Goal: Feedback & Contribution: Submit feedback/report problem

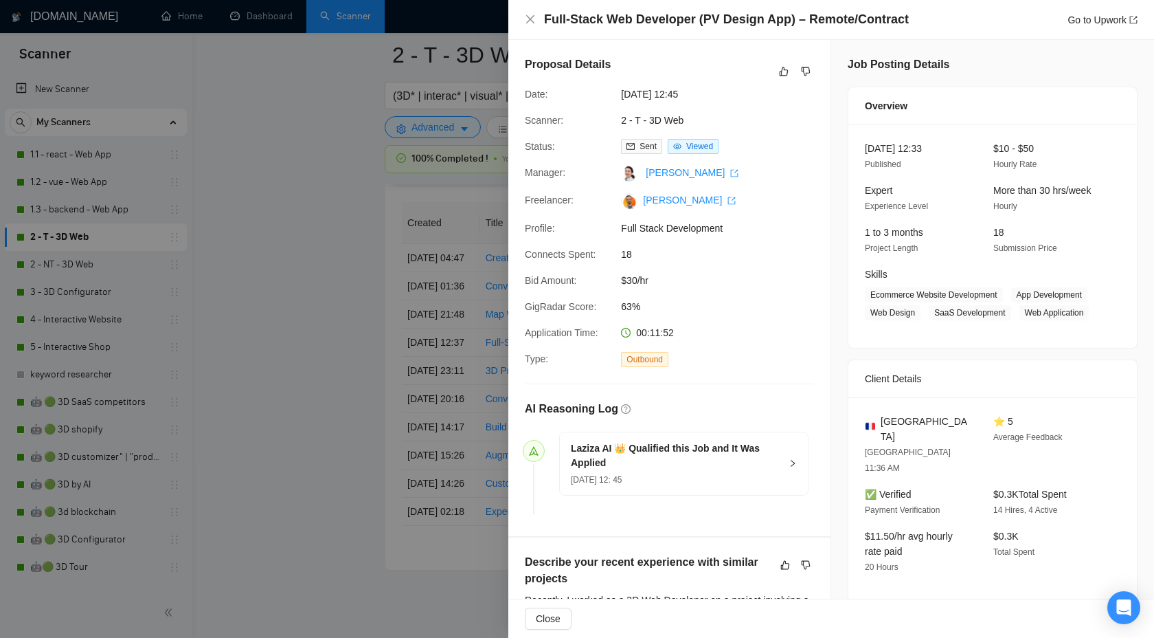
scroll to position [604, 0]
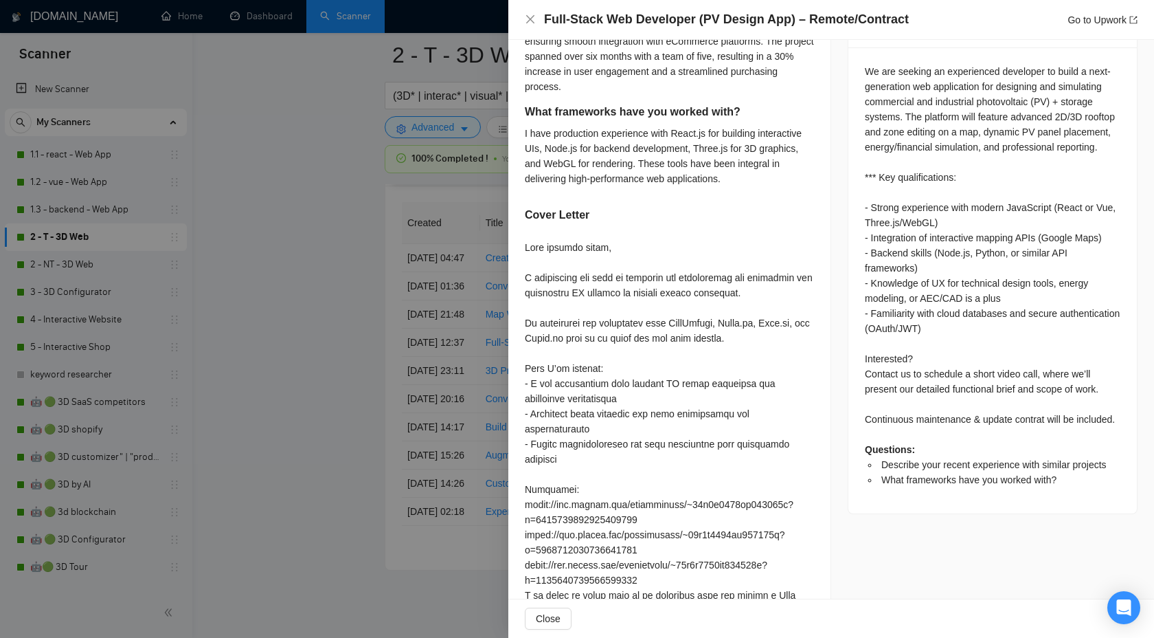
click at [420, 126] on div at bounding box center [577, 319] width 1154 height 638
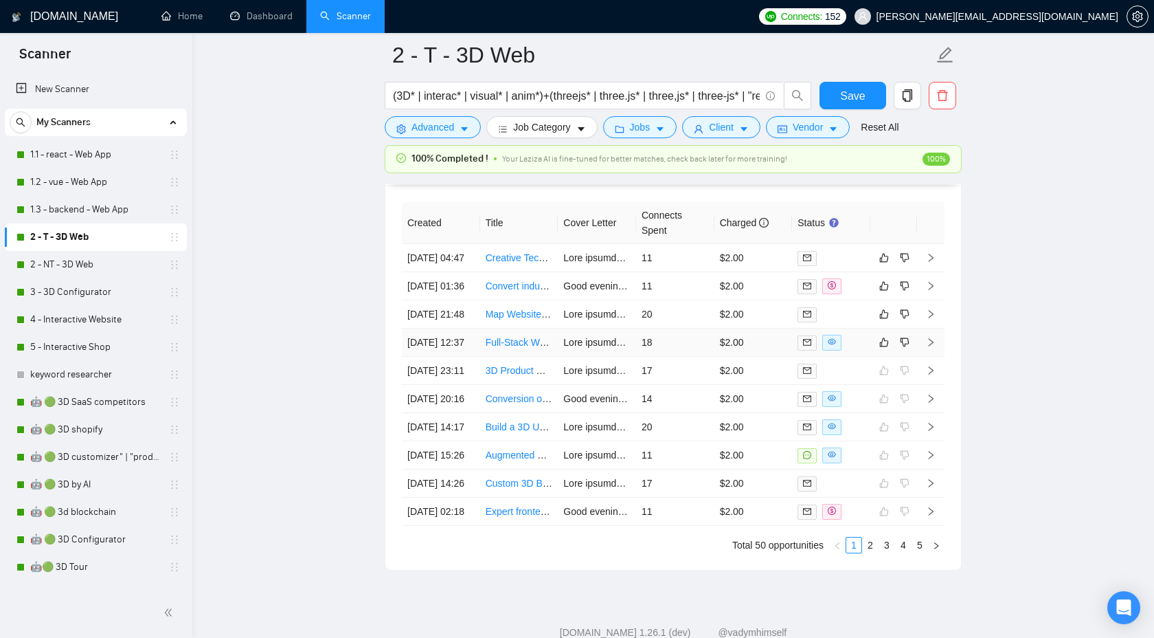
click at [931, 347] on icon "right" at bounding box center [931, 342] width 10 height 10
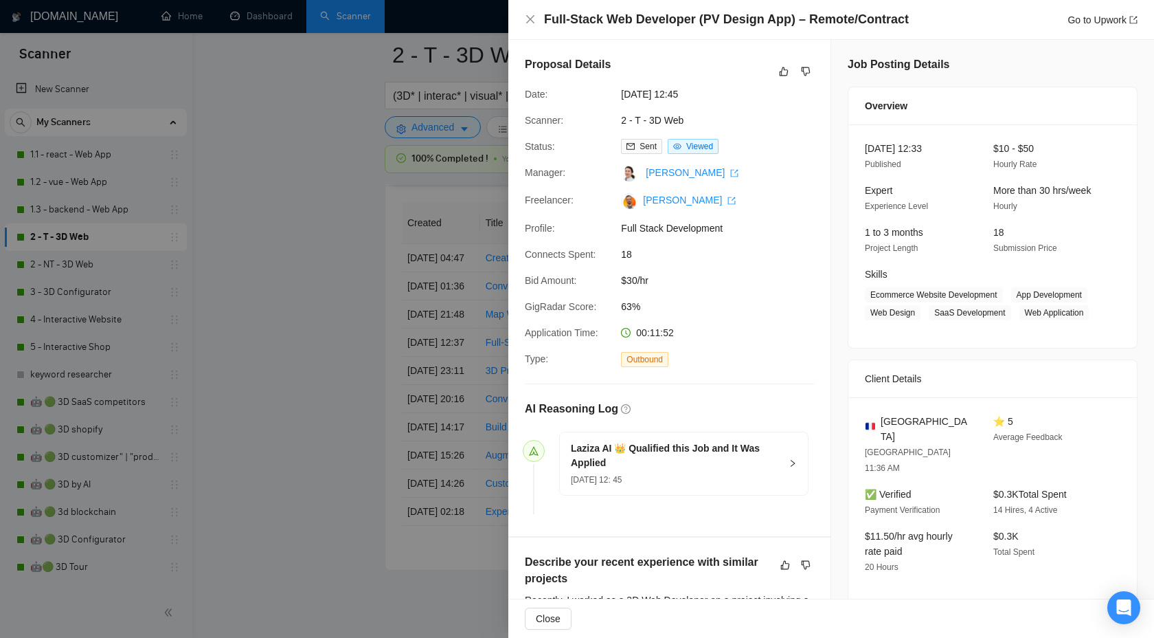
scroll to position [17, 0]
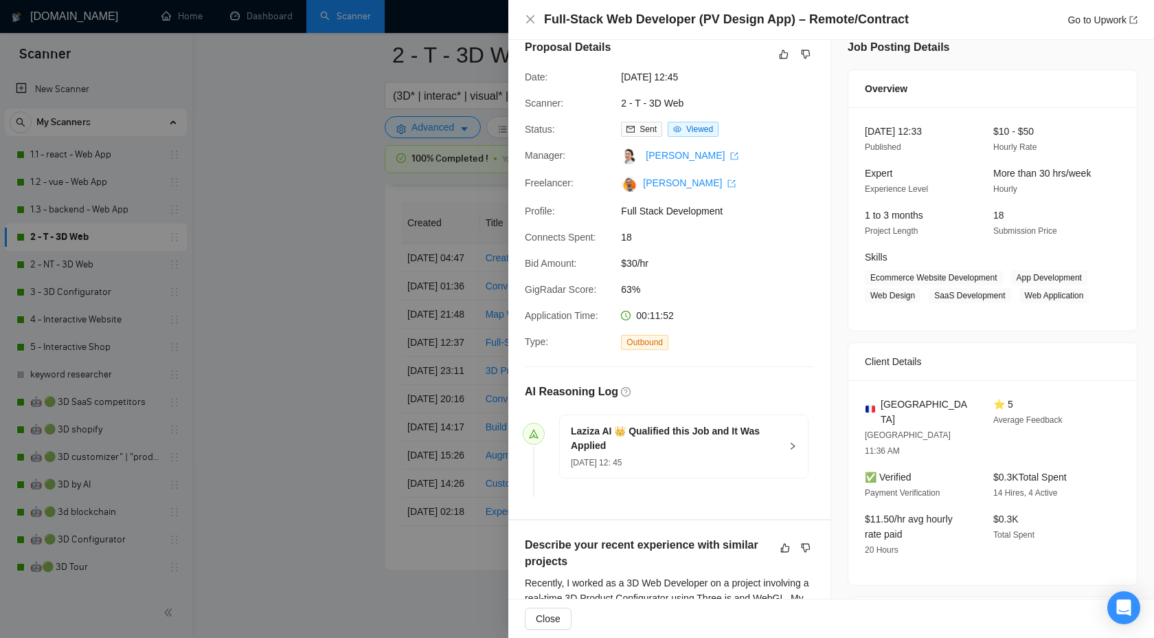
click at [732, 439] on h5 "Laziza AI 👑 Qualified this Job and It Was Applied" at bounding box center [676, 438] width 210 height 29
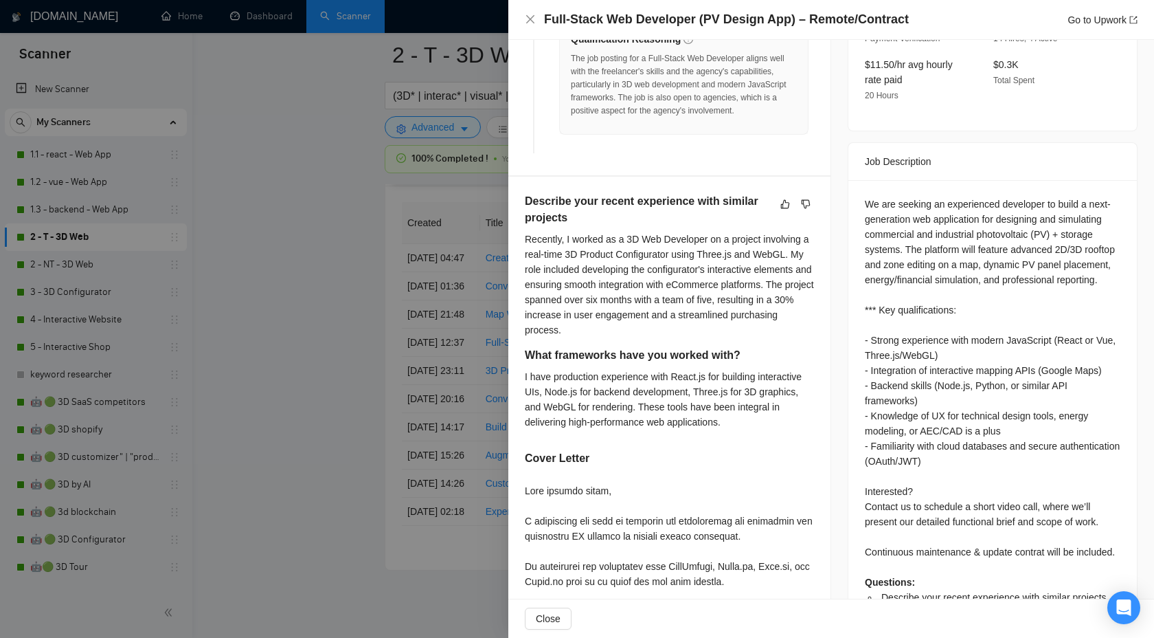
scroll to position [0, 0]
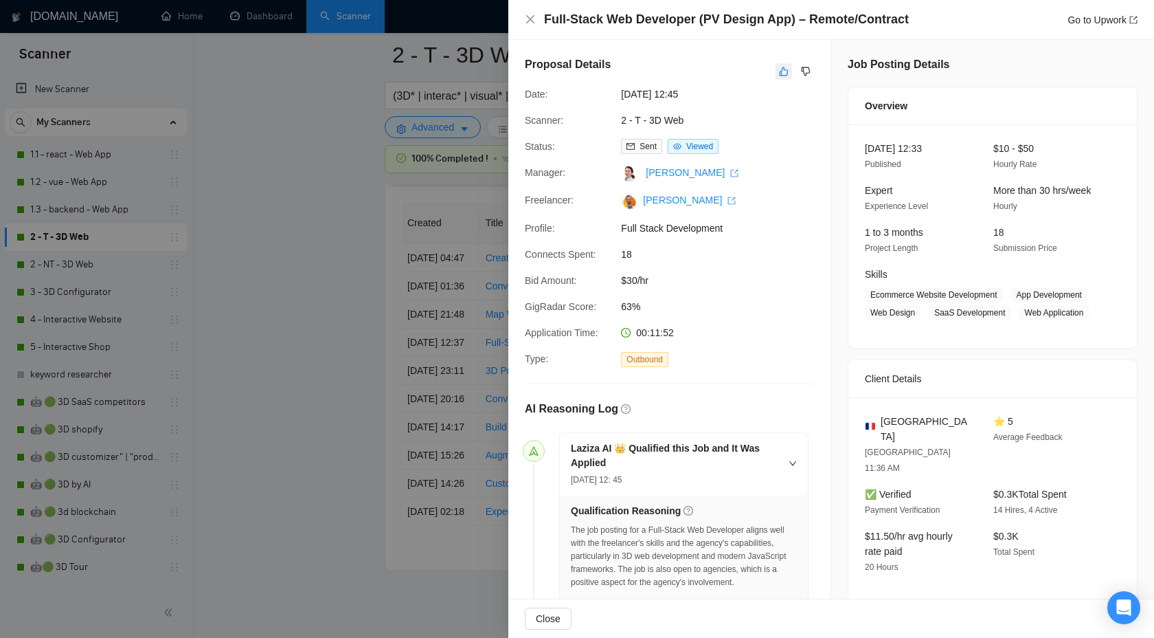
click at [783, 67] on icon "like" at bounding box center [784, 71] width 9 height 9
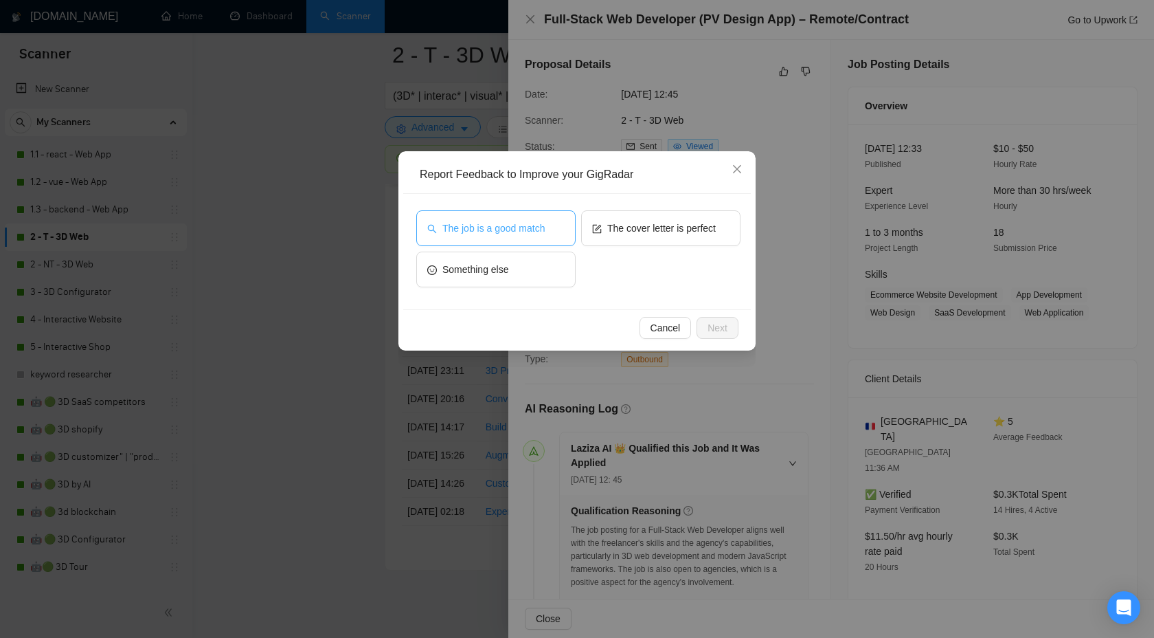
click at [491, 222] on span "The job is a good match" at bounding box center [493, 228] width 102 height 15
click at [724, 328] on span "Next" at bounding box center [718, 327] width 20 height 15
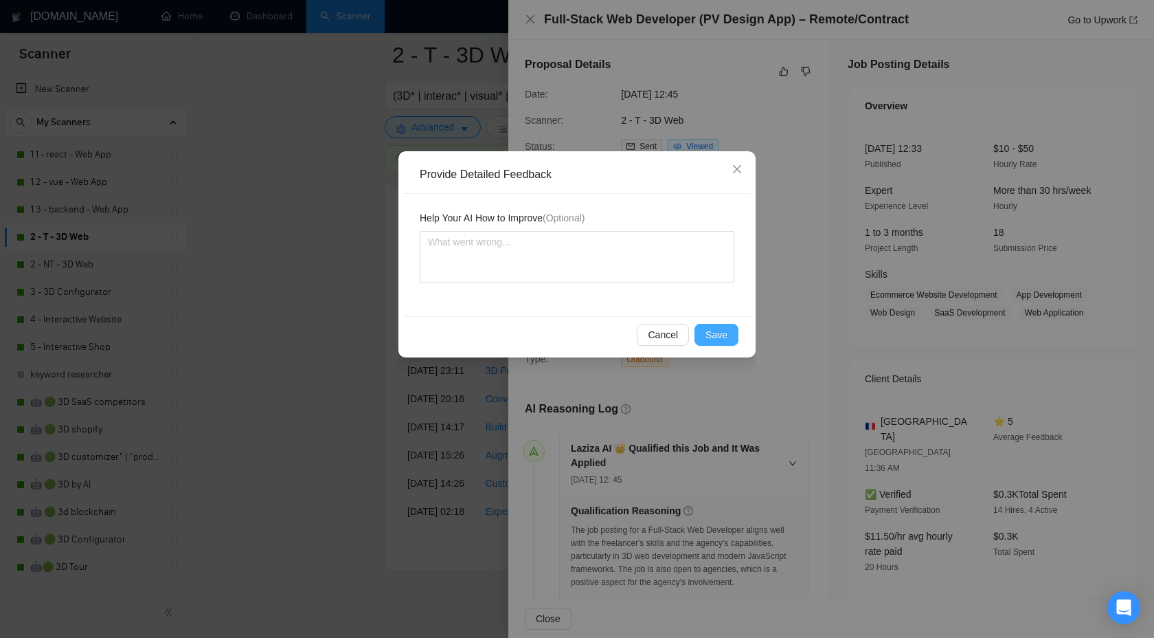
click at [717, 337] on span "Save" at bounding box center [717, 334] width 22 height 15
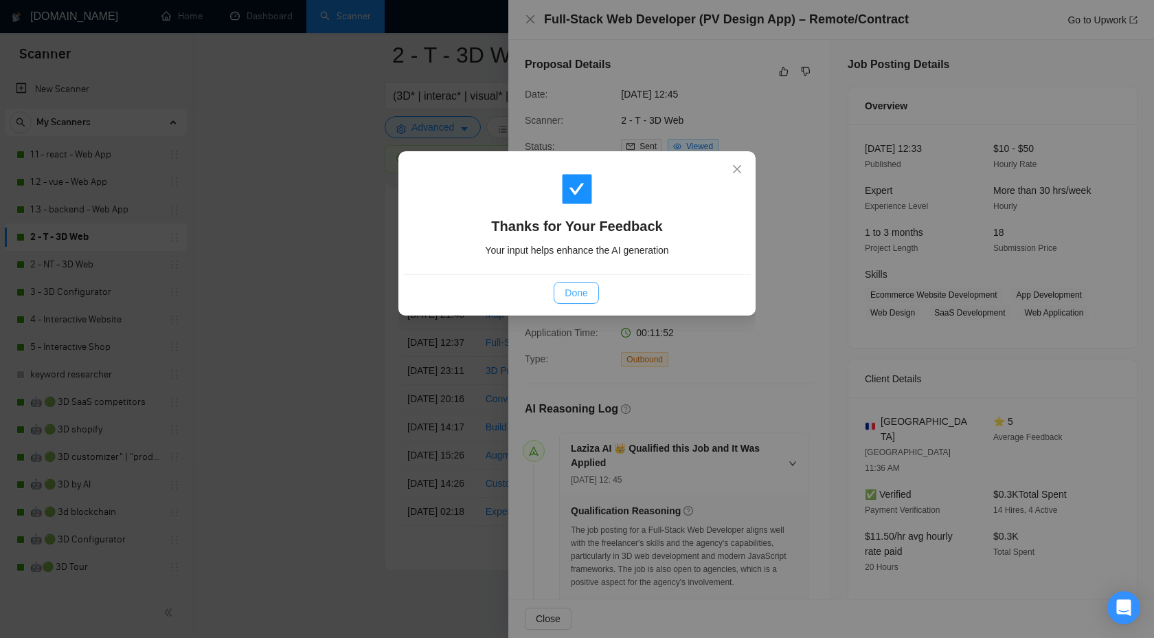
click at [592, 285] on button "Done" at bounding box center [576, 293] width 45 height 22
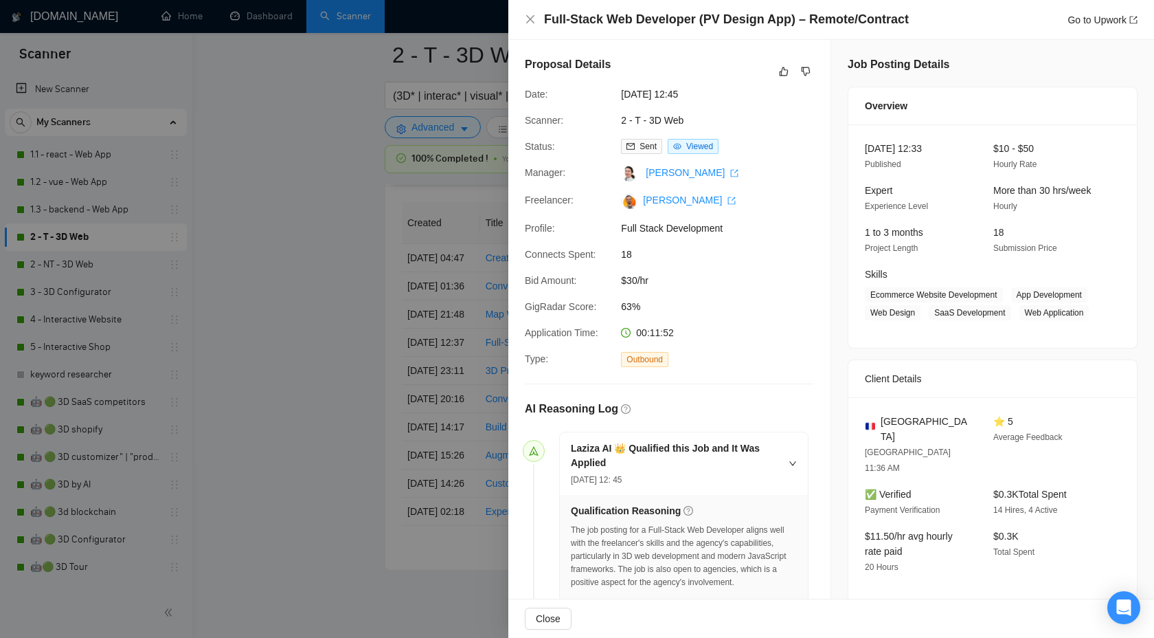
click at [330, 265] on div at bounding box center [577, 319] width 1154 height 638
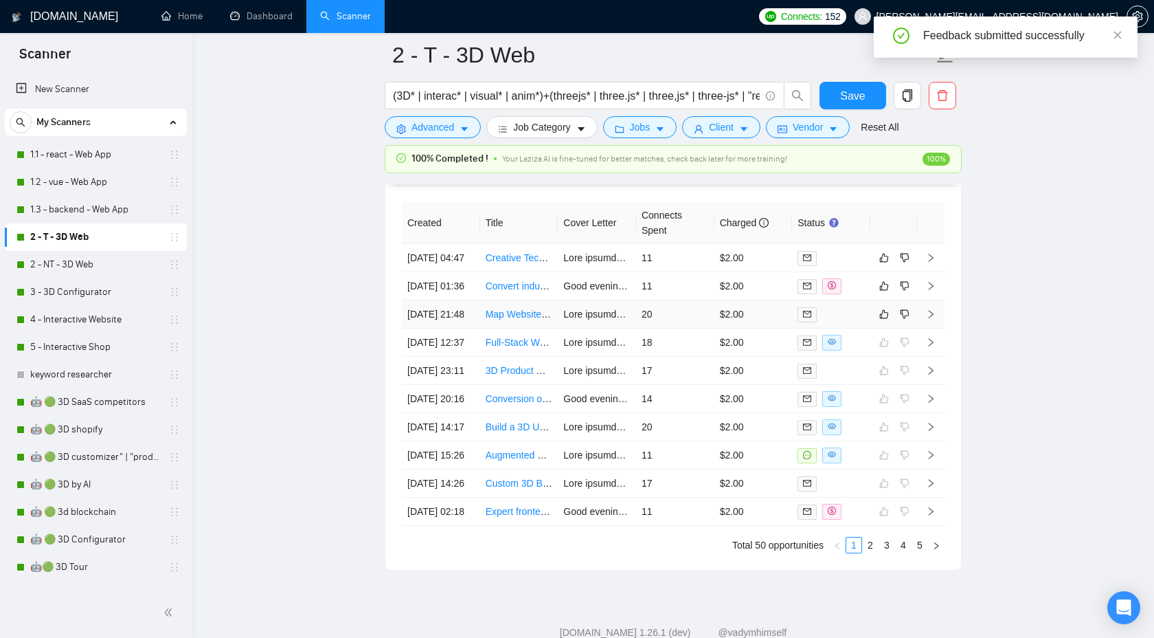
click at [930, 319] on icon "right" at bounding box center [931, 314] width 10 height 10
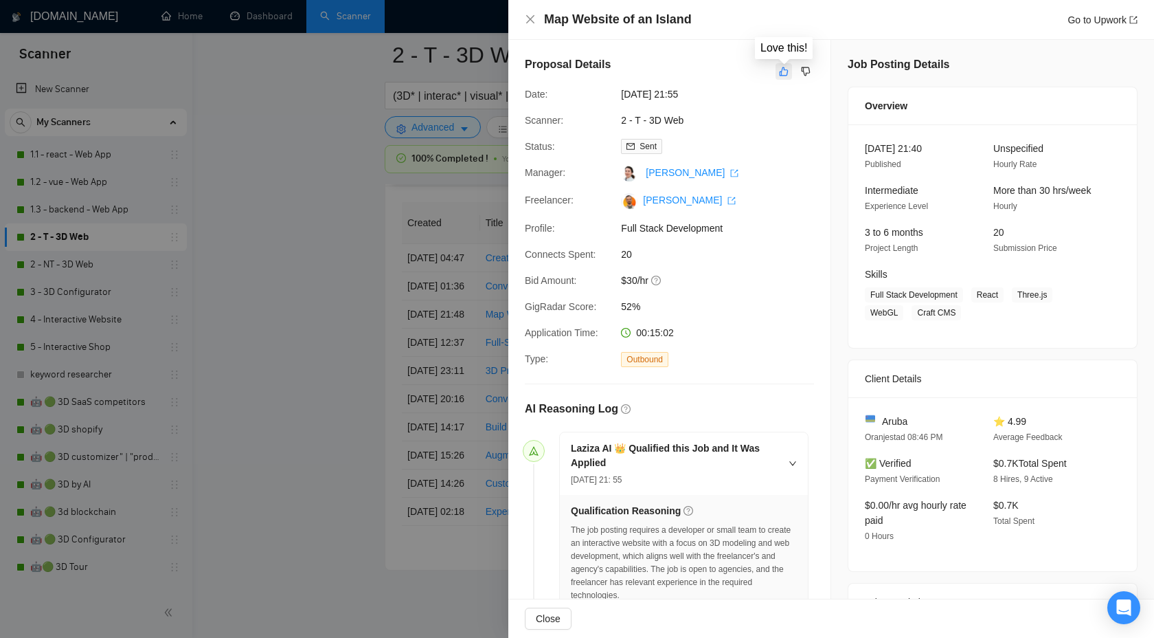
click at [790, 73] on button "button" at bounding box center [784, 71] width 16 height 16
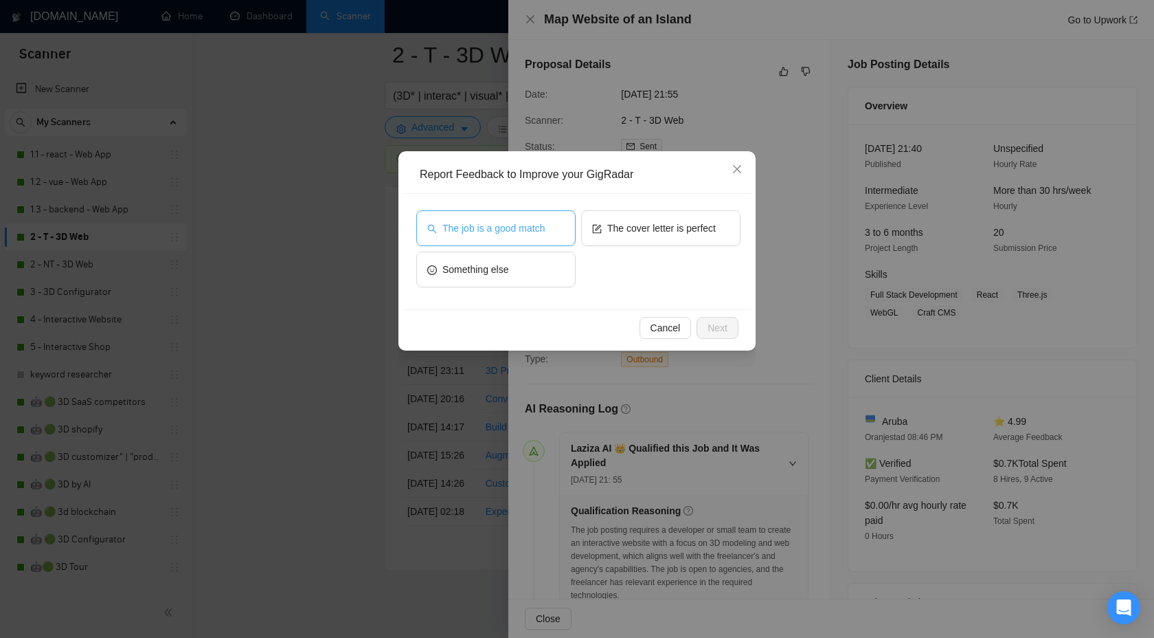
click at [511, 232] on span "The job is a good match" at bounding box center [493, 228] width 102 height 15
click at [711, 328] on span "Next" at bounding box center [718, 327] width 20 height 15
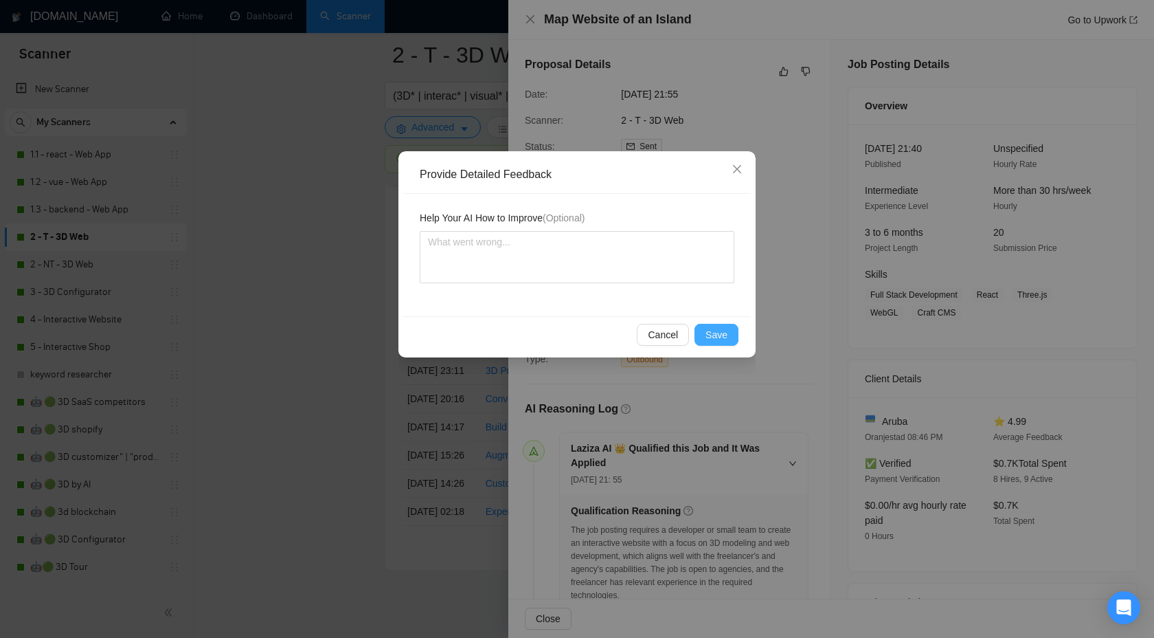
click at [713, 332] on span "Save" at bounding box center [717, 334] width 22 height 15
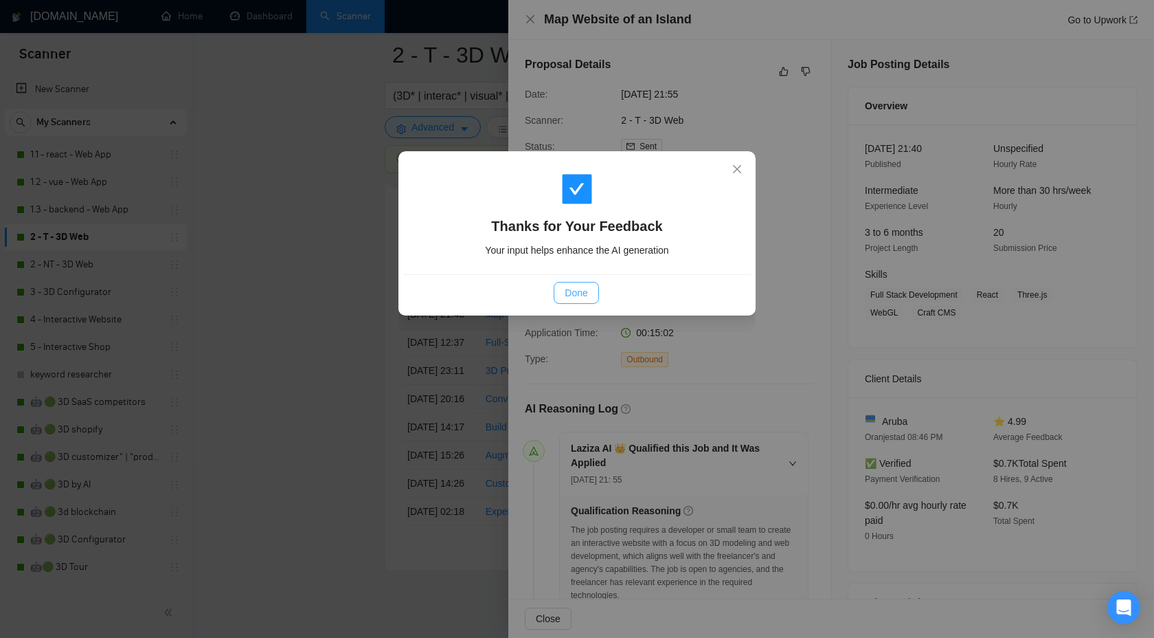
click at [573, 302] on button "Done" at bounding box center [576, 293] width 45 height 22
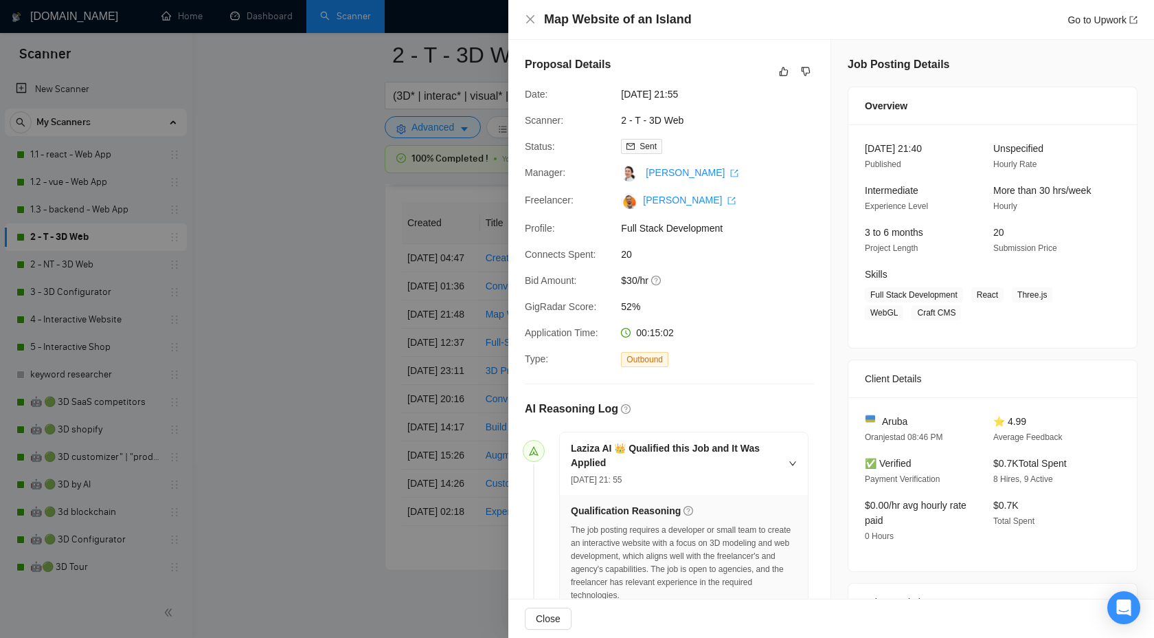
click at [406, 212] on div at bounding box center [577, 319] width 1154 height 638
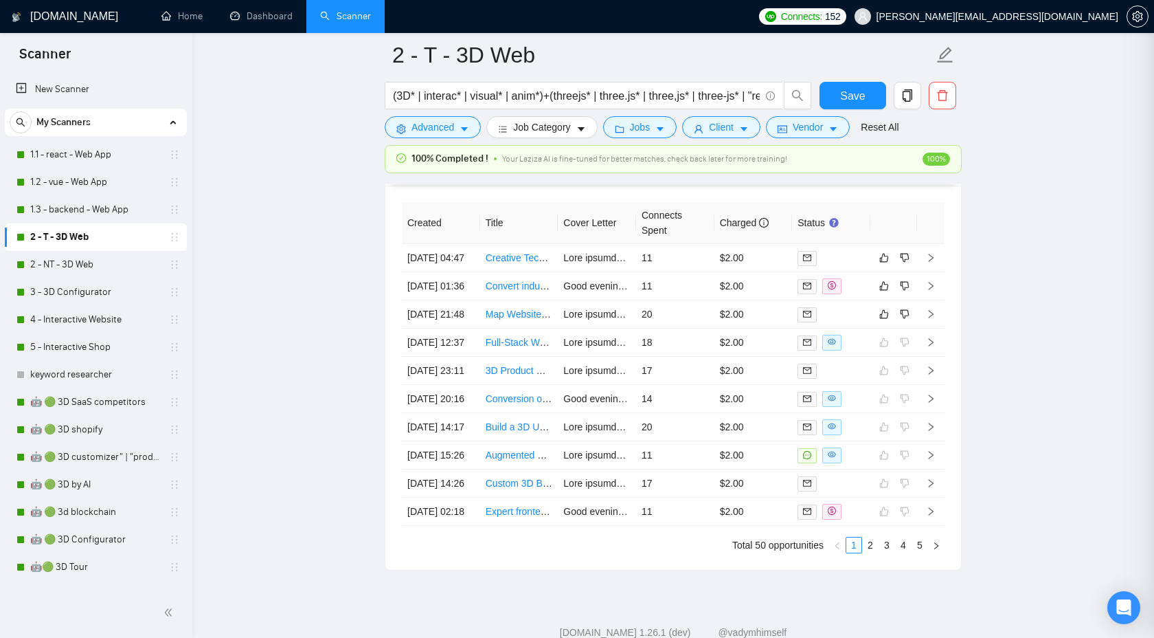
click at [368, 227] on div at bounding box center [577, 319] width 1154 height 638
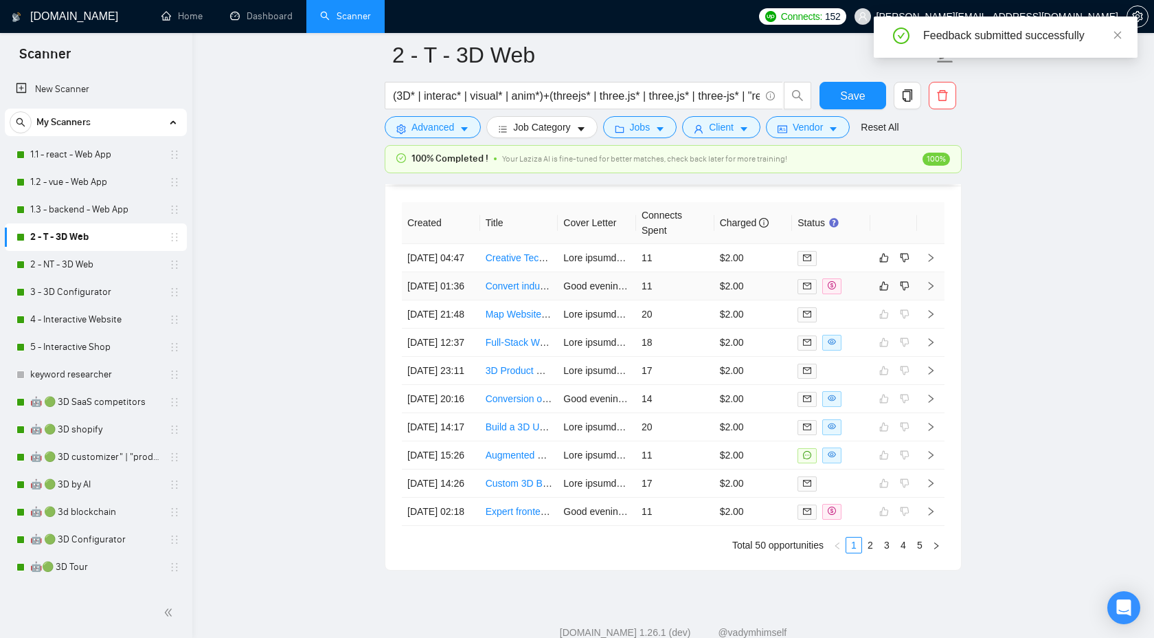
click at [934, 291] on icon "right" at bounding box center [931, 286] width 10 height 10
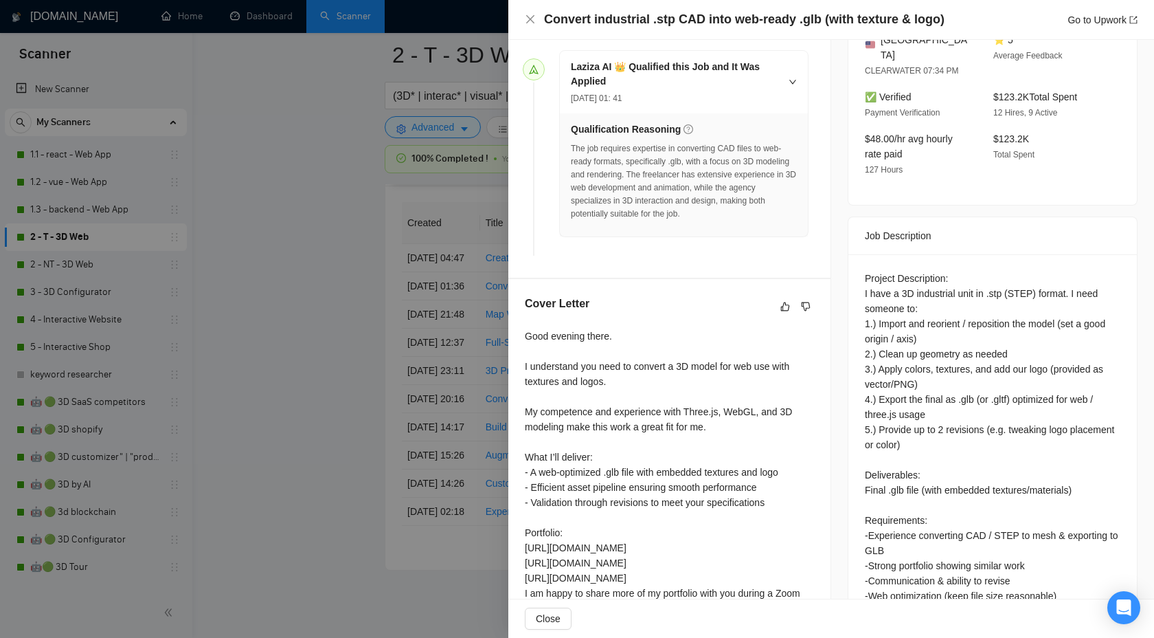
scroll to position [385, 0]
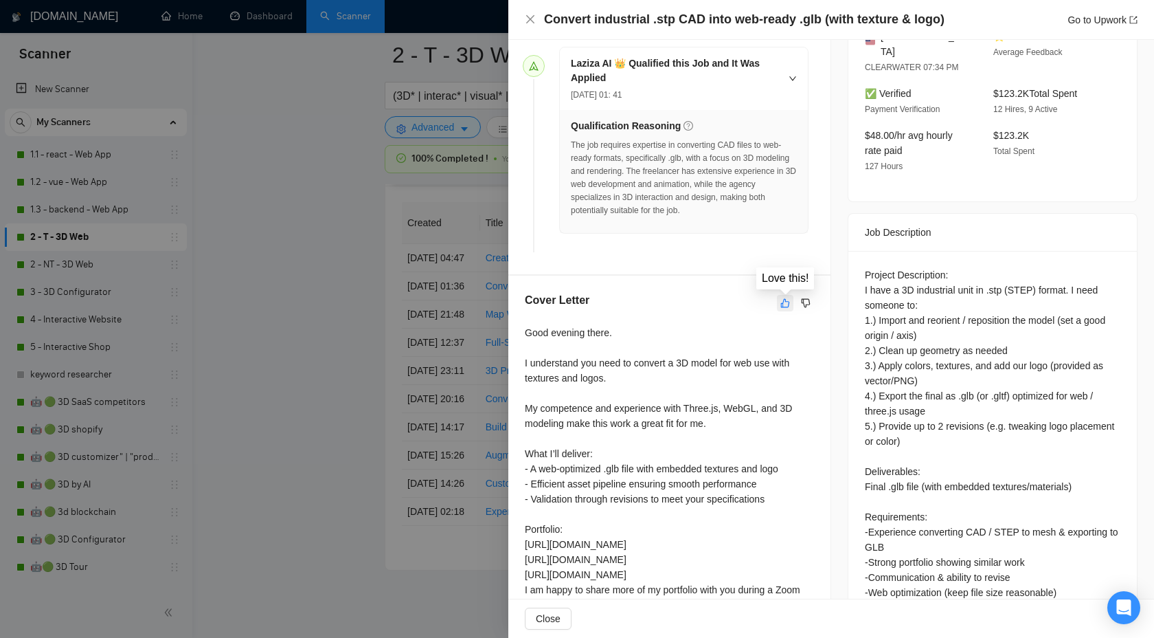
click at [780, 302] on button "button" at bounding box center [785, 303] width 16 height 16
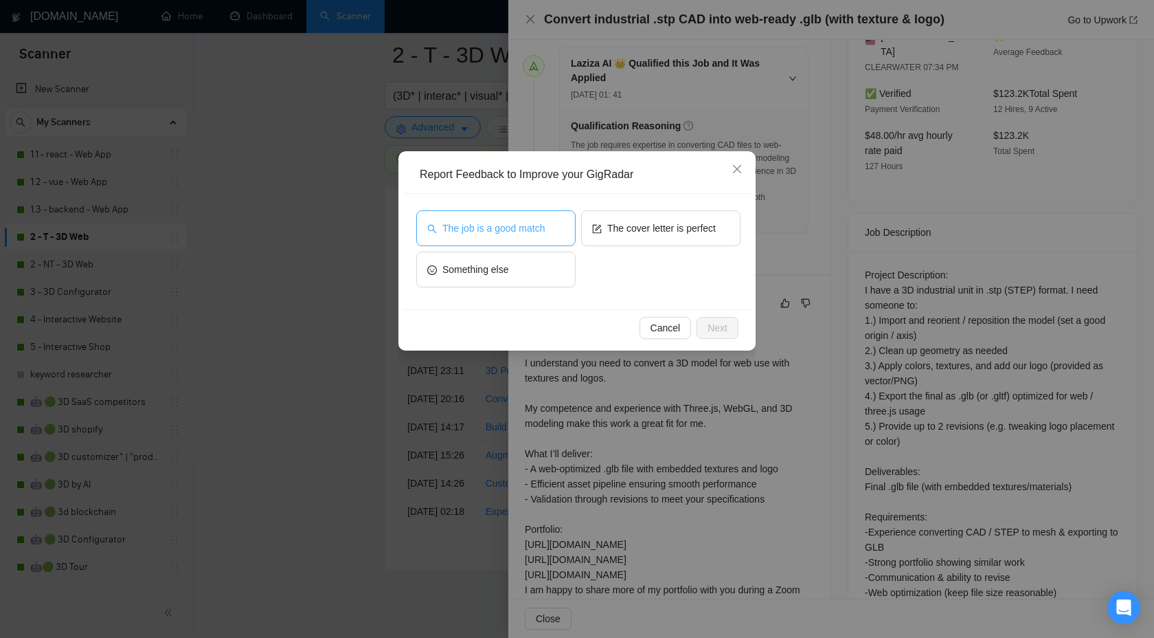
click at [512, 230] on span "The job is a good match" at bounding box center [493, 228] width 102 height 15
click at [717, 329] on span "Next" at bounding box center [718, 327] width 20 height 15
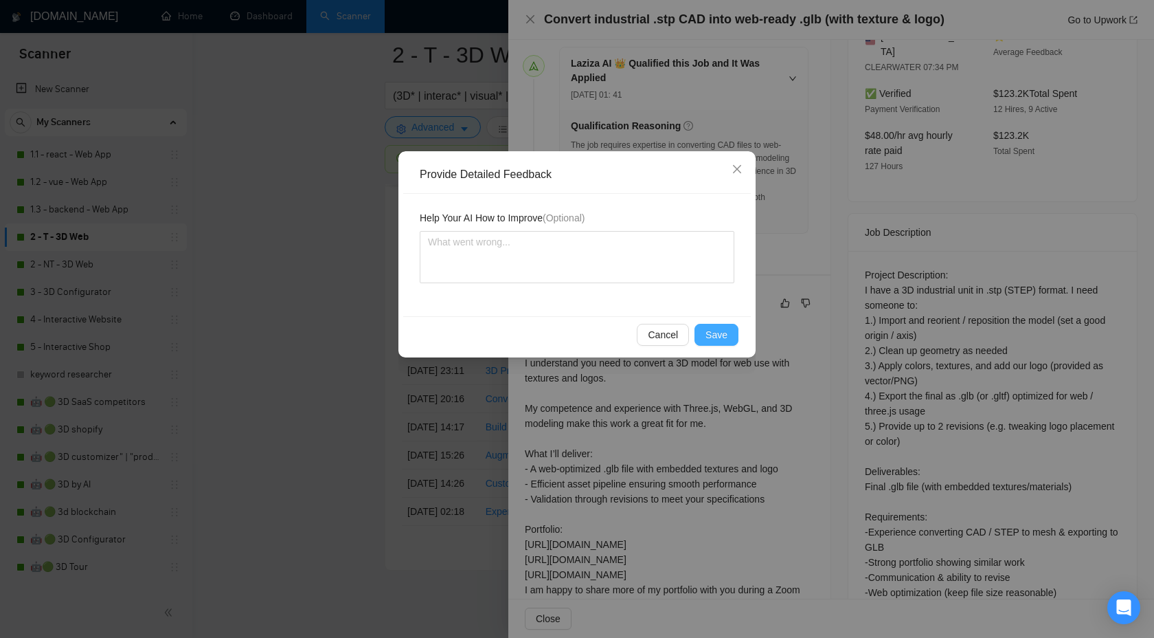
click at [710, 335] on span "Save" at bounding box center [717, 334] width 22 height 15
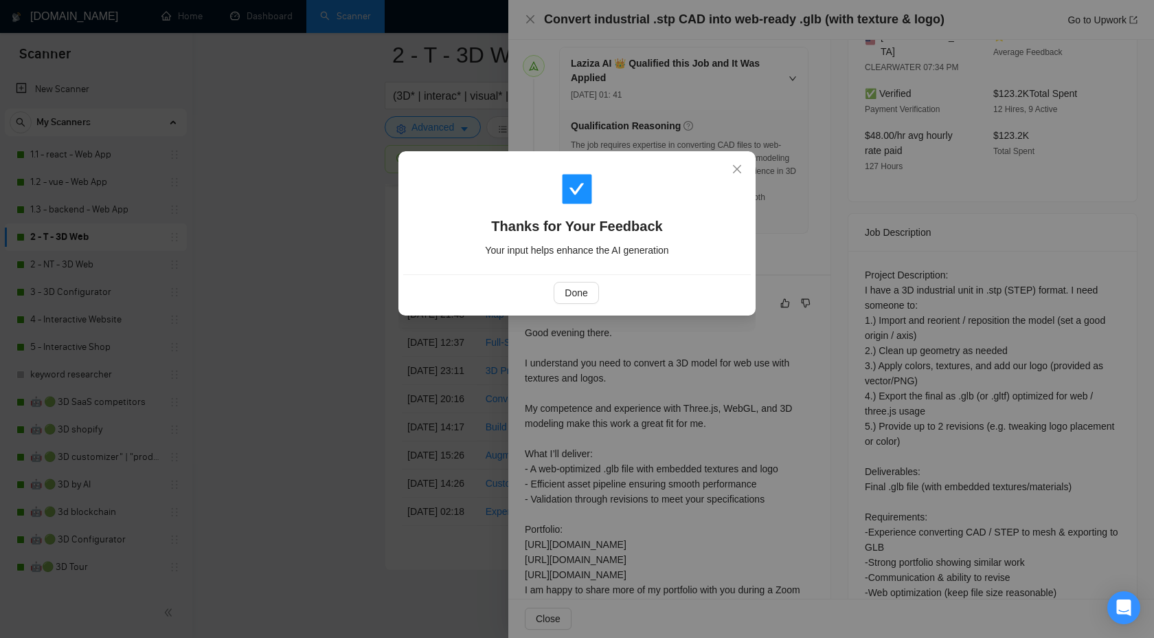
click at [574, 308] on div "Done" at bounding box center [577, 292] width 348 height 36
click at [575, 289] on span "Done" at bounding box center [576, 292] width 23 height 15
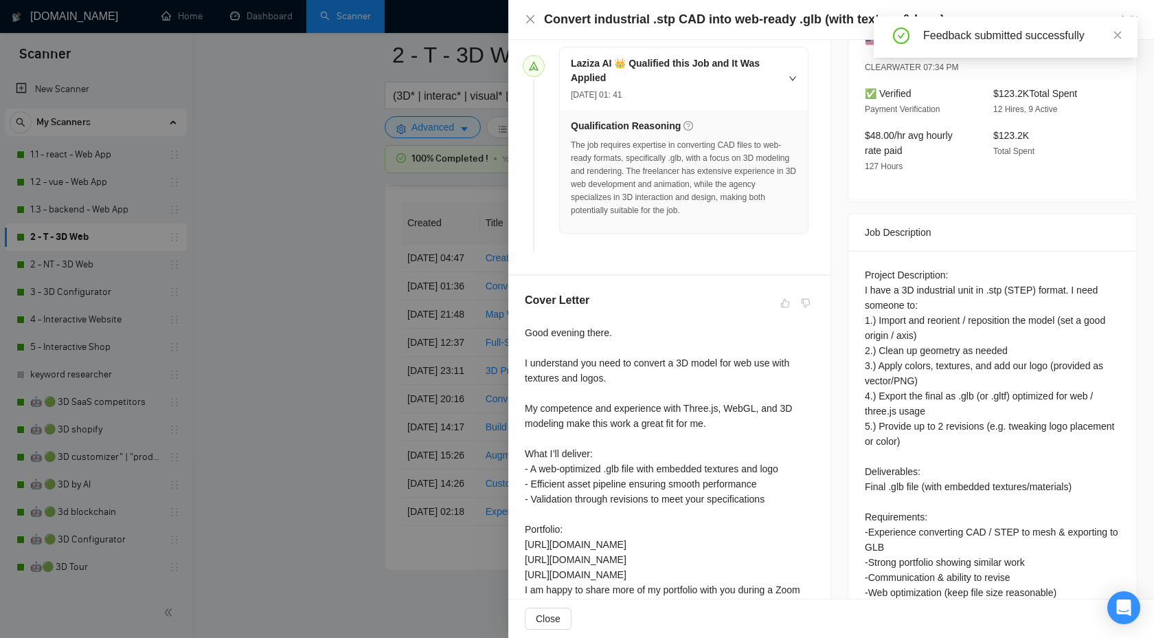
click at [458, 192] on div at bounding box center [577, 319] width 1154 height 638
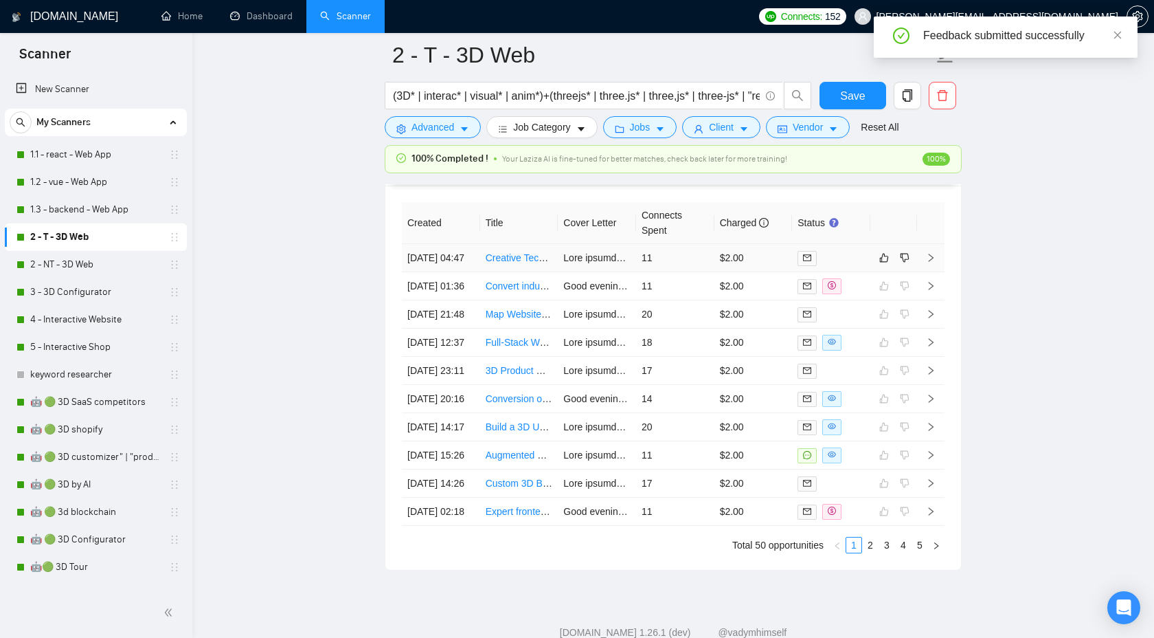
click at [932, 262] on icon "right" at bounding box center [931, 258] width 5 height 8
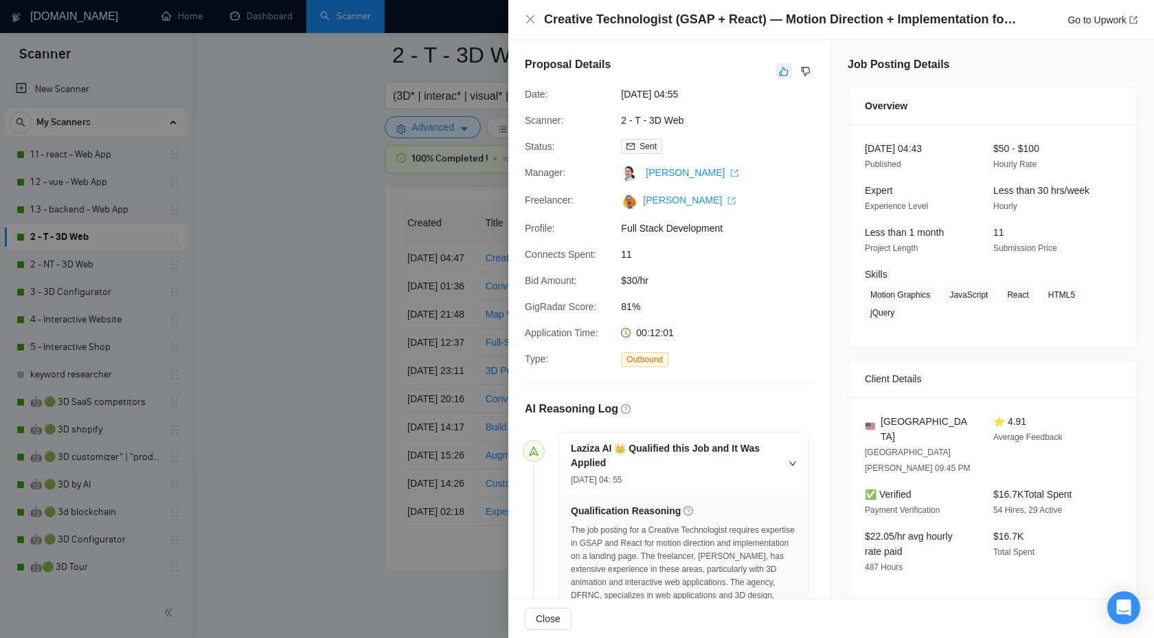
click at [781, 70] on icon "like" at bounding box center [784, 71] width 10 height 11
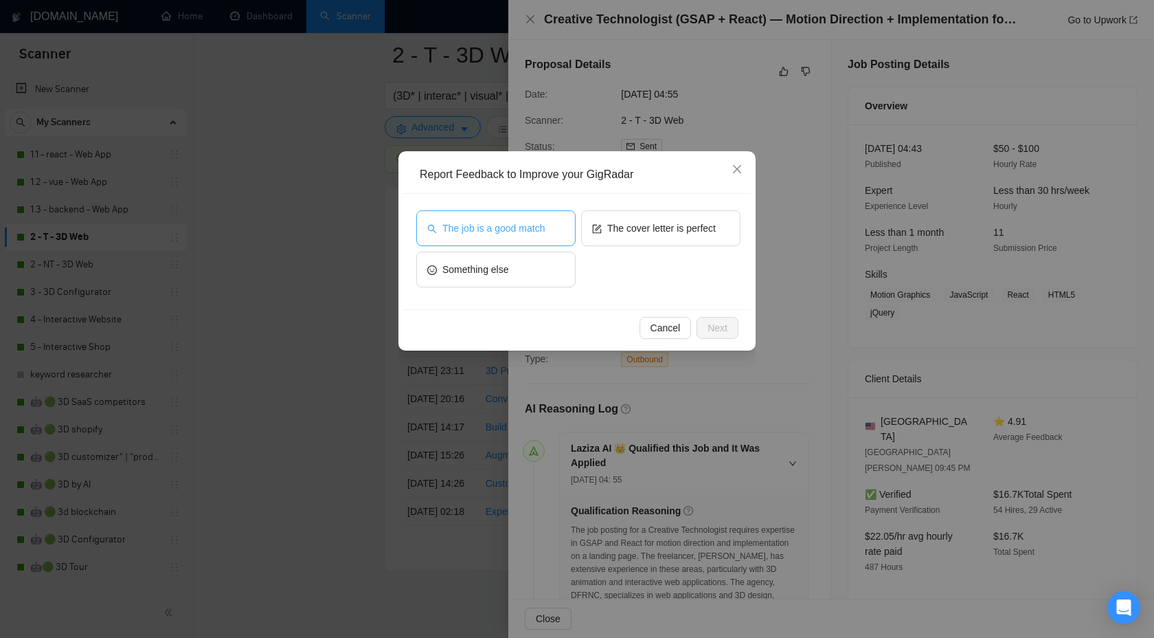
click at [506, 232] on span "The job is a good match" at bounding box center [493, 228] width 102 height 15
click at [721, 330] on span "Next" at bounding box center [718, 327] width 20 height 15
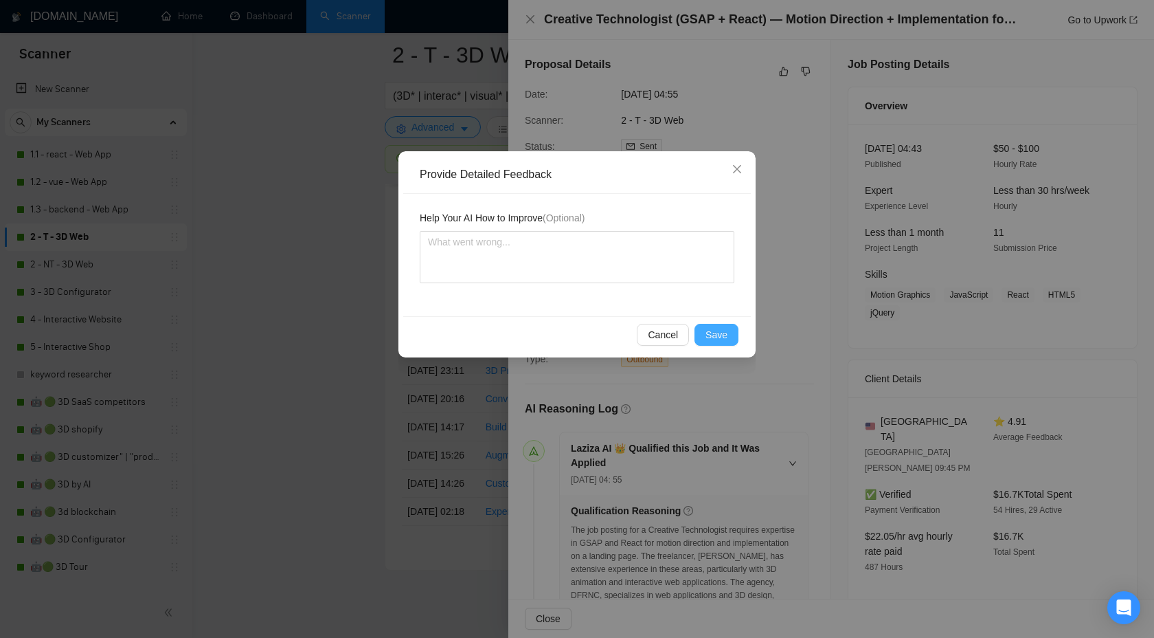
click at [709, 336] on span "Save" at bounding box center [717, 334] width 22 height 15
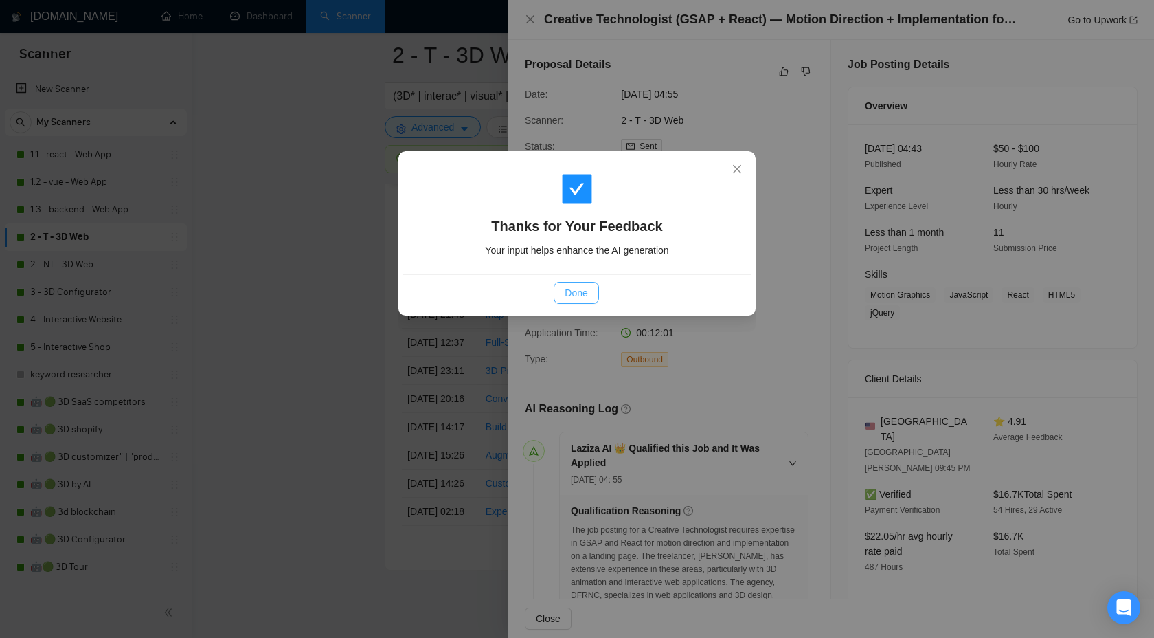
click at [570, 289] on span "Done" at bounding box center [576, 292] width 23 height 15
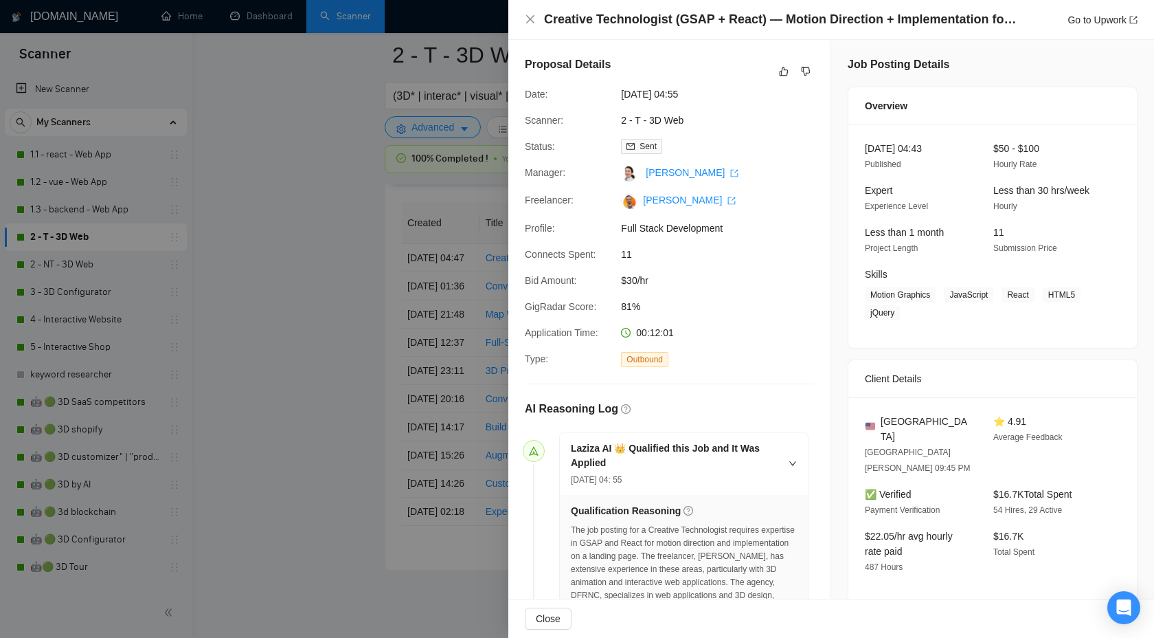
click at [412, 245] on div at bounding box center [577, 319] width 1154 height 638
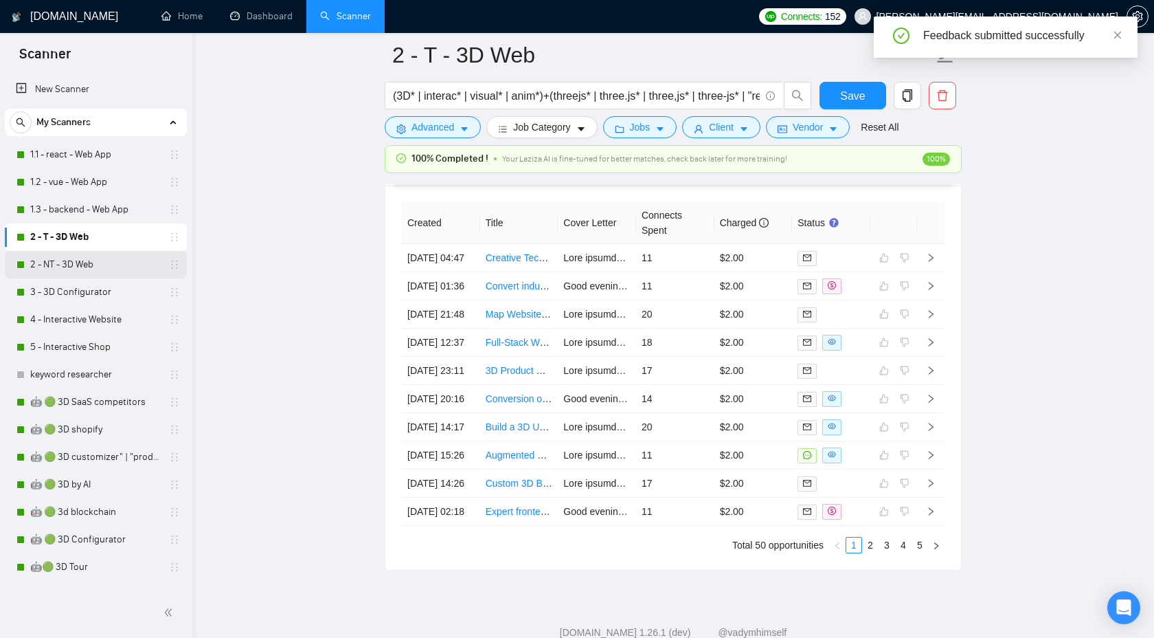
click at [104, 274] on link "2 - NT - 3D Web" at bounding box center [95, 264] width 131 height 27
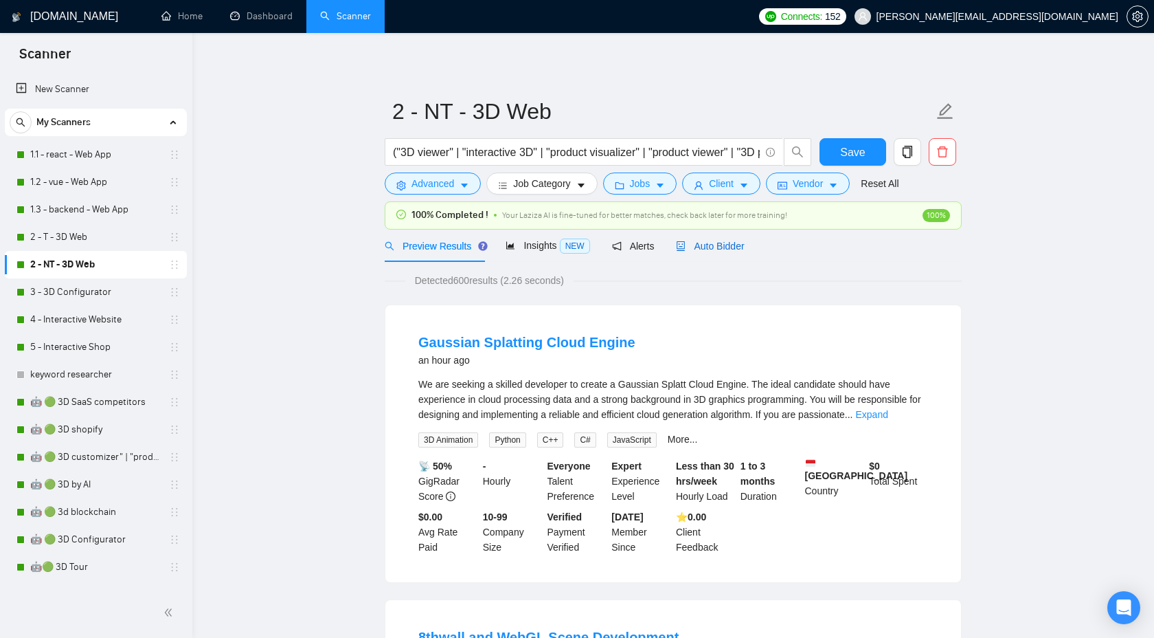
click at [717, 238] on div "Auto Bidder" at bounding box center [710, 245] width 68 height 15
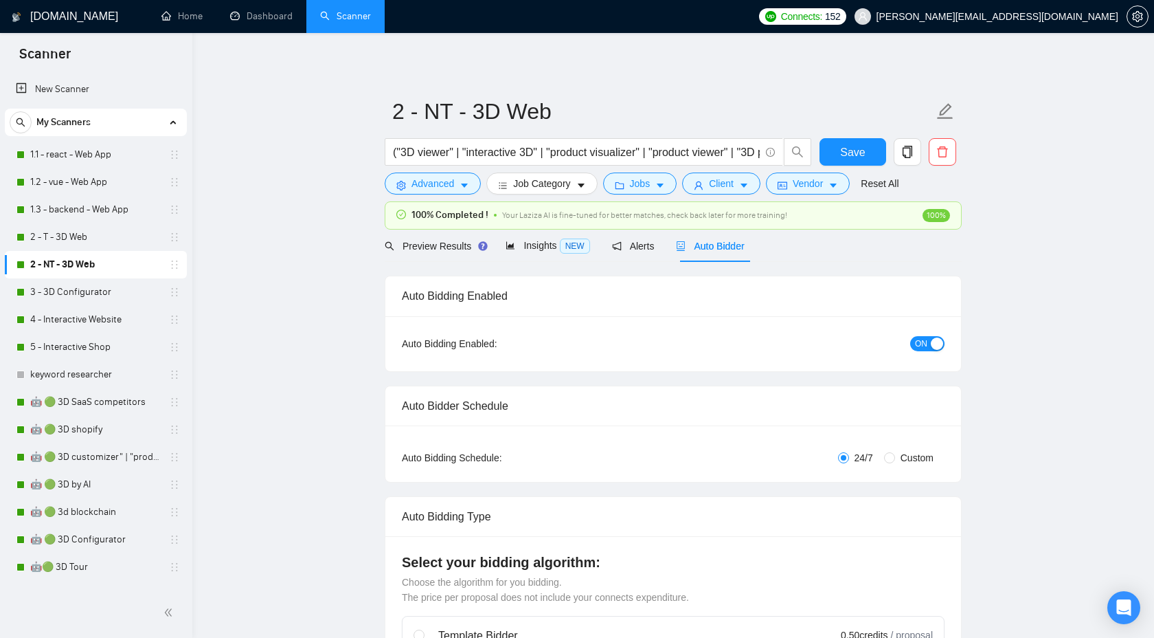
checkbox input "true"
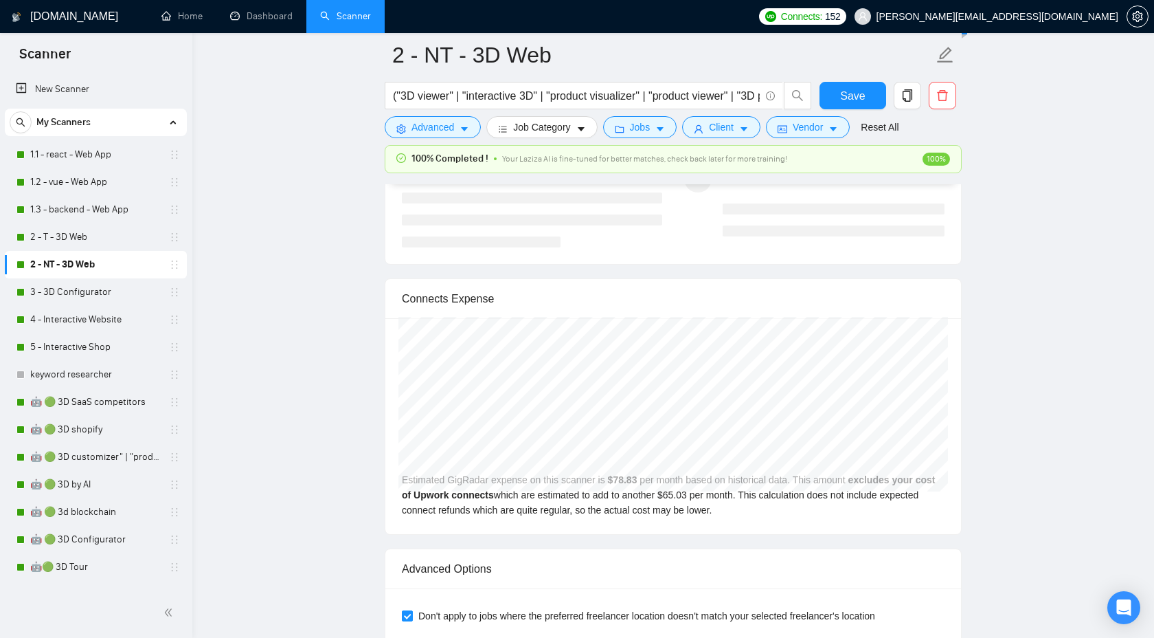
scroll to position [3754, 0]
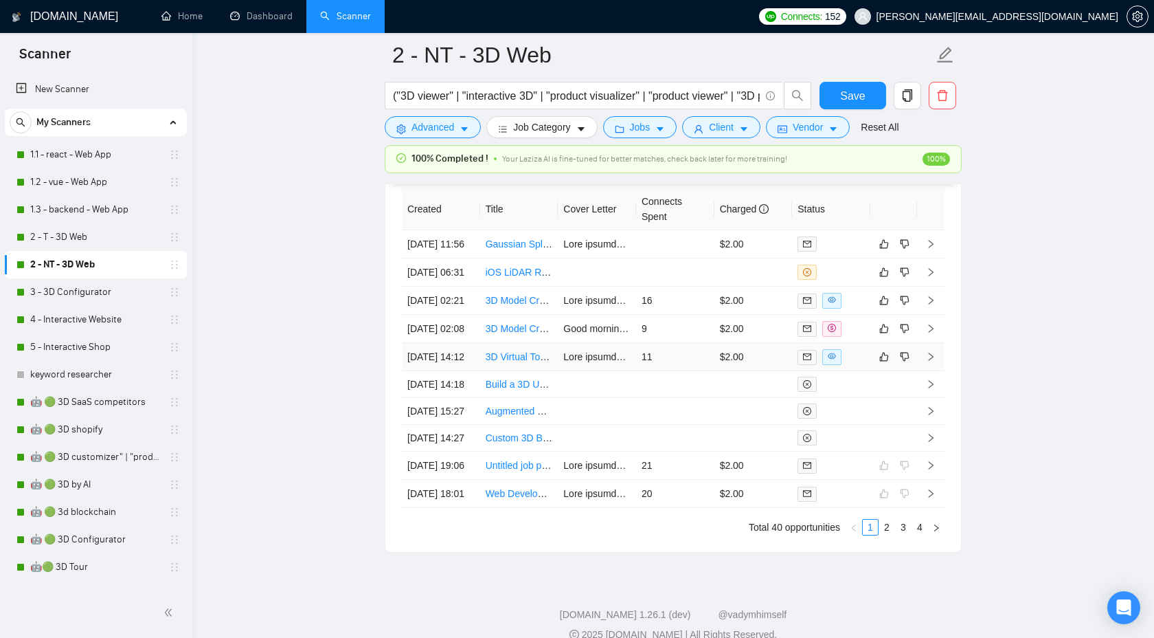
click at [929, 361] on icon "right" at bounding box center [931, 357] width 10 height 10
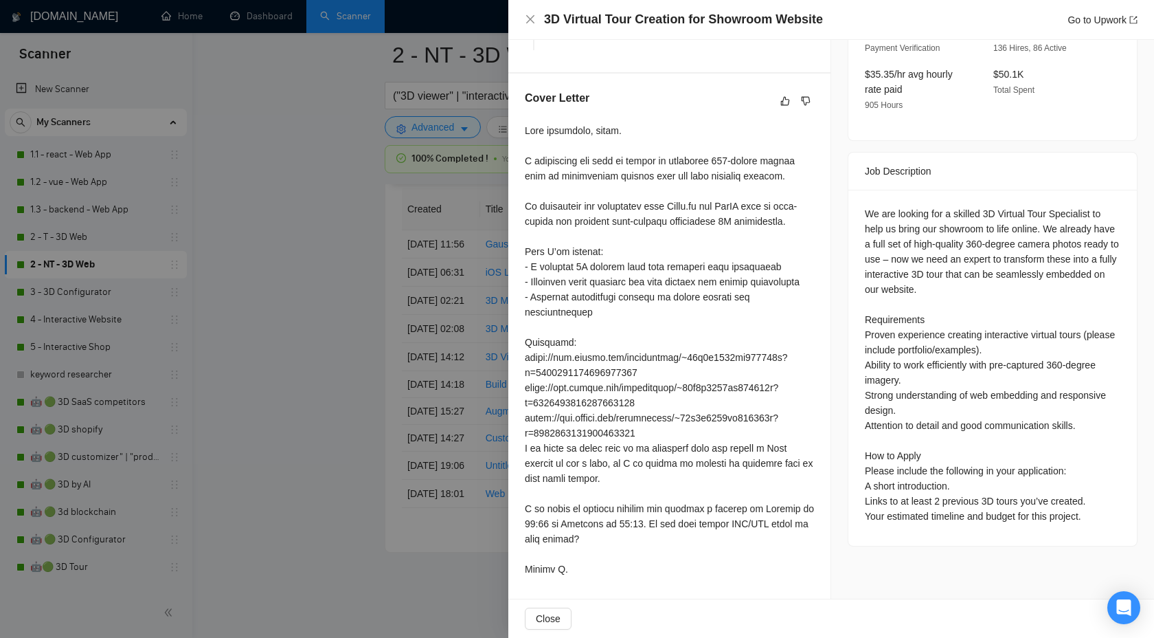
scroll to position [495, 0]
click at [780, 93] on button "button" at bounding box center [785, 101] width 16 height 16
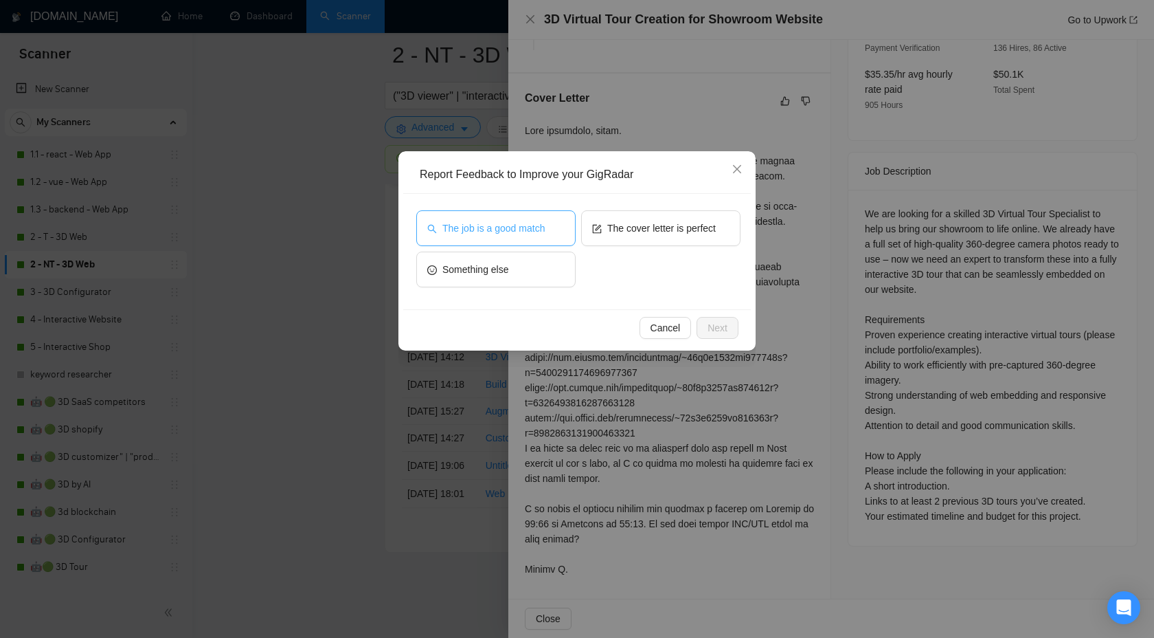
click at [491, 229] on span "The job is a good match" at bounding box center [493, 228] width 102 height 15
click at [719, 321] on span "Next" at bounding box center [718, 327] width 20 height 15
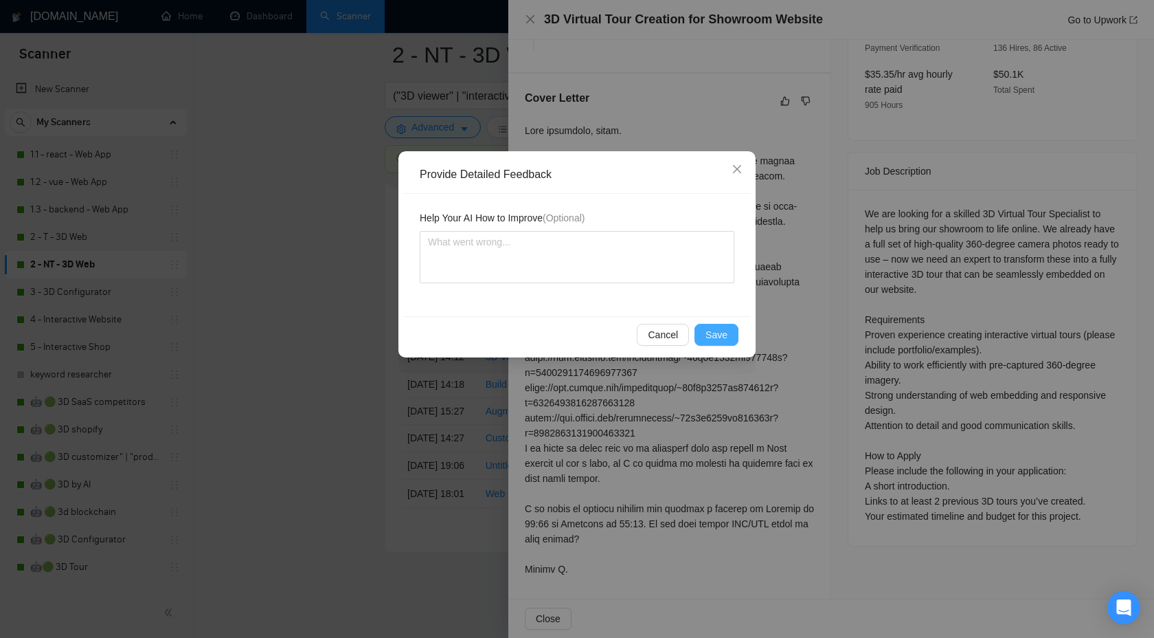
click at [704, 338] on button "Save" at bounding box center [717, 335] width 44 height 22
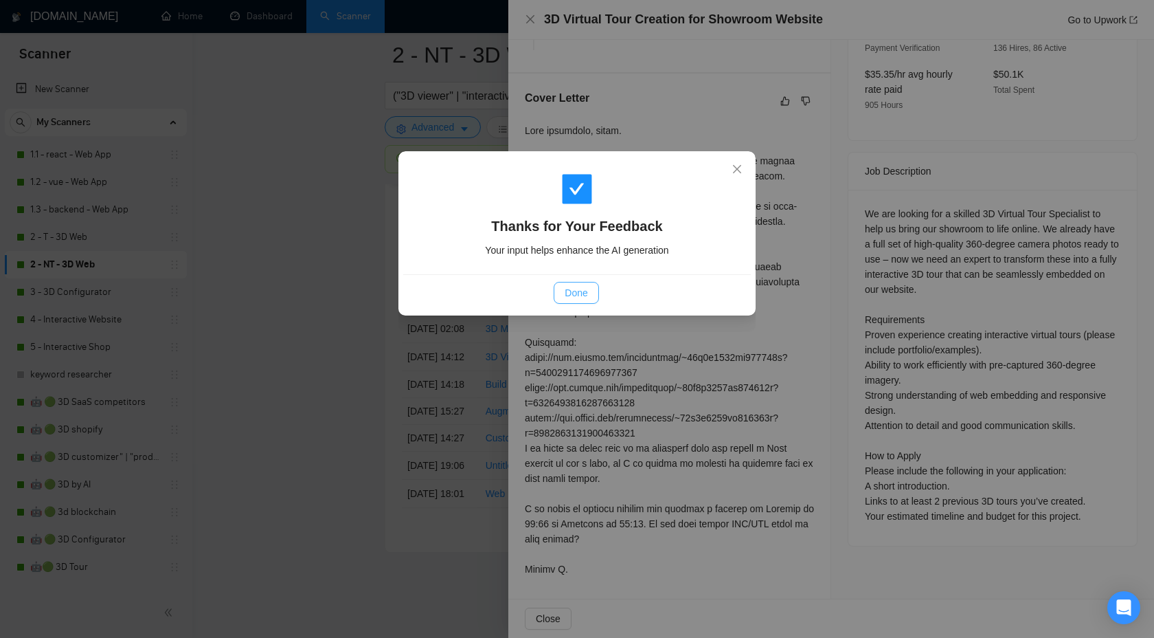
click at [565, 292] on span "Done" at bounding box center [576, 292] width 23 height 15
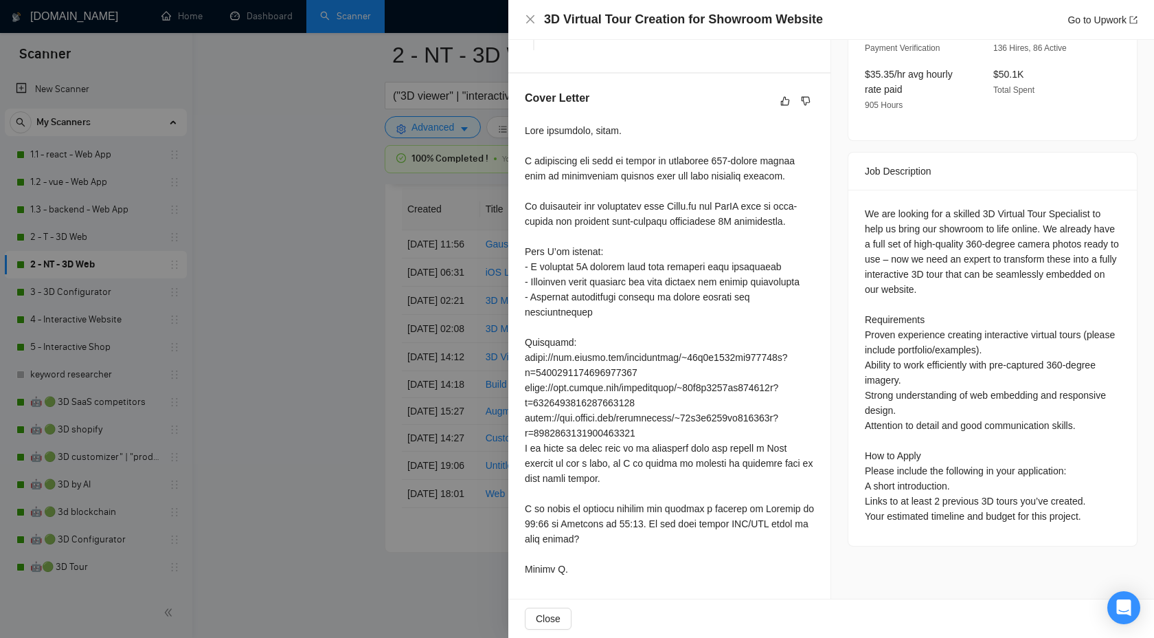
click at [379, 299] on div at bounding box center [577, 319] width 1154 height 638
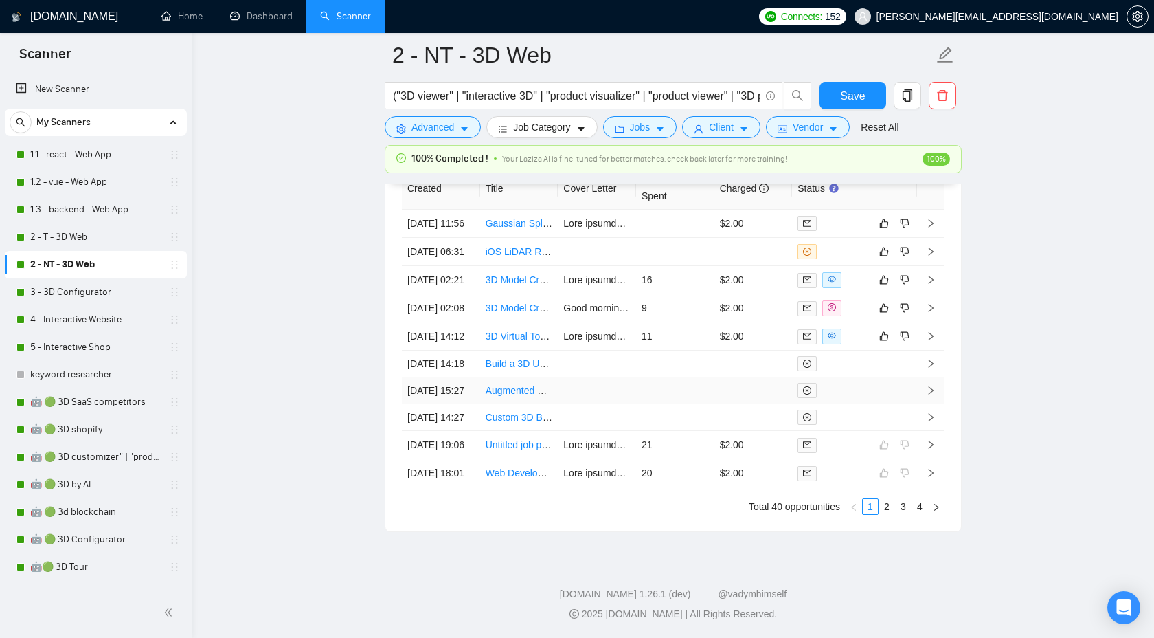
scroll to position [3817, 0]
click at [932, 341] on icon "right" at bounding box center [931, 336] width 10 height 10
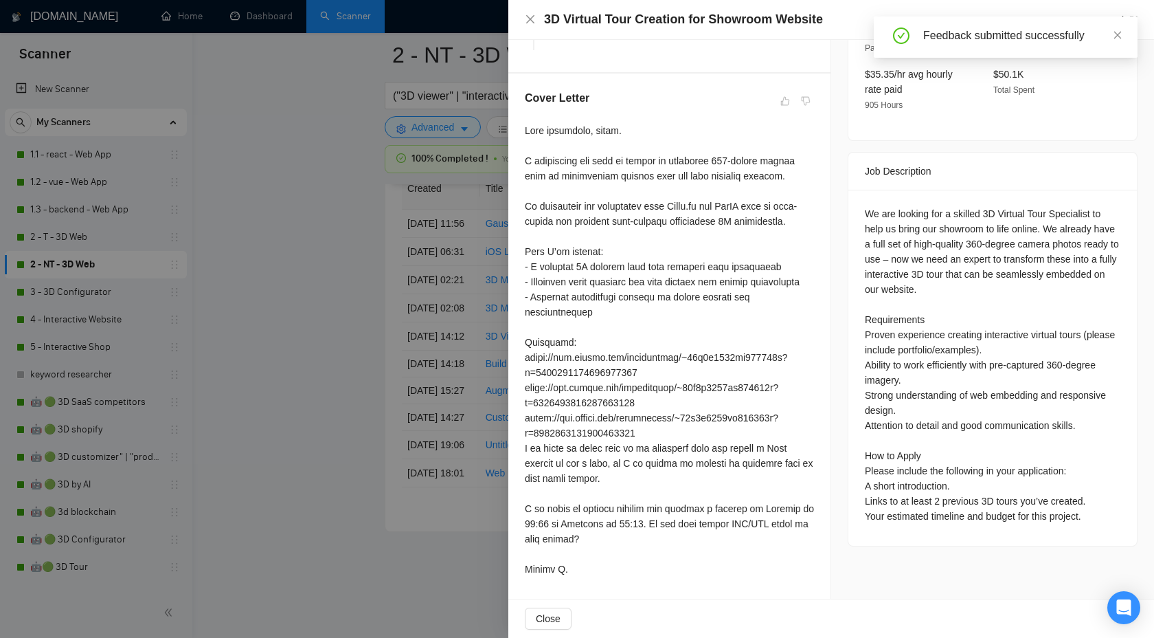
click at [366, 356] on div at bounding box center [577, 319] width 1154 height 638
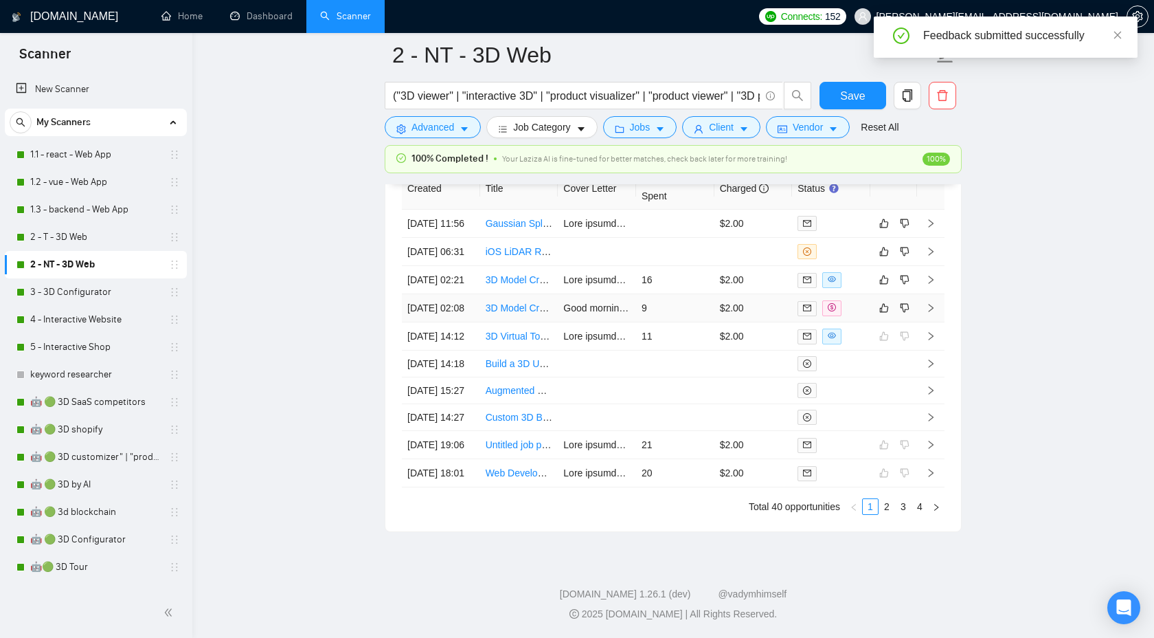
click at [930, 318] on td at bounding box center [930, 308] width 27 height 28
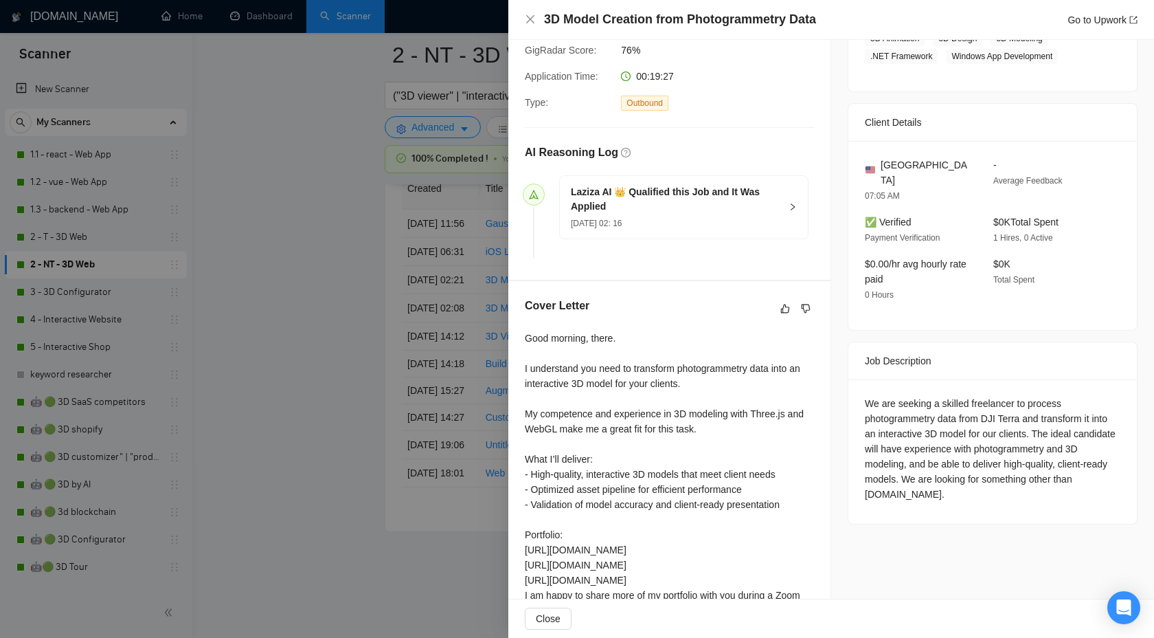
scroll to position [333, 0]
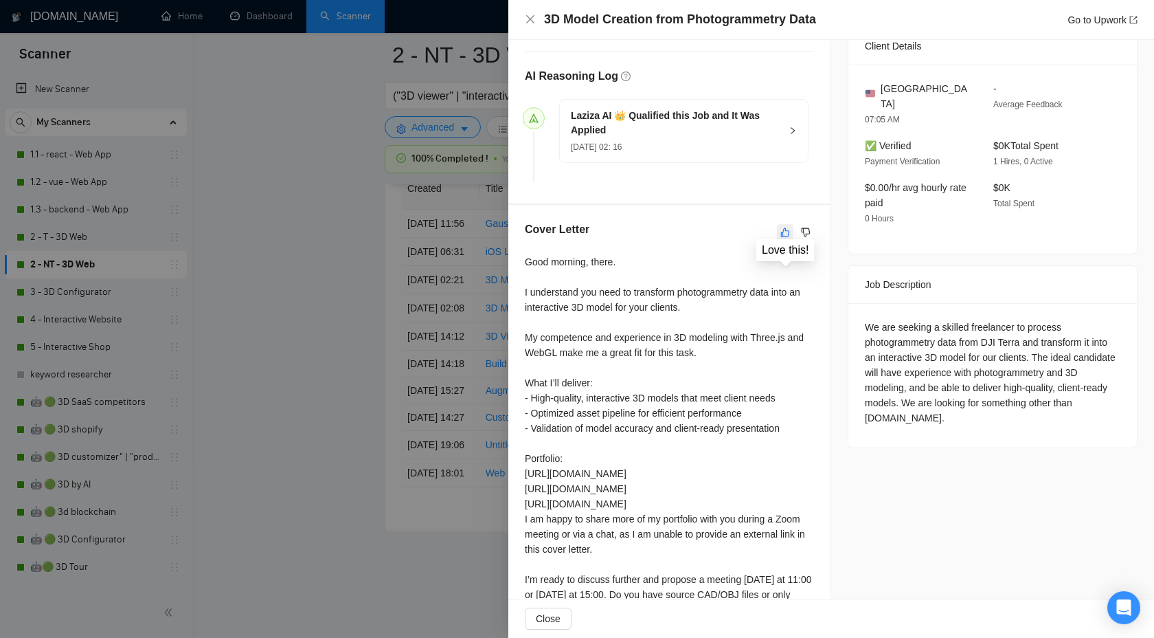
click at [783, 230] on icon "like" at bounding box center [785, 231] width 9 height 9
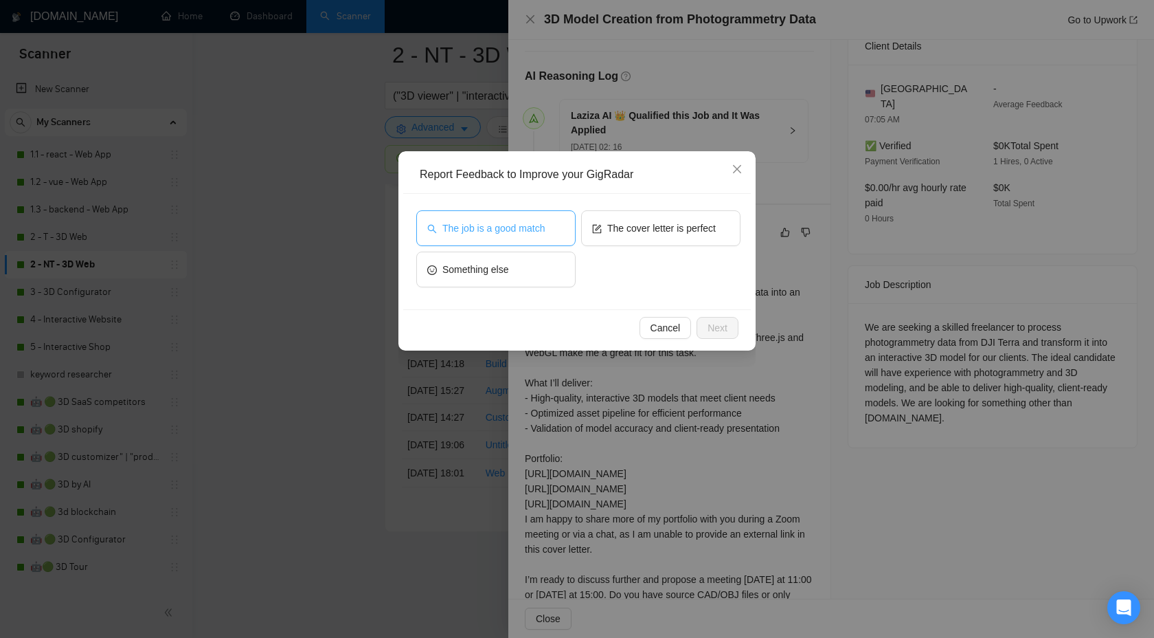
click at [539, 227] on span "The job is a good match" at bounding box center [493, 228] width 102 height 15
click at [724, 328] on span "Next" at bounding box center [718, 327] width 20 height 15
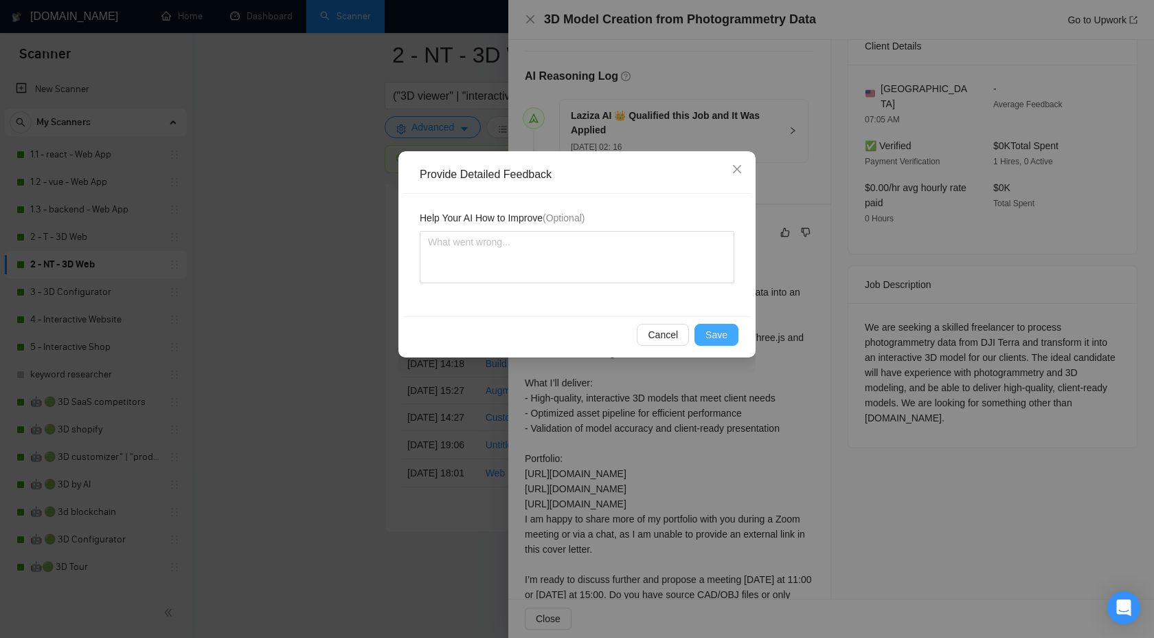
click at [706, 336] on span "Save" at bounding box center [717, 334] width 22 height 15
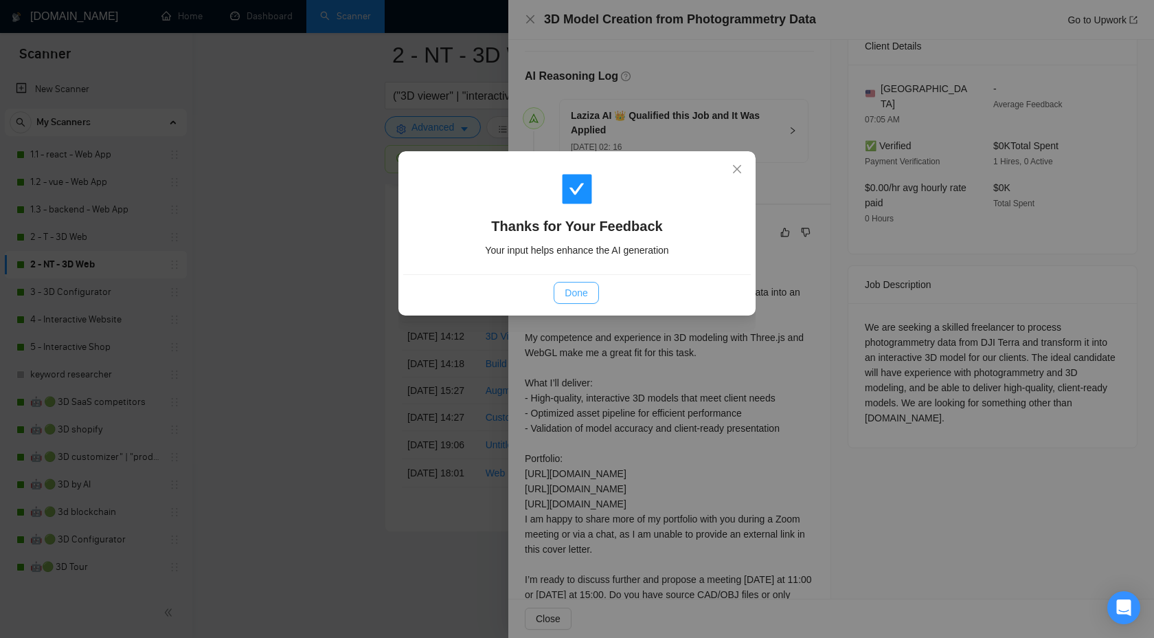
click at [562, 290] on button "Done" at bounding box center [576, 293] width 45 height 22
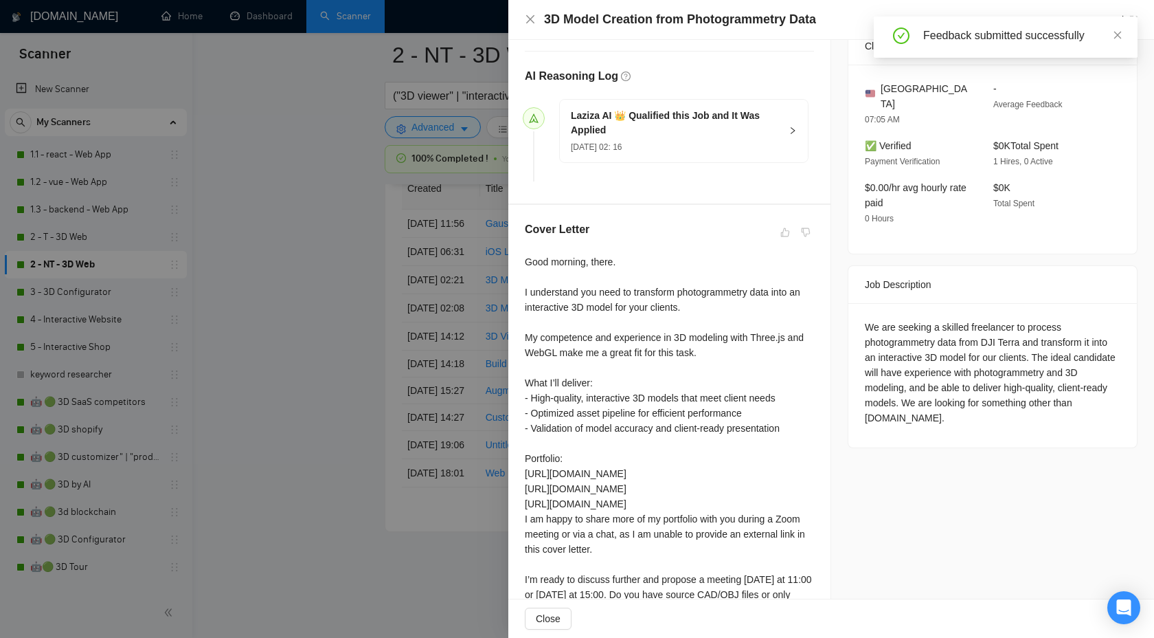
click at [328, 230] on div at bounding box center [577, 319] width 1154 height 638
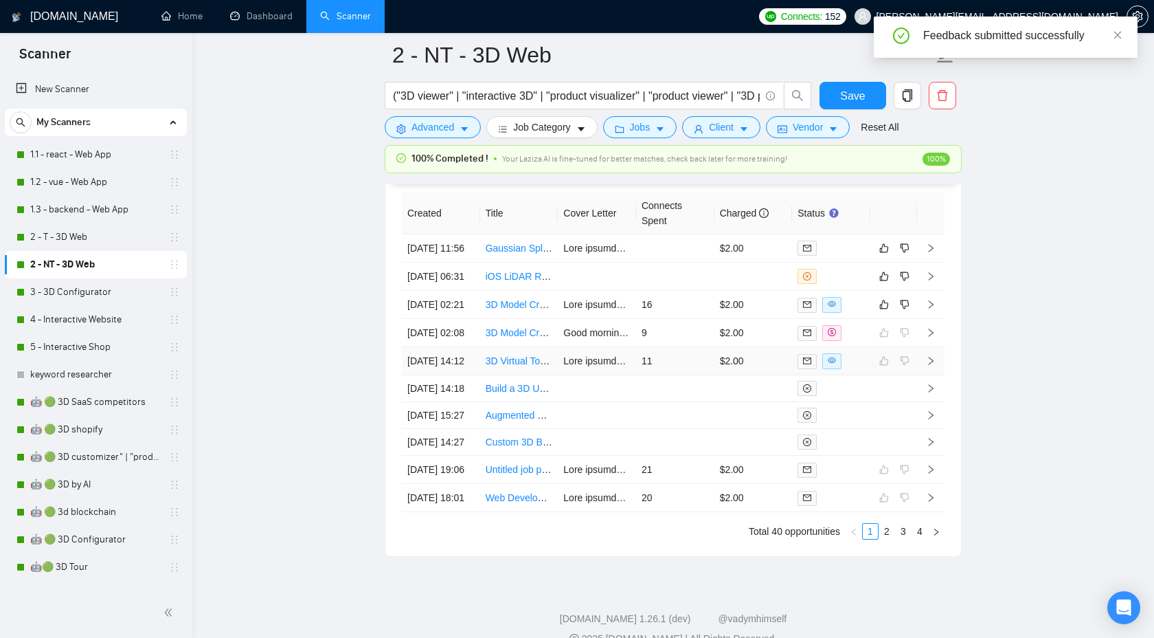
scroll to position [3741, 0]
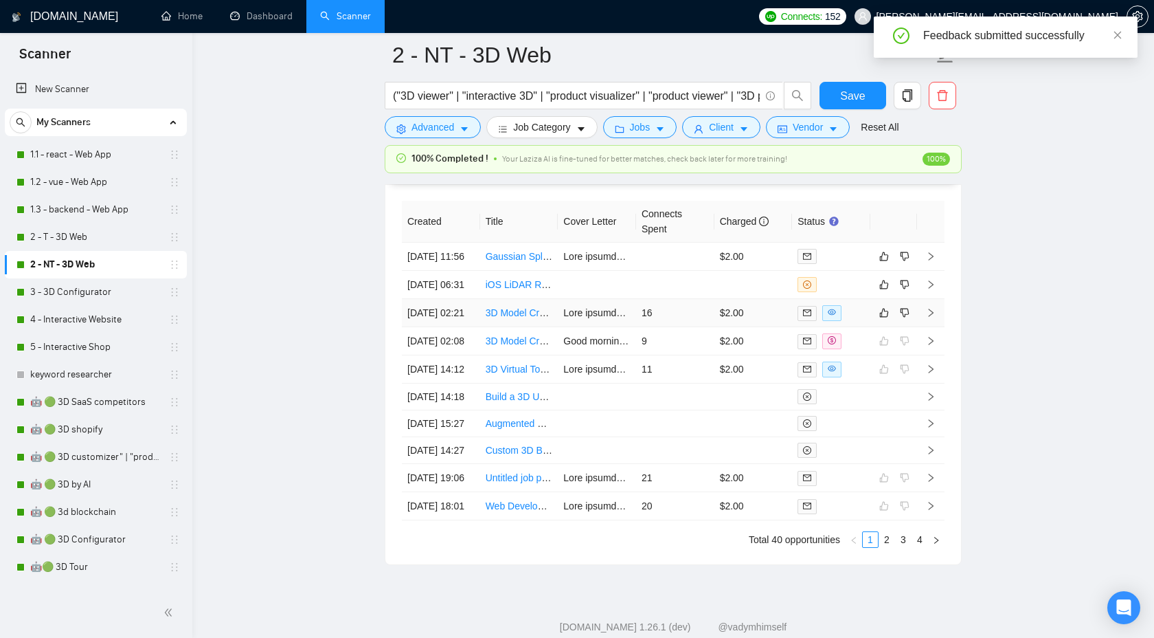
click at [938, 327] on td at bounding box center [930, 313] width 27 height 28
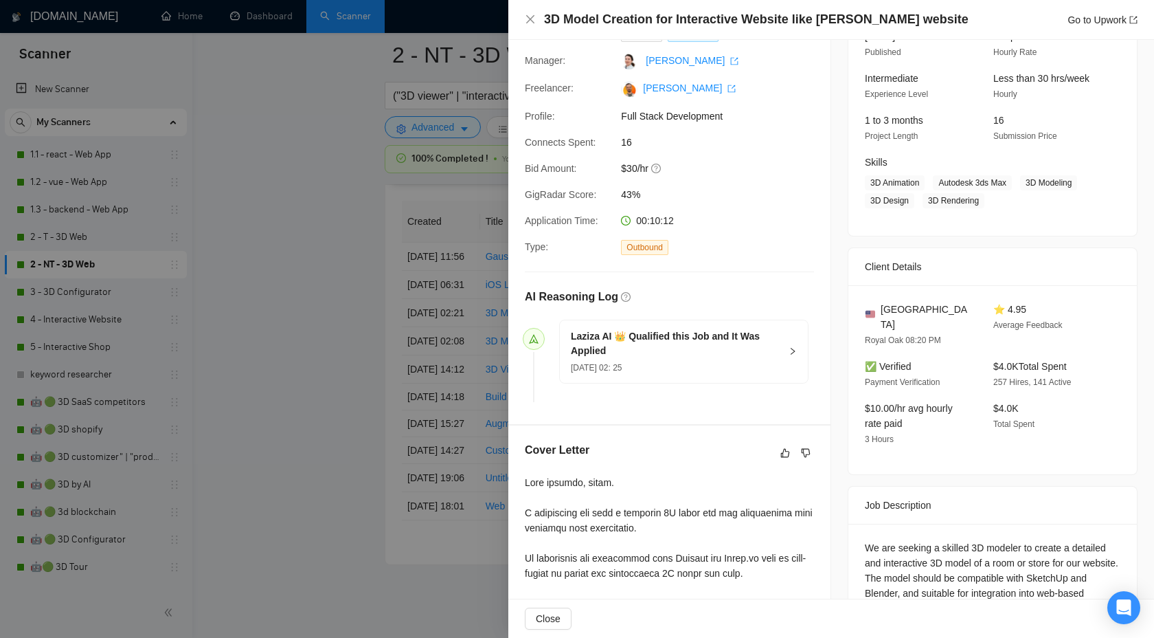
scroll to position [164, 0]
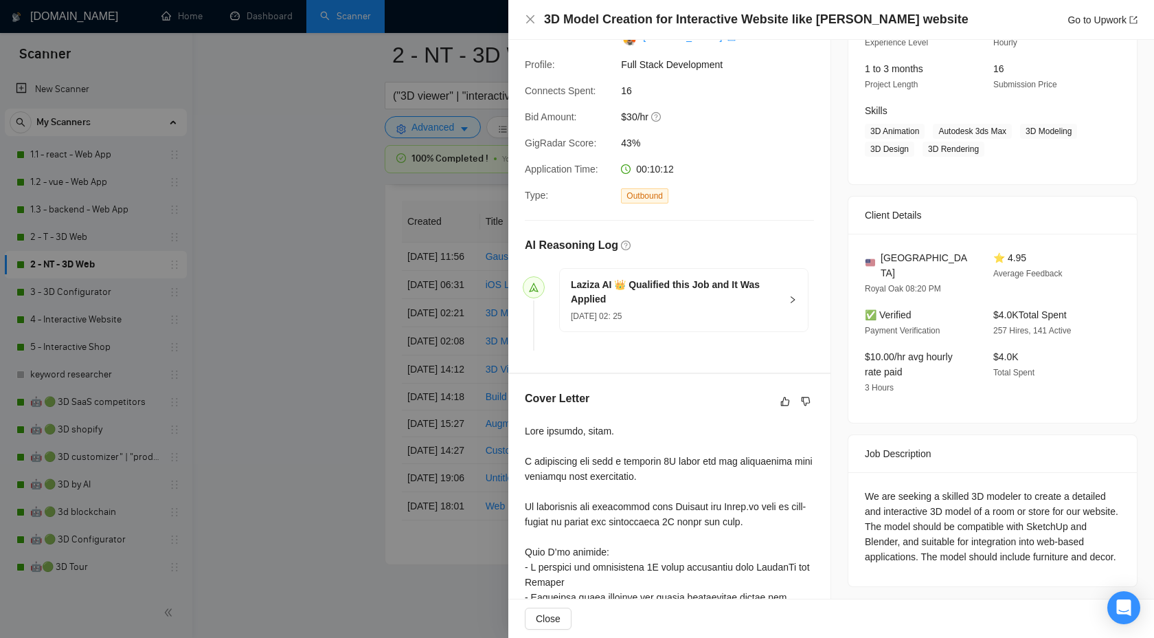
click at [780, 308] on div "[DATE] 02: 25" at bounding box center [676, 315] width 210 height 15
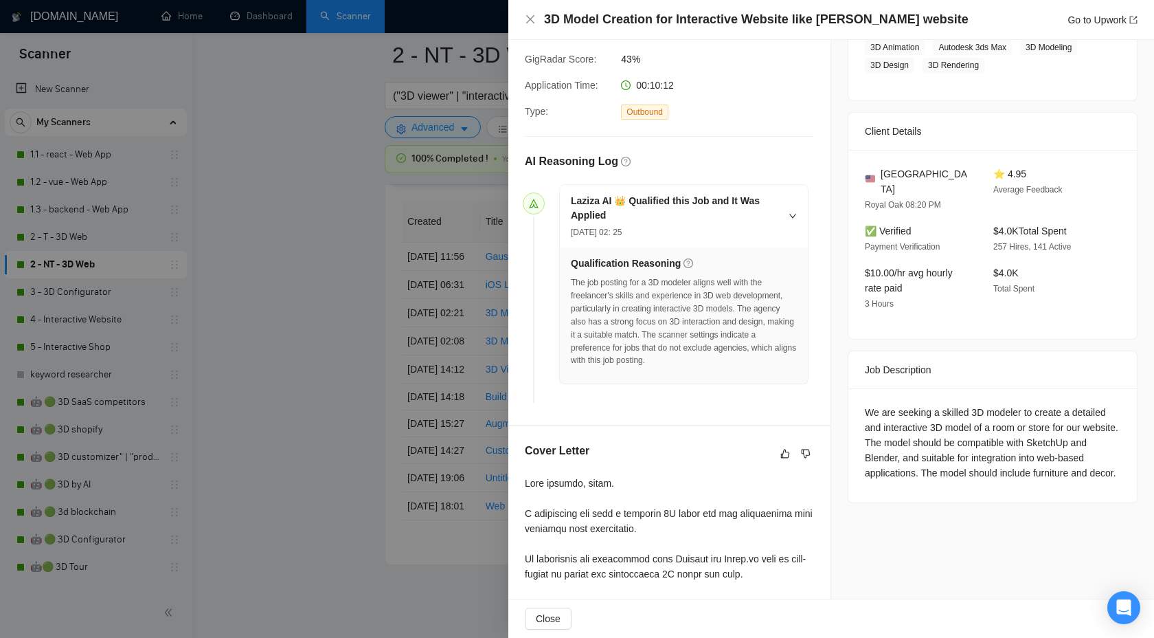
scroll to position [0, 0]
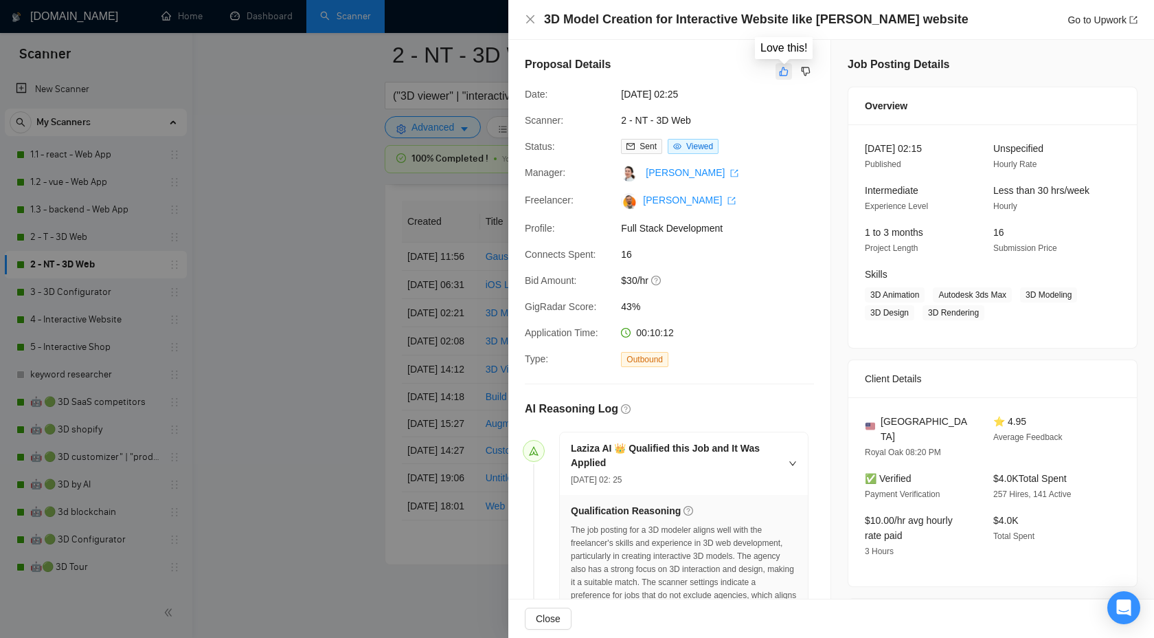
click at [781, 72] on icon "like" at bounding box center [784, 71] width 9 height 9
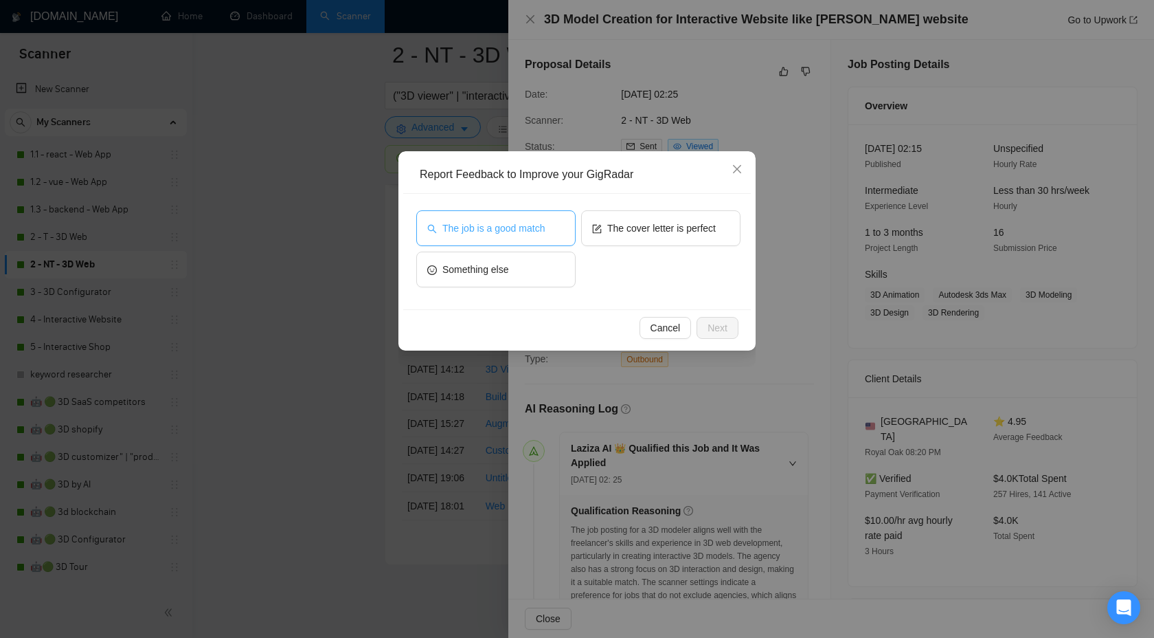
click at [498, 218] on button "The job is a good match" at bounding box center [495, 228] width 159 height 36
click at [721, 330] on span "Next" at bounding box center [718, 327] width 20 height 15
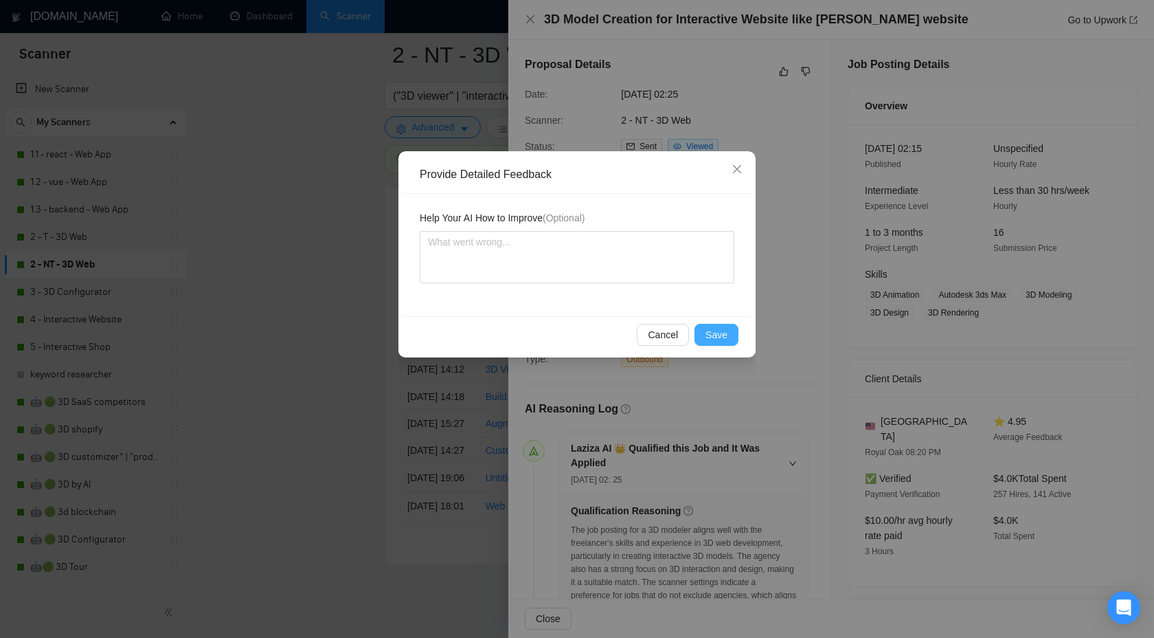
click at [709, 335] on span "Save" at bounding box center [717, 334] width 22 height 15
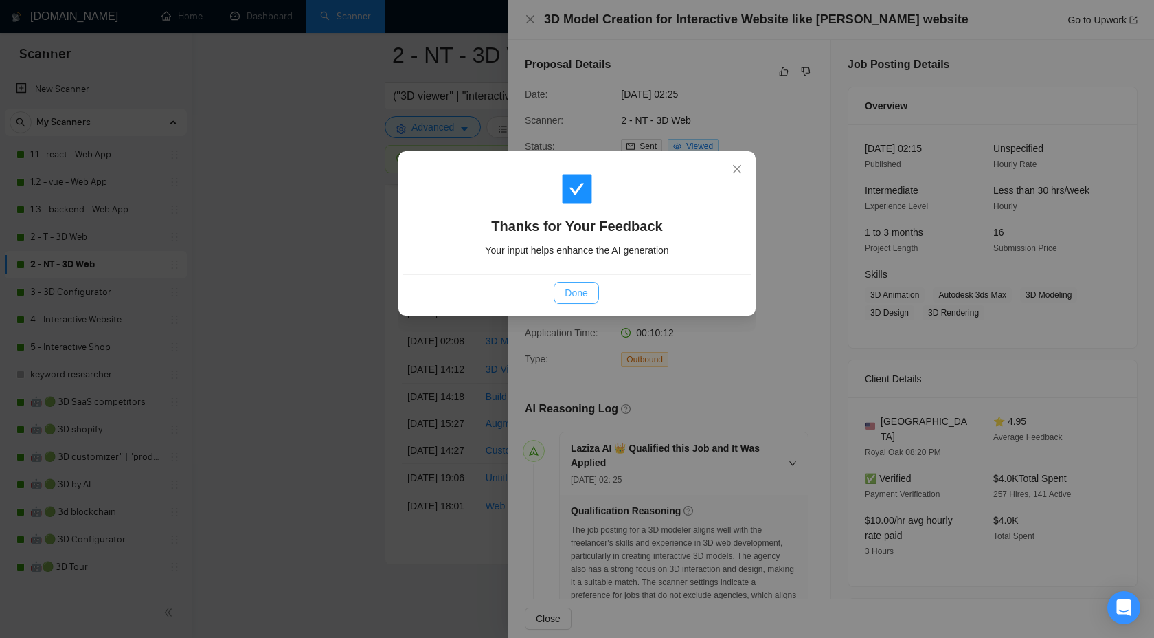
click at [570, 293] on span "Done" at bounding box center [576, 292] width 23 height 15
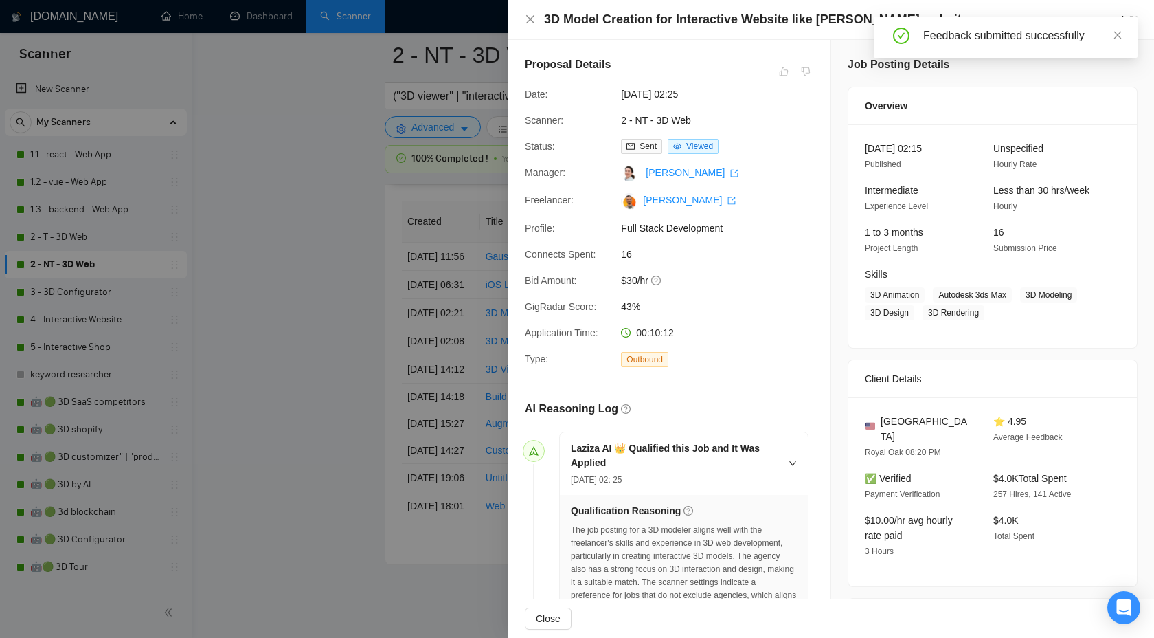
click at [312, 279] on div at bounding box center [577, 319] width 1154 height 638
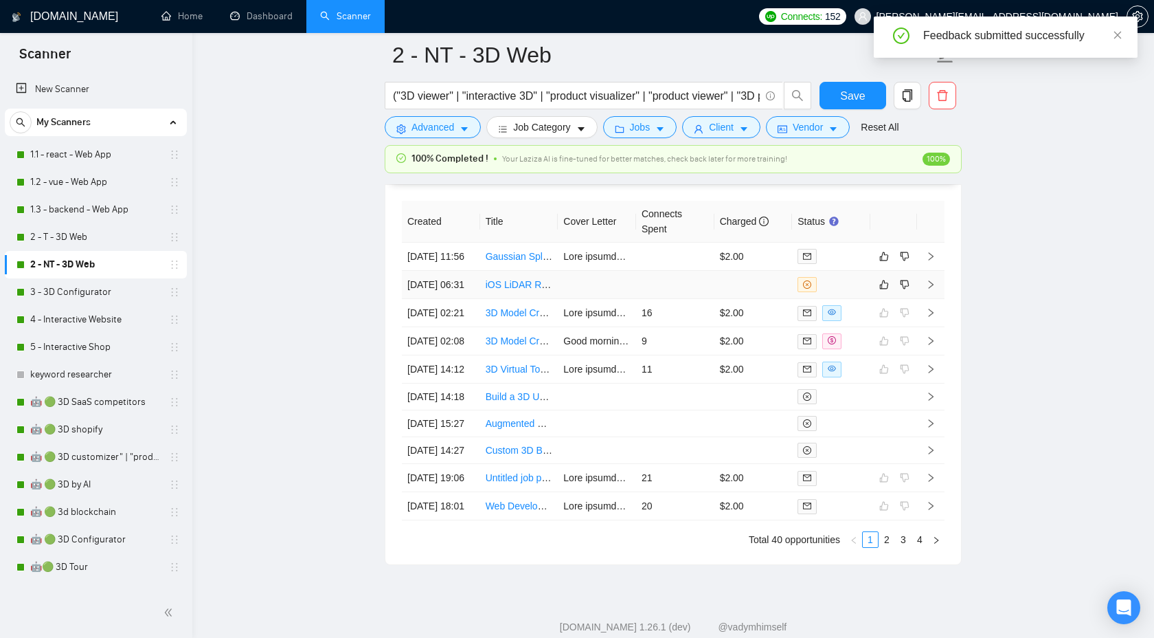
click at [930, 289] on icon "right" at bounding box center [931, 285] width 10 height 10
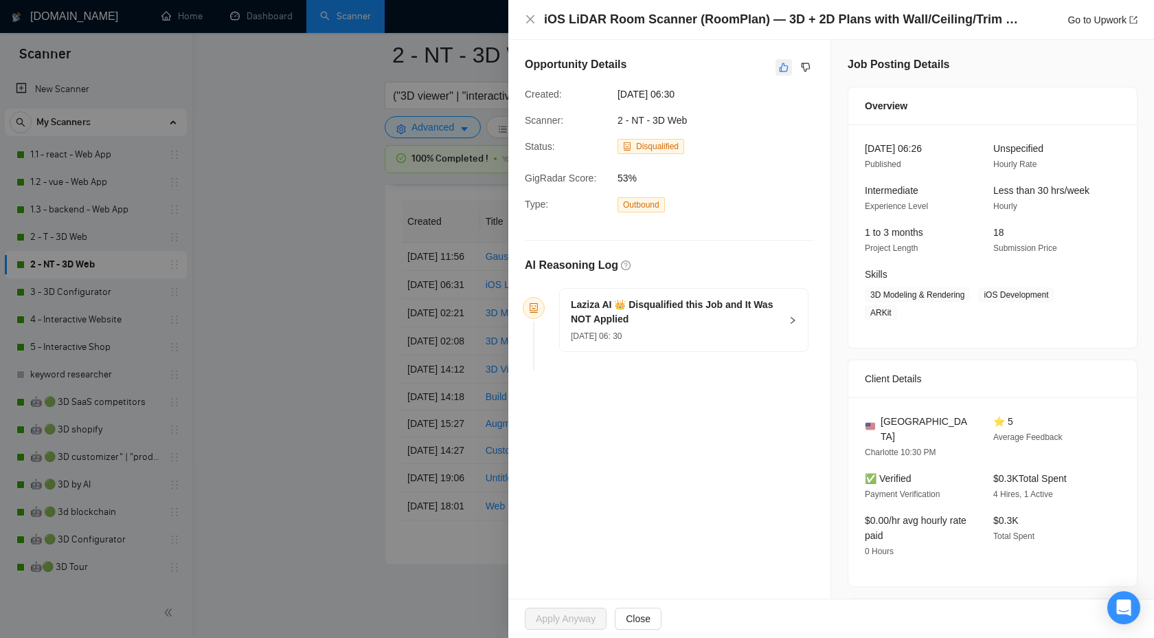
click at [785, 69] on icon "like" at bounding box center [784, 67] width 10 height 11
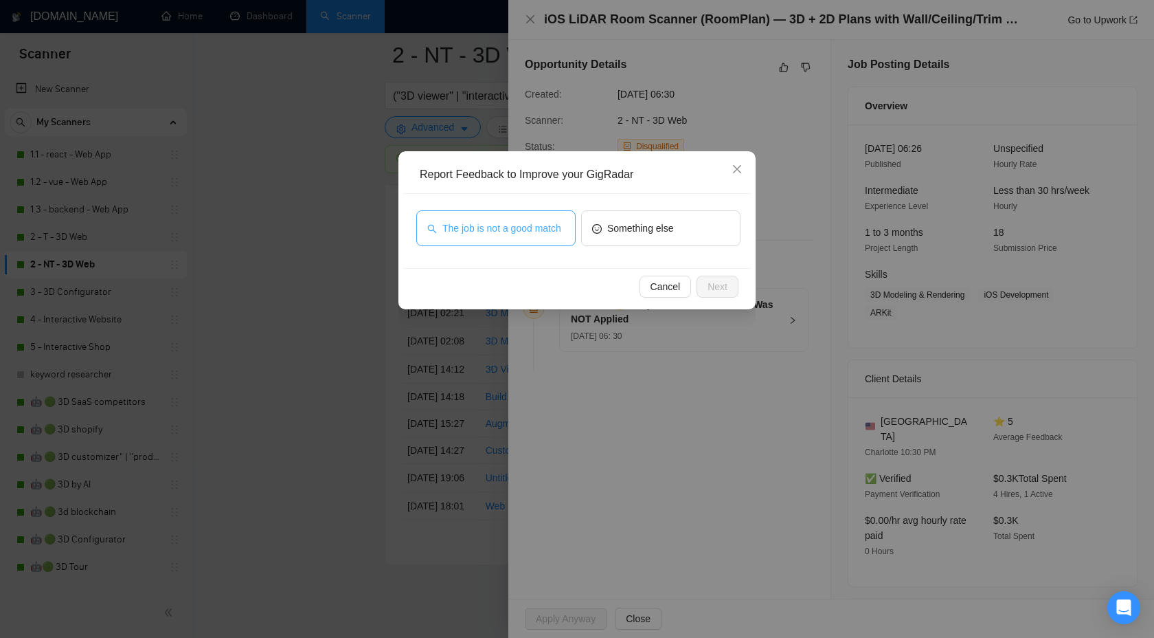
click at [491, 221] on span "The job is not a good match" at bounding box center [501, 228] width 119 height 15
click at [708, 292] on span "Next" at bounding box center [718, 286] width 20 height 15
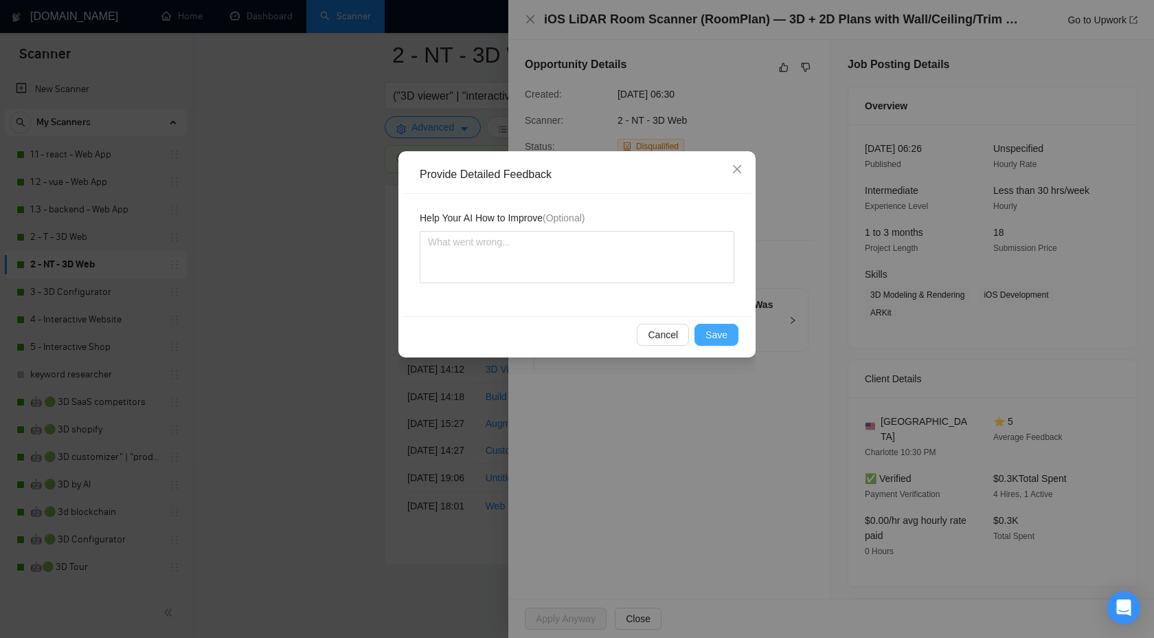
click at [713, 335] on span "Save" at bounding box center [717, 334] width 22 height 15
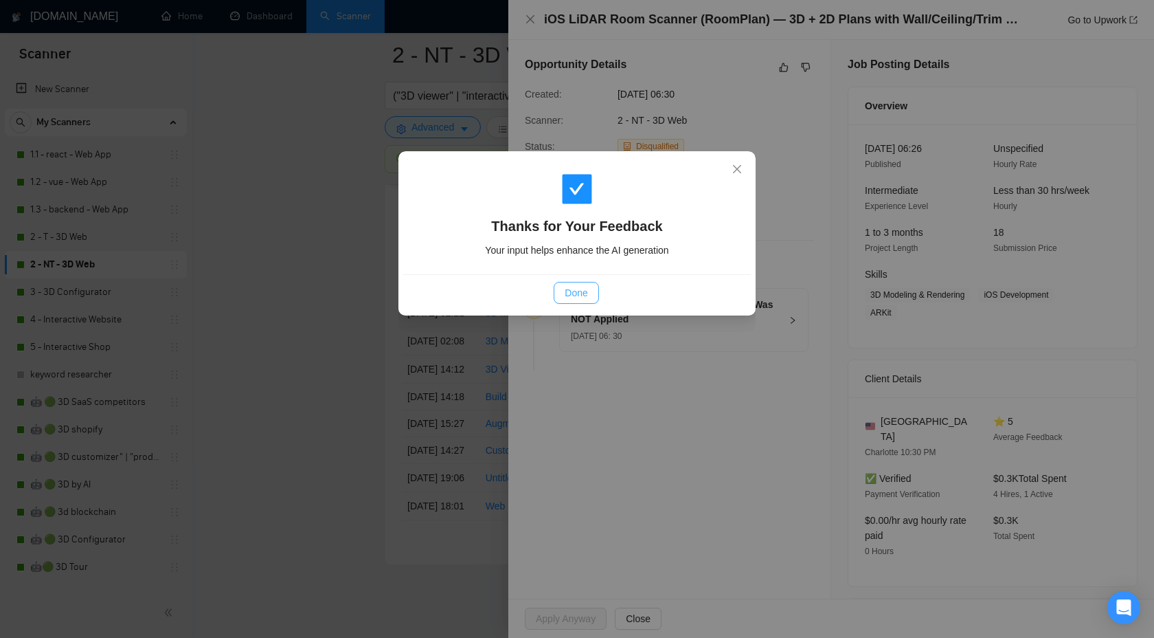
click at [574, 289] on span "Done" at bounding box center [576, 292] width 23 height 15
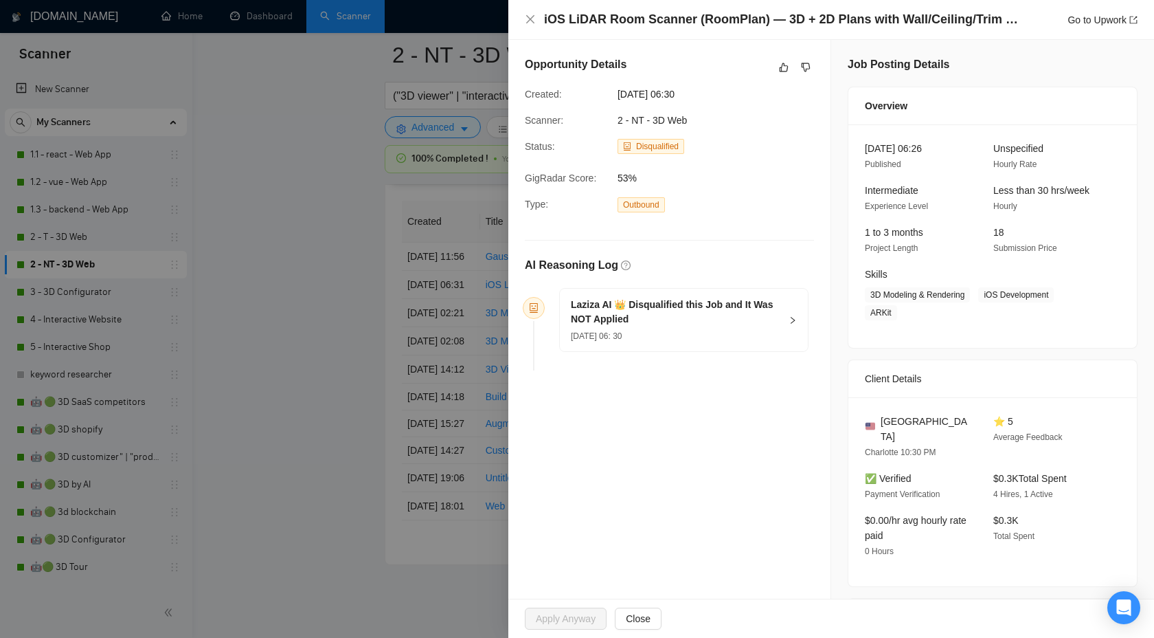
click at [358, 298] on div at bounding box center [577, 319] width 1154 height 638
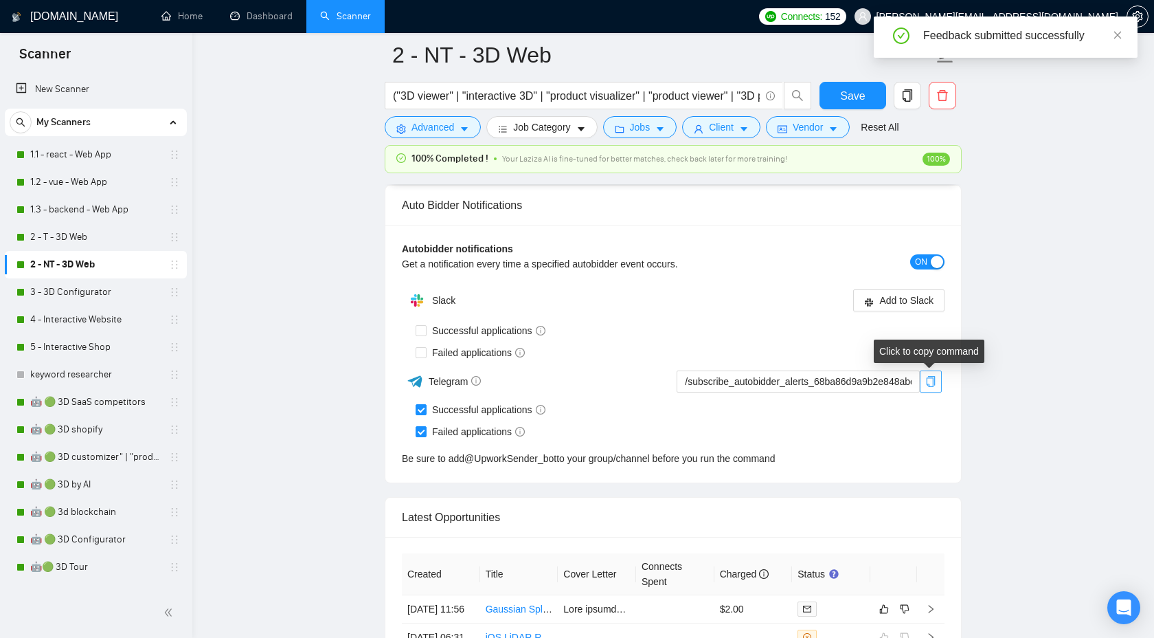
scroll to position [3662, 0]
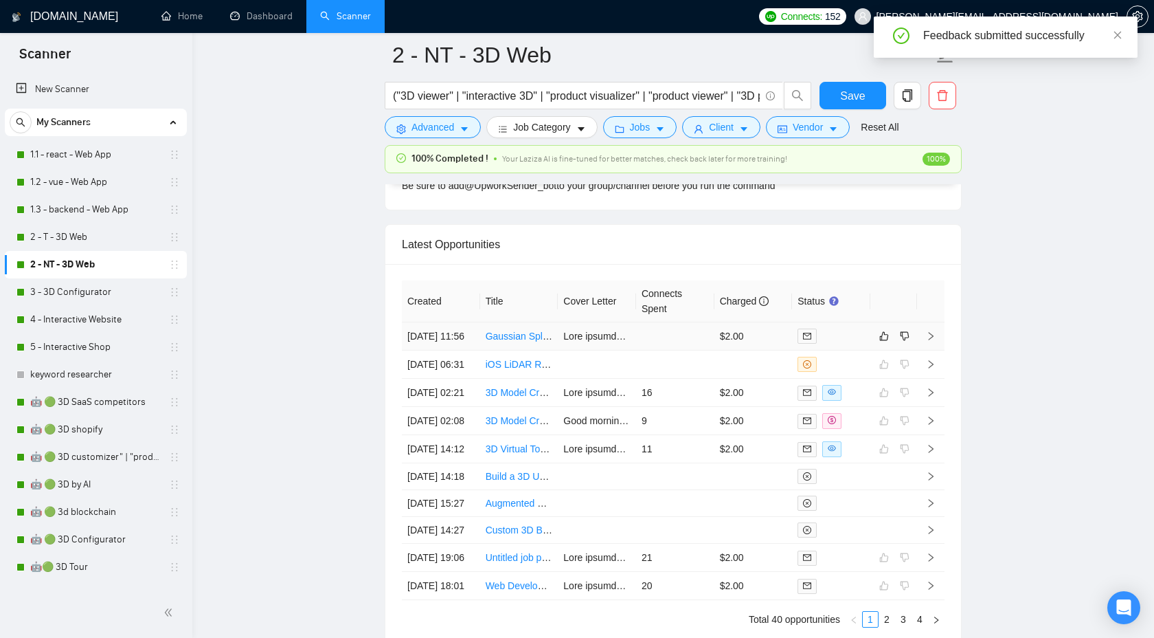
click at [934, 341] on icon "right" at bounding box center [931, 336] width 10 height 10
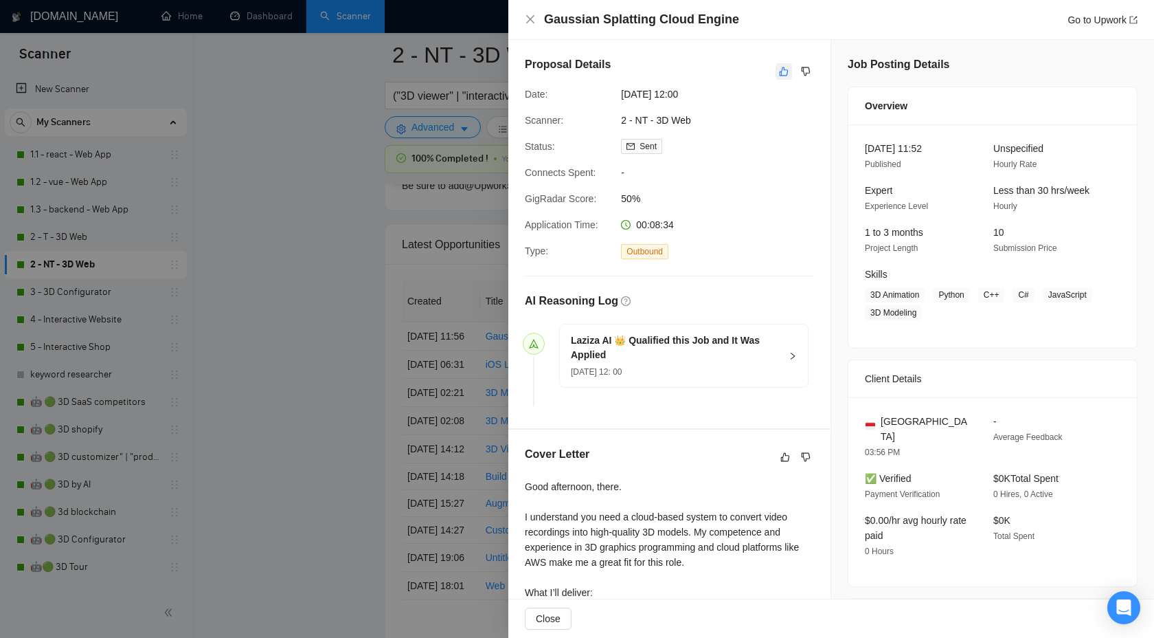
click at [779, 69] on icon "like" at bounding box center [784, 71] width 10 height 11
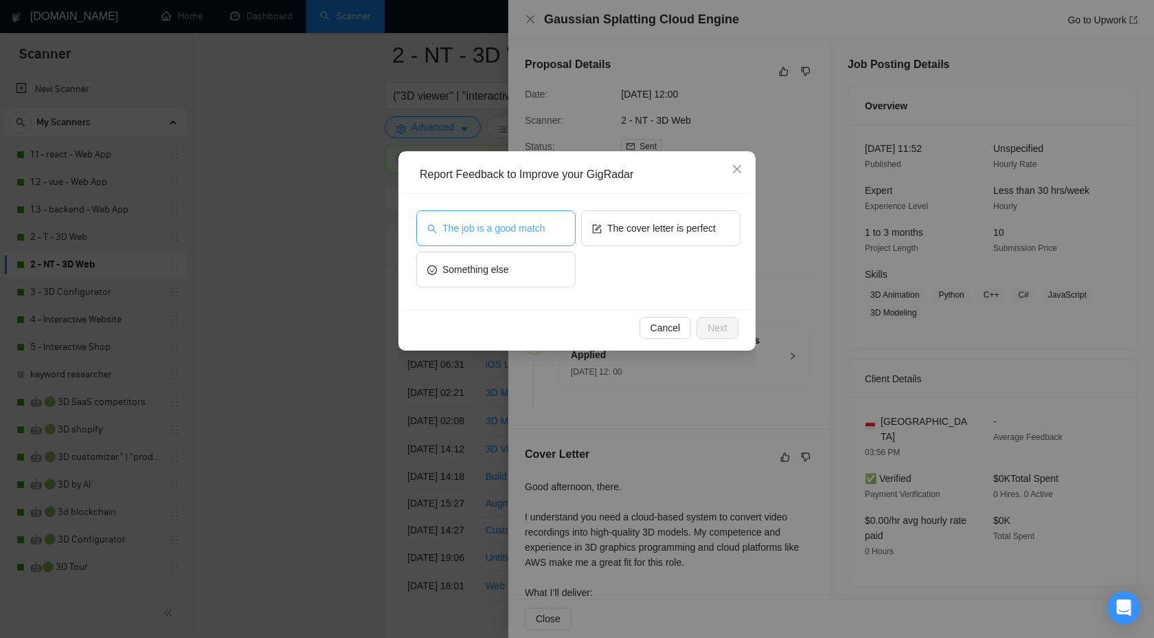
click at [511, 236] on button "The job is a good match" at bounding box center [495, 228] width 159 height 36
click at [702, 324] on button "Next" at bounding box center [718, 328] width 42 height 22
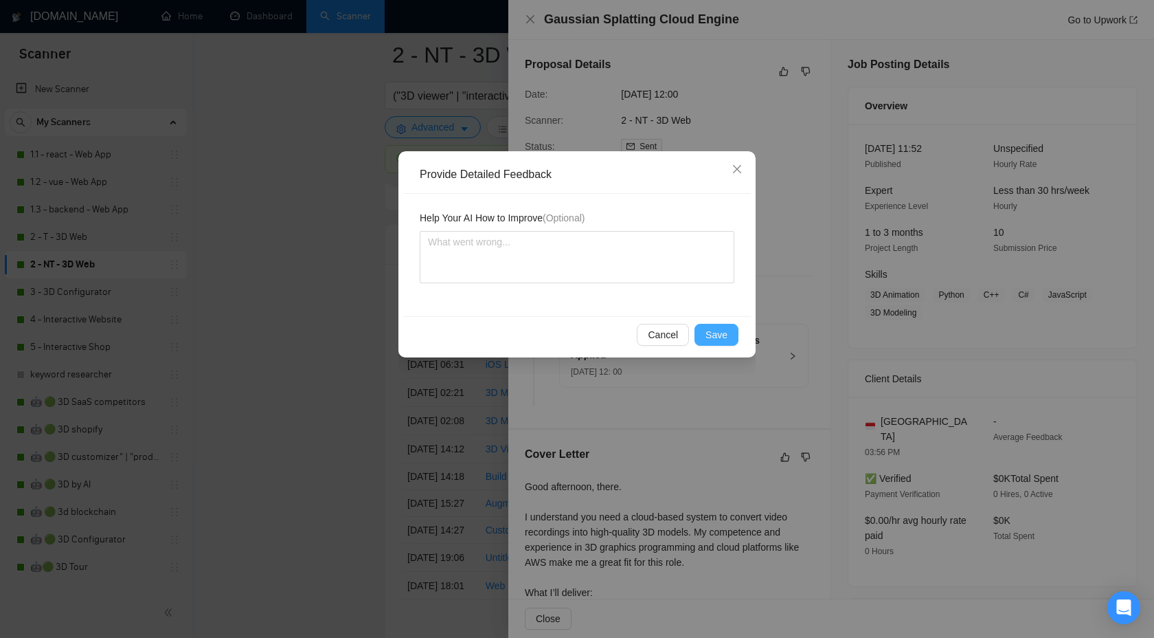
click at [710, 329] on span "Save" at bounding box center [717, 334] width 22 height 15
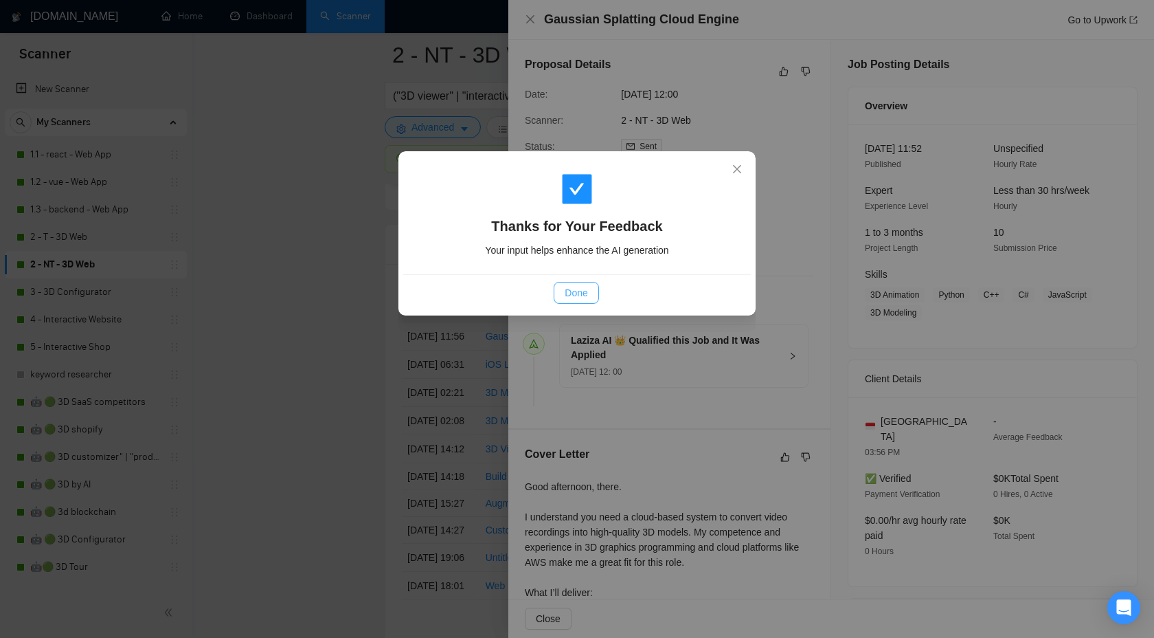
click at [585, 296] on span "Done" at bounding box center [576, 292] width 23 height 15
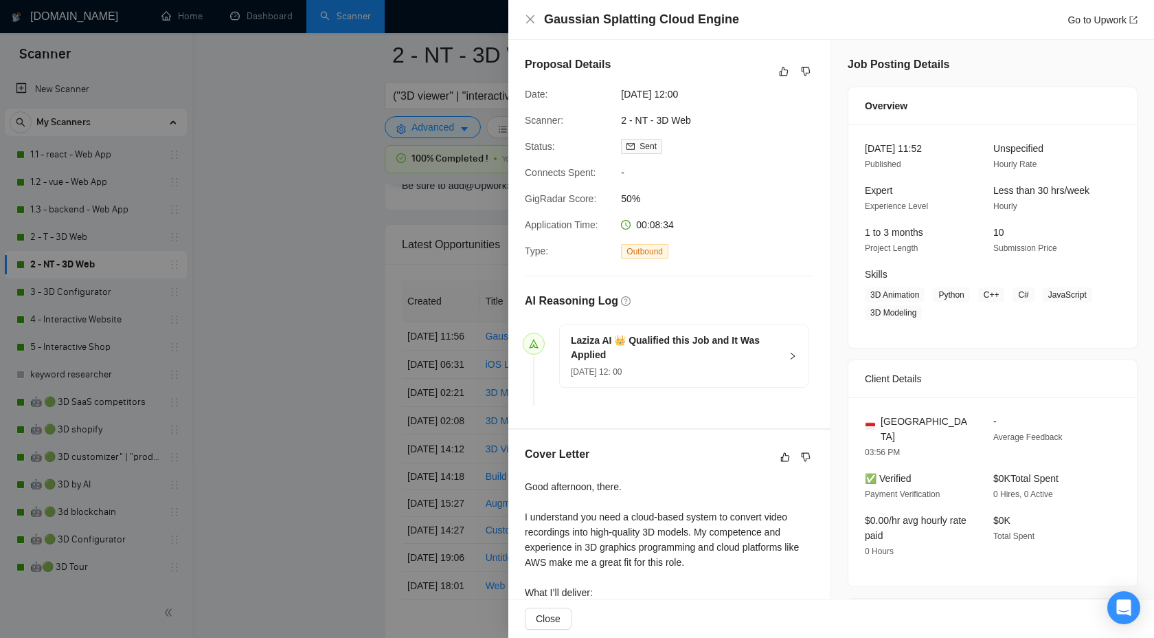
click at [311, 269] on div at bounding box center [577, 319] width 1154 height 638
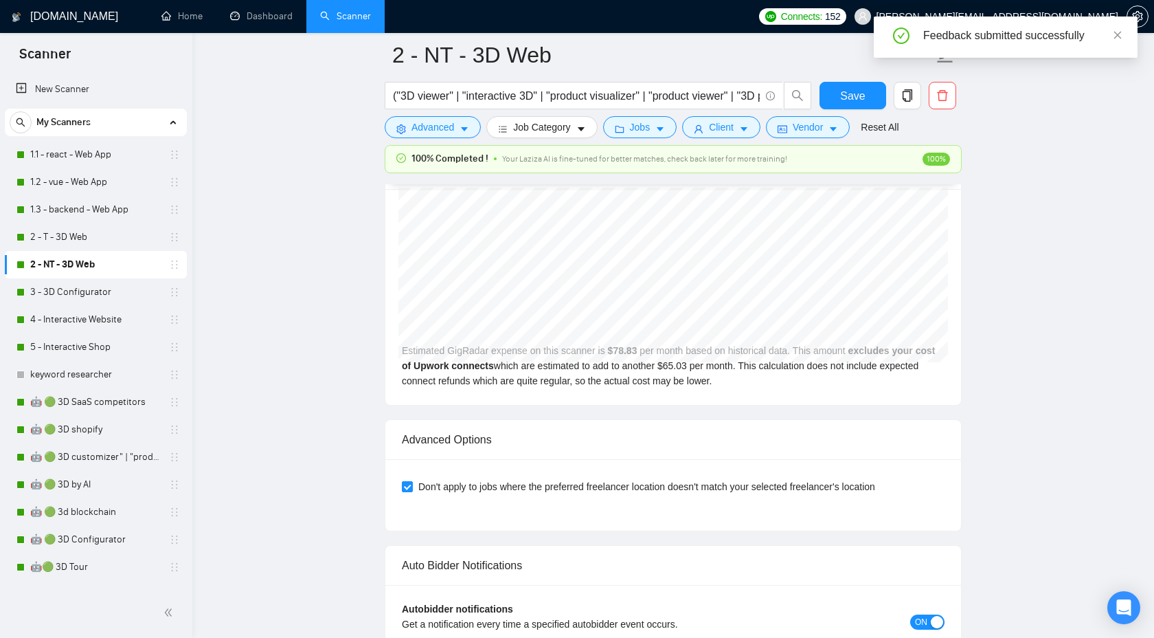
scroll to position [2689, 0]
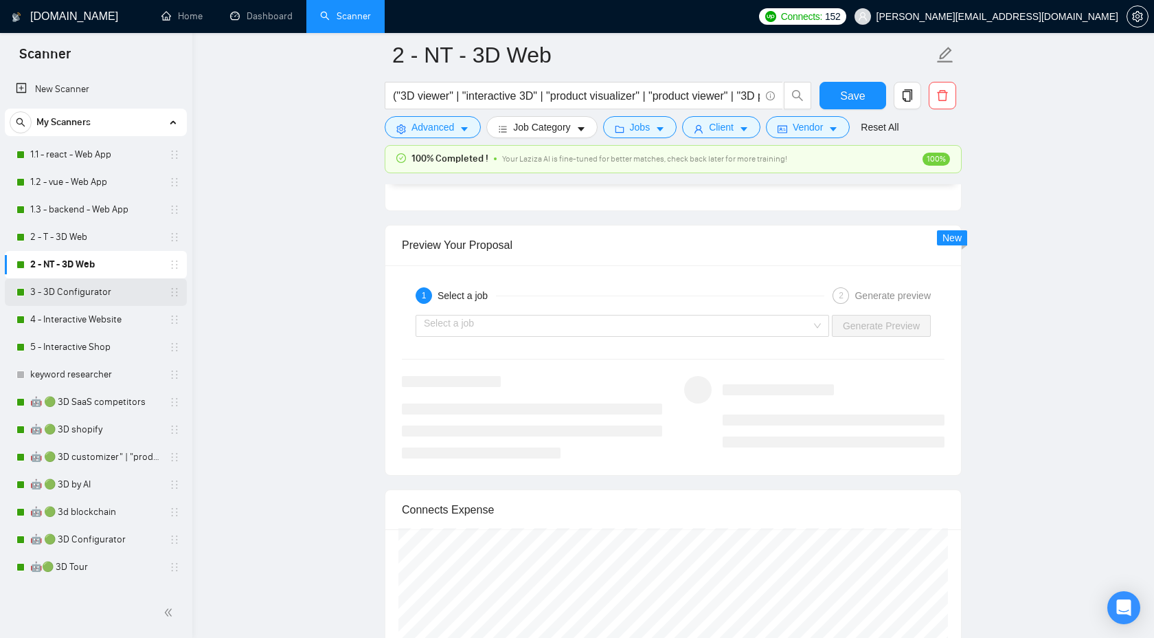
click at [90, 287] on link "3 - 3D Configurator" at bounding box center [95, 291] width 131 height 27
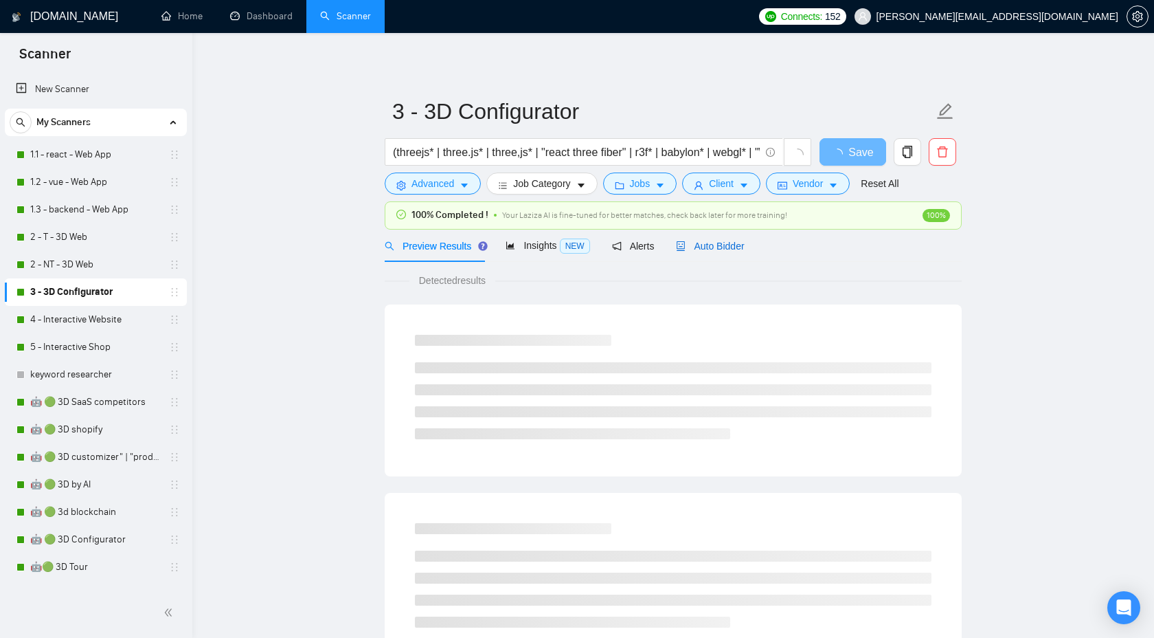
click at [712, 244] on span "Auto Bidder" at bounding box center [710, 245] width 68 height 11
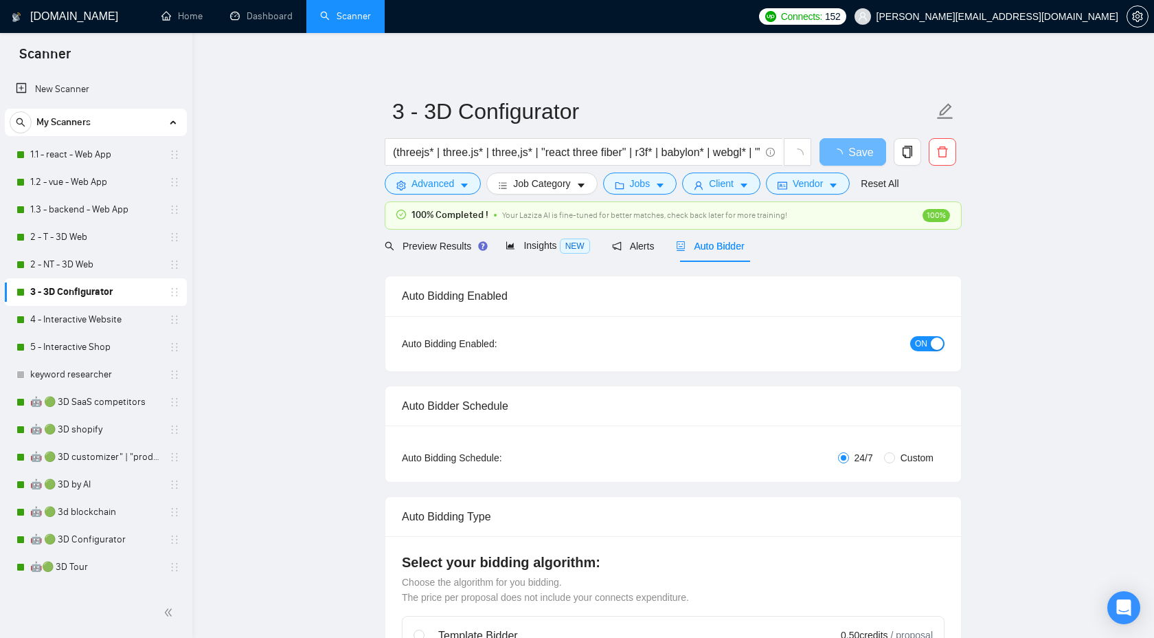
checkbox input "true"
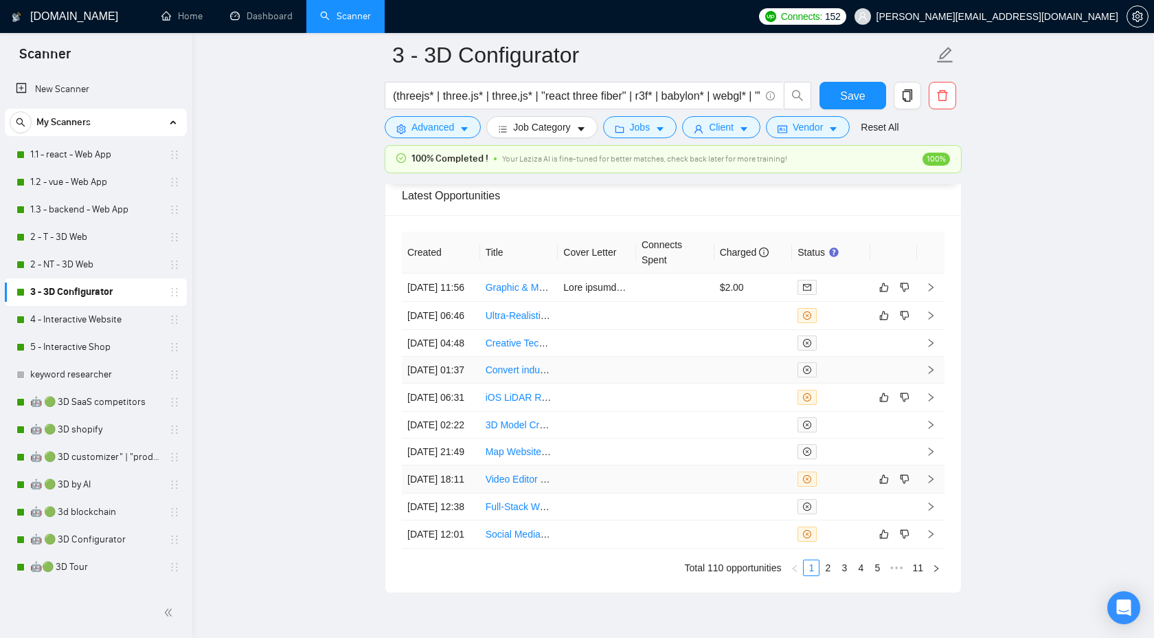
scroll to position [3701, 0]
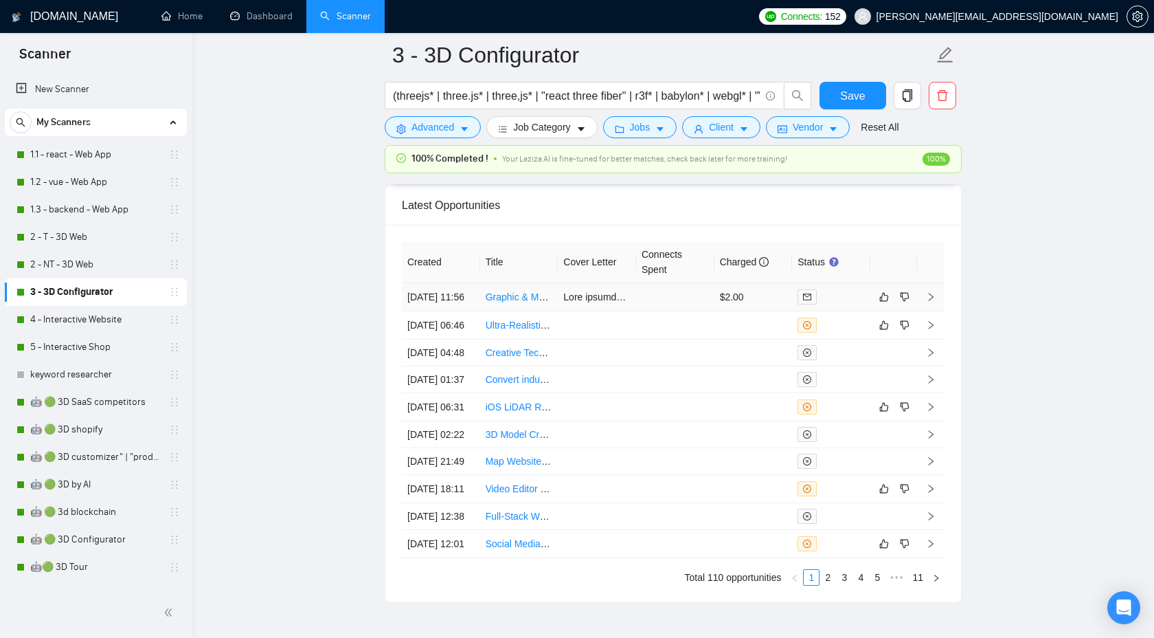
click at [930, 299] on icon "right" at bounding box center [931, 297] width 5 height 8
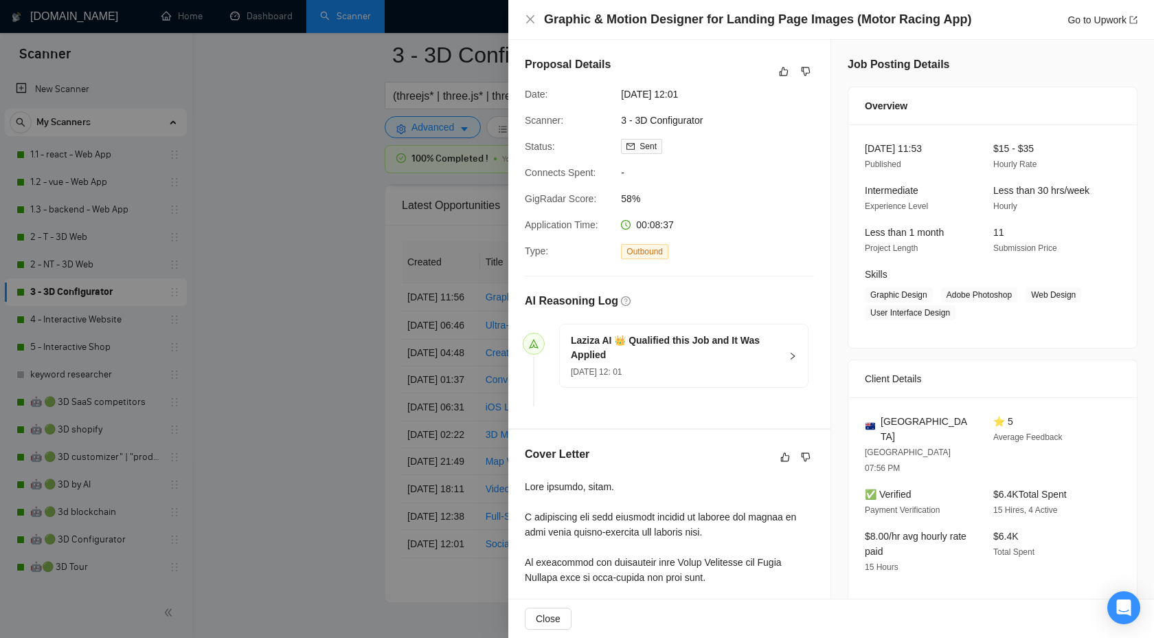
click at [453, 156] on div at bounding box center [577, 319] width 1154 height 638
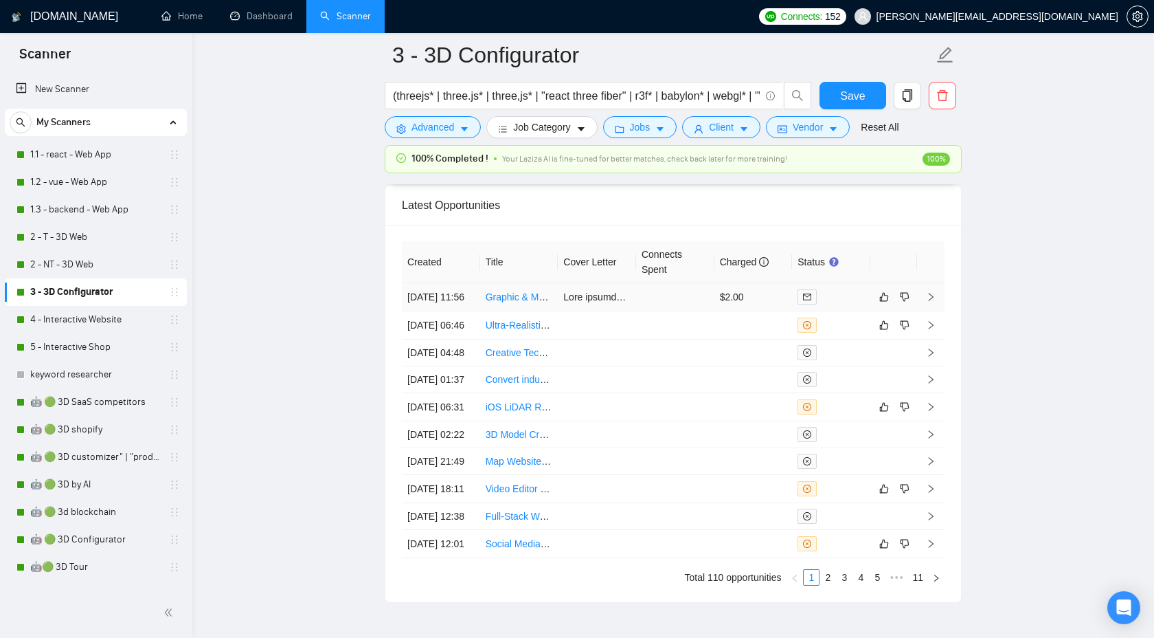
click at [934, 302] on icon "right" at bounding box center [931, 297] width 10 height 10
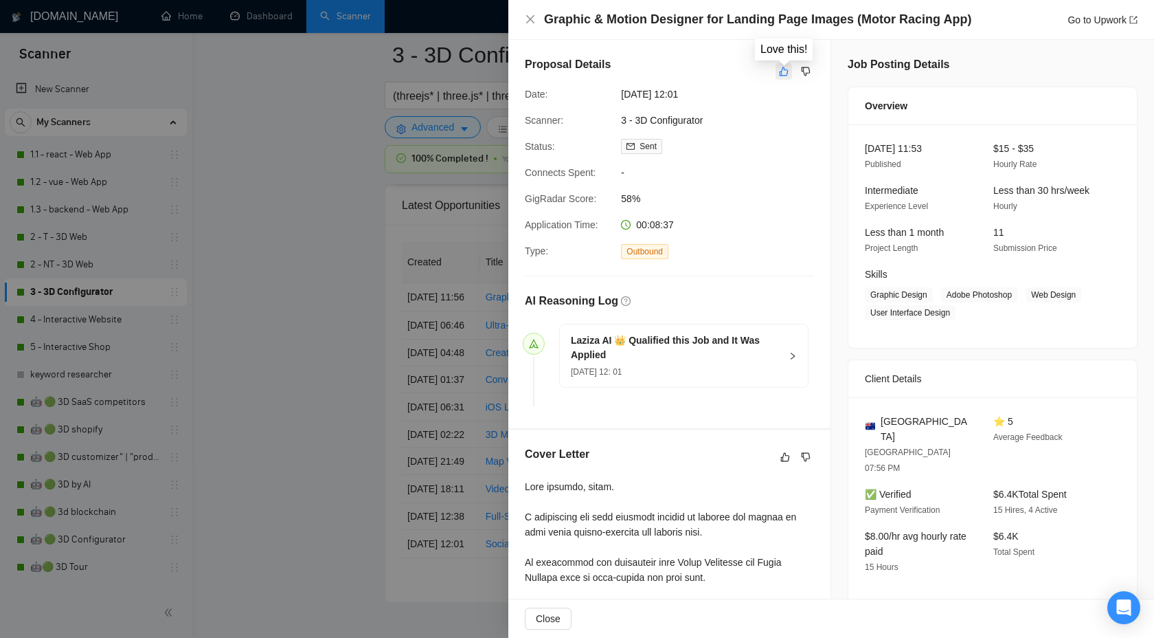
click at [781, 69] on icon "like" at bounding box center [784, 71] width 10 height 11
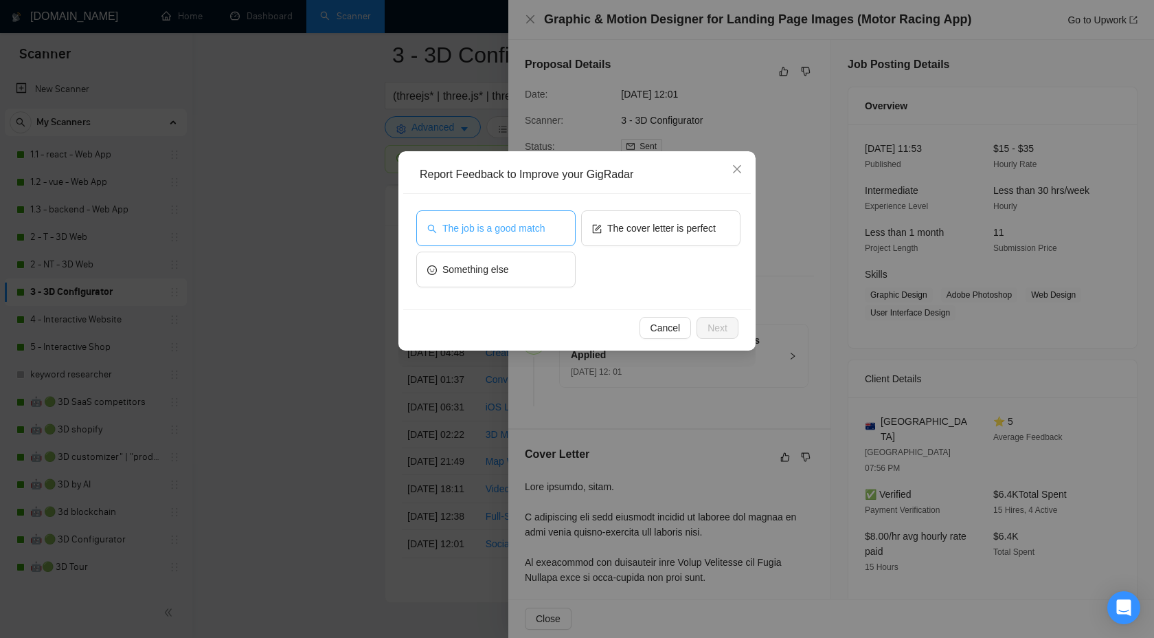
click at [540, 223] on span "The job is a good match" at bounding box center [493, 228] width 102 height 15
click at [720, 323] on span "Next" at bounding box center [718, 327] width 20 height 15
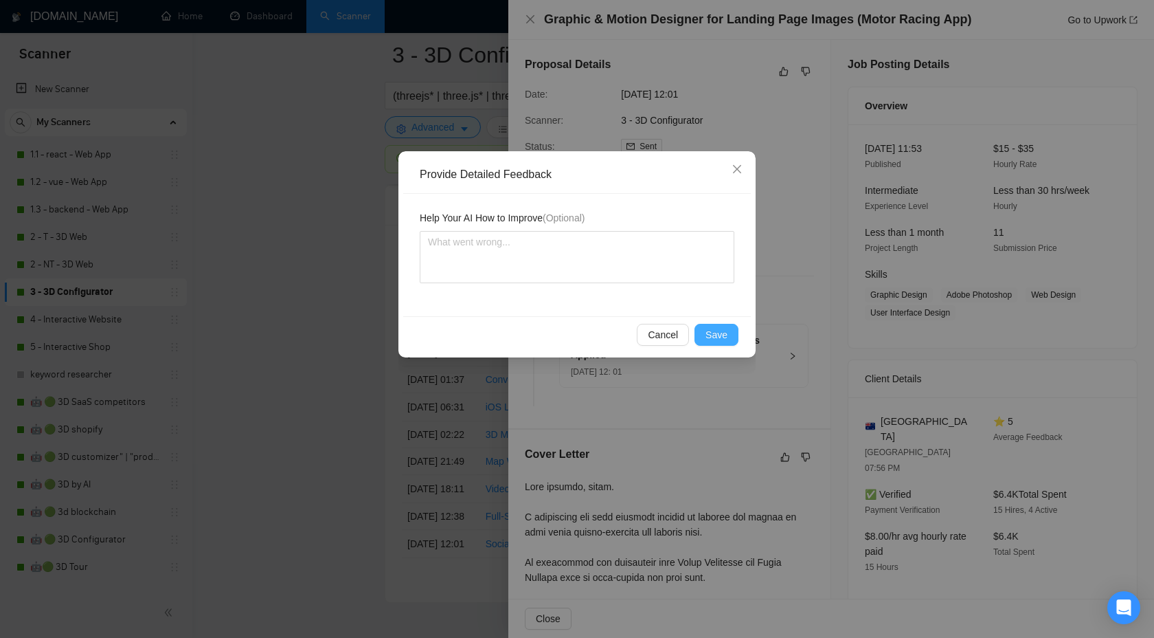
click at [713, 333] on span "Save" at bounding box center [717, 334] width 22 height 15
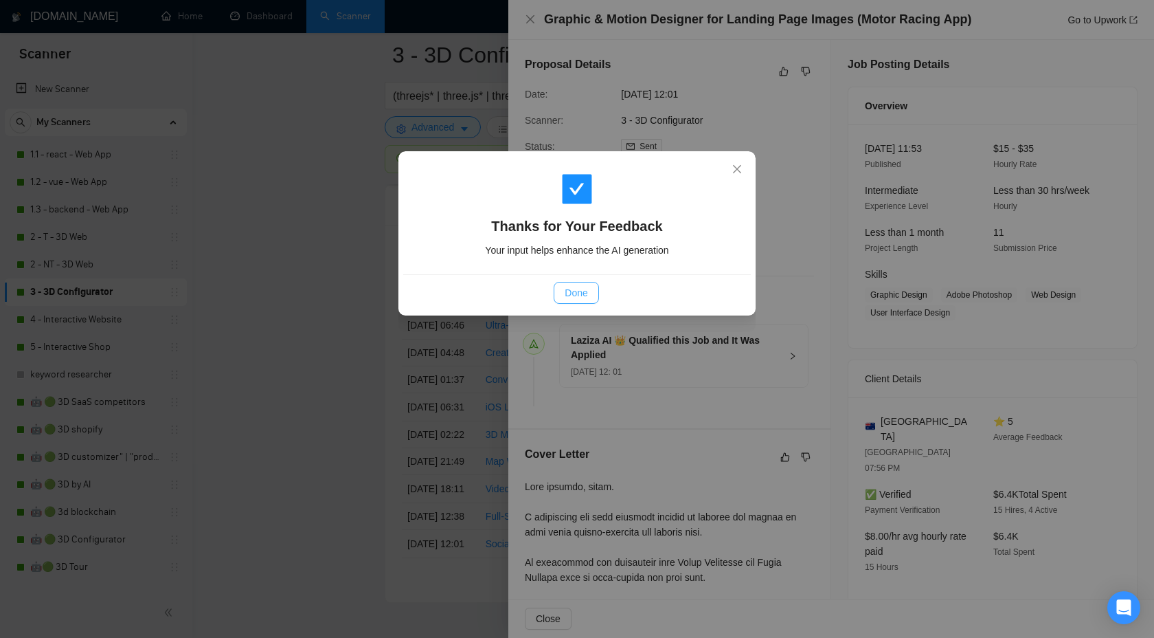
click at [577, 283] on button "Done" at bounding box center [576, 293] width 45 height 22
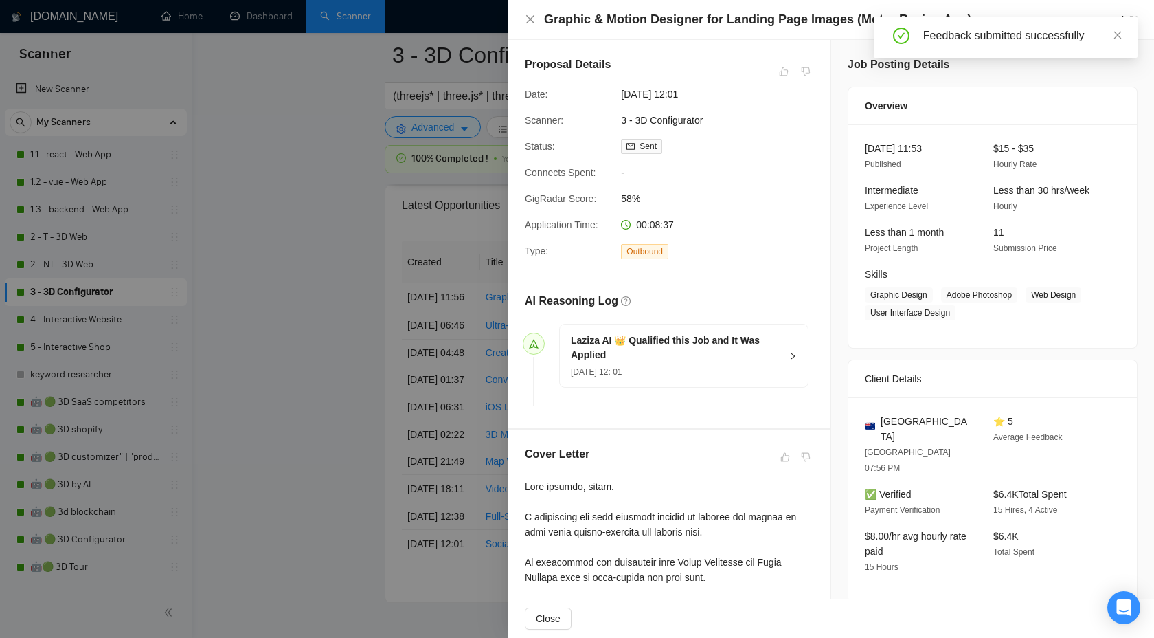
click at [391, 109] on div at bounding box center [577, 319] width 1154 height 638
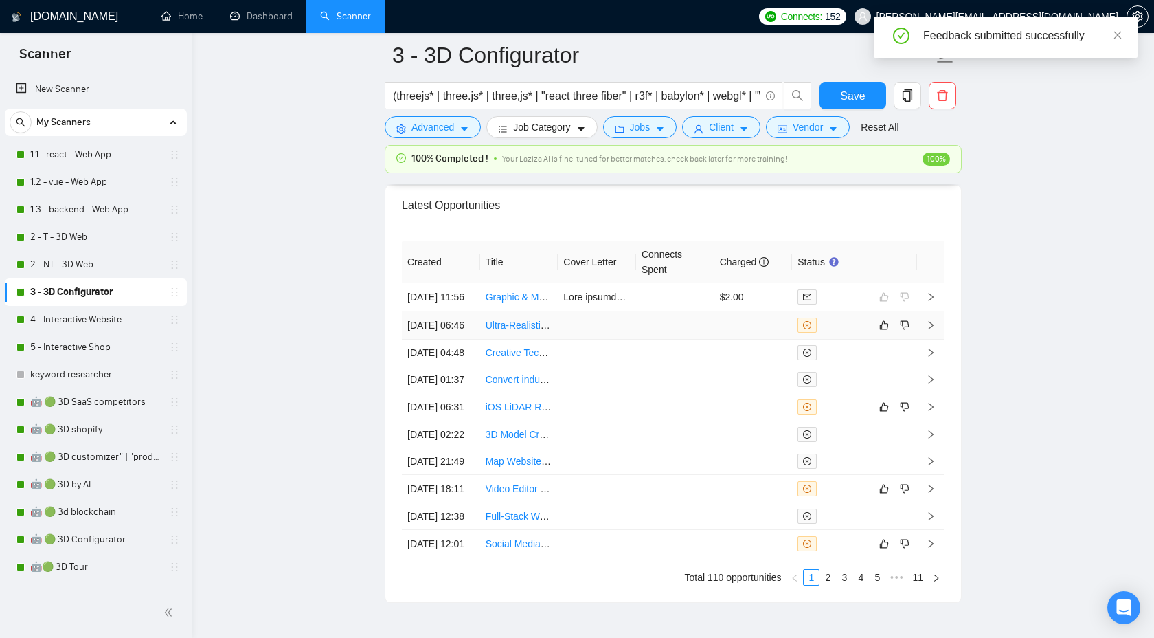
click at [930, 330] on icon "right" at bounding box center [931, 325] width 10 height 10
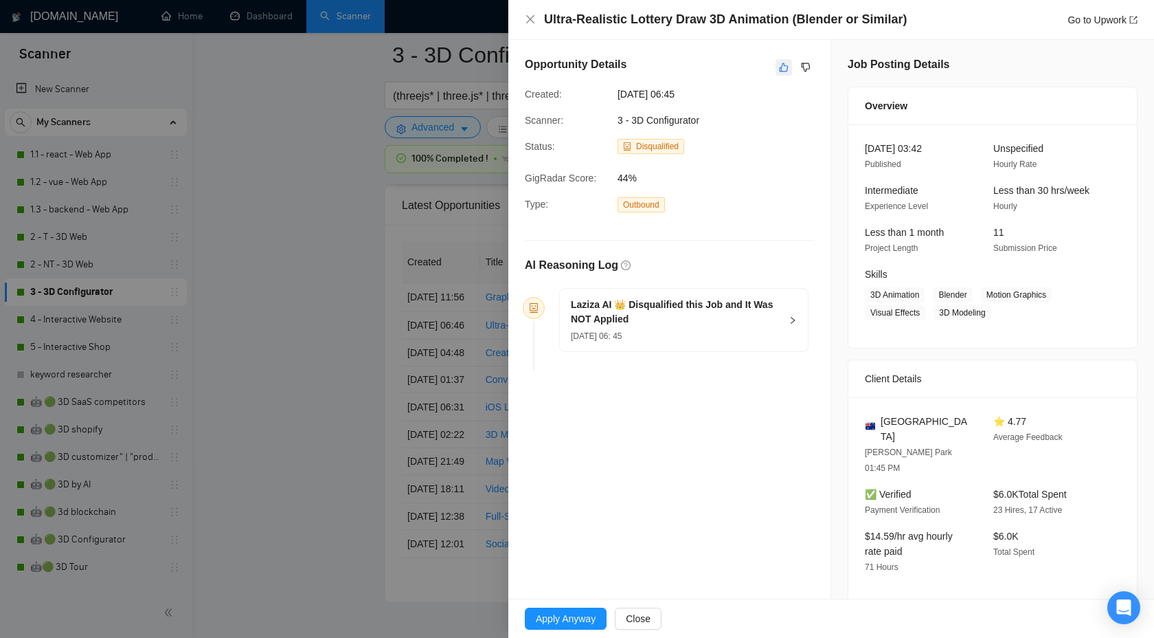
click at [784, 69] on icon "like" at bounding box center [784, 67] width 10 height 11
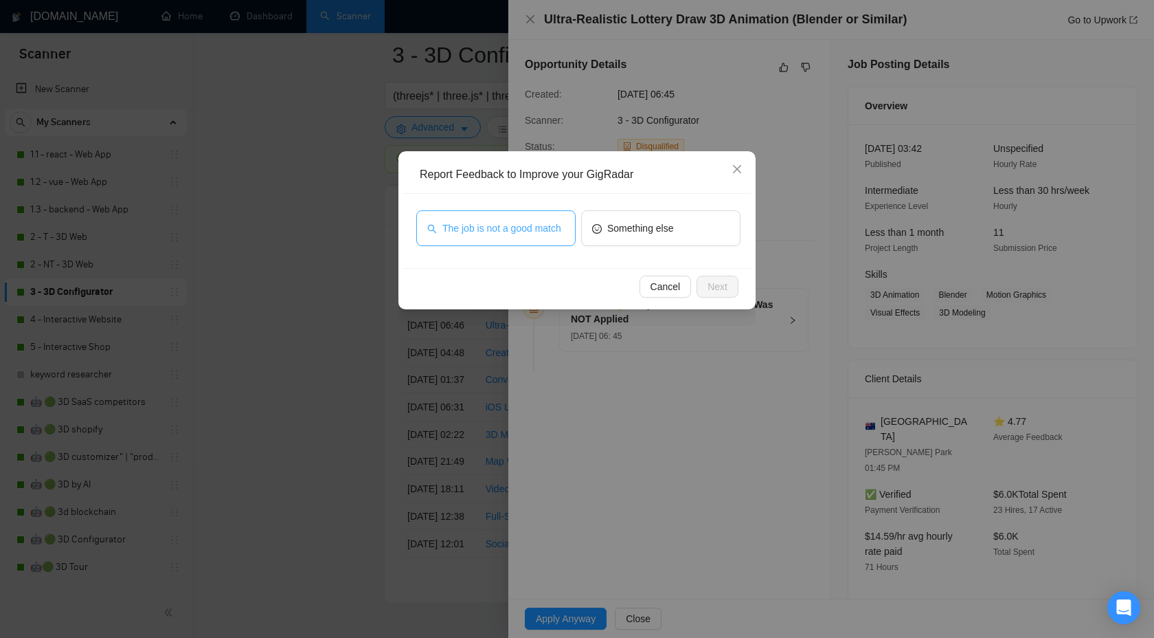
click at [484, 221] on span "The job is not a good match" at bounding box center [501, 228] width 119 height 15
click at [721, 285] on span "Next" at bounding box center [718, 286] width 20 height 15
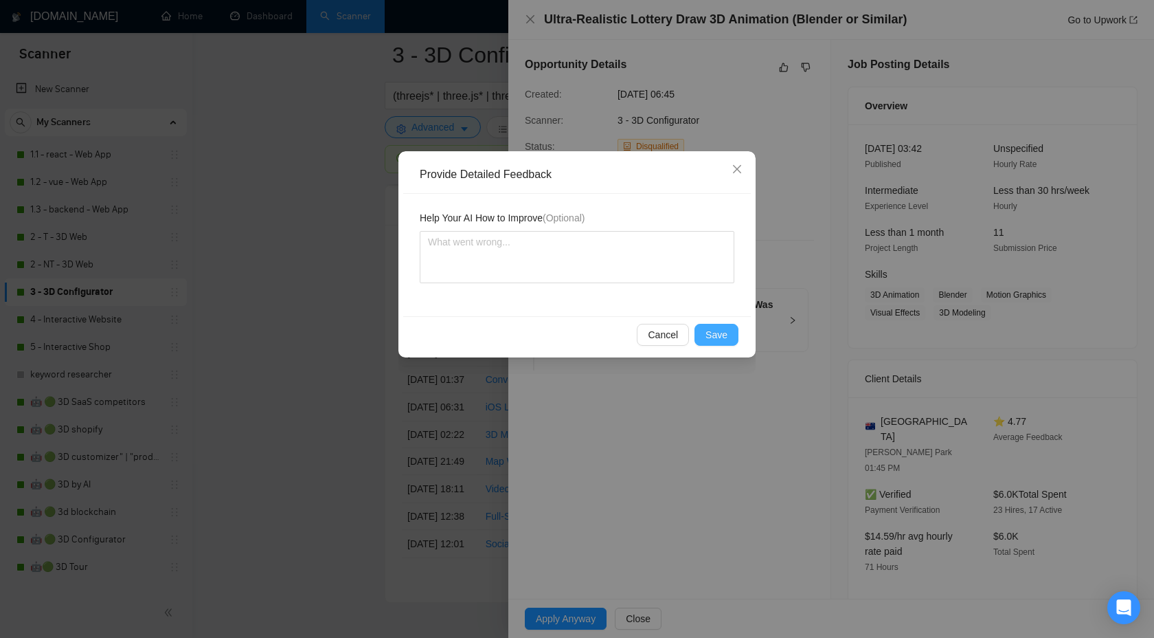
click at [717, 332] on span "Save" at bounding box center [717, 334] width 22 height 15
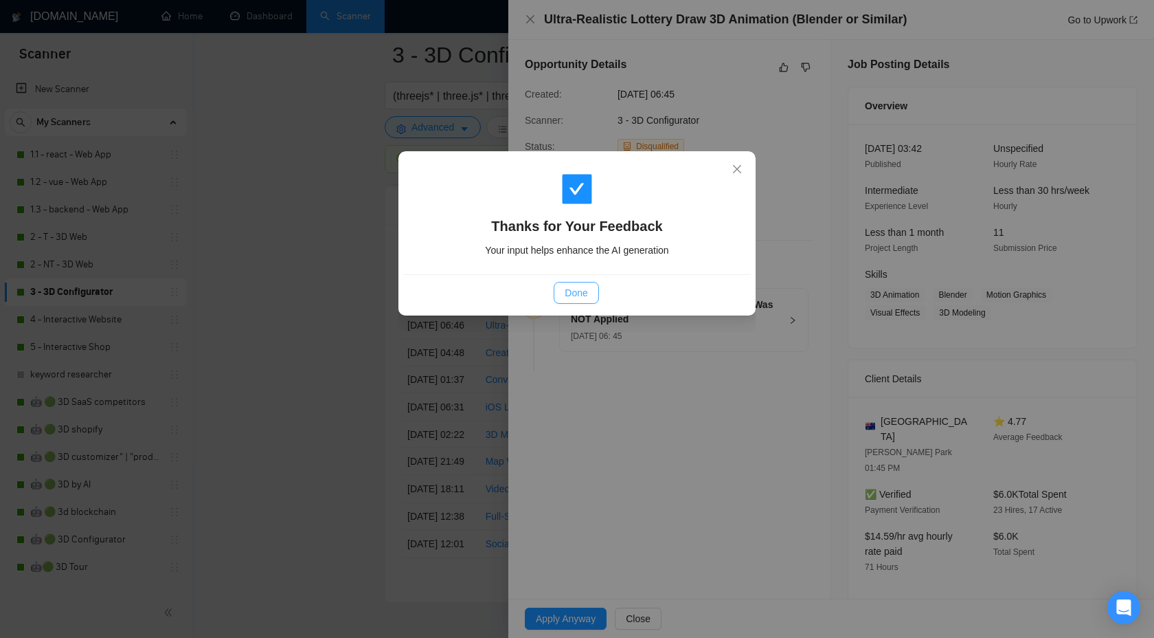
click at [576, 294] on span "Done" at bounding box center [576, 292] width 23 height 15
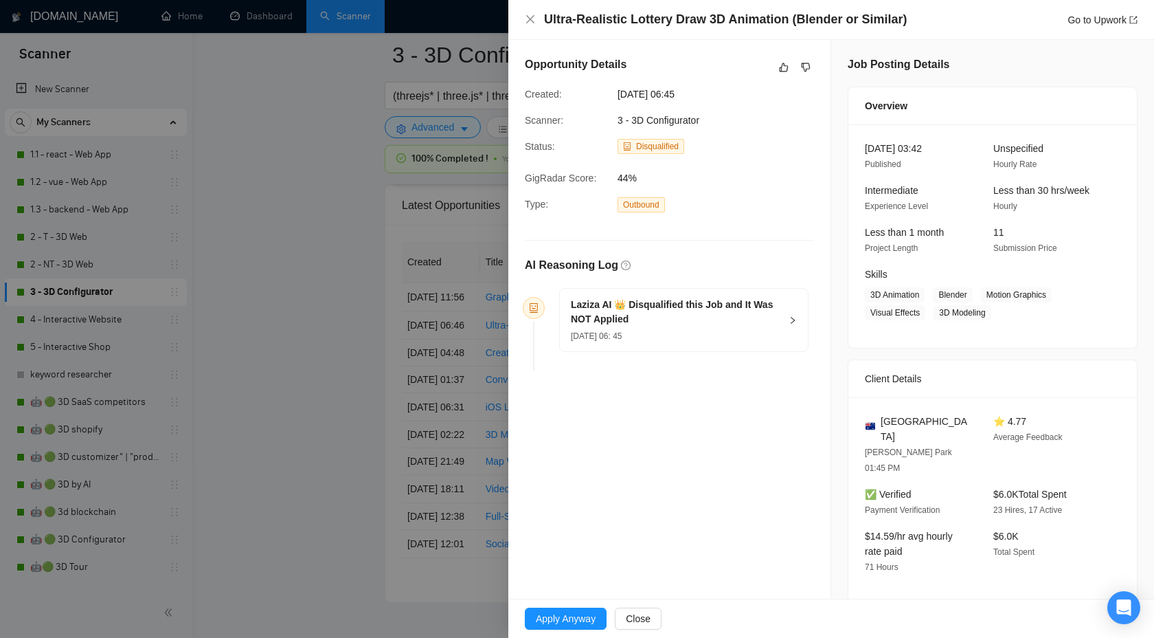
click at [337, 286] on div at bounding box center [577, 319] width 1154 height 638
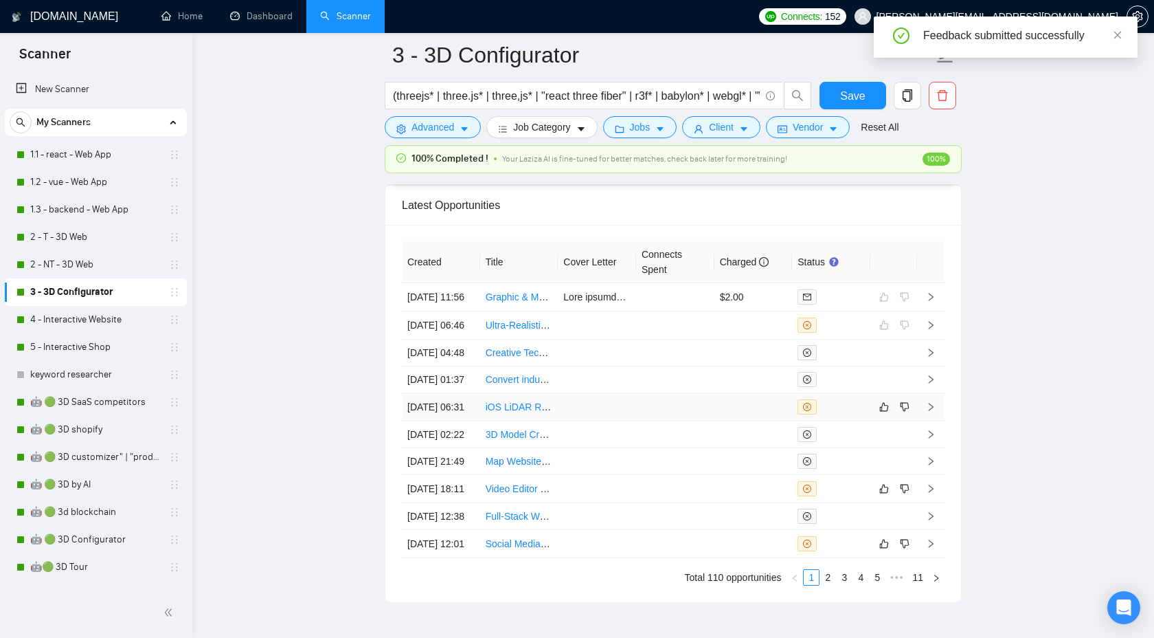
click at [933, 412] on icon "right" at bounding box center [931, 407] width 10 height 10
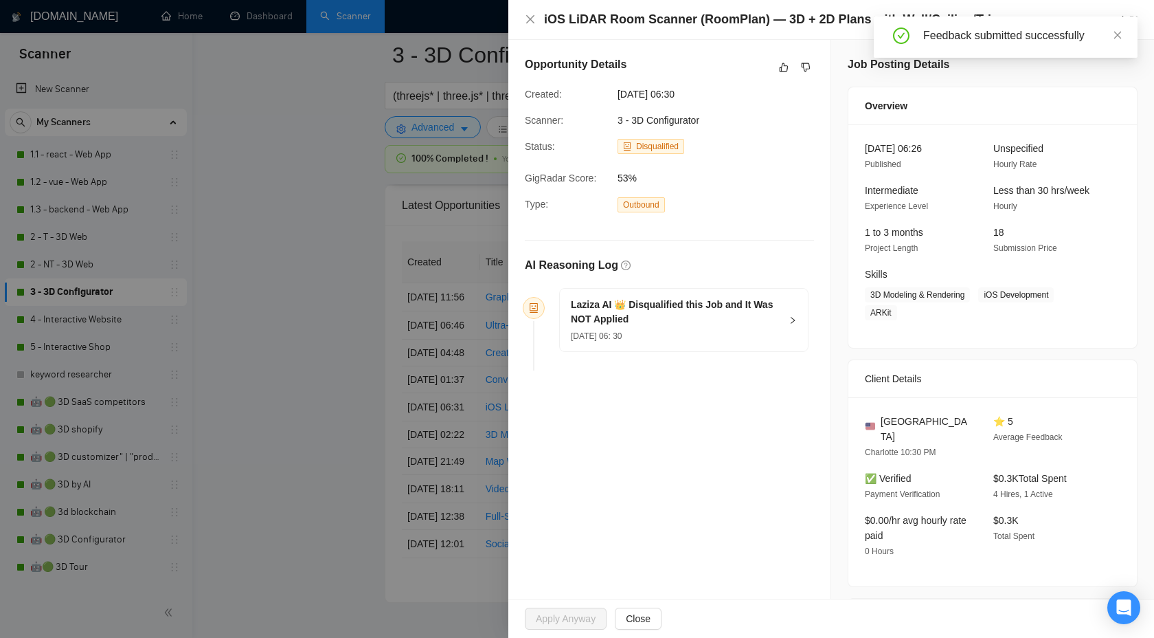
click at [775, 76] on div "Opportunity Details" at bounding box center [669, 67] width 289 height 22
click at [785, 63] on icon "like" at bounding box center [784, 67] width 10 height 11
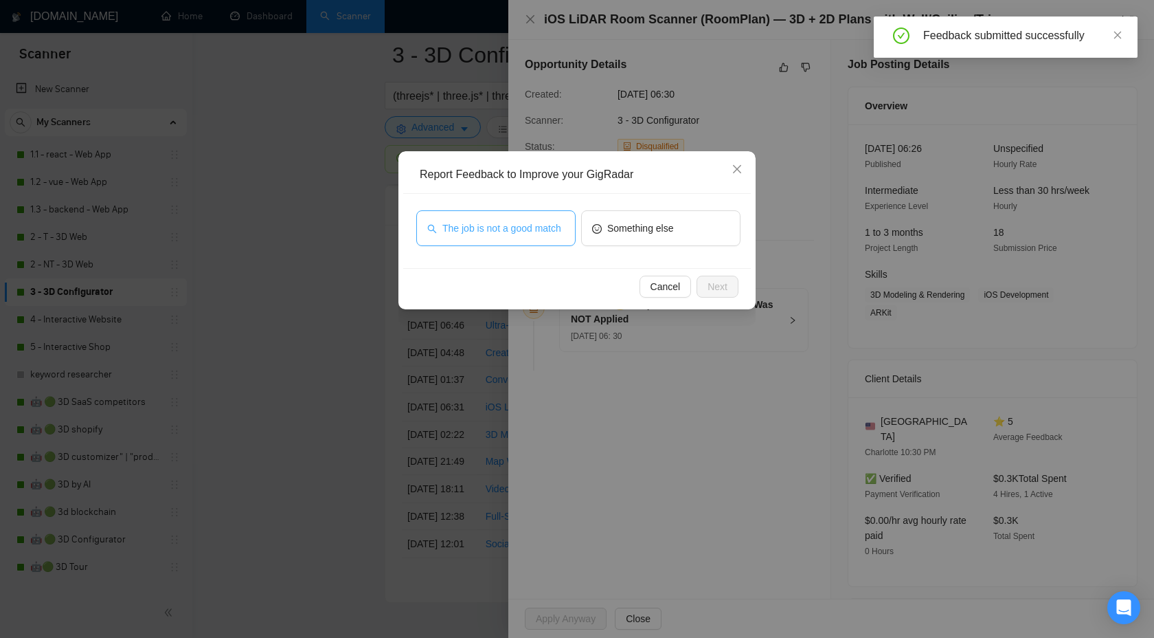
click at [512, 221] on span "The job is not a good match" at bounding box center [501, 228] width 119 height 15
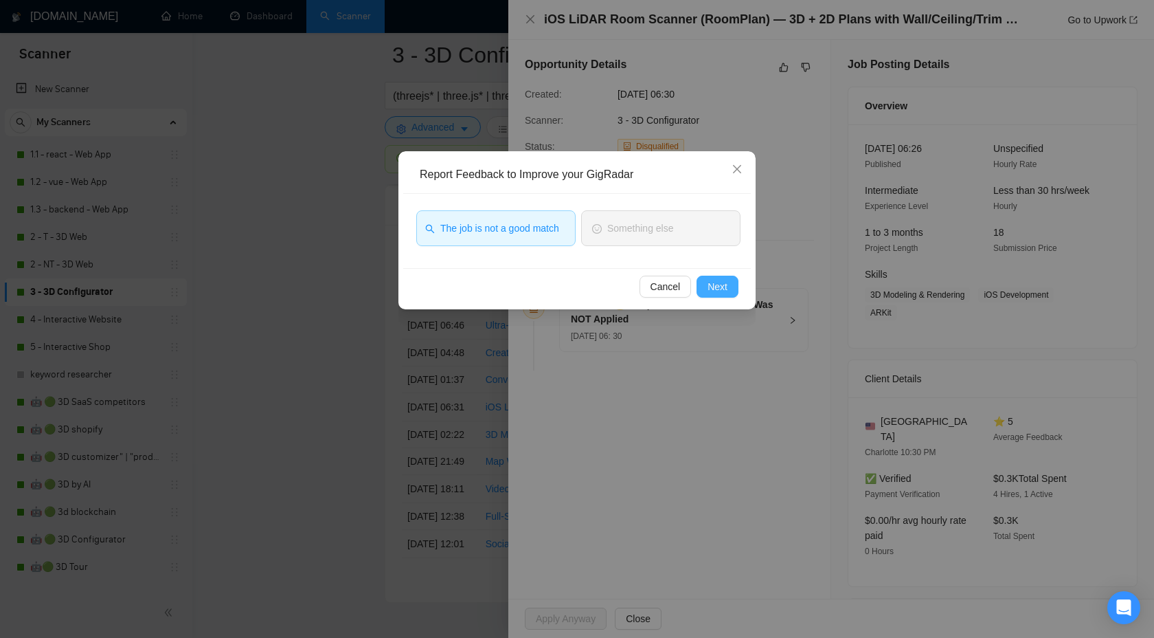
click at [713, 287] on span "Next" at bounding box center [718, 286] width 20 height 15
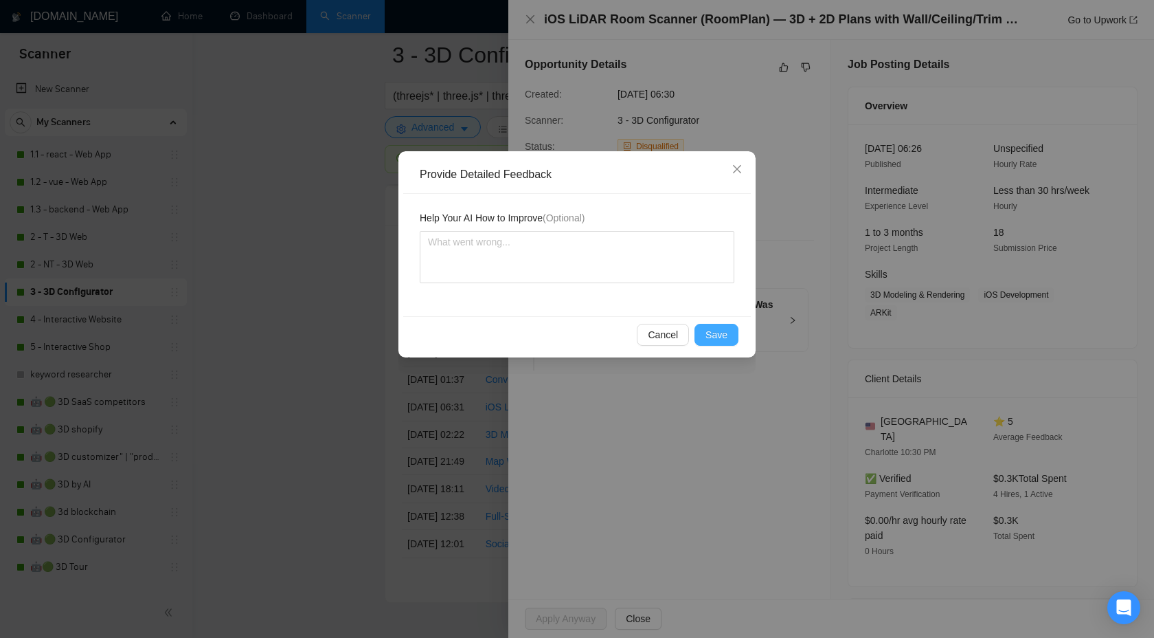
click at [720, 331] on span "Save" at bounding box center [717, 334] width 22 height 15
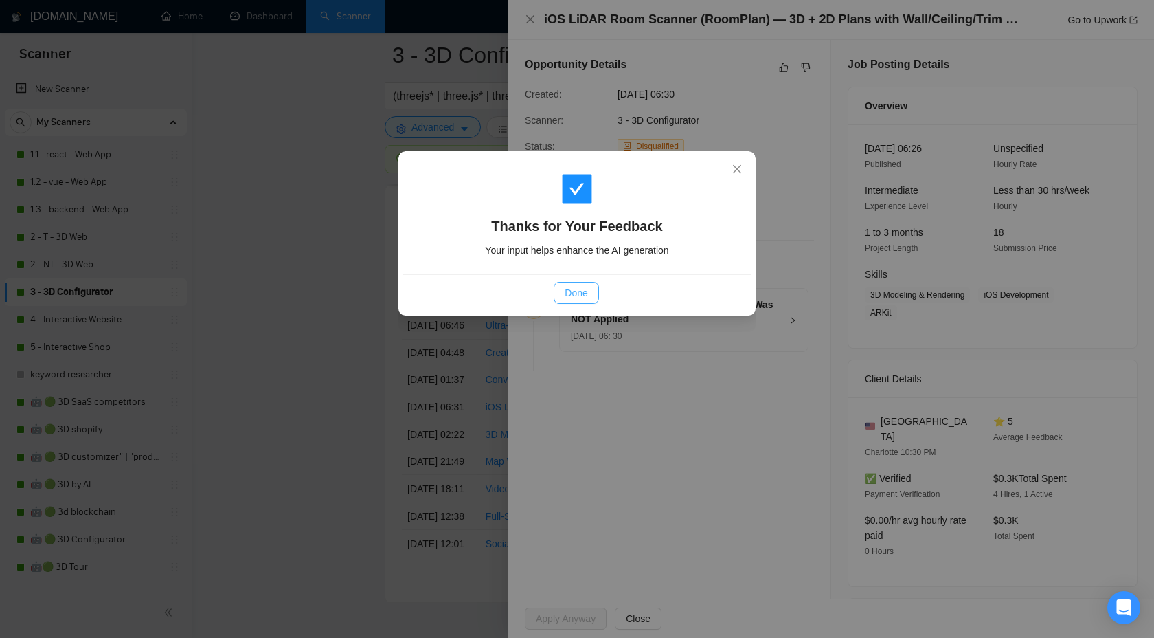
click at [568, 298] on span "Done" at bounding box center [576, 292] width 23 height 15
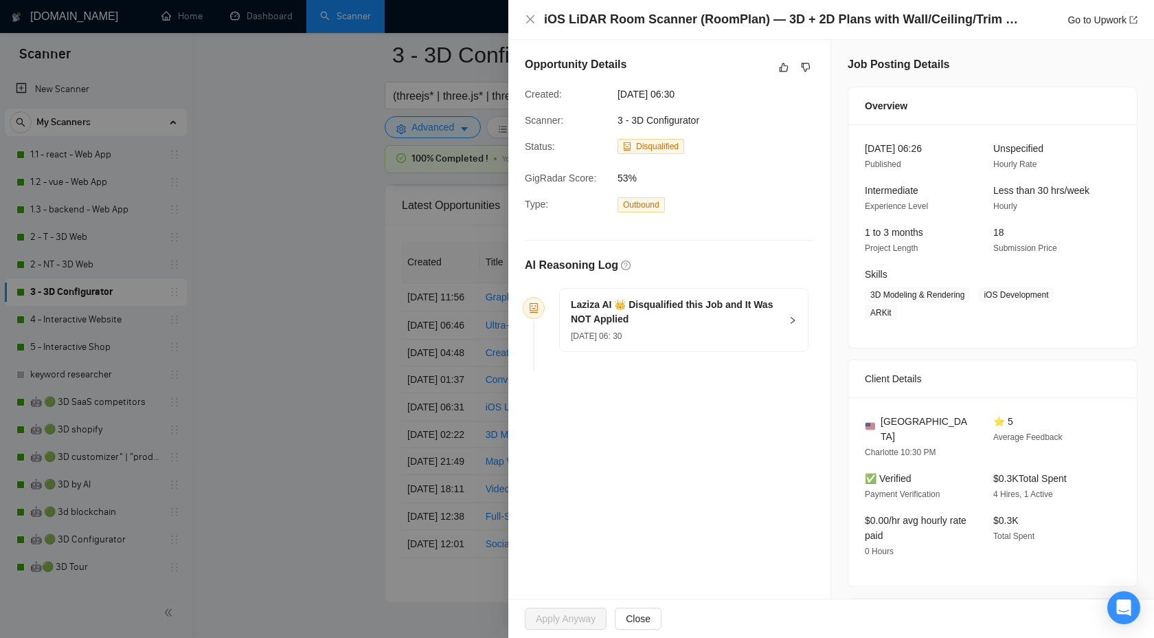
click at [341, 268] on div at bounding box center [577, 319] width 1154 height 638
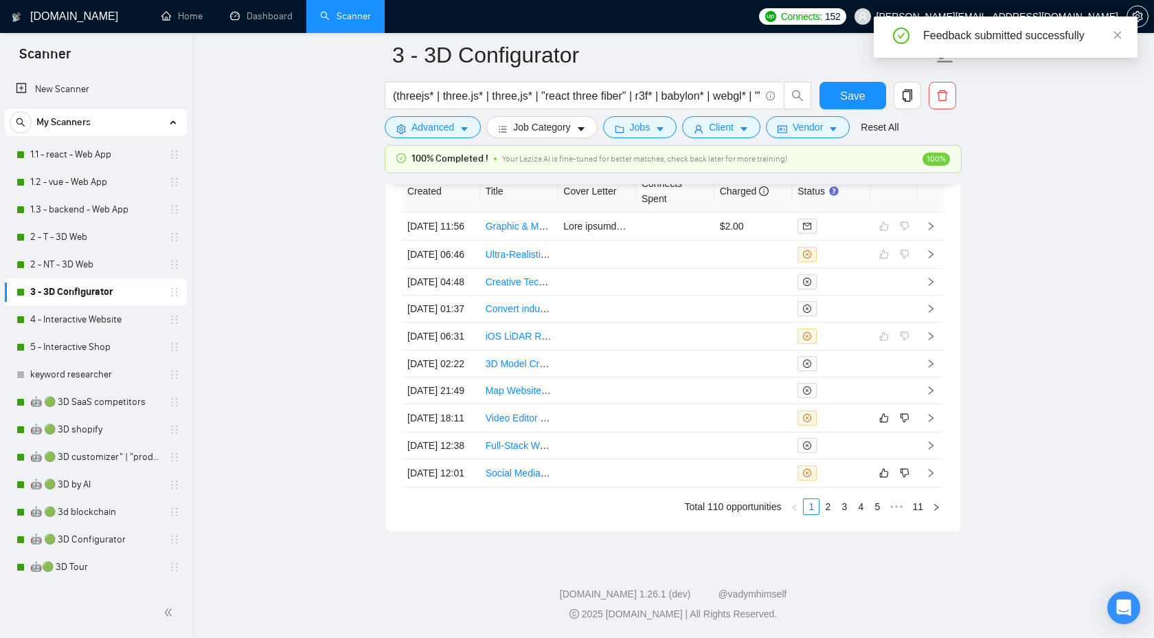
scroll to position [3902, 0]
click at [933, 413] on icon "right" at bounding box center [931, 418] width 10 height 10
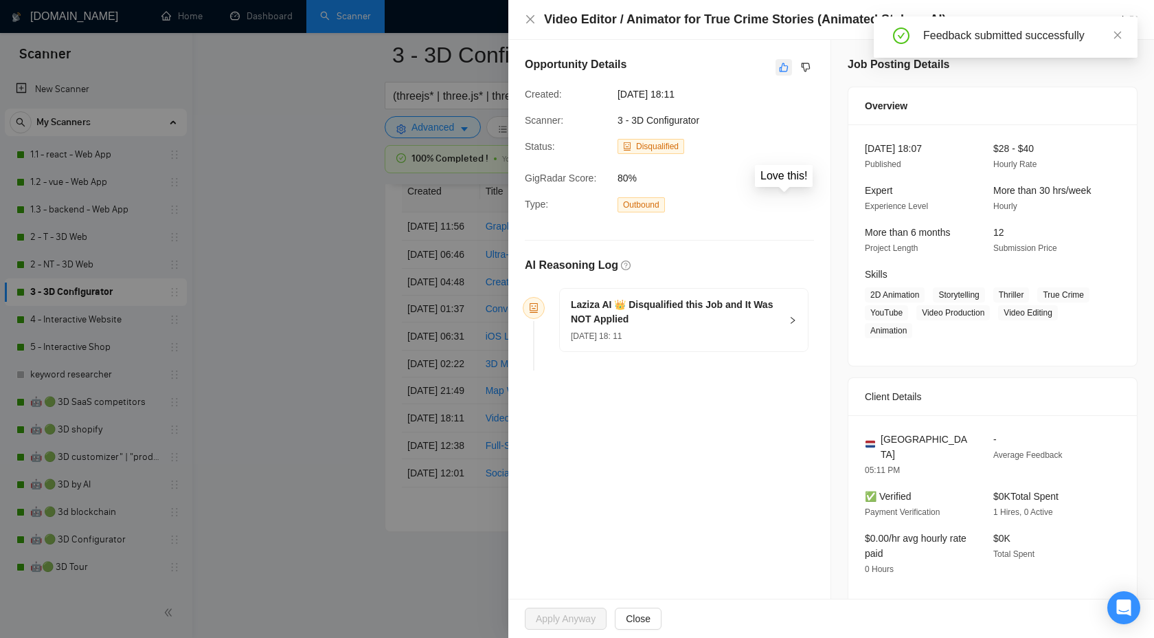
click at [779, 71] on icon "like" at bounding box center [784, 67] width 10 height 11
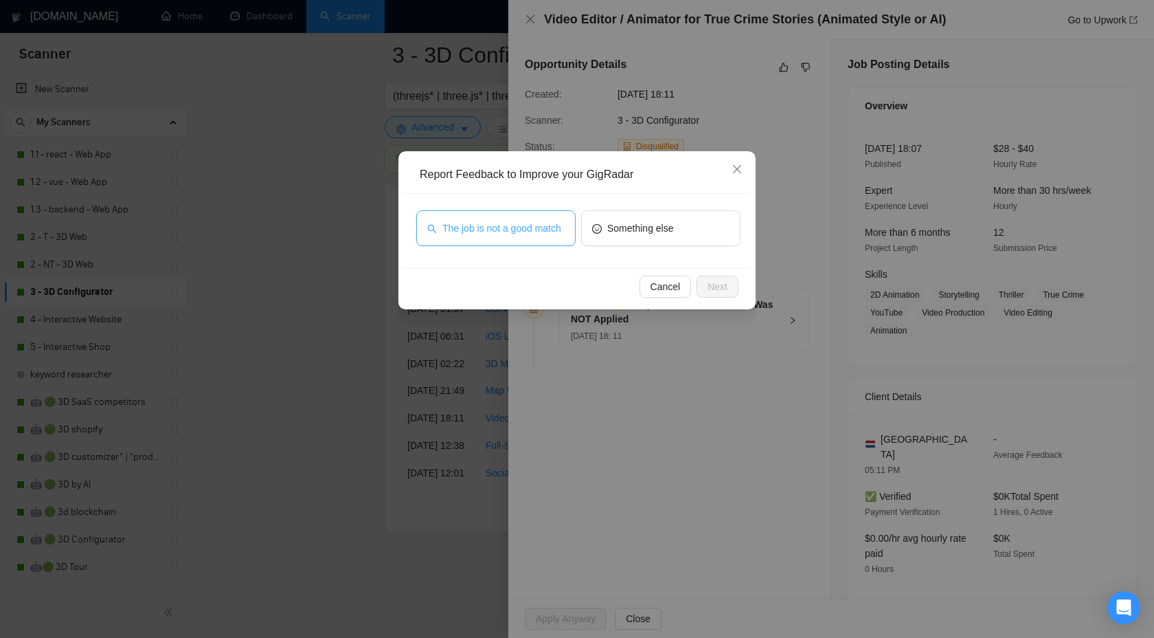
click at [526, 227] on span "The job is not a good match" at bounding box center [501, 228] width 119 height 15
click at [722, 285] on span "Next" at bounding box center [718, 286] width 20 height 15
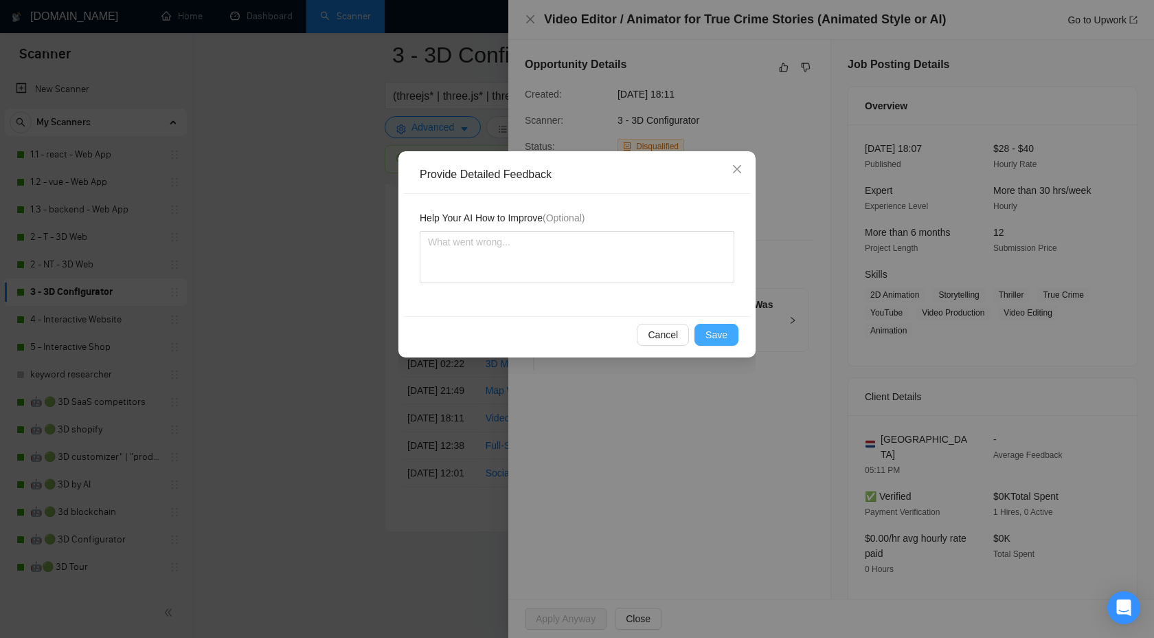
click at [717, 330] on span "Save" at bounding box center [717, 334] width 22 height 15
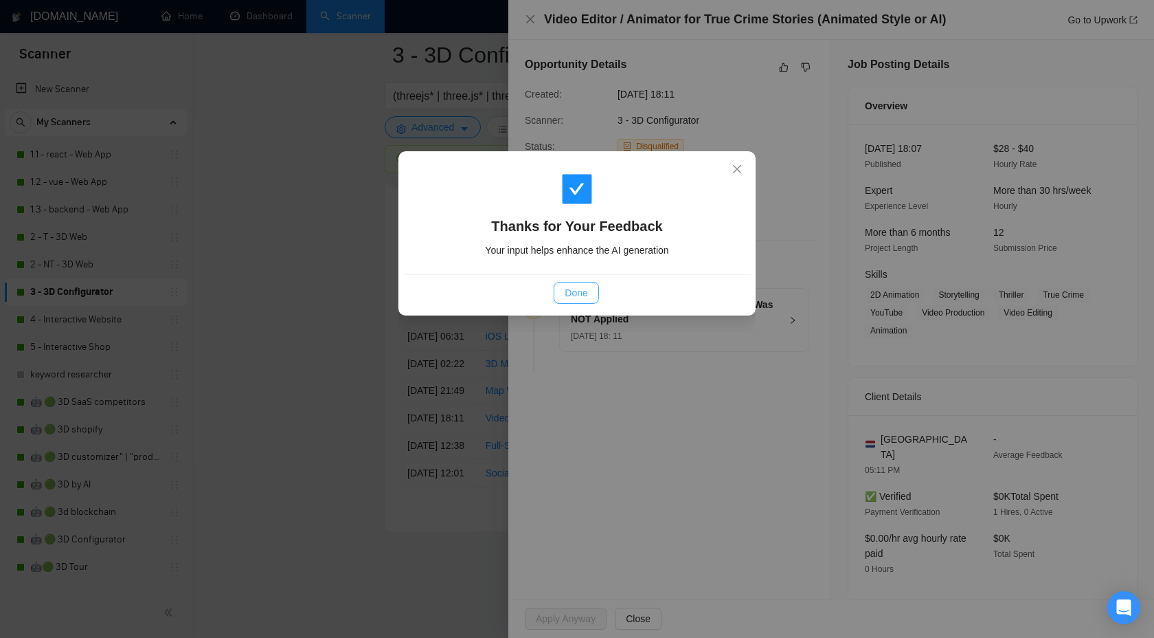
click at [583, 287] on span "Done" at bounding box center [576, 292] width 23 height 15
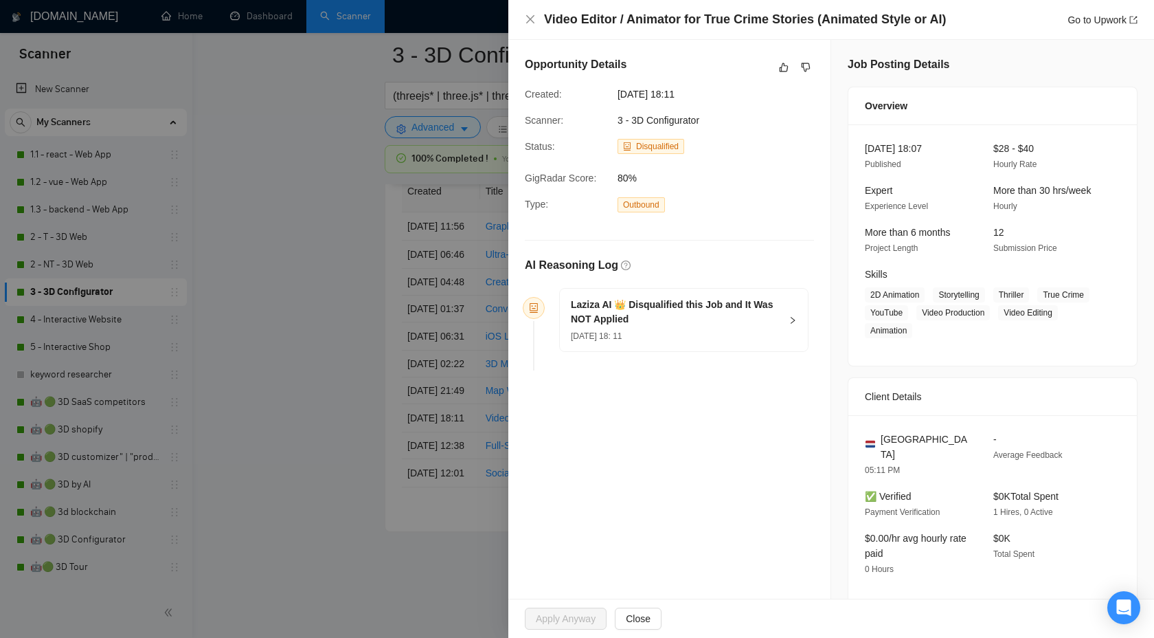
click at [377, 337] on div at bounding box center [577, 319] width 1154 height 638
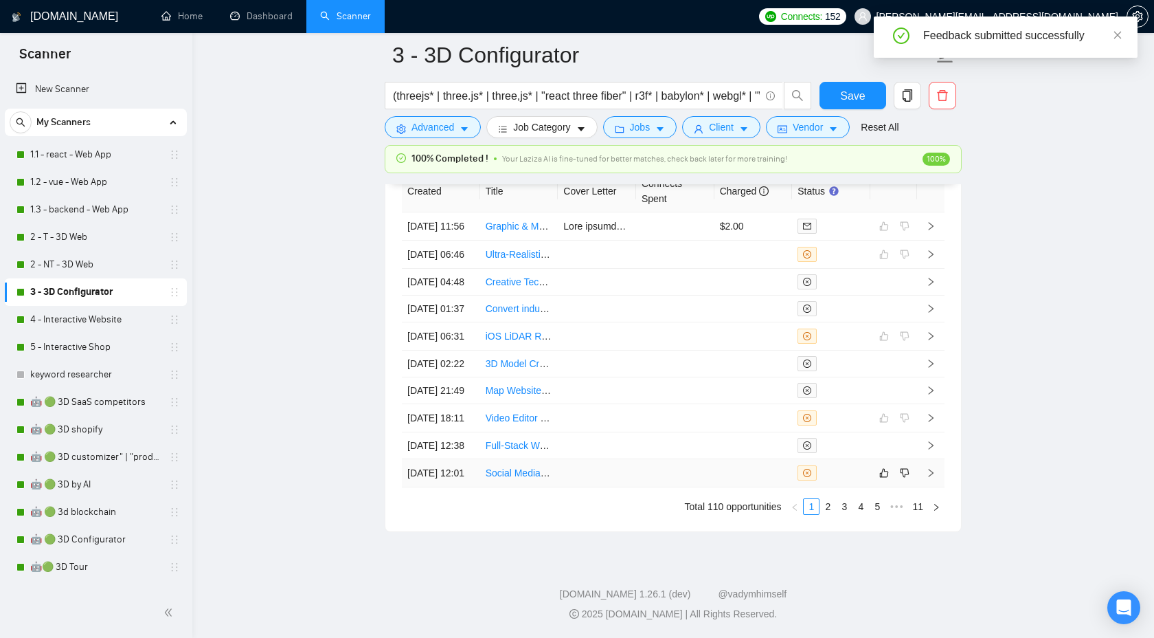
click at [932, 478] on icon "right" at bounding box center [931, 473] width 10 height 10
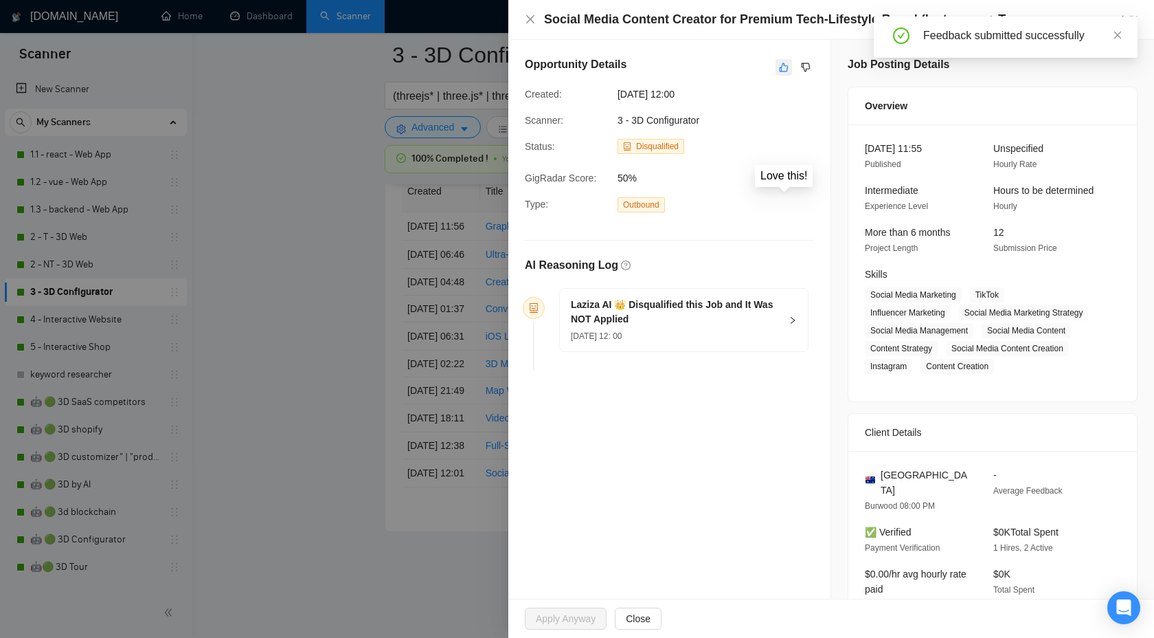
click at [781, 70] on icon "like" at bounding box center [784, 67] width 10 height 11
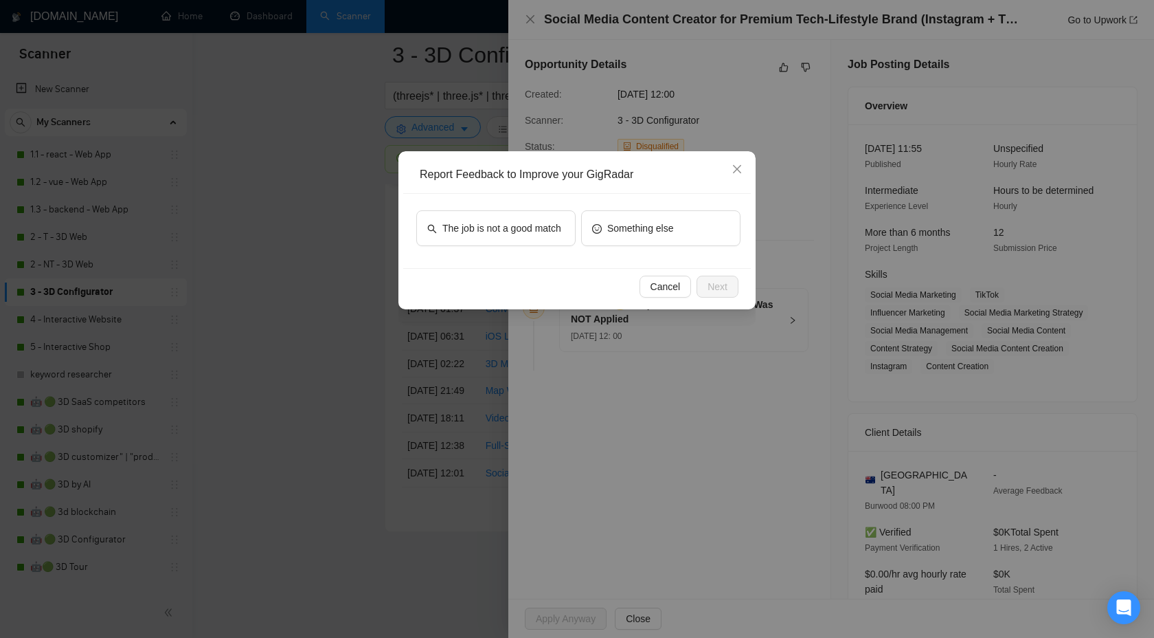
click at [502, 208] on div "The job is not a good match Something else" at bounding box center [577, 231] width 348 height 74
click at [503, 225] on span "The job is not a good match" at bounding box center [501, 228] width 119 height 15
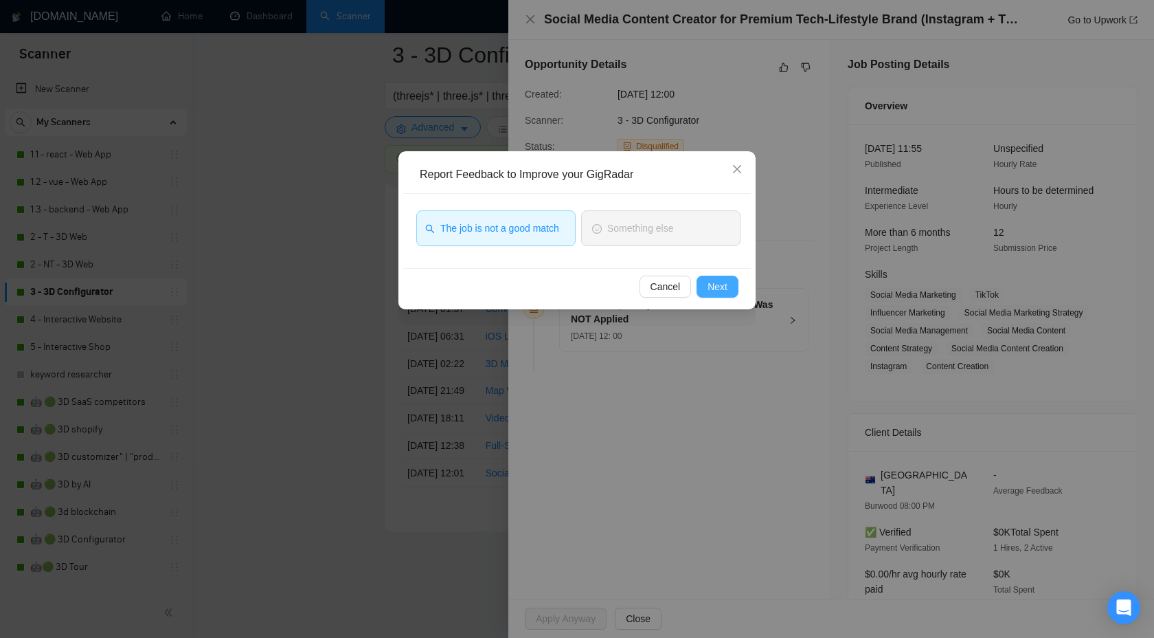
click at [712, 278] on button "Next" at bounding box center [718, 287] width 42 height 22
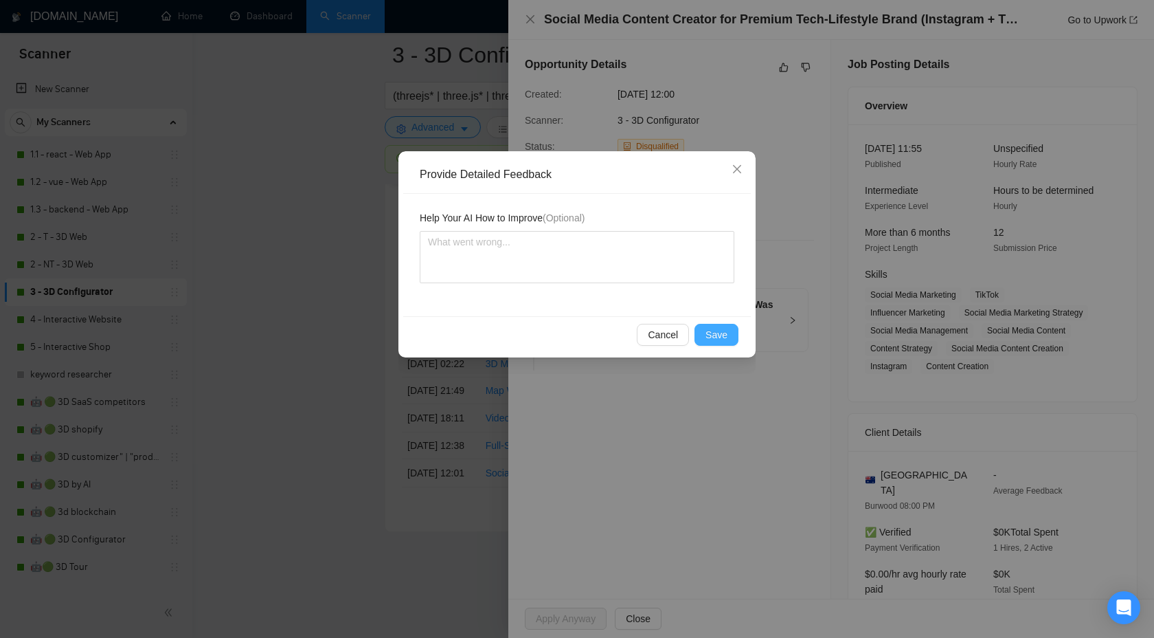
click at [714, 329] on span "Save" at bounding box center [717, 334] width 22 height 15
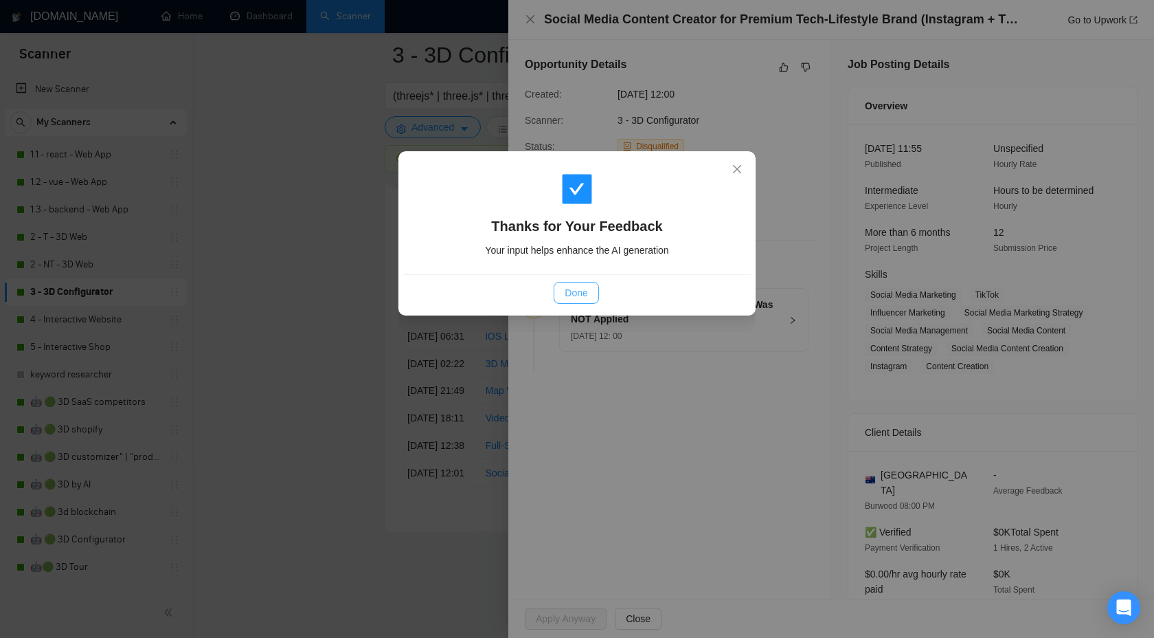
click at [578, 298] on span "Done" at bounding box center [576, 292] width 23 height 15
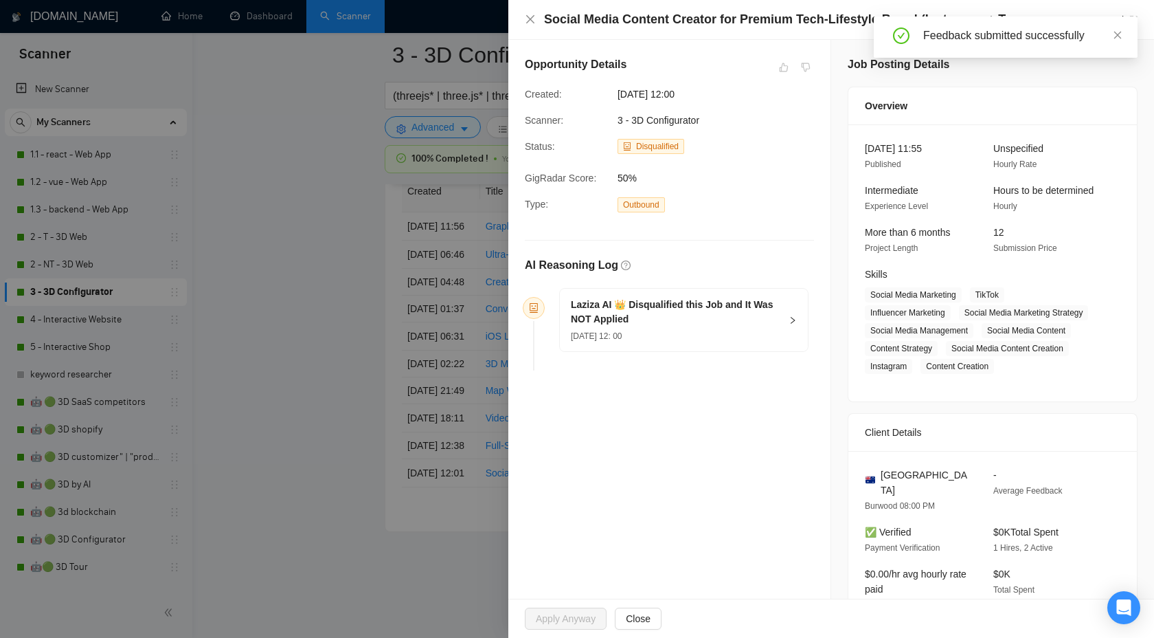
click at [353, 311] on div at bounding box center [577, 319] width 1154 height 638
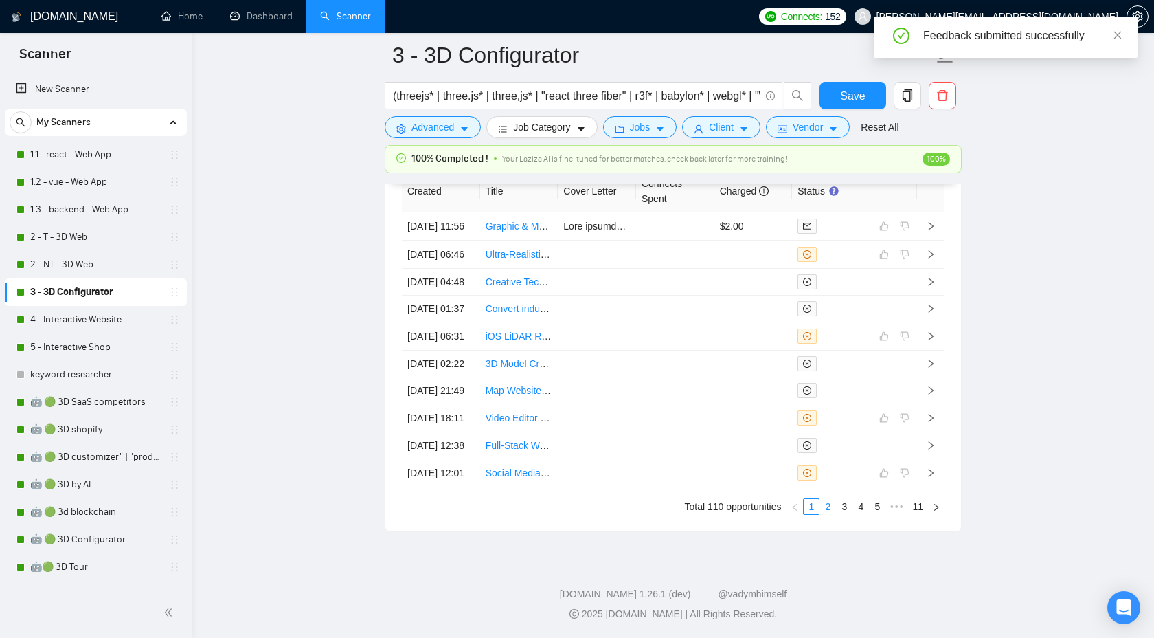
click at [826, 514] on link "2" at bounding box center [827, 506] width 15 height 15
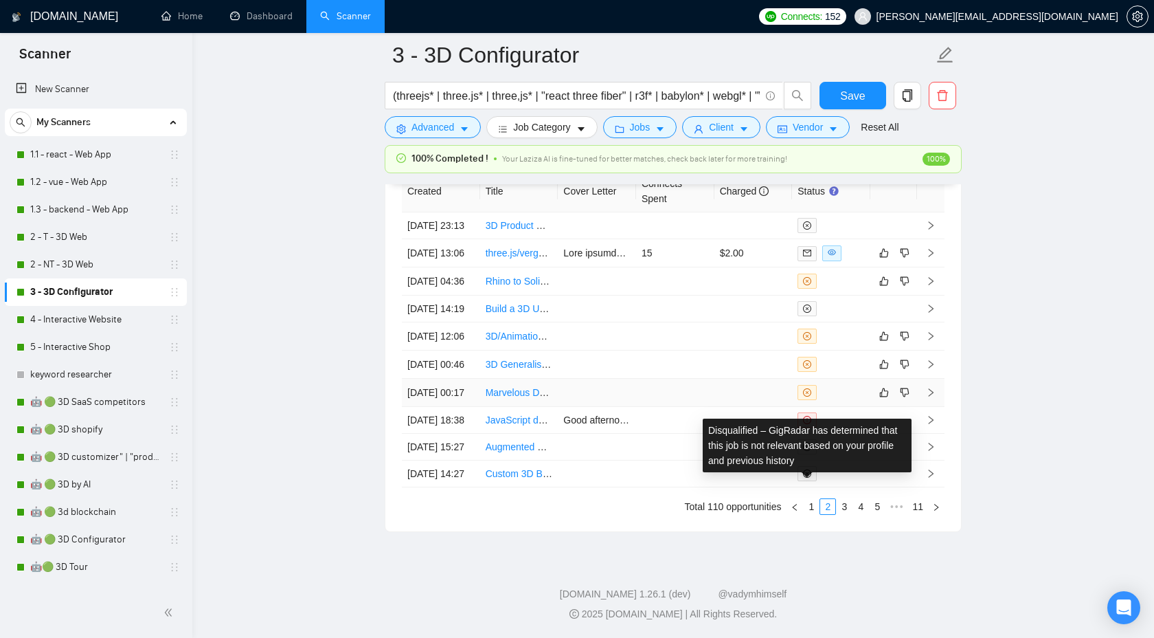
scroll to position [3668, 0]
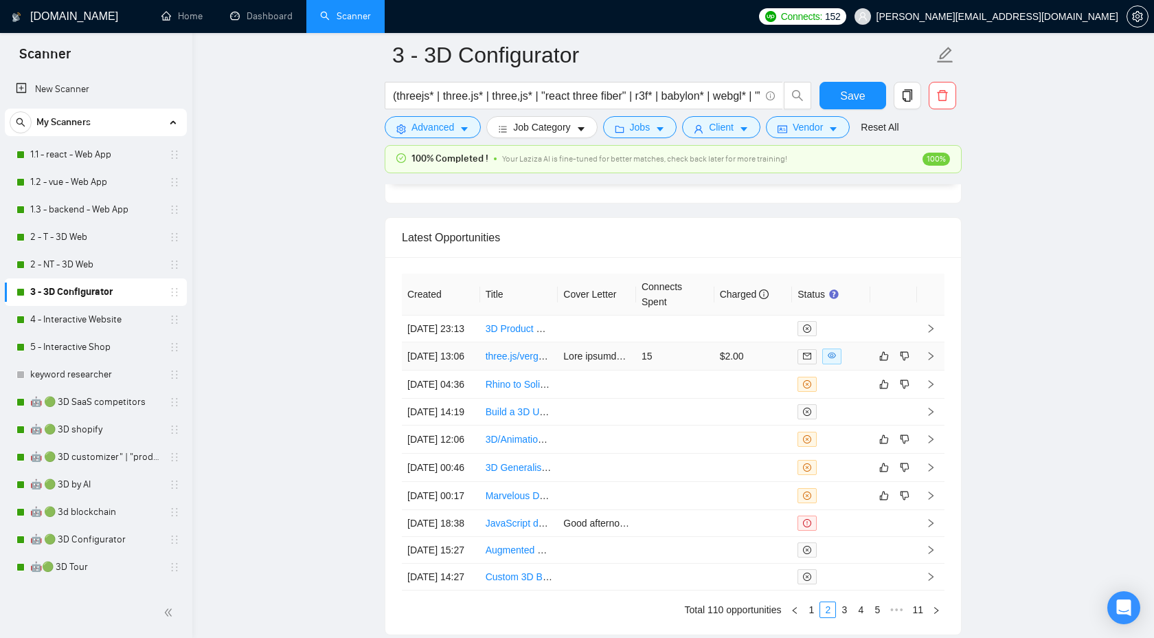
click at [931, 361] on icon "right" at bounding box center [931, 356] width 10 height 10
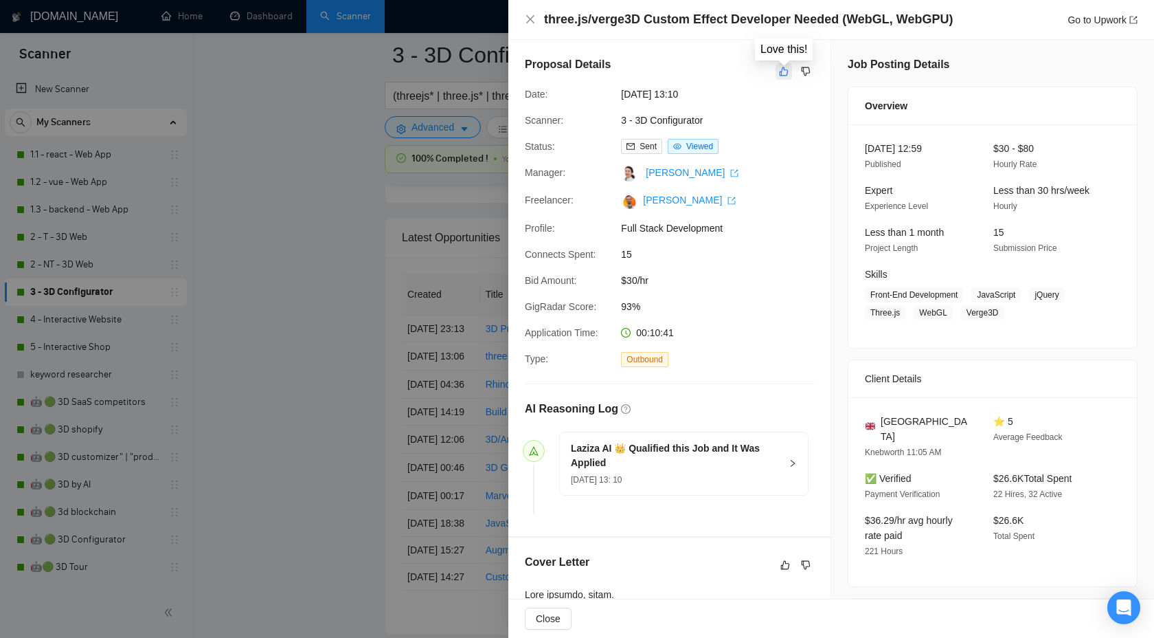
click at [782, 69] on icon "like" at bounding box center [784, 71] width 9 height 9
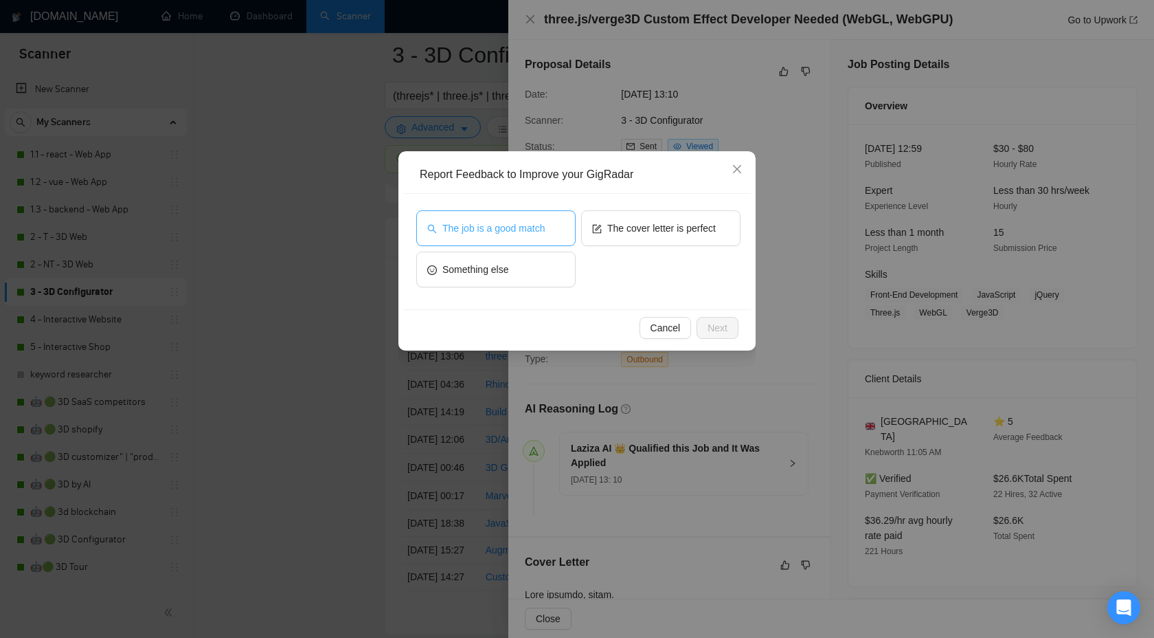
click at [521, 228] on span "The job is a good match" at bounding box center [493, 228] width 102 height 15
click at [712, 326] on span "Next" at bounding box center [718, 327] width 20 height 15
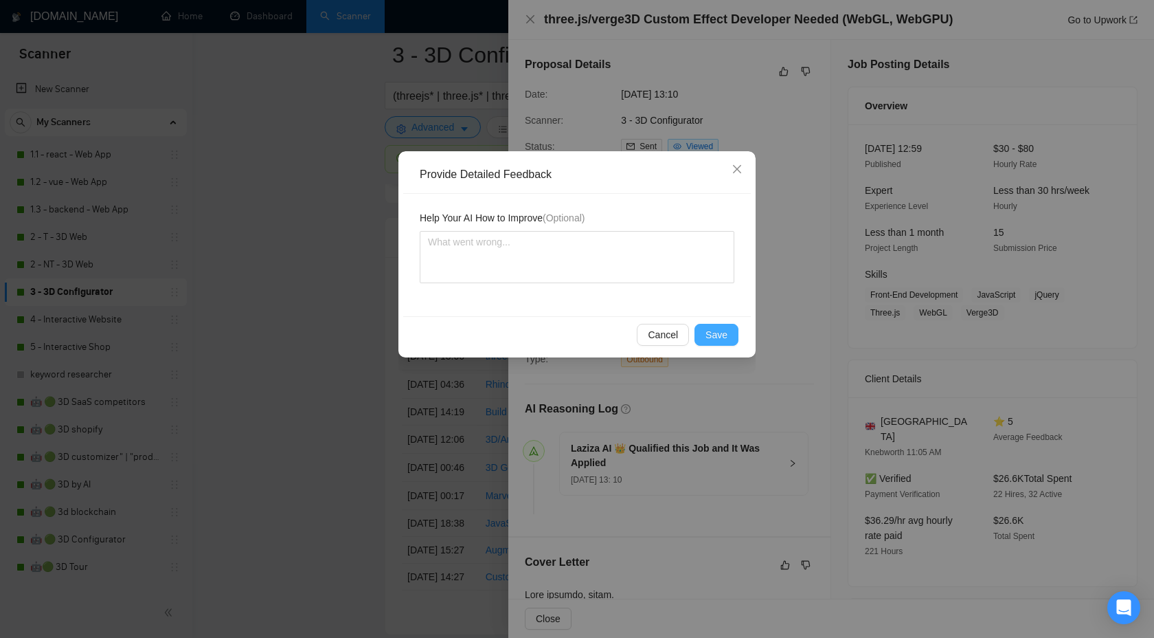
click at [706, 333] on button "Save" at bounding box center [717, 335] width 44 height 22
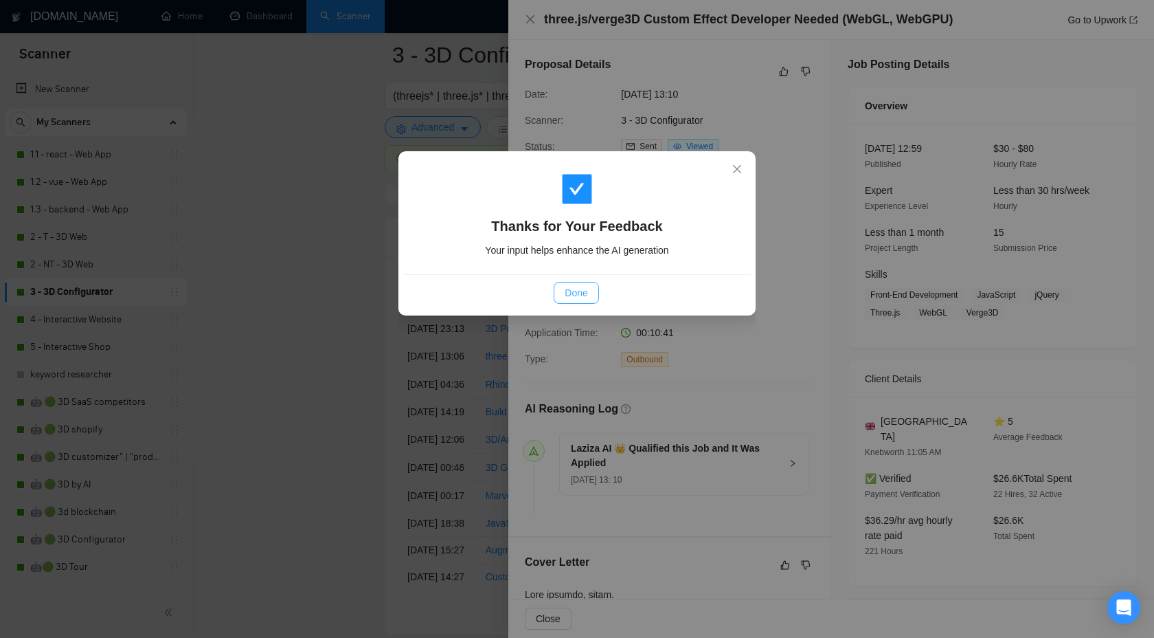
click at [579, 283] on button "Done" at bounding box center [576, 293] width 45 height 22
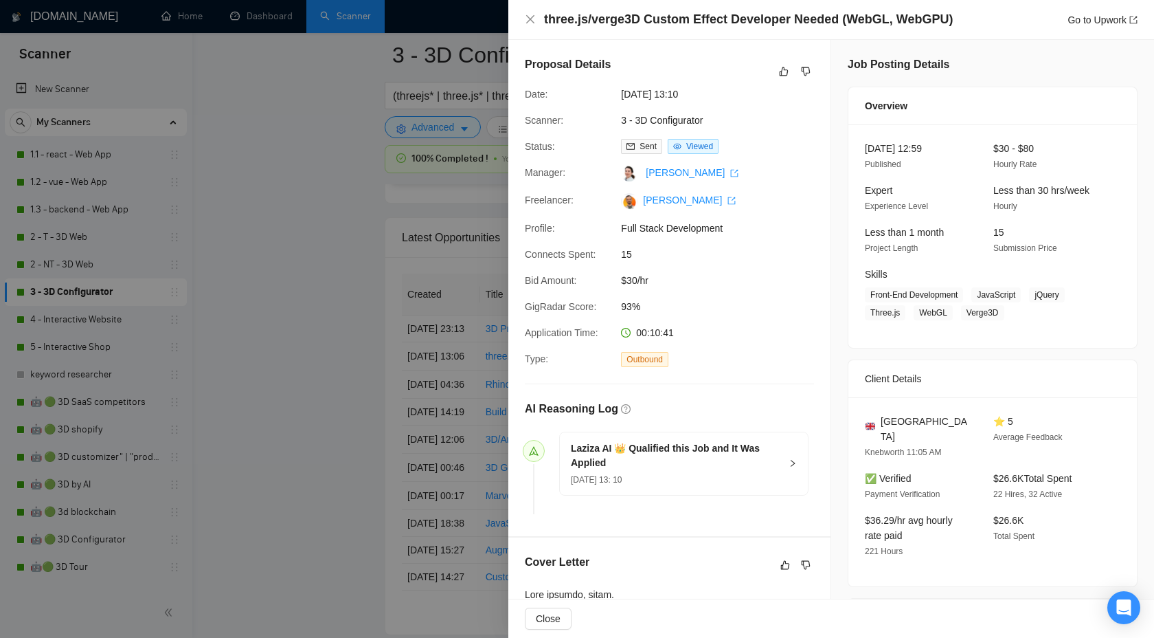
click at [322, 289] on div at bounding box center [577, 319] width 1154 height 638
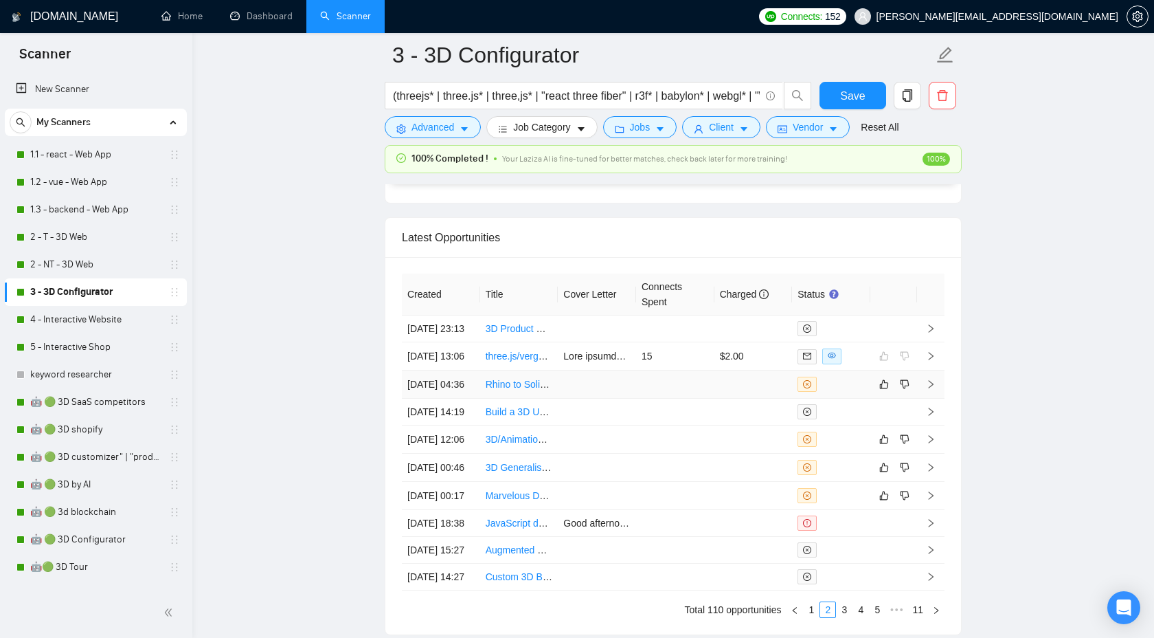
click at [937, 399] on td at bounding box center [930, 384] width 27 height 28
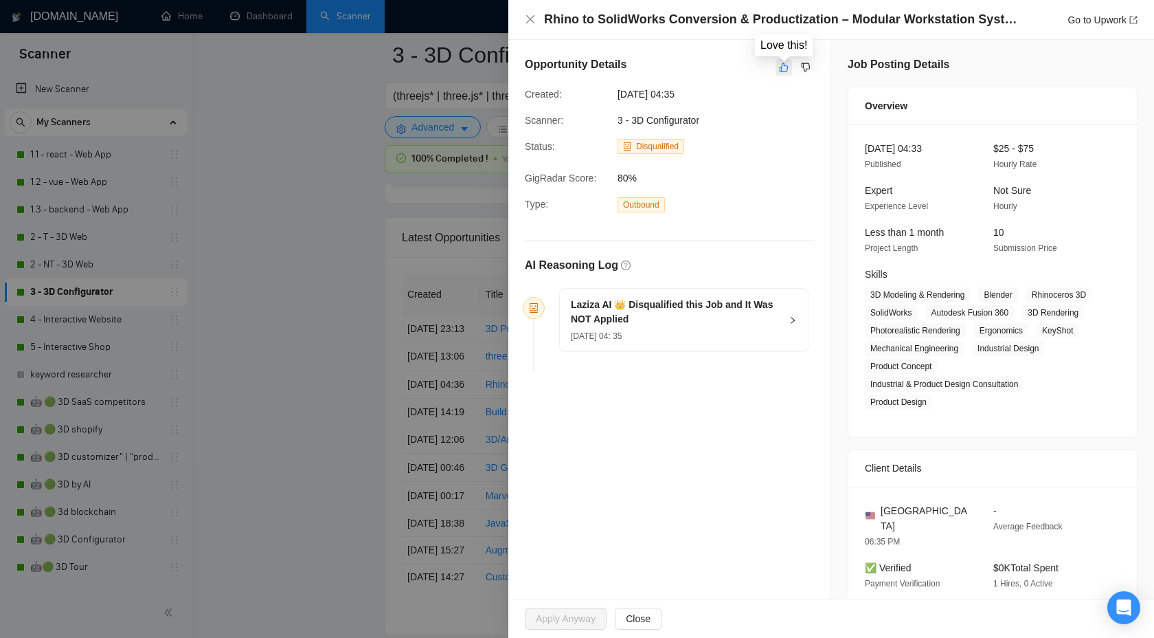
click at [781, 60] on button "button" at bounding box center [784, 67] width 16 height 16
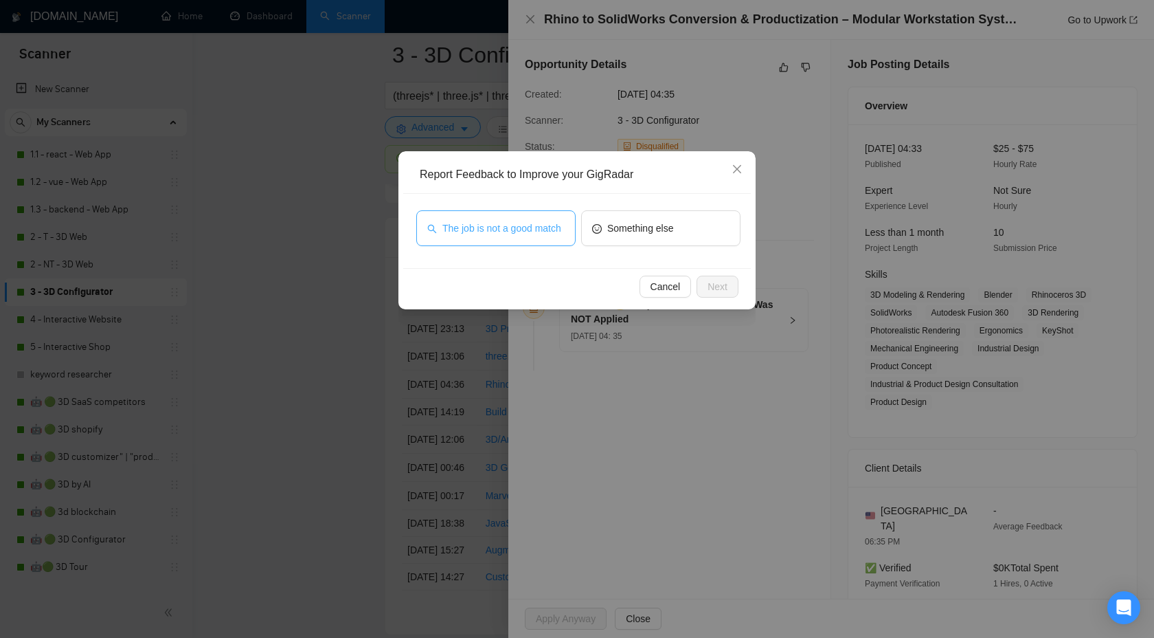
click at [523, 225] on span "The job is not a good match" at bounding box center [501, 228] width 119 height 15
click at [708, 292] on span "Next" at bounding box center [718, 286] width 20 height 15
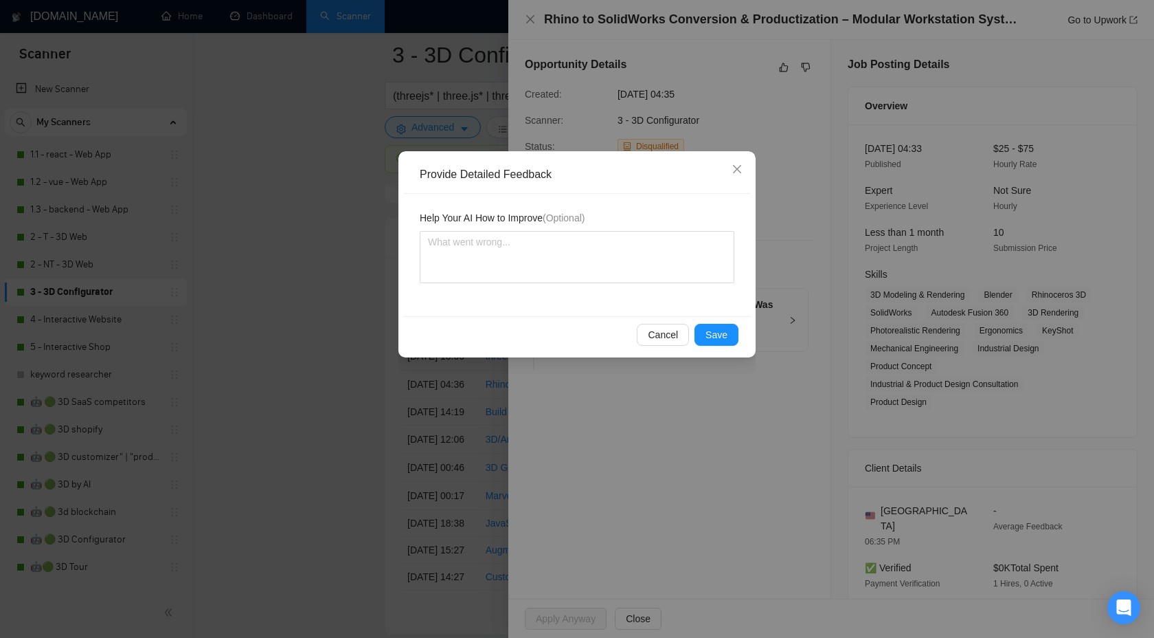
click at [719, 321] on div "Cancel Save" at bounding box center [577, 334] width 348 height 36
click at [716, 323] on div "Cancel Save" at bounding box center [577, 334] width 348 height 36
click at [713, 335] on span "Save" at bounding box center [717, 334] width 22 height 15
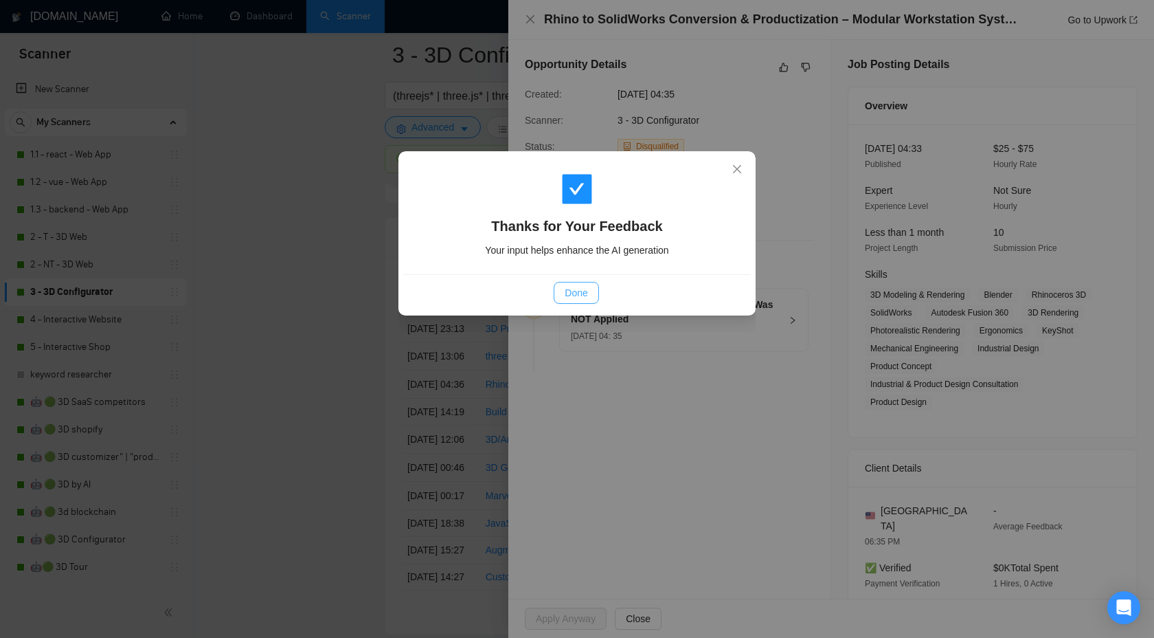
click at [575, 296] on span "Done" at bounding box center [576, 292] width 23 height 15
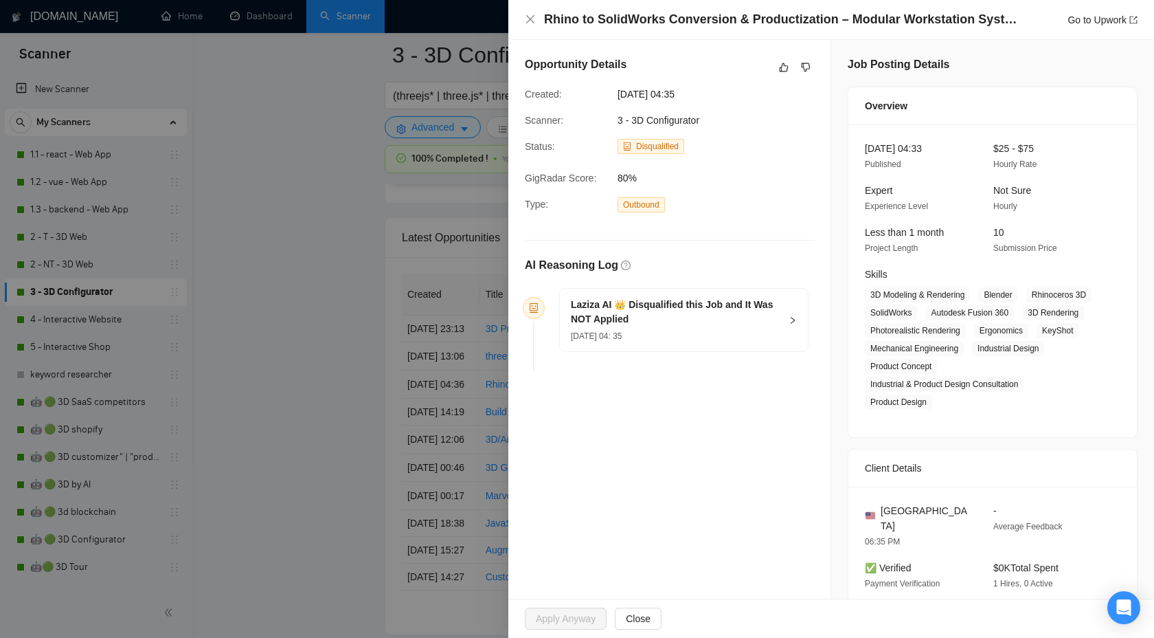
click at [424, 285] on div at bounding box center [577, 319] width 1154 height 638
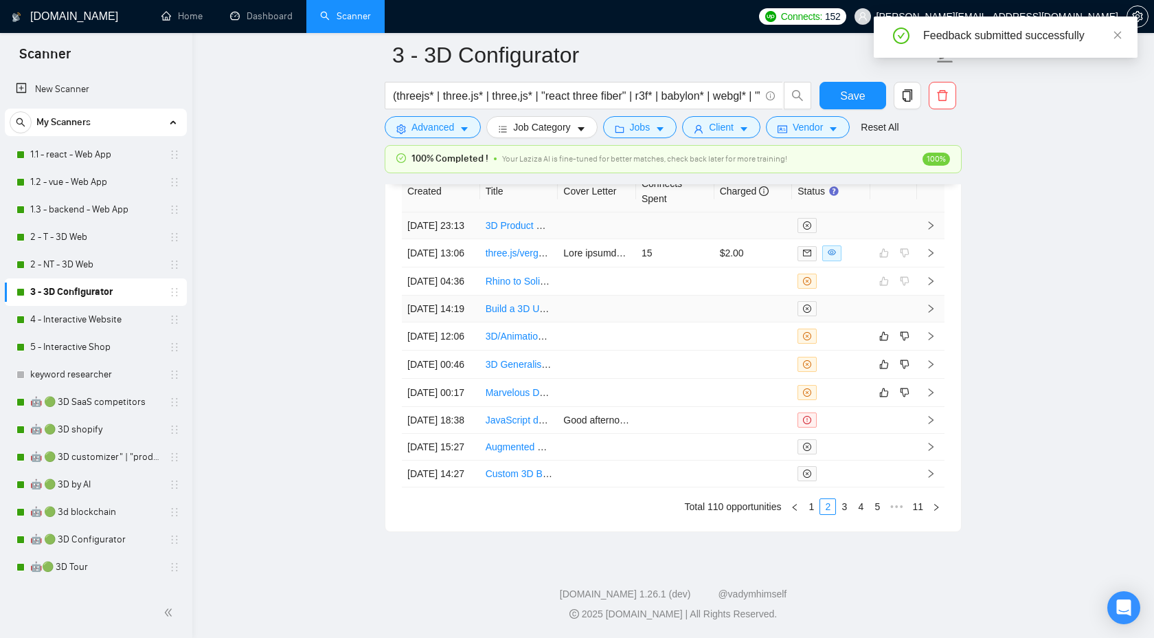
scroll to position [3802, 0]
click at [929, 350] on td at bounding box center [930, 336] width 27 height 28
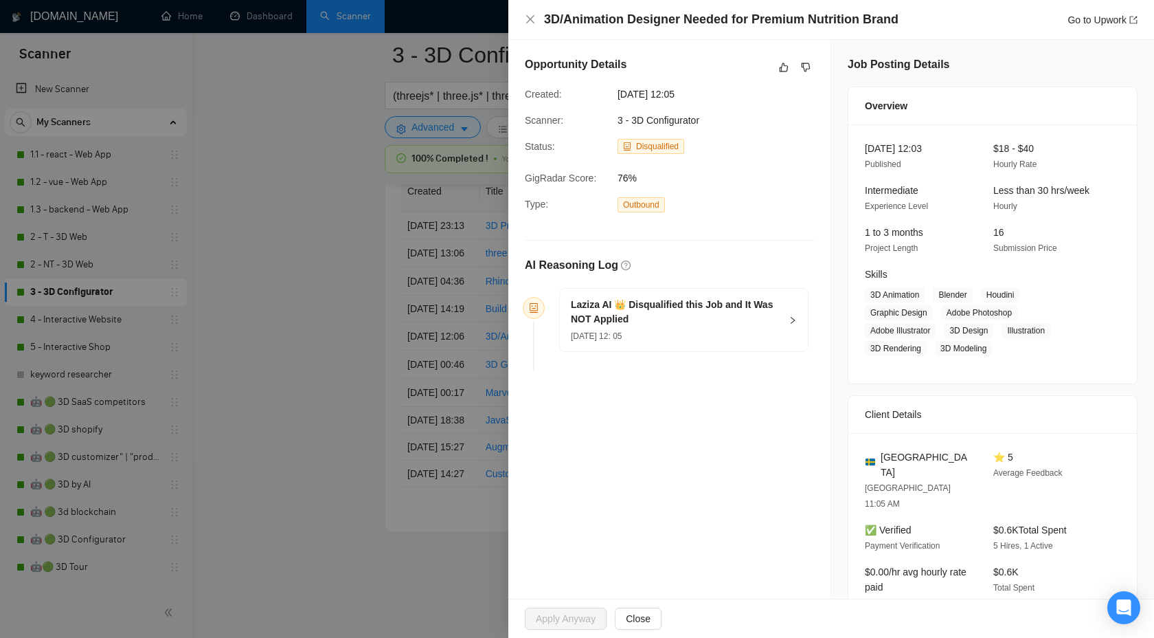
click at [784, 325] on div "Laziza AI 👑 Disqualified this Job and It Was NOT Applied [DATE] 12: 05" at bounding box center [684, 320] width 248 height 63
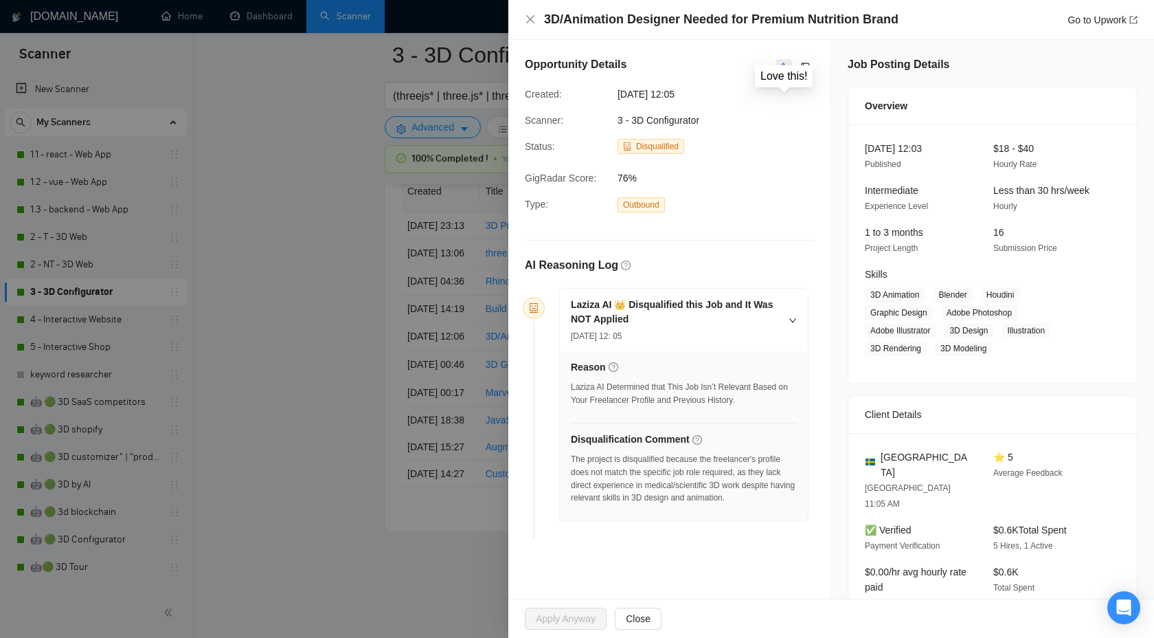
click at [785, 74] on button "button" at bounding box center [784, 67] width 16 height 16
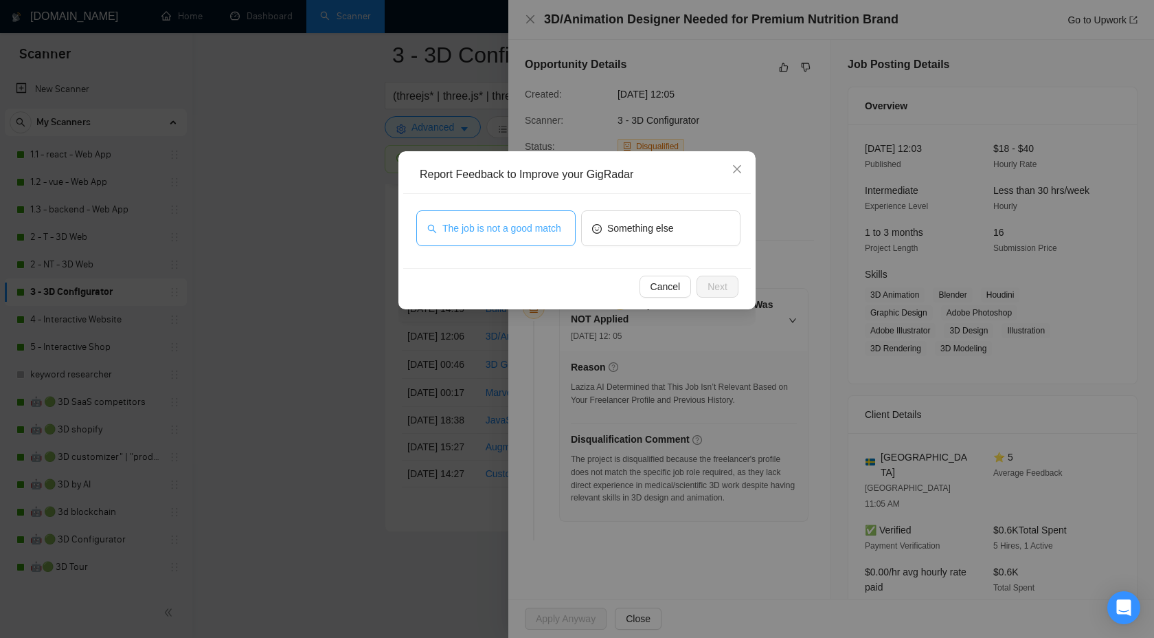
click at [495, 235] on span "The job is not a good match" at bounding box center [501, 228] width 119 height 15
click at [664, 298] on div "Cancel Next" at bounding box center [577, 286] width 348 height 36
click at [662, 290] on span "Cancel" at bounding box center [666, 286] width 30 height 15
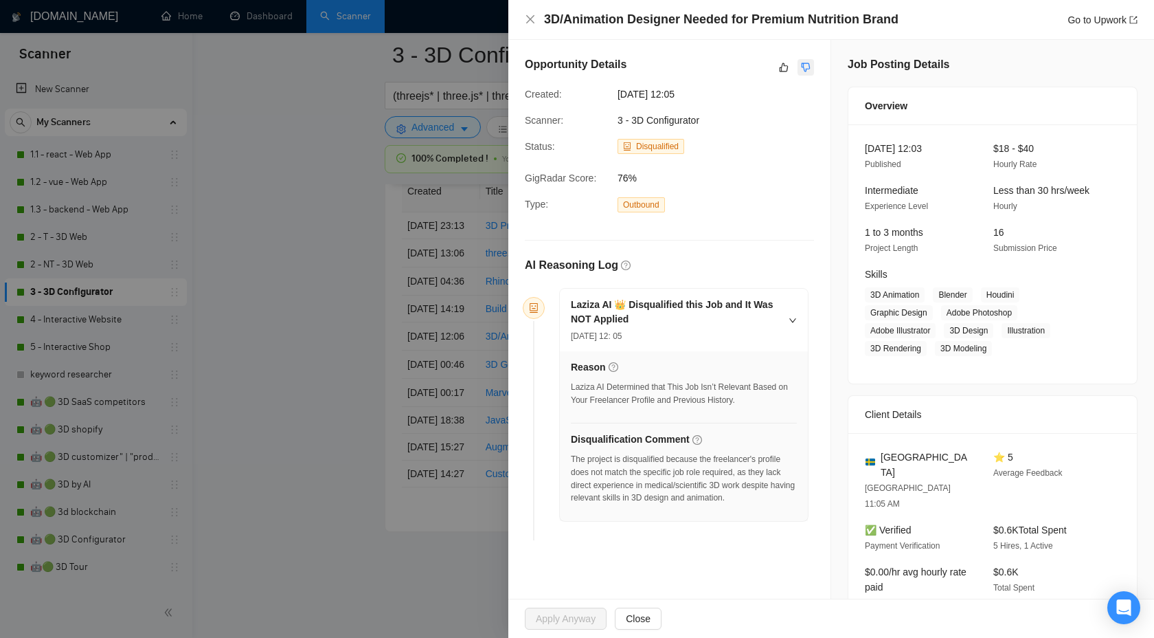
click at [806, 65] on icon "dislike" at bounding box center [806, 67] width 10 height 11
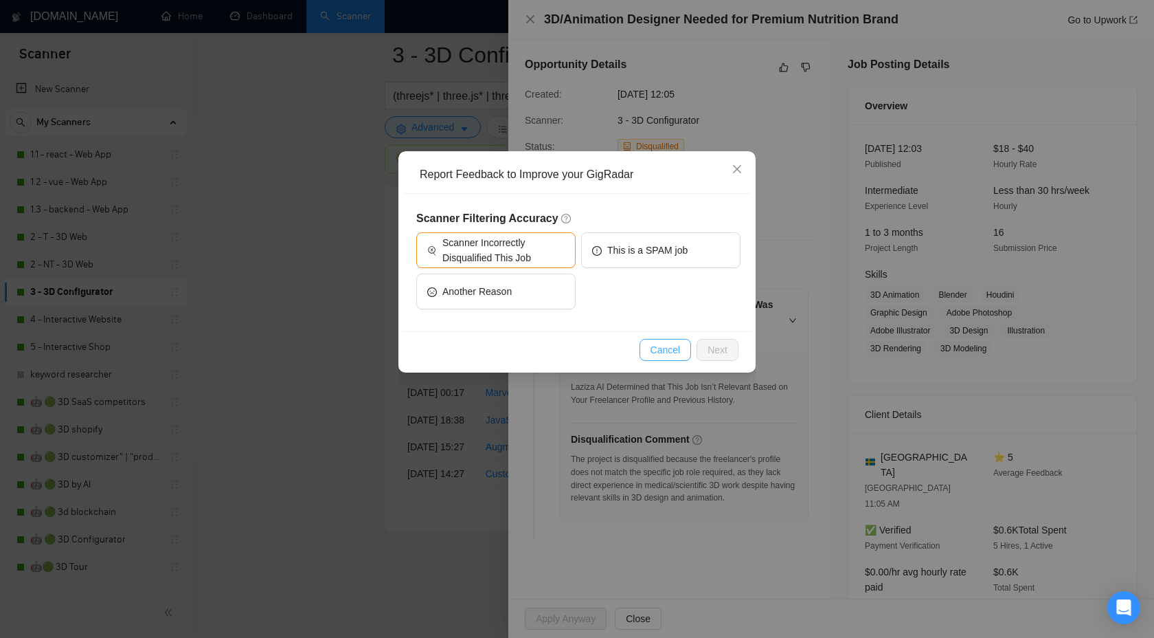
click at [668, 348] on span "Cancel" at bounding box center [666, 349] width 30 height 15
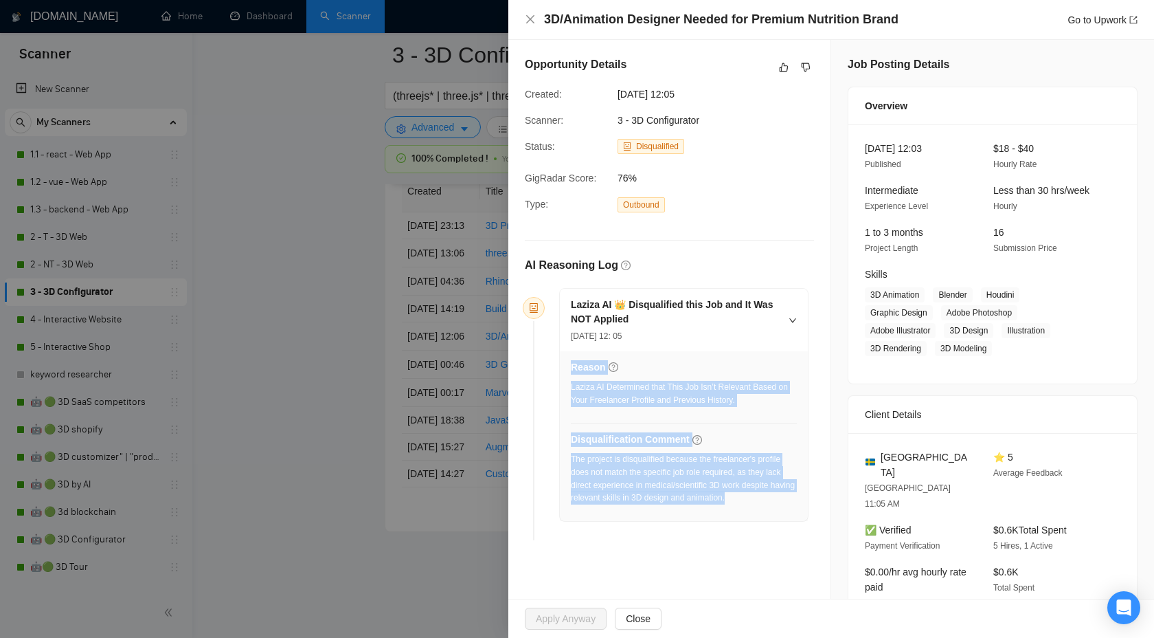
drag, startPoint x: 565, startPoint y: 487, endPoint x: 772, endPoint y: 504, distance: 207.5
click at [772, 504] on div "Reason Laziza AI Determined that This Job Isn’t Relevant Based on Your Freelanc…" at bounding box center [684, 436] width 248 height 170
click at [767, 475] on div "The project is disqualified because the freelancer's profile does not match the…" at bounding box center [684, 479] width 226 height 52
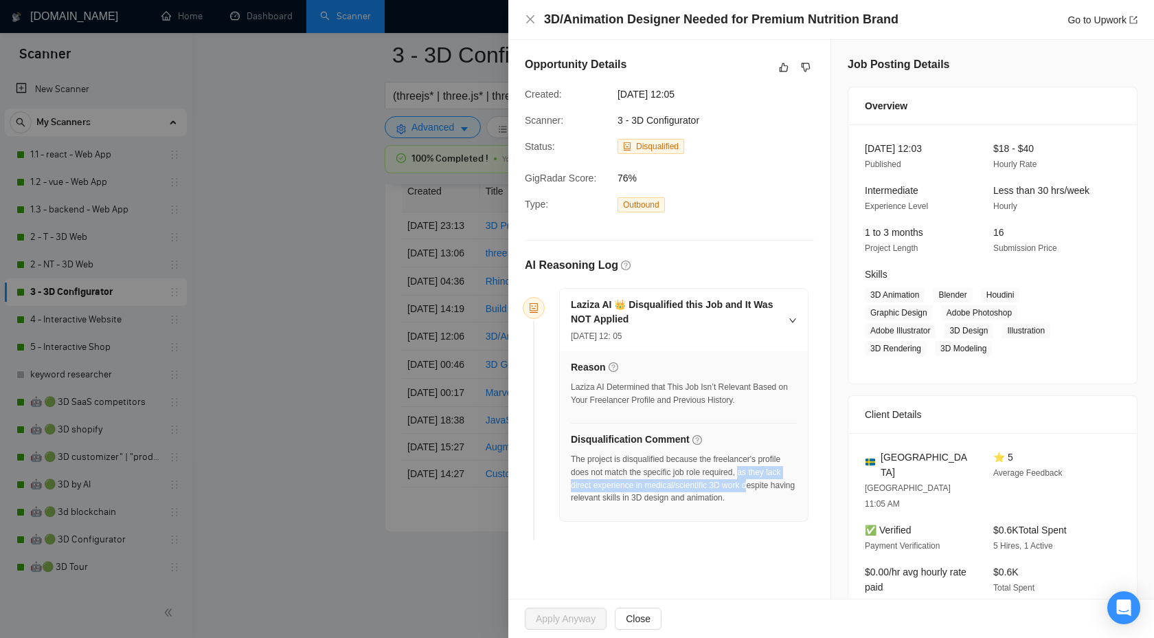
drag, startPoint x: 748, startPoint y: 472, endPoint x: 759, endPoint y: 486, distance: 17.6
click at [759, 486] on div "The project is disqualified because the freelancer's profile does not match the…" at bounding box center [684, 479] width 226 height 52
click at [777, 471] on div "The project is disqualified because the freelancer's profile does not match the…" at bounding box center [684, 479] width 226 height 52
click at [791, 469] on div "The project is disqualified because the freelancer's profile does not match the…" at bounding box center [684, 479] width 226 height 52
drag, startPoint x: 721, startPoint y: 487, endPoint x: 752, endPoint y: 486, distance: 31.0
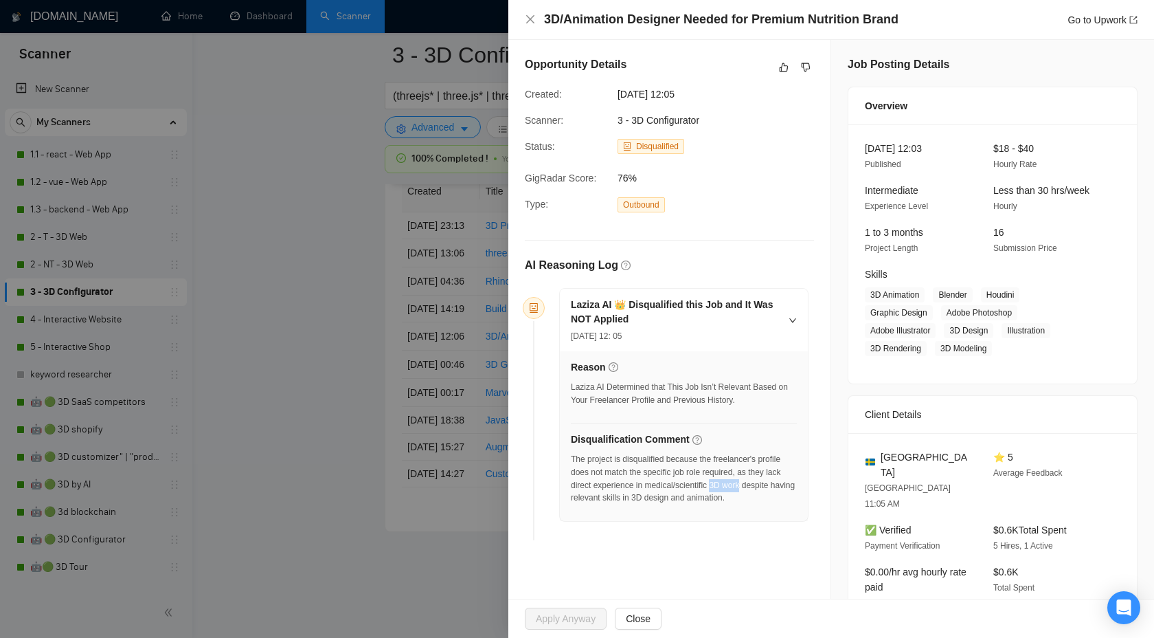
click at [752, 486] on div "The project is disqualified because the freelancer's profile does not match the…" at bounding box center [684, 479] width 226 height 52
copy div "3D work"
click at [807, 66] on icon "dislike" at bounding box center [806, 67] width 10 height 11
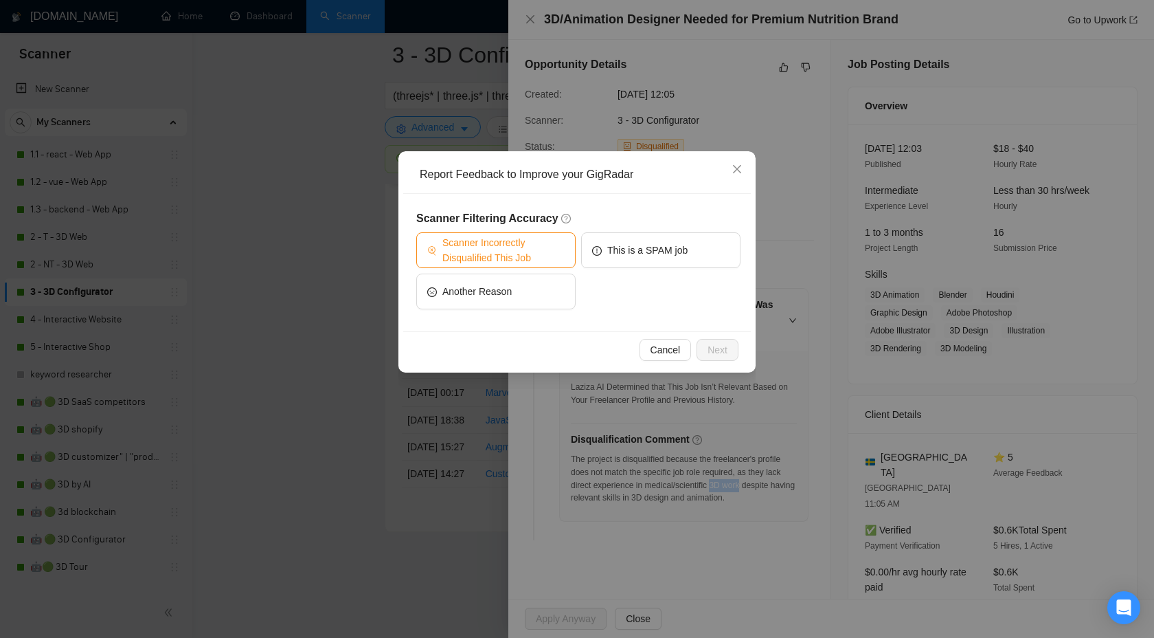
click at [538, 249] on span "Scanner Incorrectly Disqualified This Job" at bounding box center [503, 250] width 122 height 30
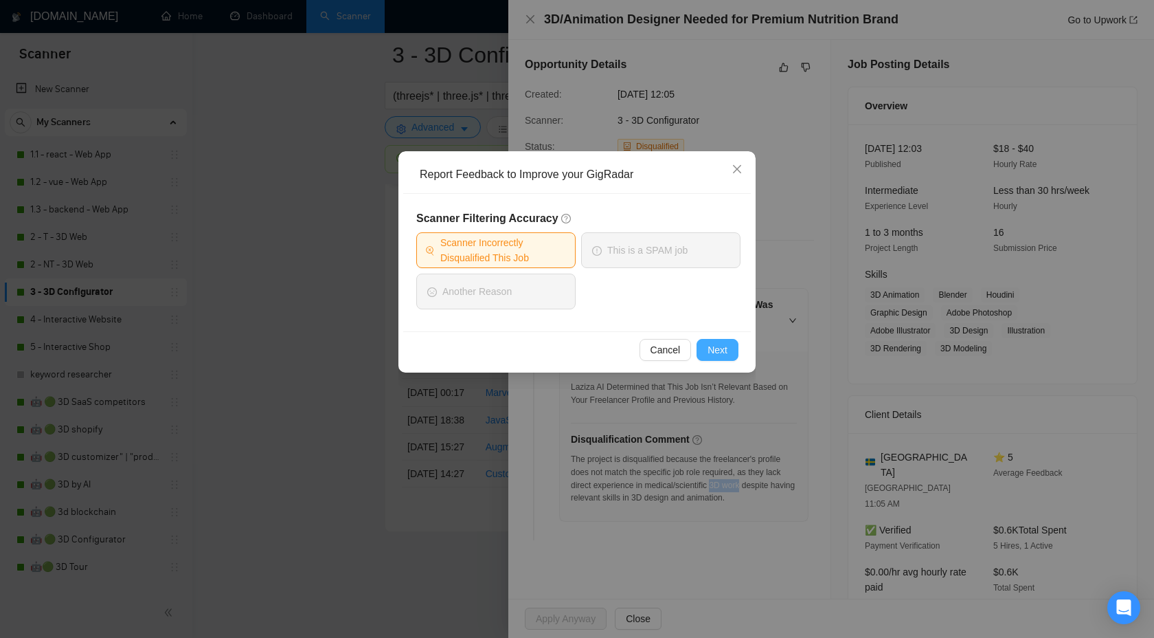
click at [720, 350] on span "Next" at bounding box center [718, 349] width 20 height 15
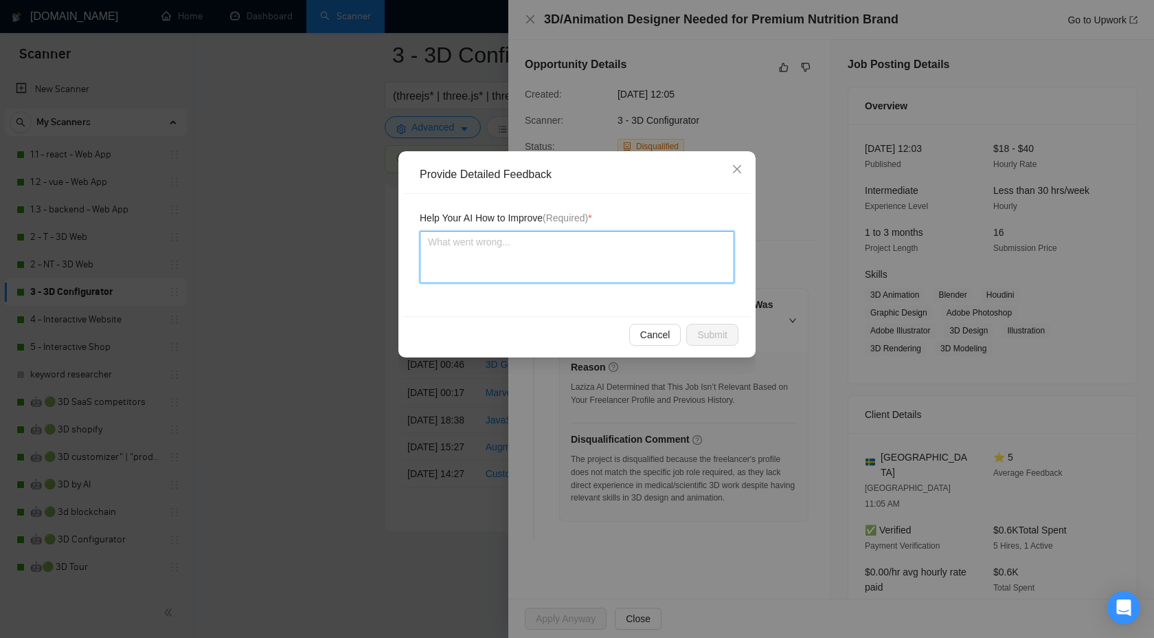
click at [572, 260] on textarea at bounding box center [577, 257] width 315 height 52
type textarea "У"
type textarea "We"
type textarea "We c"
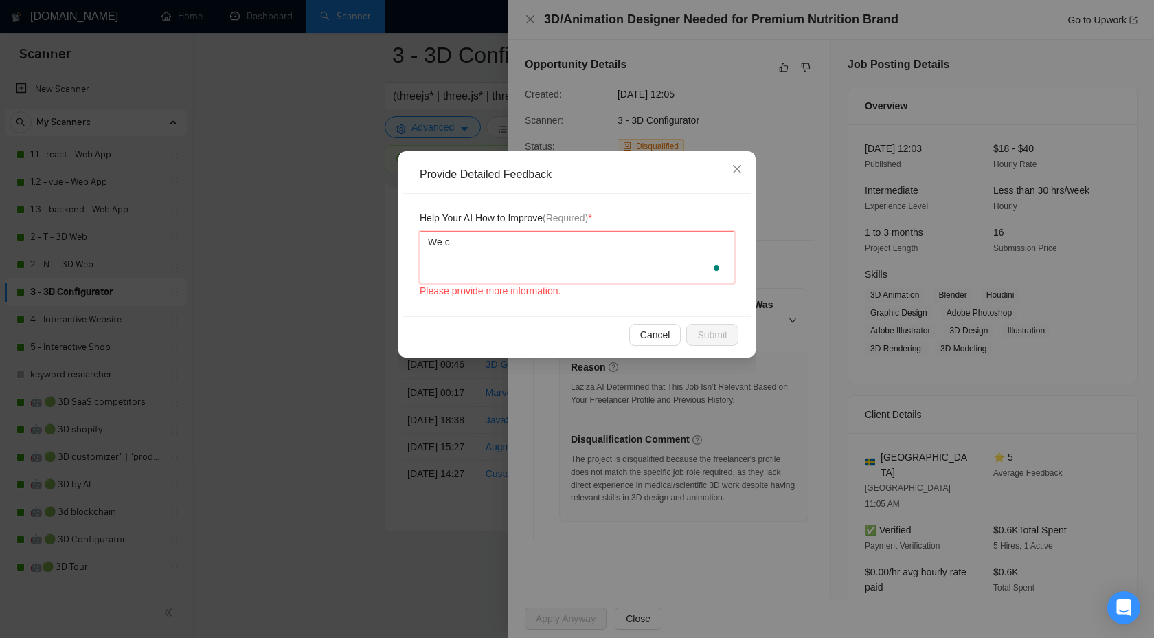
type textarea "We ca"
type textarea "We can"
type textarea "We can h"
type textarea "We can ha"
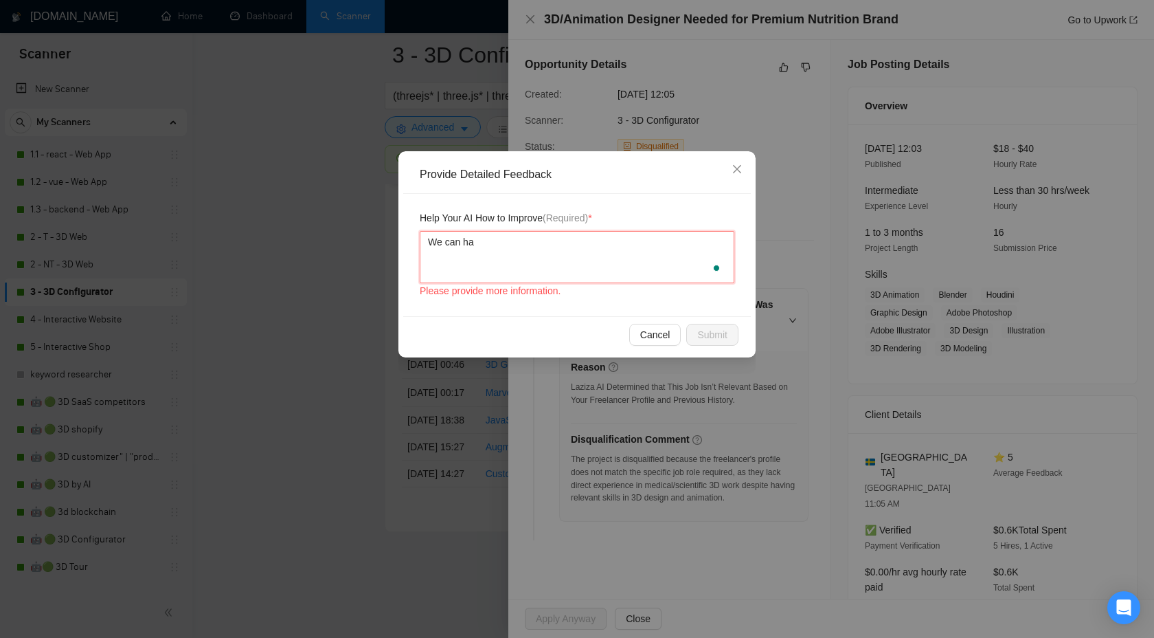
type textarea "We can han"
type textarea "We can hand"
type textarea "We can handl"
type textarea "We can handle"
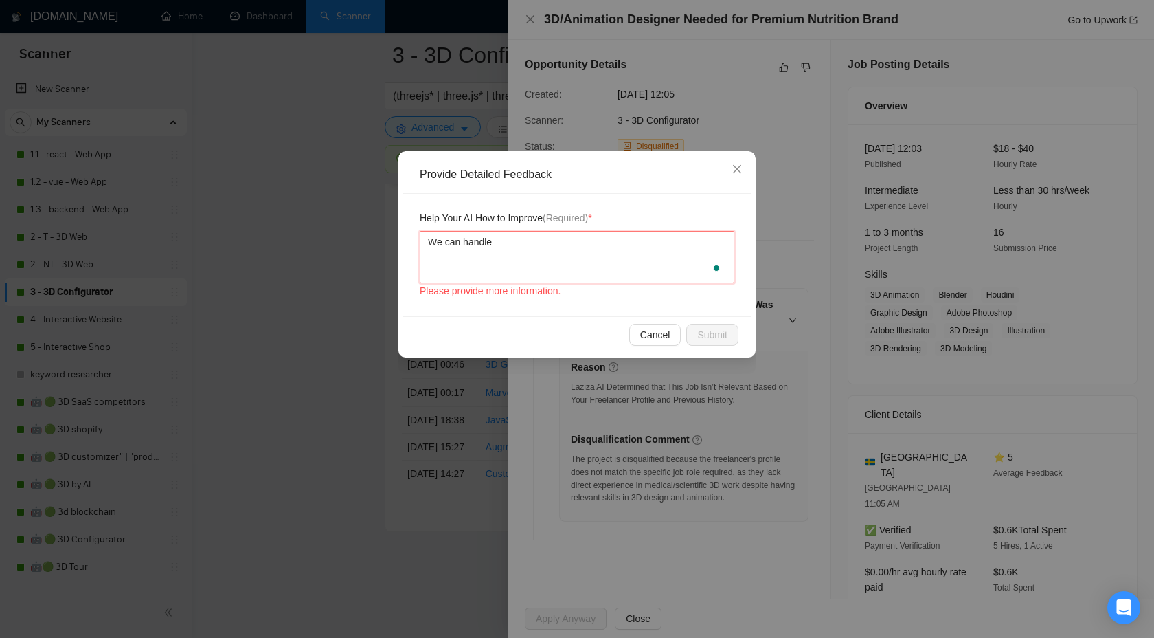
paste textarea "3D work"
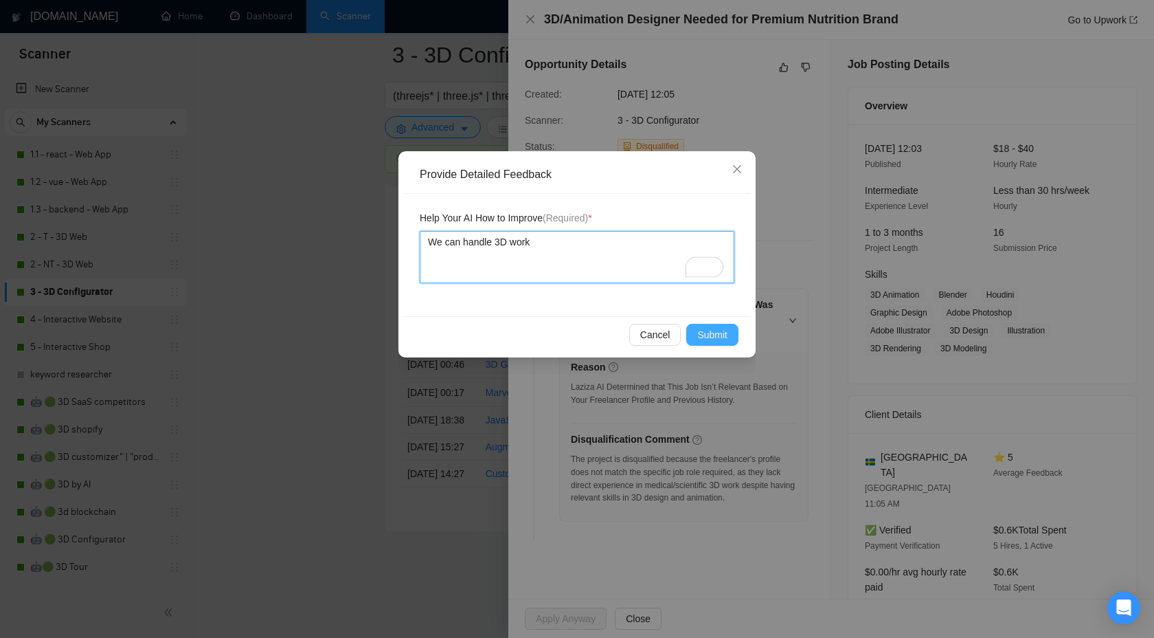
type textarea "We can handle 3D work"
click at [707, 335] on span "Submit" at bounding box center [712, 334] width 30 height 15
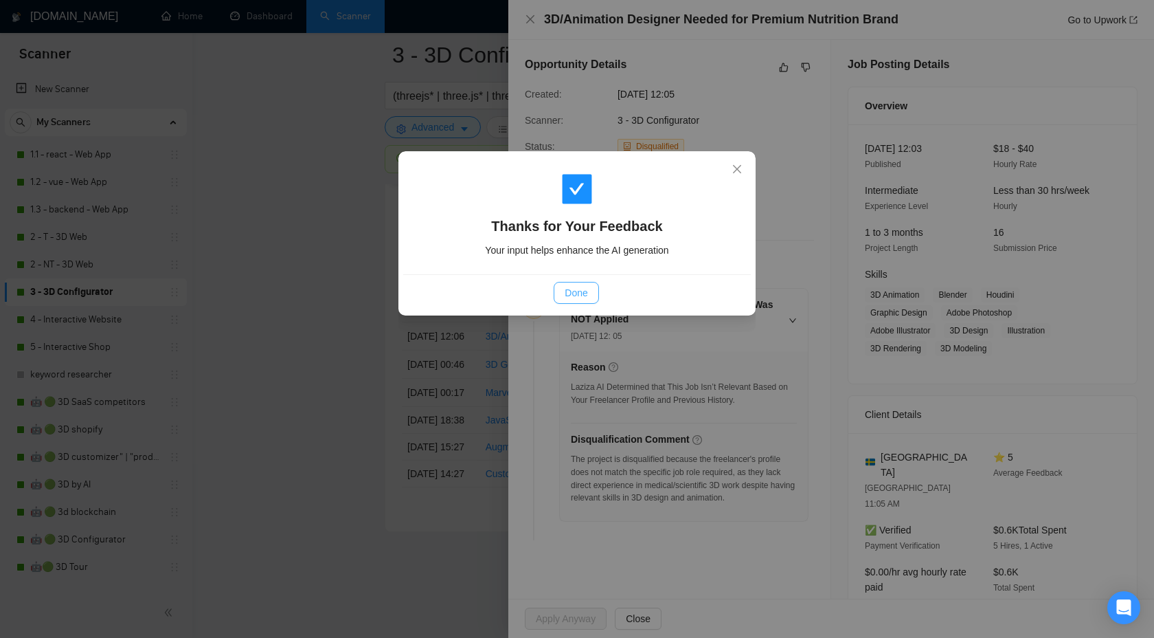
click at [576, 288] on span "Done" at bounding box center [576, 292] width 23 height 15
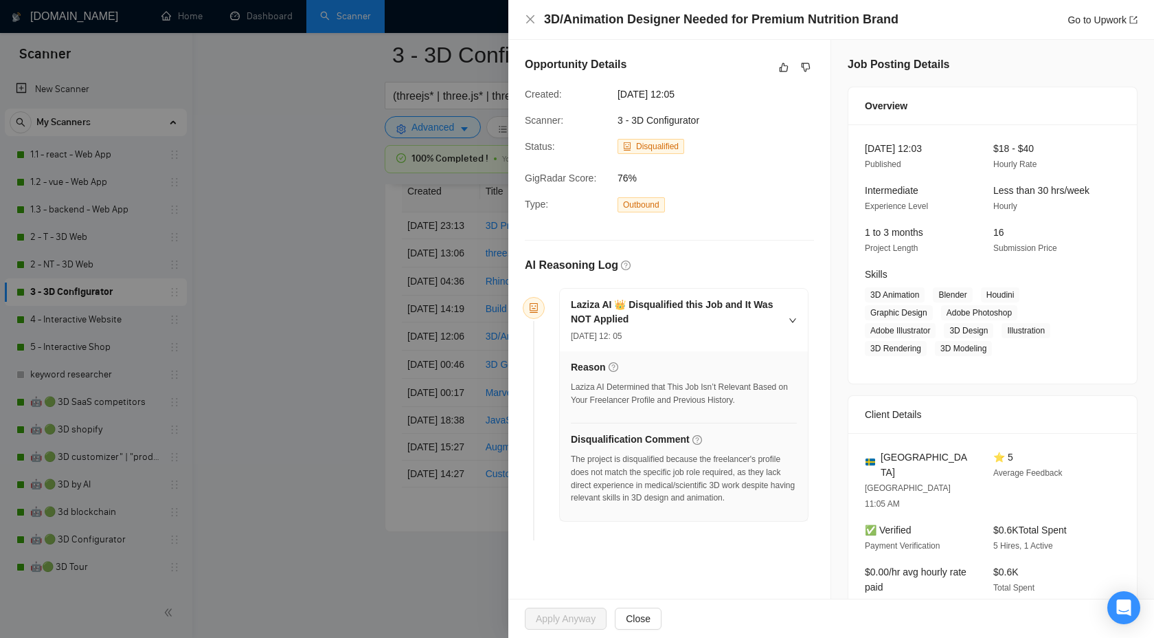
click at [384, 203] on div at bounding box center [577, 319] width 1154 height 638
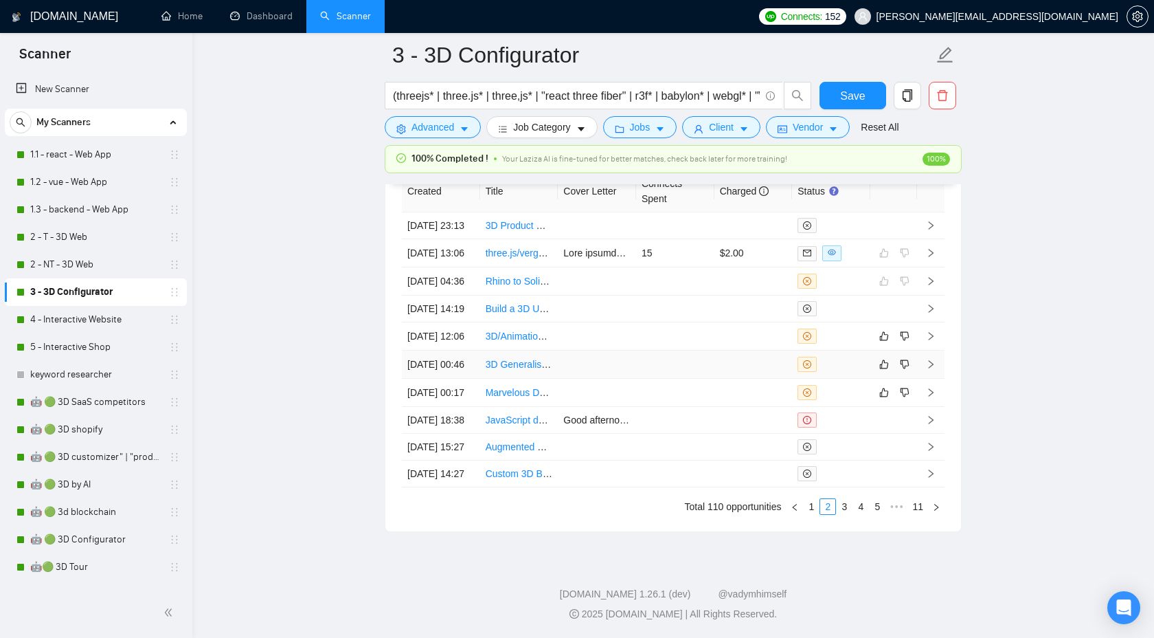
click at [928, 369] on icon "right" at bounding box center [931, 364] width 10 height 10
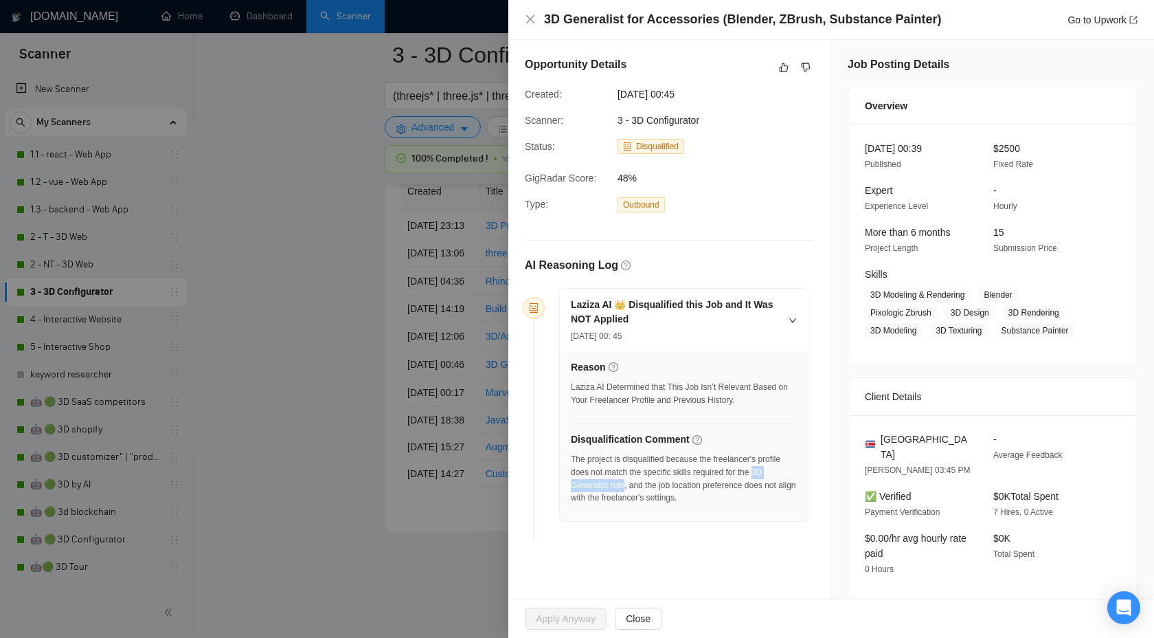
drag, startPoint x: 767, startPoint y: 470, endPoint x: 626, endPoint y: 480, distance: 141.2
click at [626, 480] on div "The project is disqualified because the freelancer's profile does not match the…" at bounding box center [684, 479] width 226 height 52
copy div "3D Generalist role"
click at [803, 65] on icon "dislike" at bounding box center [806, 67] width 9 height 9
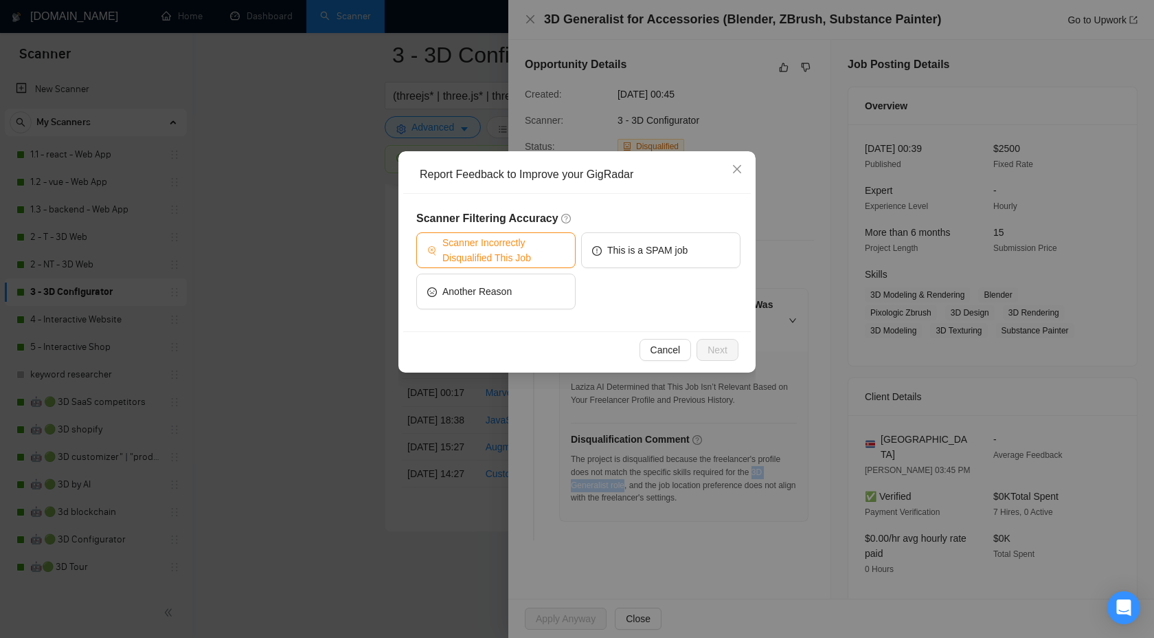
click at [533, 251] on span "Scanner Incorrectly Disqualified This Job" at bounding box center [503, 250] width 122 height 30
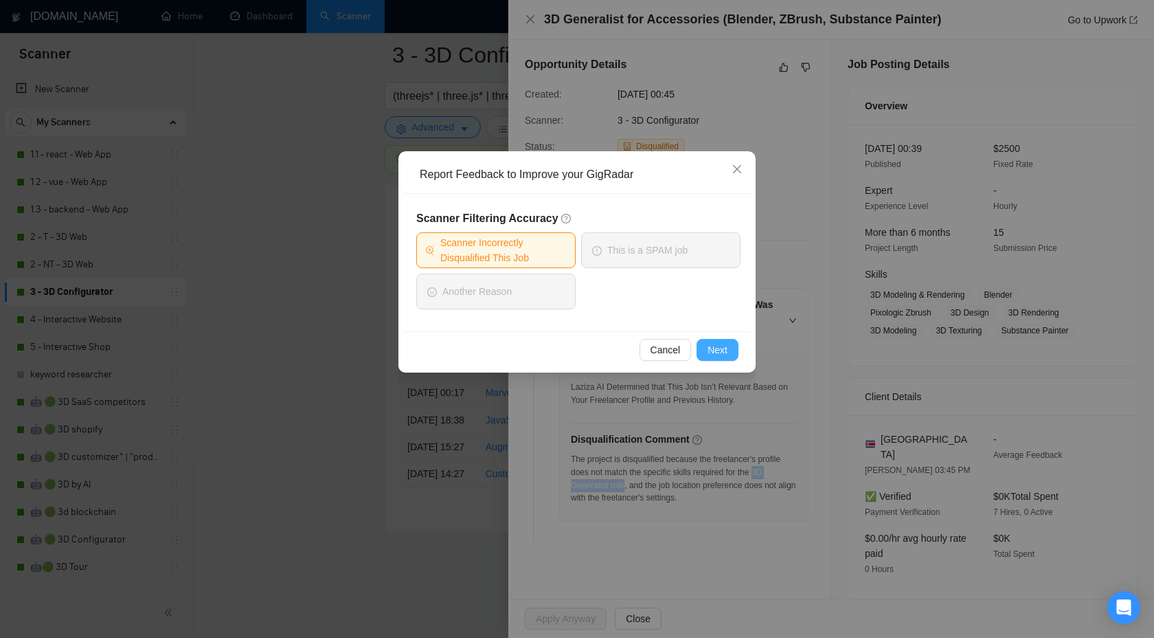
click at [721, 350] on span "Next" at bounding box center [718, 349] width 20 height 15
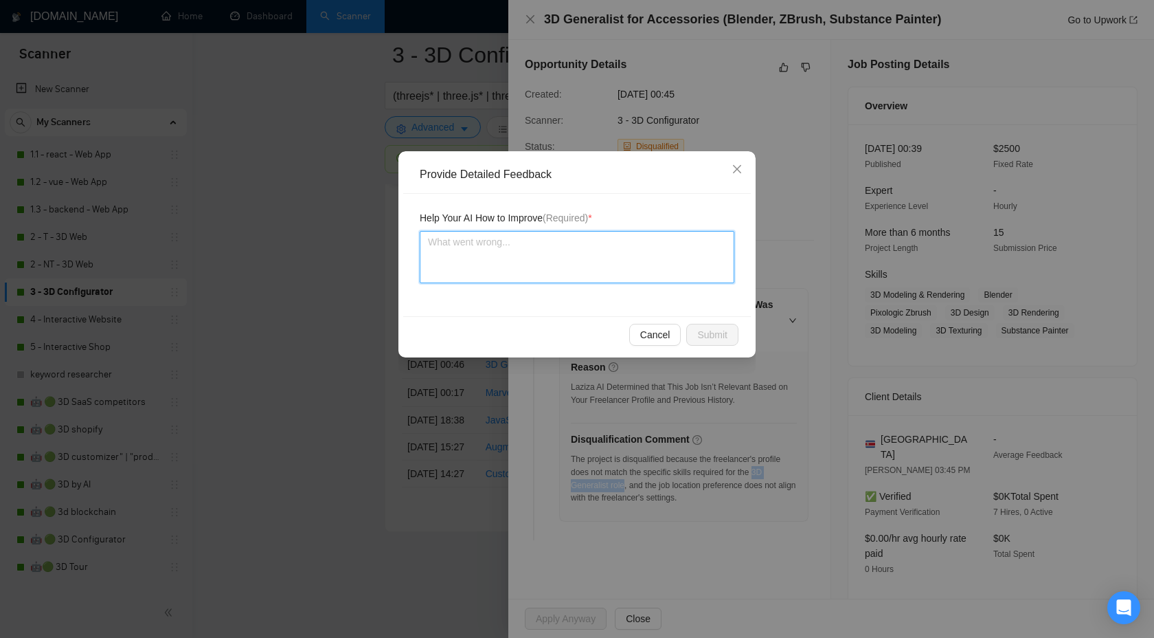
click at [567, 247] on textarea at bounding box center [577, 257] width 315 height 52
type textarea "W"
type textarea "We"
type textarea "We c"
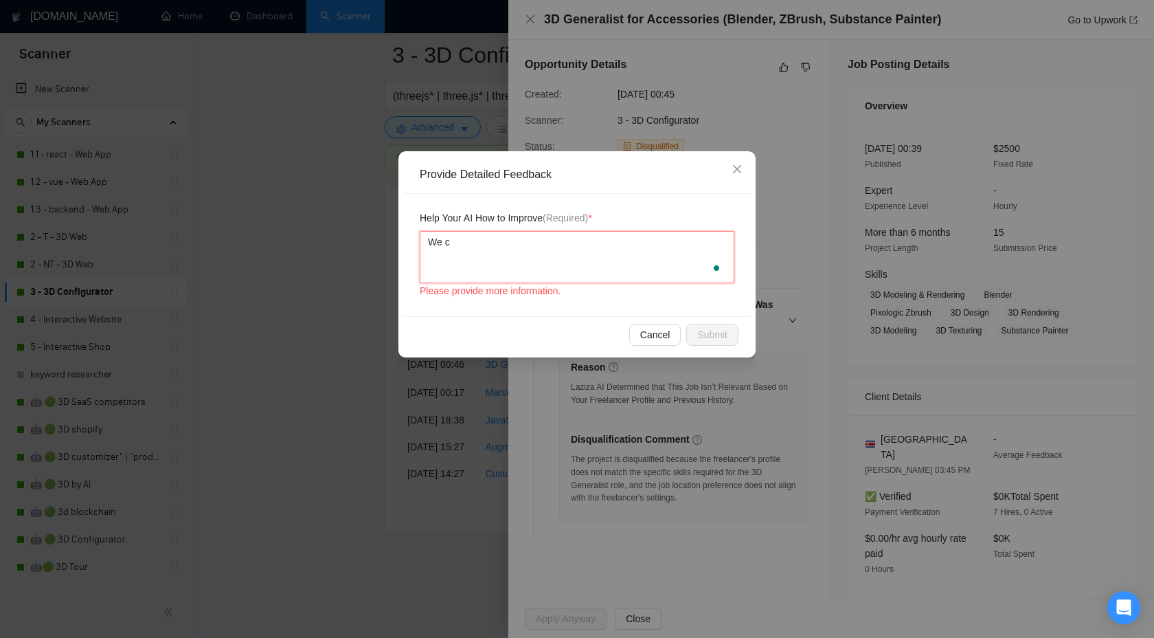
type textarea "We ca"
type textarea "We can"
type textarea "We can h"
type textarea "We can hn"
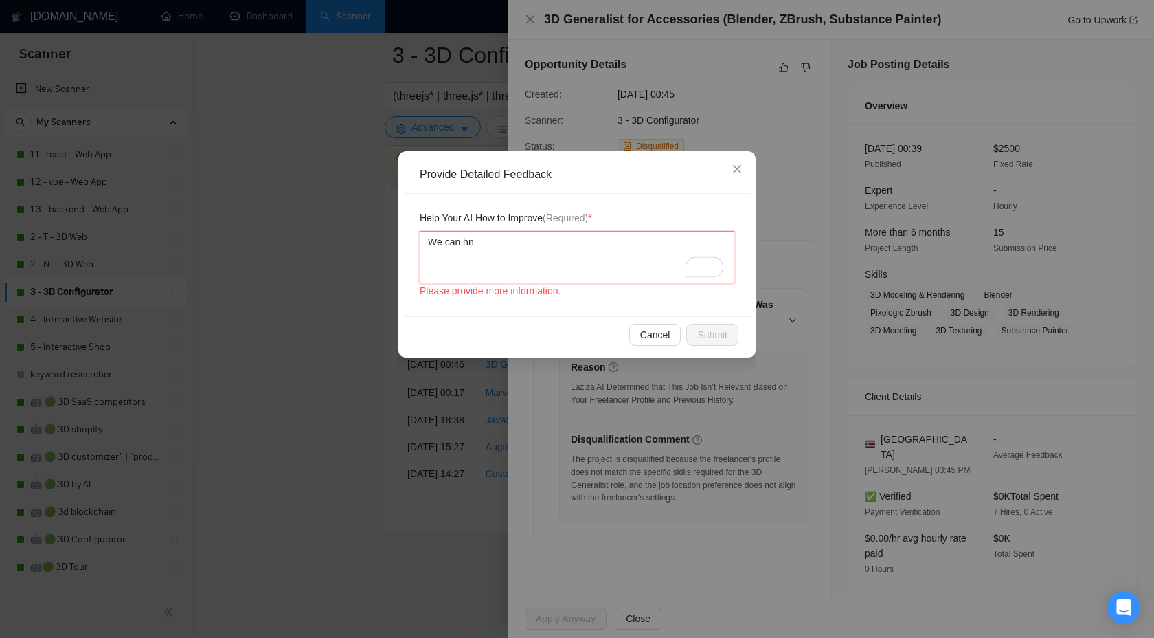
type textarea "We can h"
type textarea "We can ha"
type textarea "We can han"
type textarea "We can hand"
type textarea "We can handl"
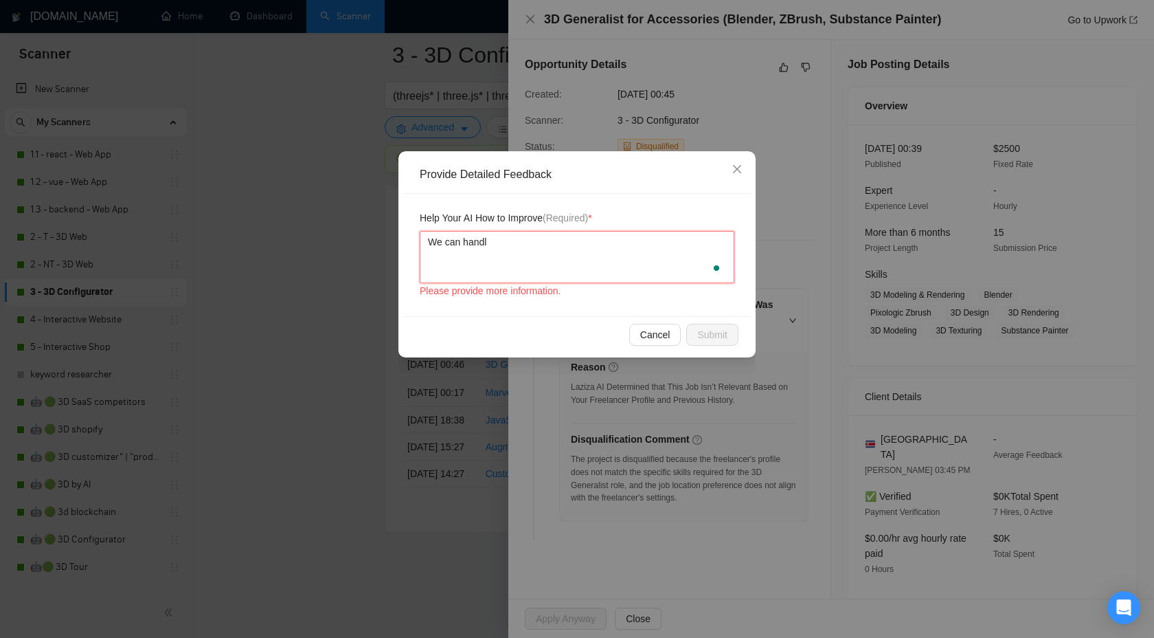
type textarea "We can handle"
paste textarea "3D Generalist role"
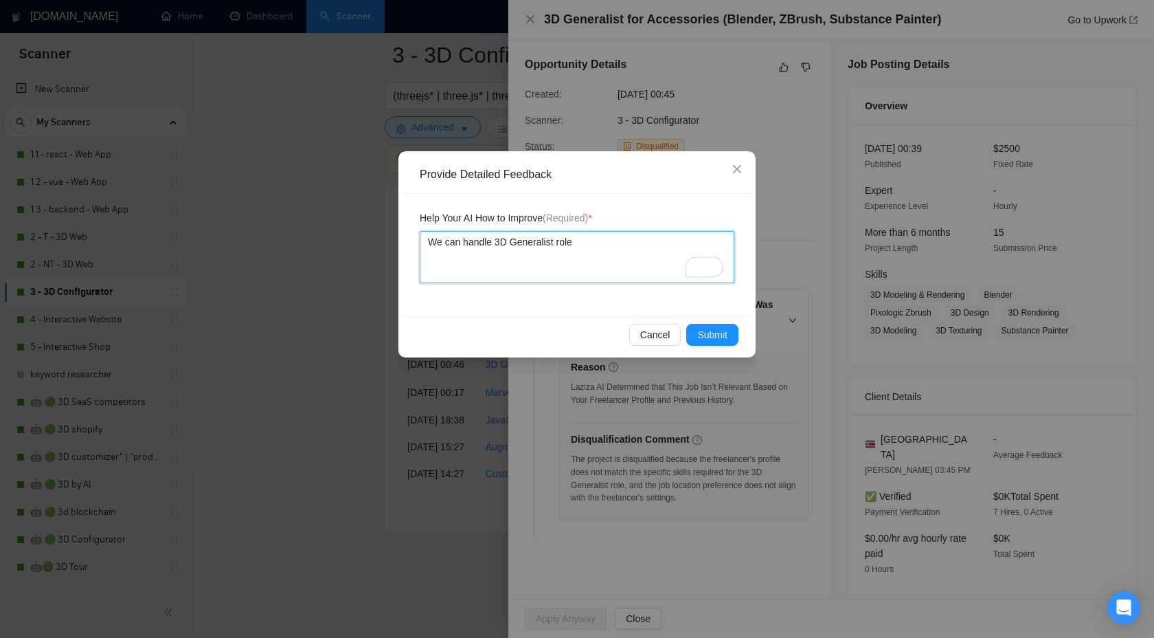
type textarea "We can handle 3D Generalist role"
click at [701, 333] on span "Submit" at bounding box center [712, 334] width 30 height 15
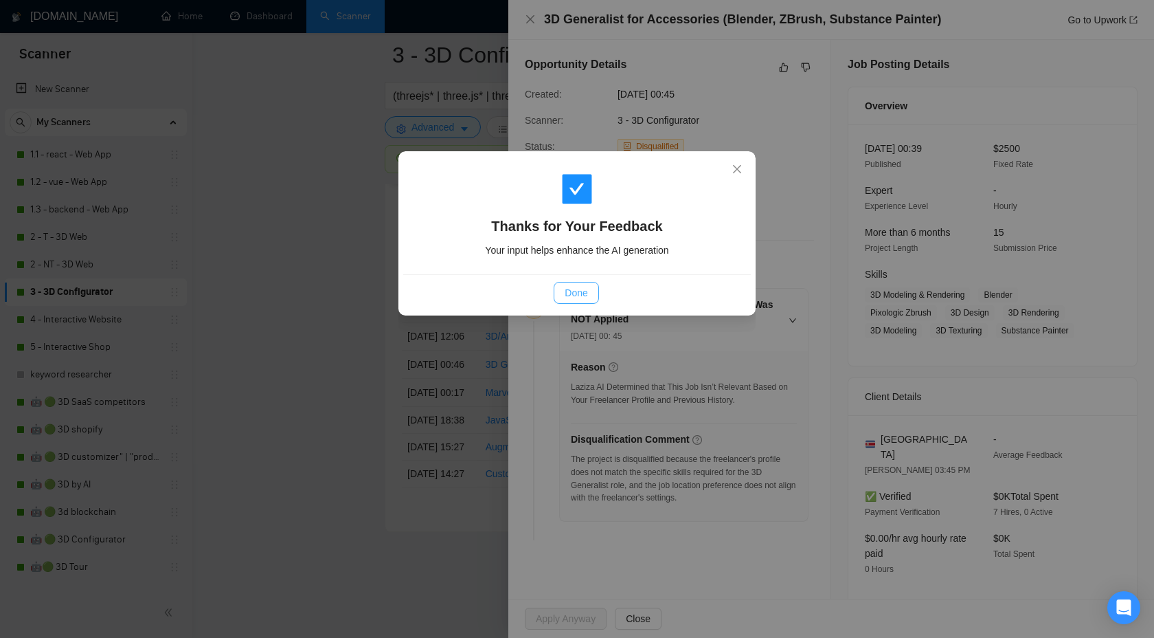
click at [566, 289] on span "Done" at bounding box center [576, 292] width 23 height 15
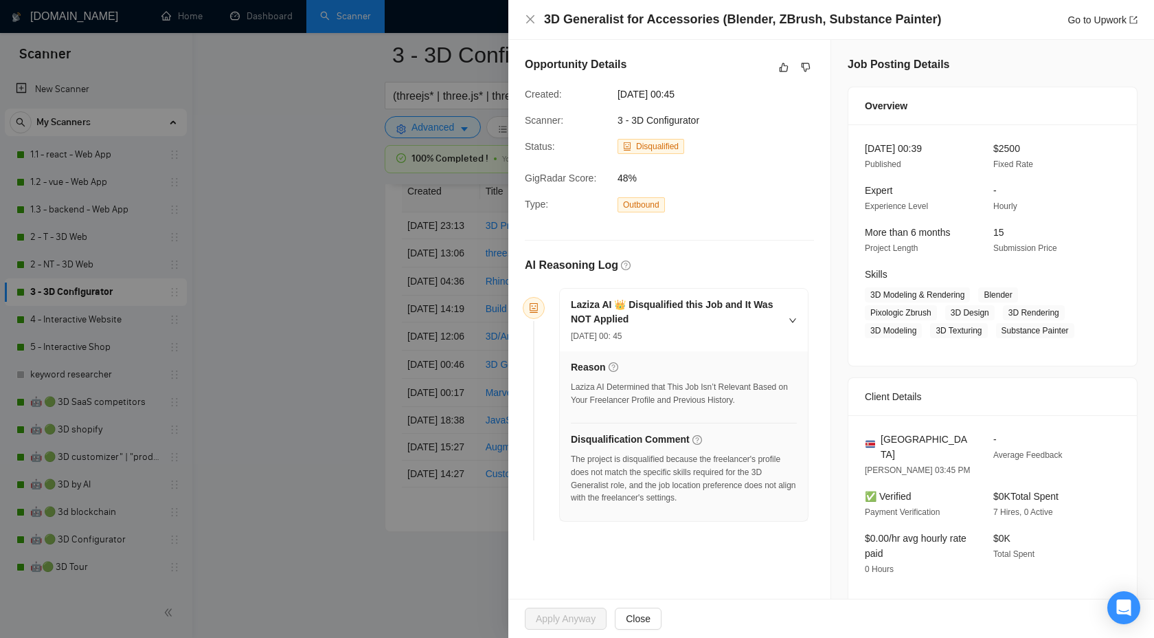
click at [416, 332] on div at bounding box center [577, 319] width 1154 height 638
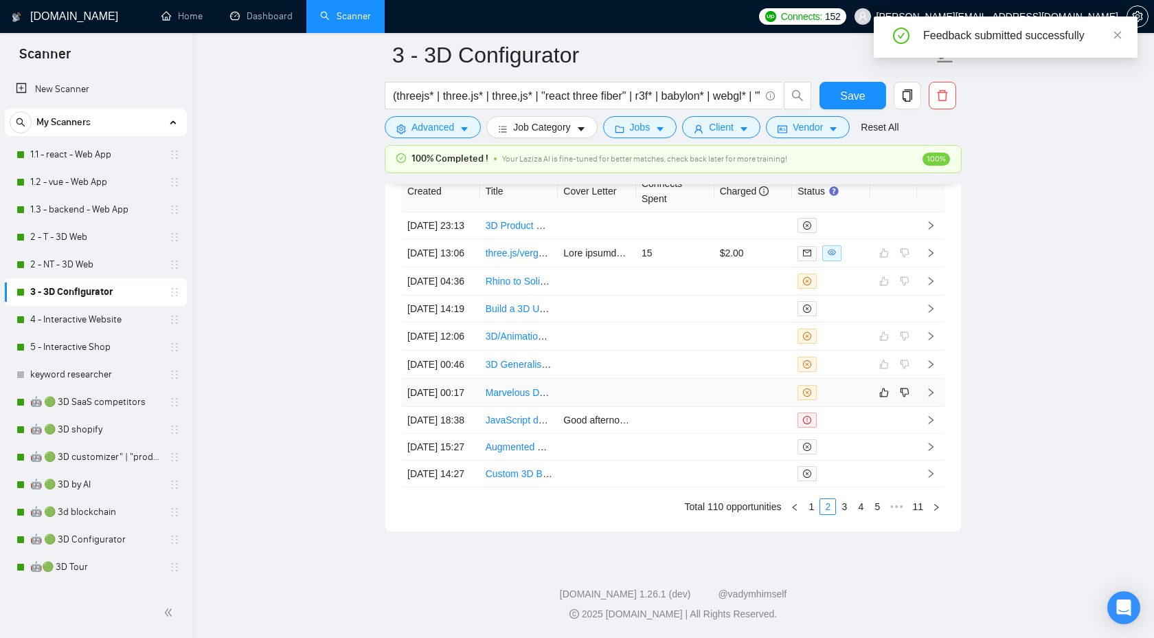
click at [932, 397] on icon "right" at bounding box center [931, 393] width 10 height 10
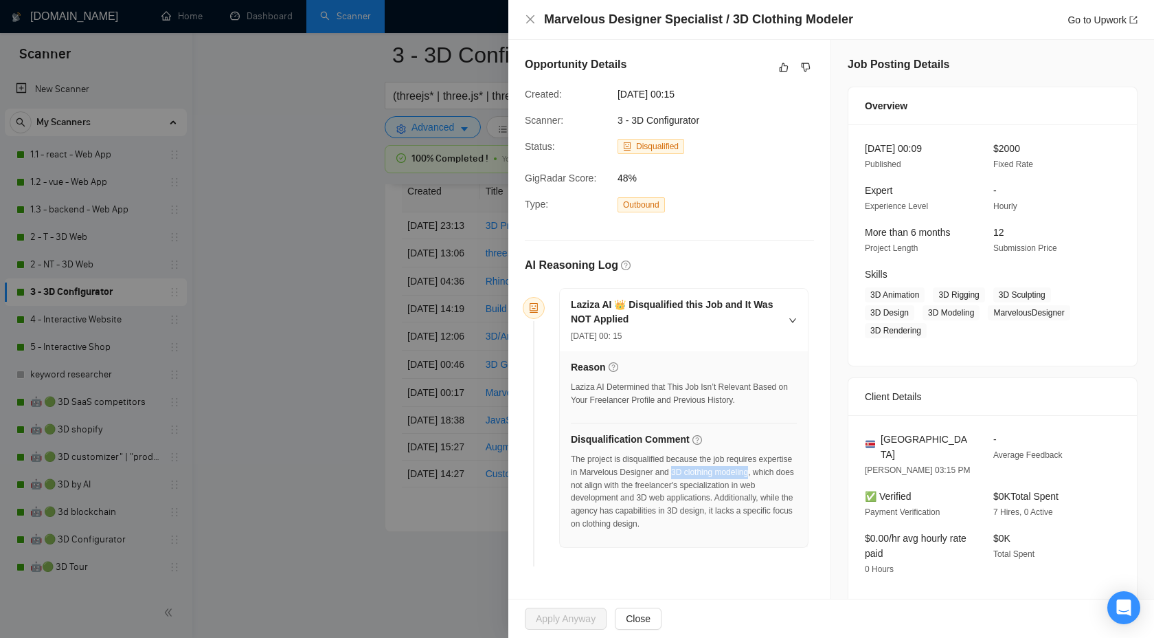
drag, startPoint x: 714, startPoint y: 471, endPoint x: 605, endPoint y: 484, distance: 109.3
click at [606, 484] on div "The project is disqualified because the job requires expertise in Marvelous Des…" at bounding box center [684, 492] width 226 height 78
copy div "3D clothing modeling"
click at [807, 63] on icon "dislike" at bounding box center [806, 67] width 10 height 11
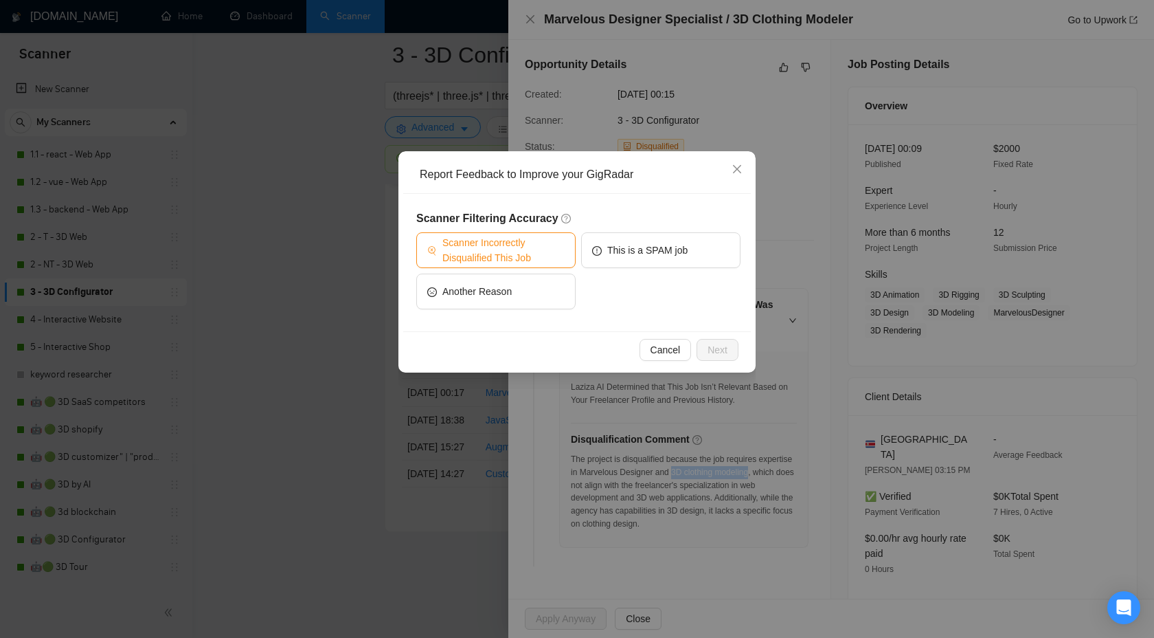
click at [530, 242] on span "Scanner Incorrectly Disqualified This Job" at bounding box center [503, 250] width 122 height 30
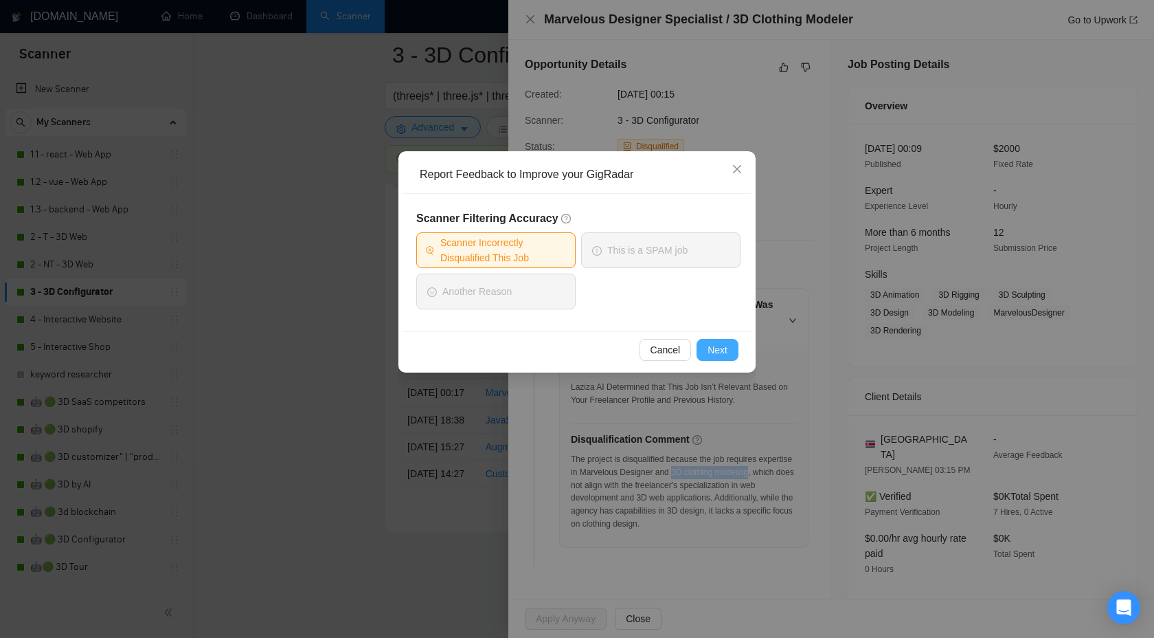
click at [724, 358] on button "Next" at bounding box center [718, 350] width 42 height 22
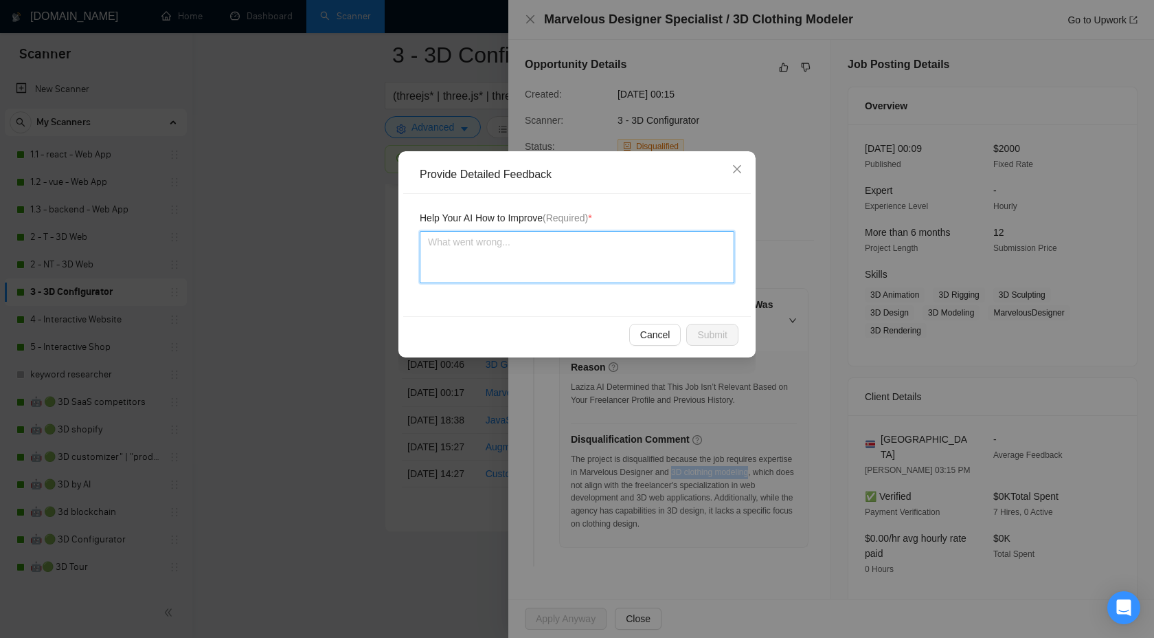
click at [601, 241] on textarea at bounding box center [577, 257] width 315 height 52
paste textarea "3D clothing modeling"
type textarea "3D clothing modeling"
click at [426, 243] on textarea "3D clothing modeling" at bounding box center [577, 257] width 315 height 52
type textarea "w3D clothing modeling"
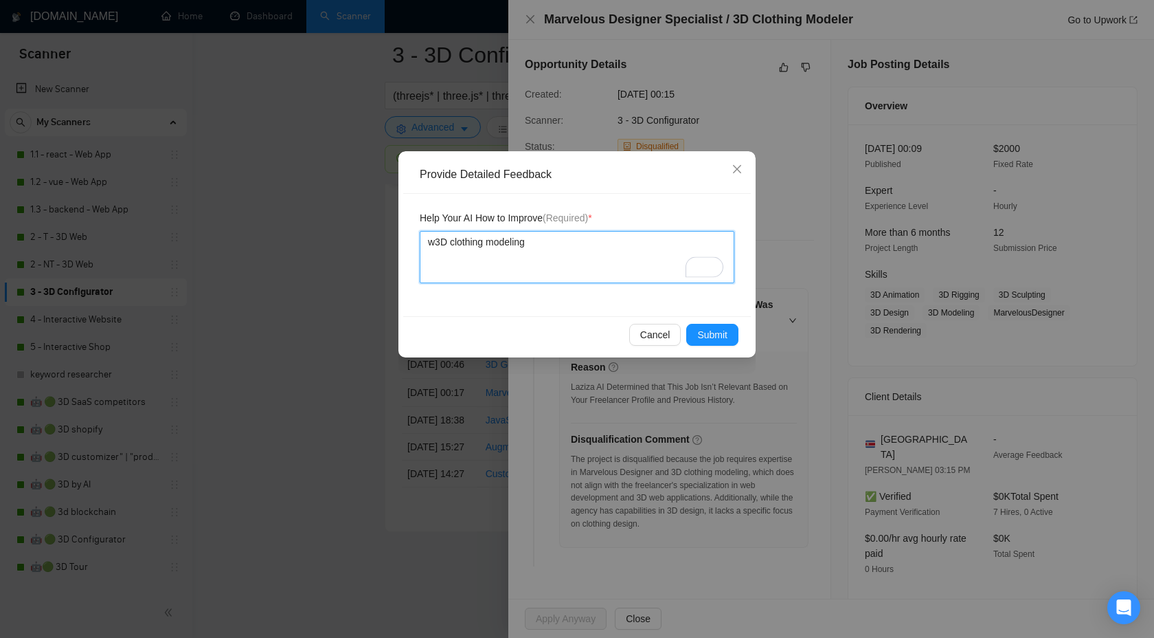
type textarea "wr3D clothing modeling"
type textarea "wr 3D clothing modeling"
type textarea "wr3D clothing modeling"
type textarea "wre3D clothing modeling"
type textarea "wr3D clothing modeling"
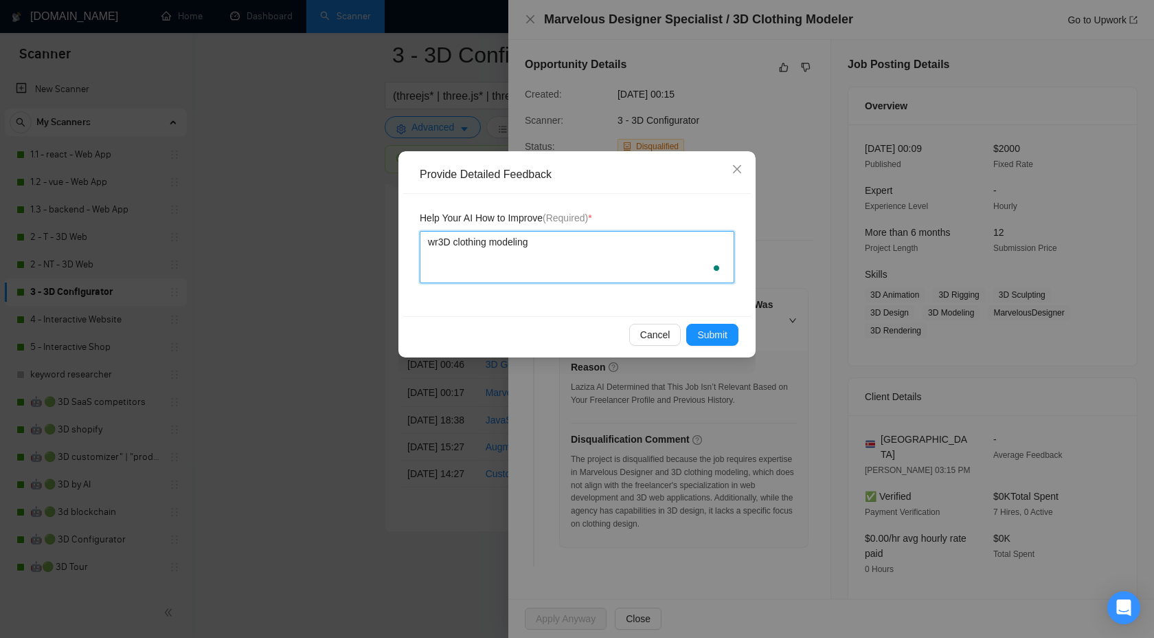
type textarea "wre3D clothing modeling"
type textarea "wr3D clothing modeling"
type textarea "w3D clothing modeling"
type textarea "we3D clothing modeling"
type textarea "we 3D clothing modeling"
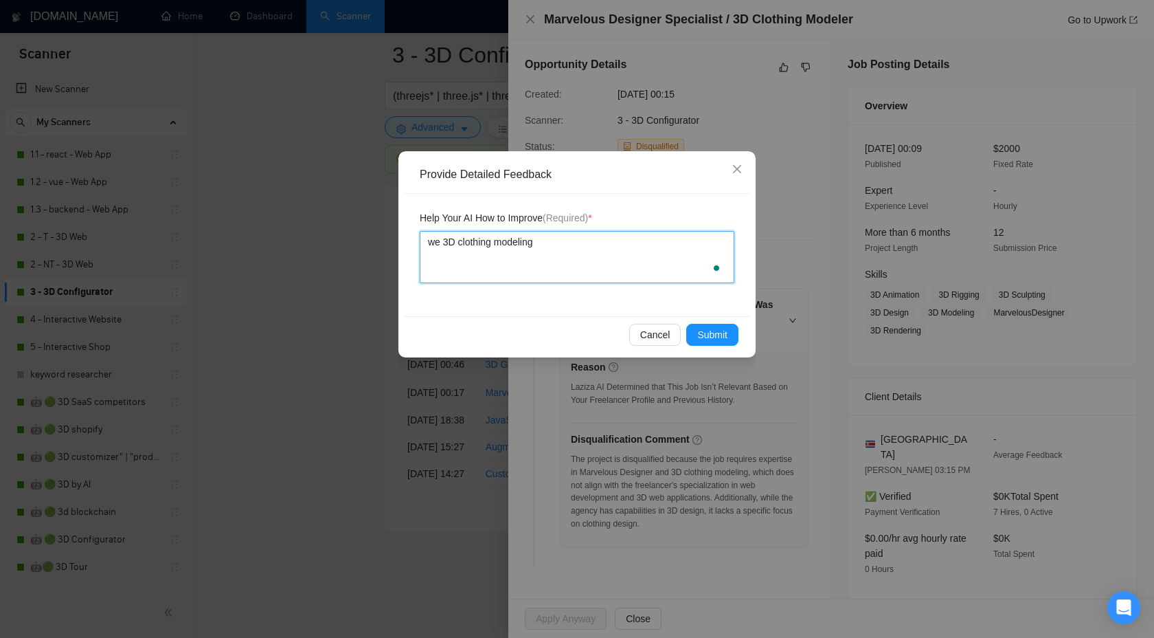
type textarea "we w3D clothing modeling"
type textarea "we wo3D clothing modeling"
type textarea "we wor3D clothing modeling"
type textarea "we work3D clothing modeling"
type textarea "we work 3D clothing modeling"
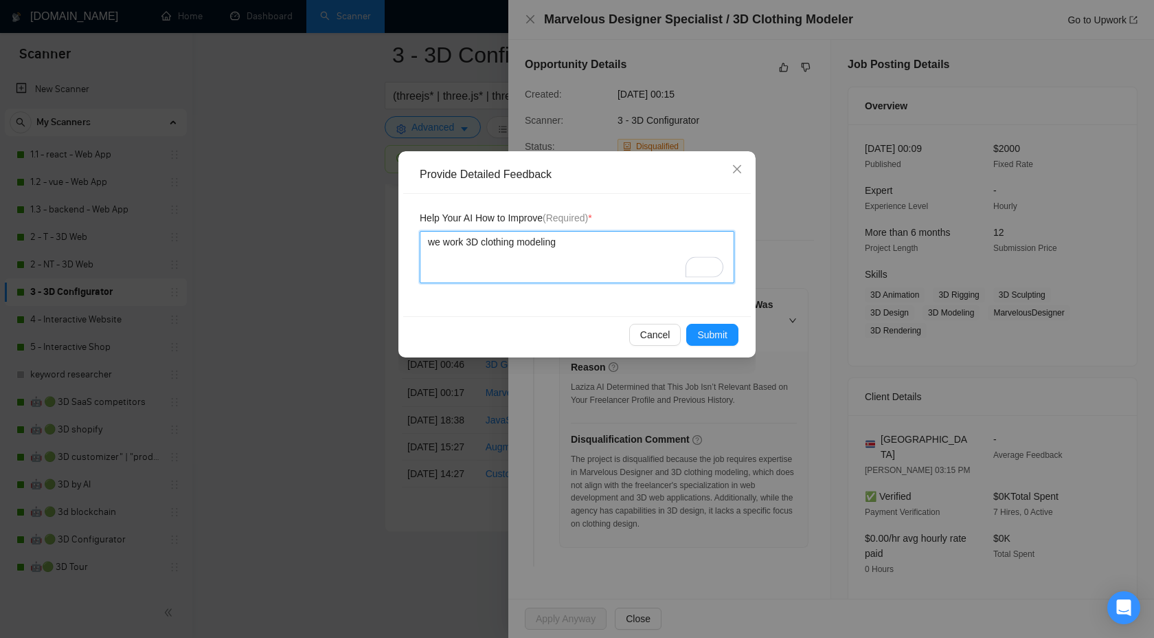
type textarea "we work w3D clothing modeling"
type textarea "we work wi3D clothing modeling"
type textarea "we work wit3D clothing modeling"
type textarea "we work with3D clothing modeling"
type textarea "we work with 3D clothing modeling"
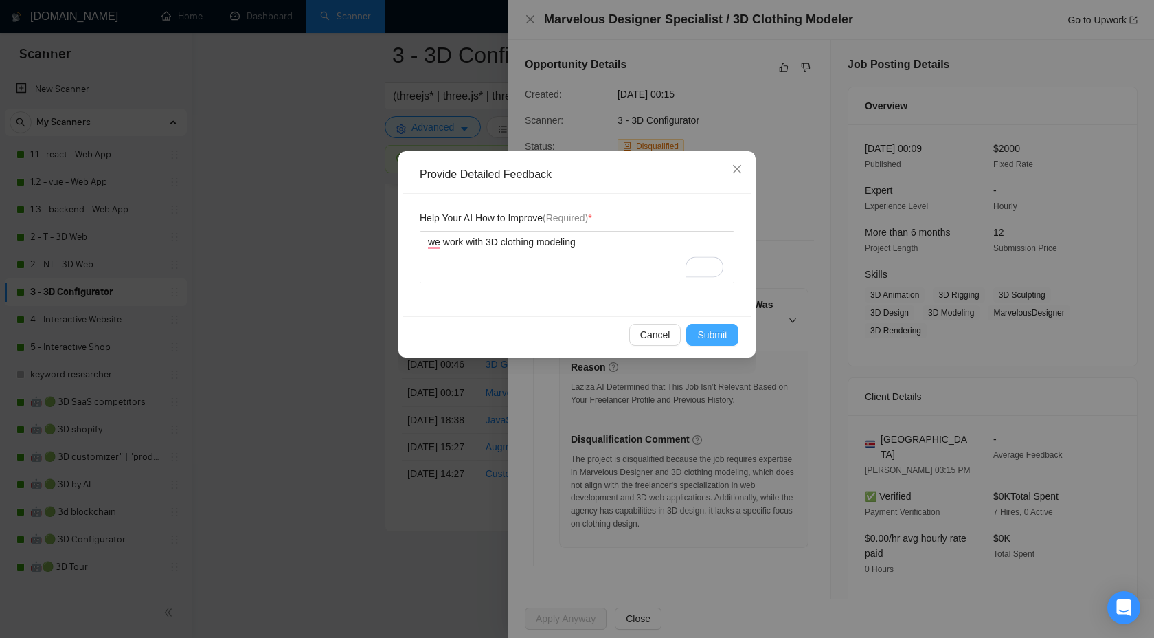
click at [694, 326] on button "Submit" at bounding box center [712, 335] width 52 height 22
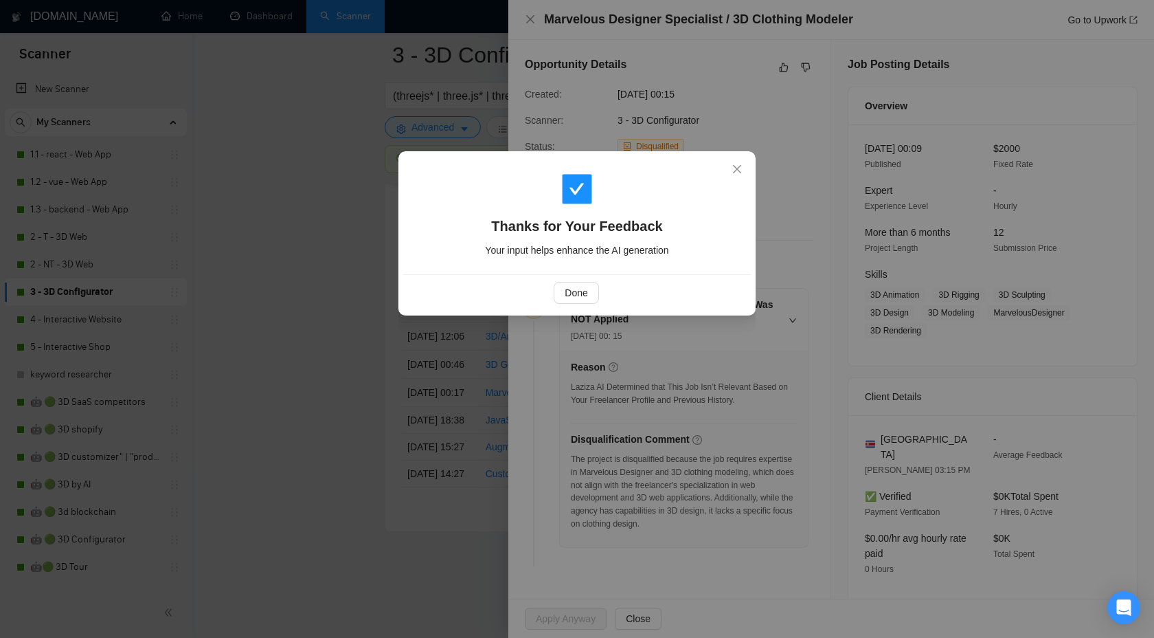
click at [548, 288] on div "Done" at bounding box center [576, 293] width 324 height 22
click at [585, 287] on span "Done" at bounding box center [576, 292] width 23 height 15
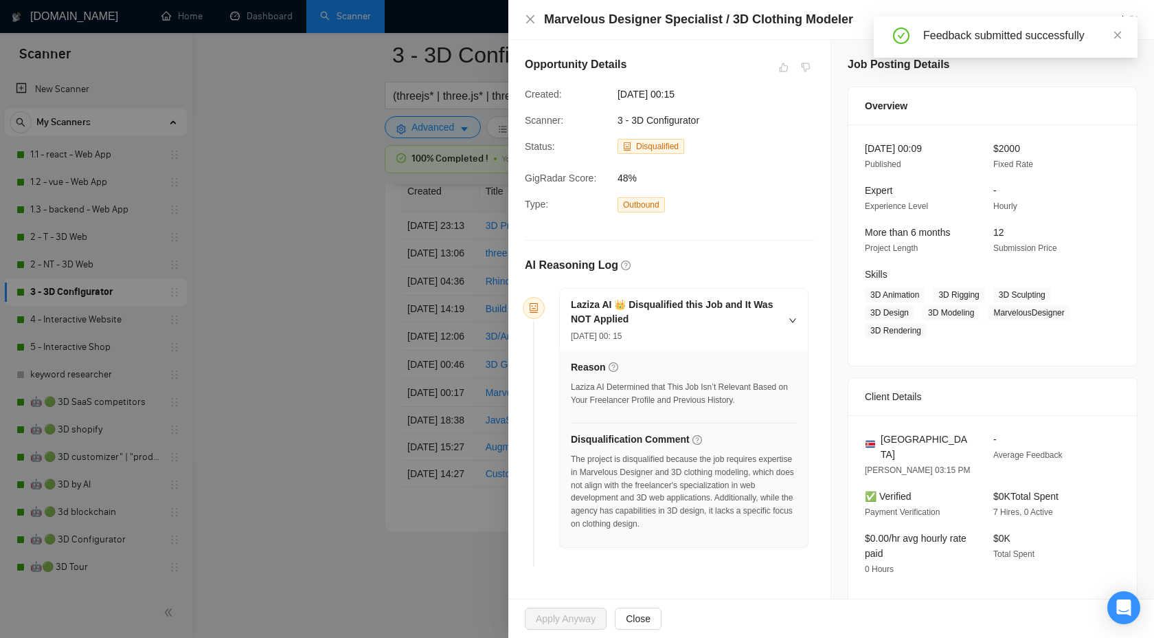
click at [388, 227] on div at bounding box center [577, 319] width 1154 height 638
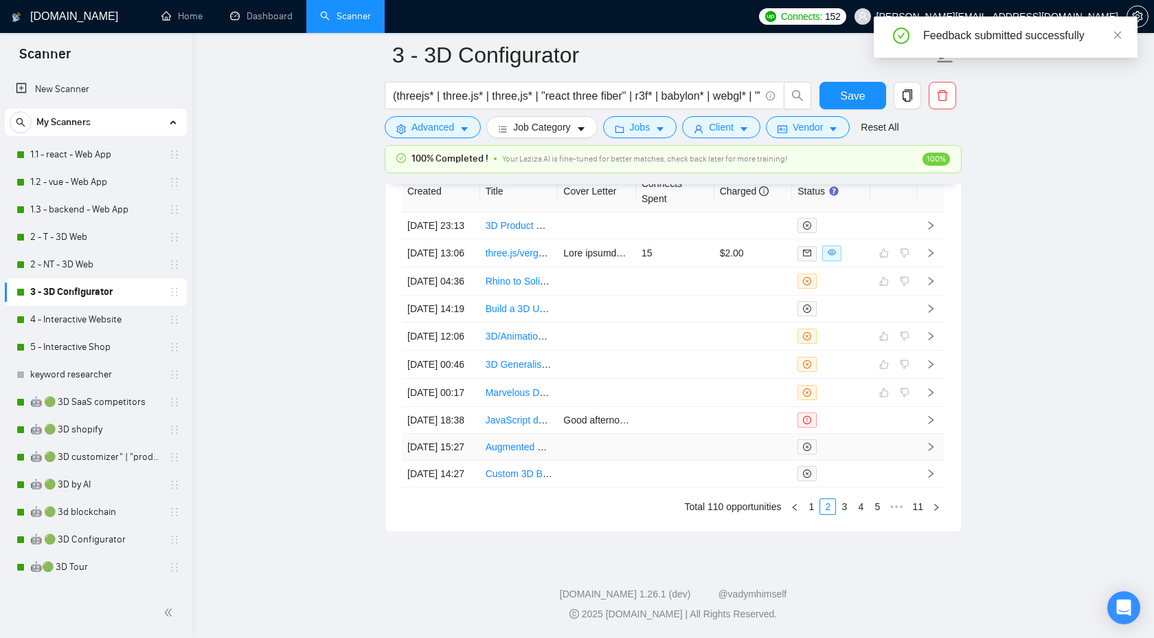
scroll to position [3915, 0]
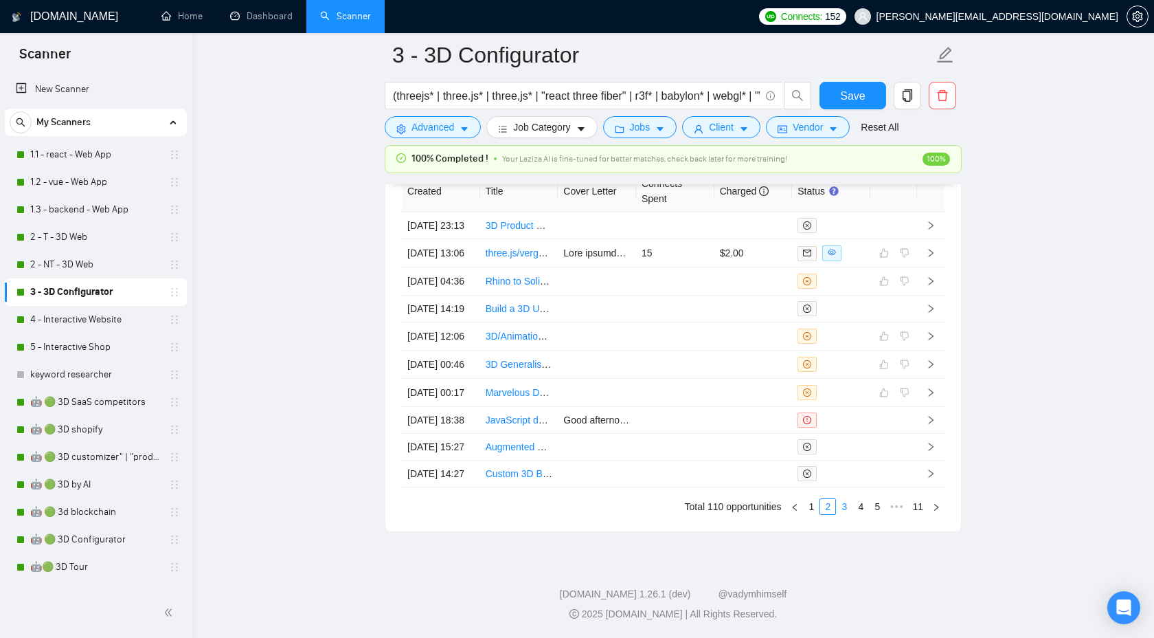
click at [844, 508] on link "3" at bounding box center [844, 506] width 15 height 15
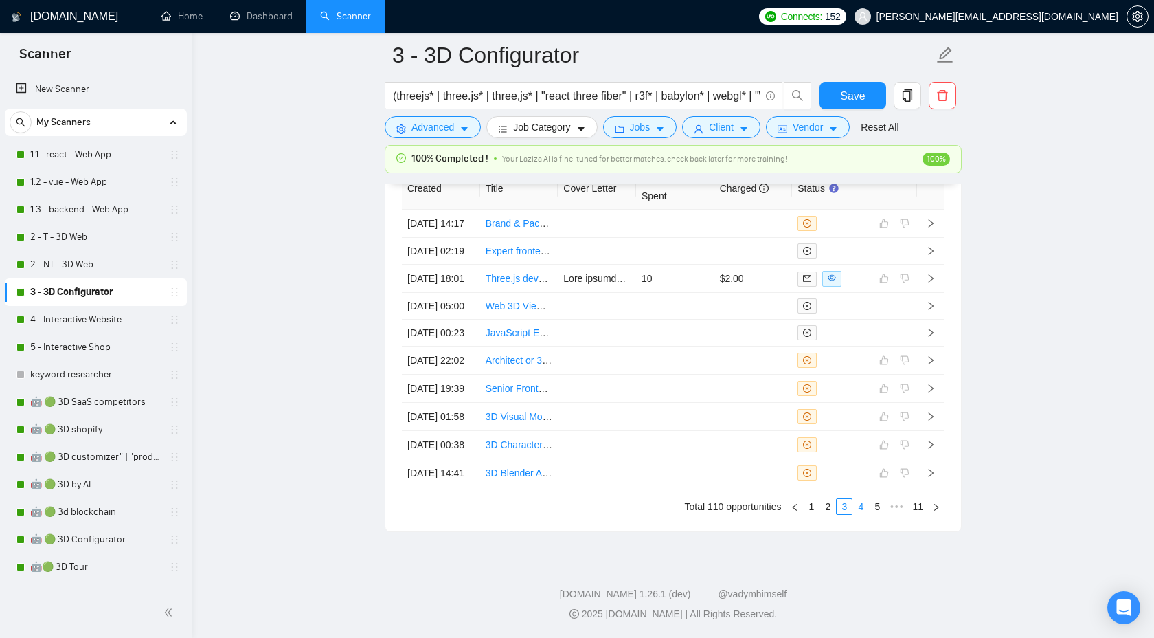
click at [860, 507] on link "4" at bounding box center [860, 506] width 15 height 15
click at [927, 349] on td at bounding box center [930, 335] width 27 height 28
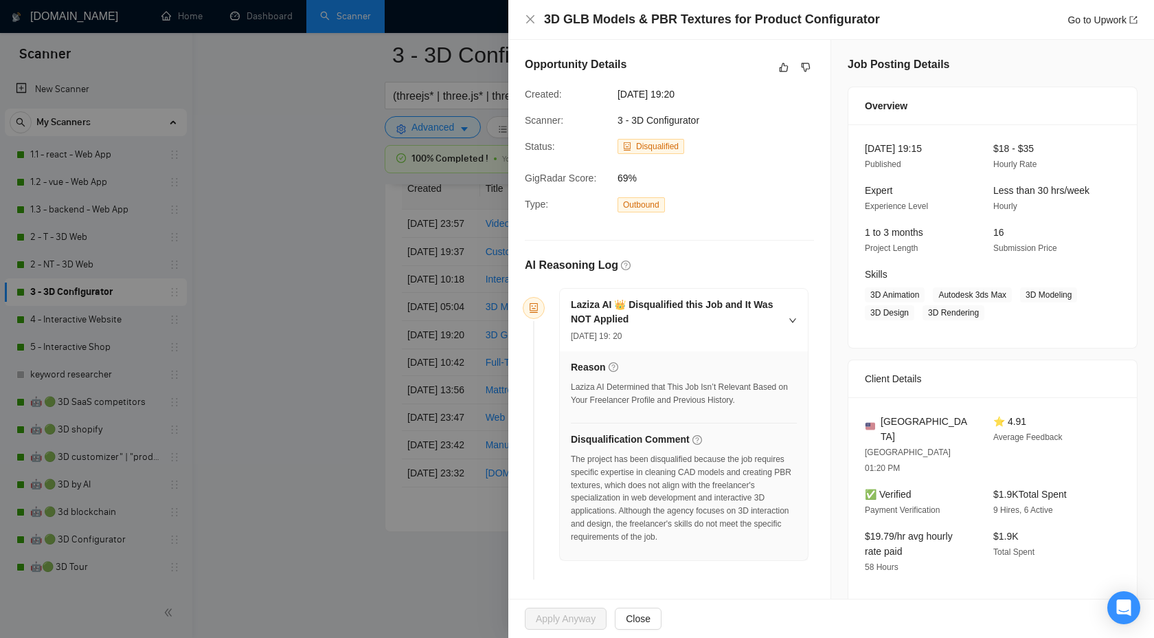
click at [404, 157] on div at bounding box center [577, 319] width 1154 height 638
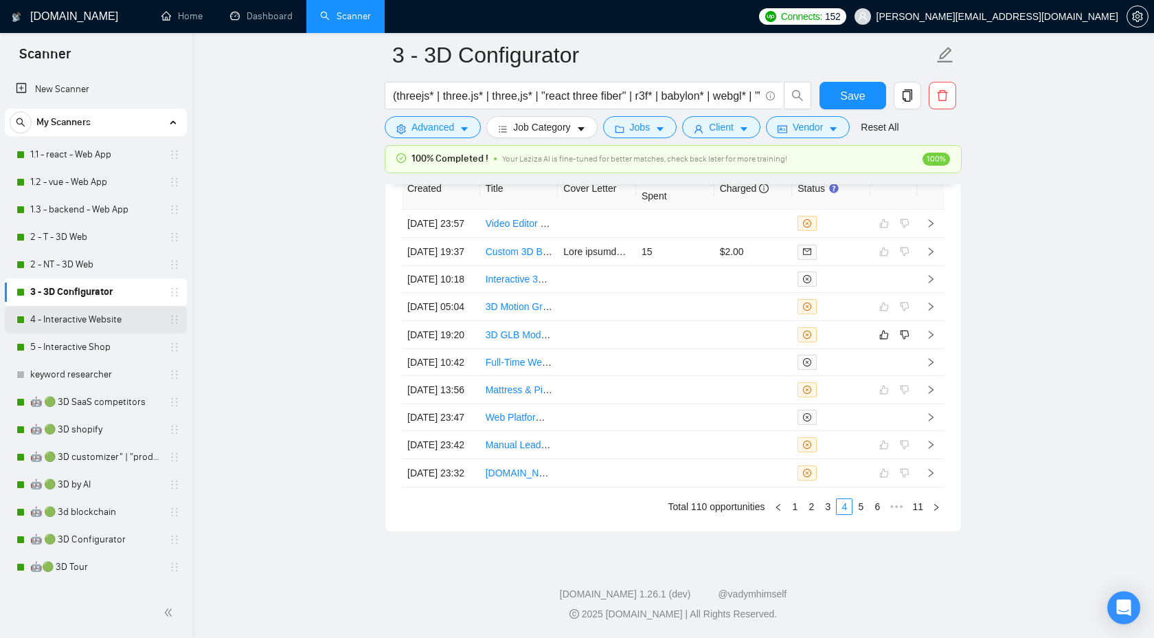
click at [92, 319] on link "4 - Interactive Website" at bounding box center [95, 319] width 131 height 27
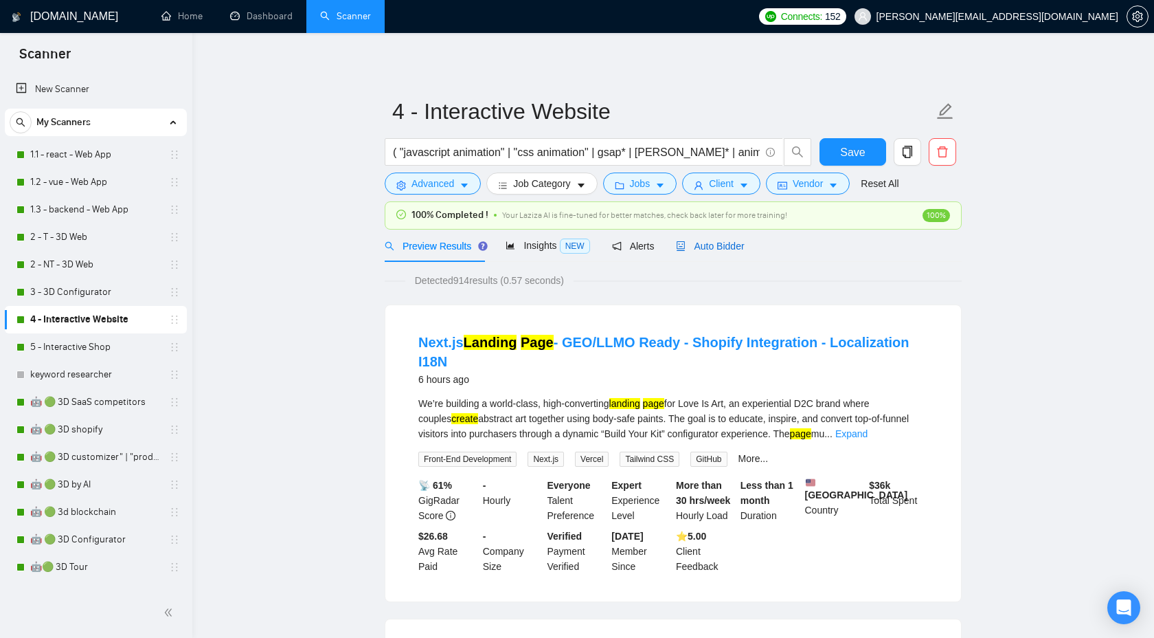
click at [744, 246] on span "Auto Bidder" at bounding box center [710, 245] width 68 height 11
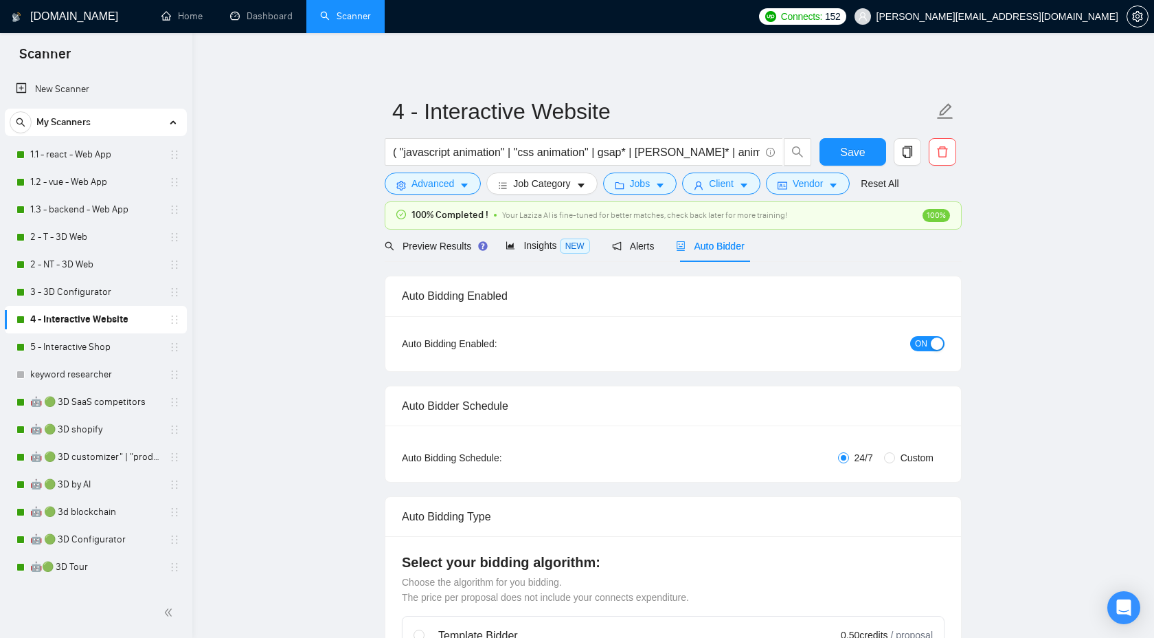
checkbox input "true"
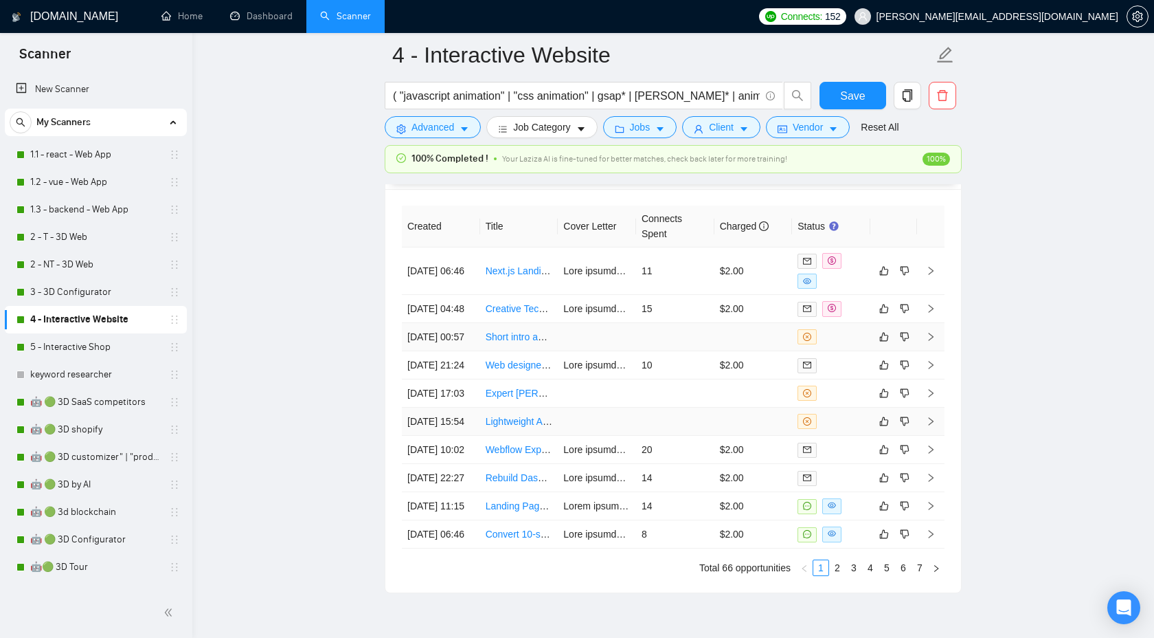
scroll to position [3684, 0]
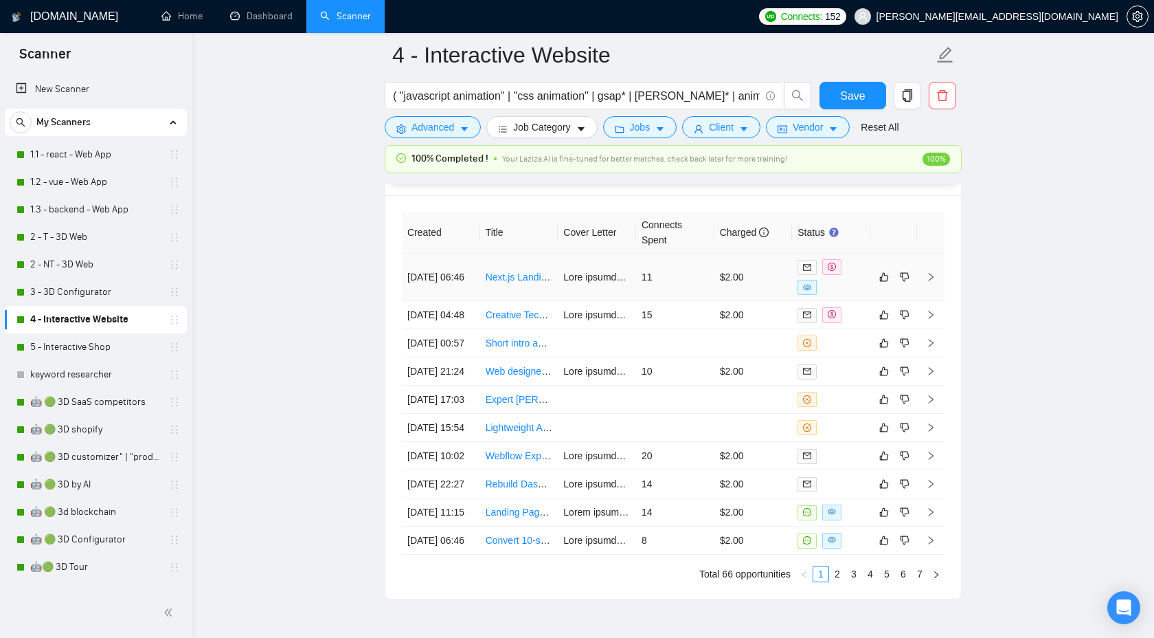
click at [929, 276] on icon "right" at bounding box center [931, 277] width 5 height 8
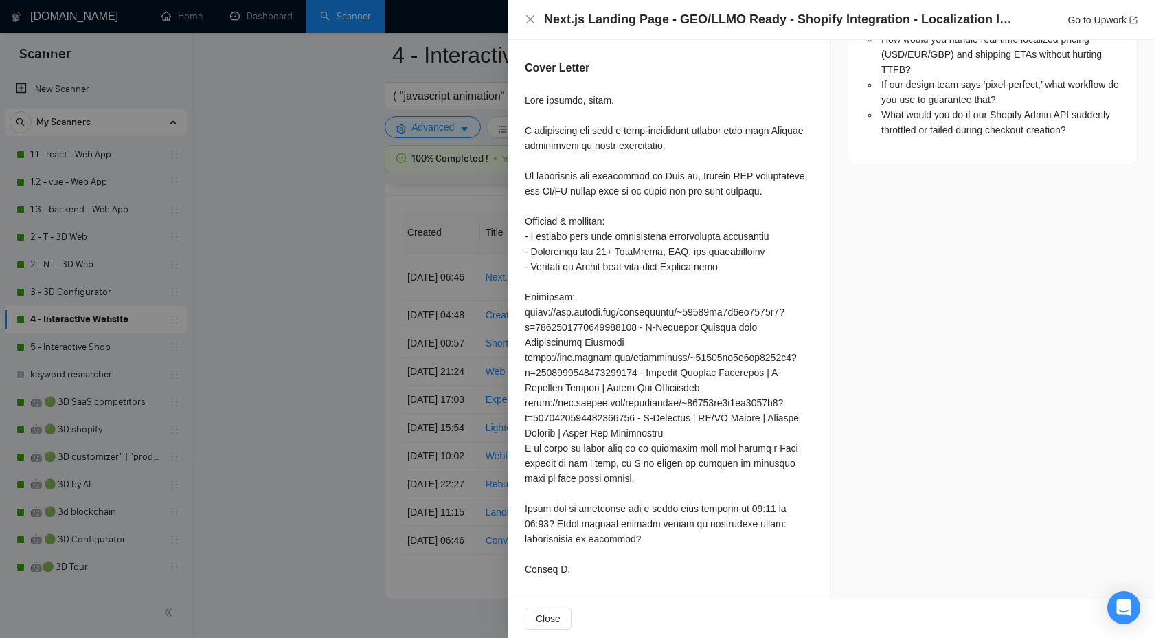
scroll to position [1352, 0]
click at [761, 417] on div at bounding box center [669, 335] width 289 height 484
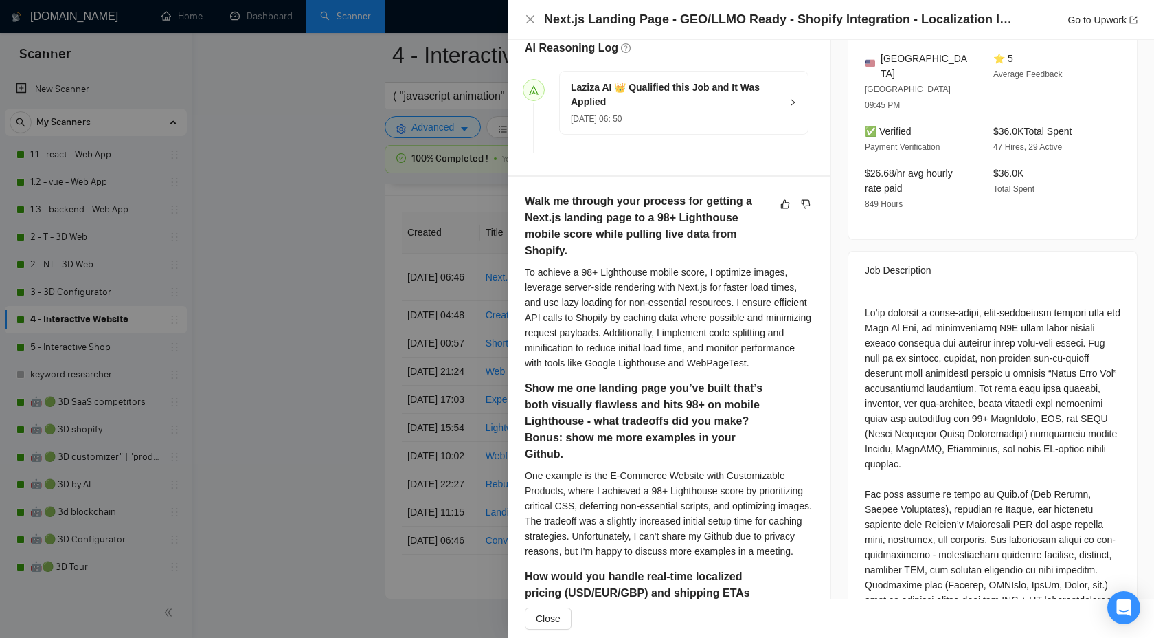
scroll to position [0, 0]
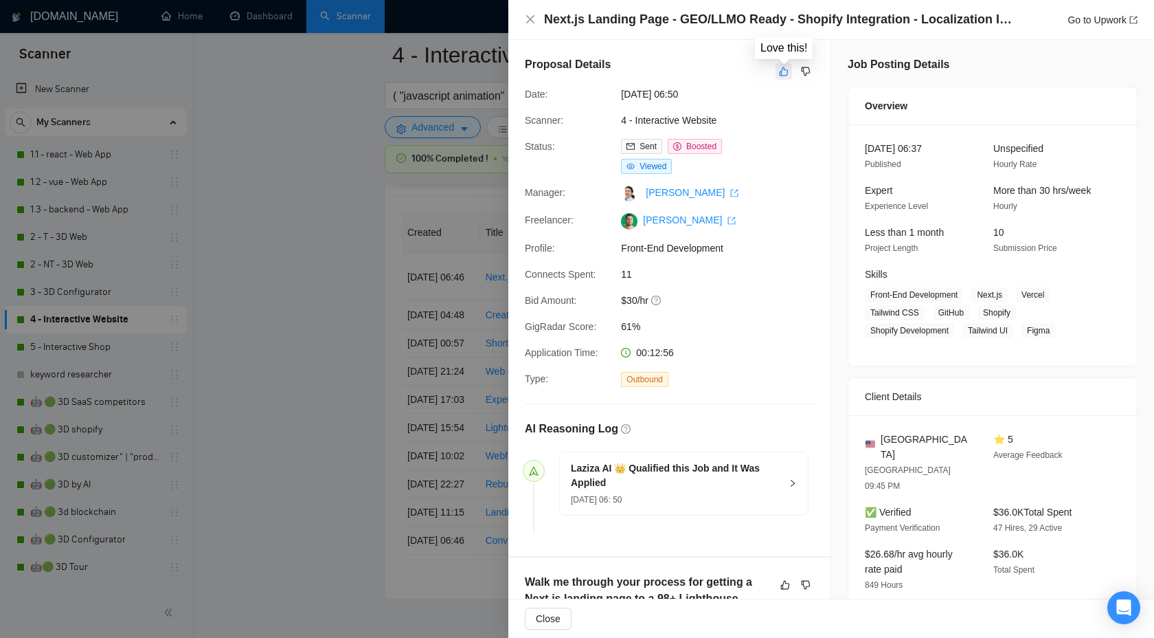
click at [783, 71] on icon "like" at bounding box center [784, 71] width 10 height 11
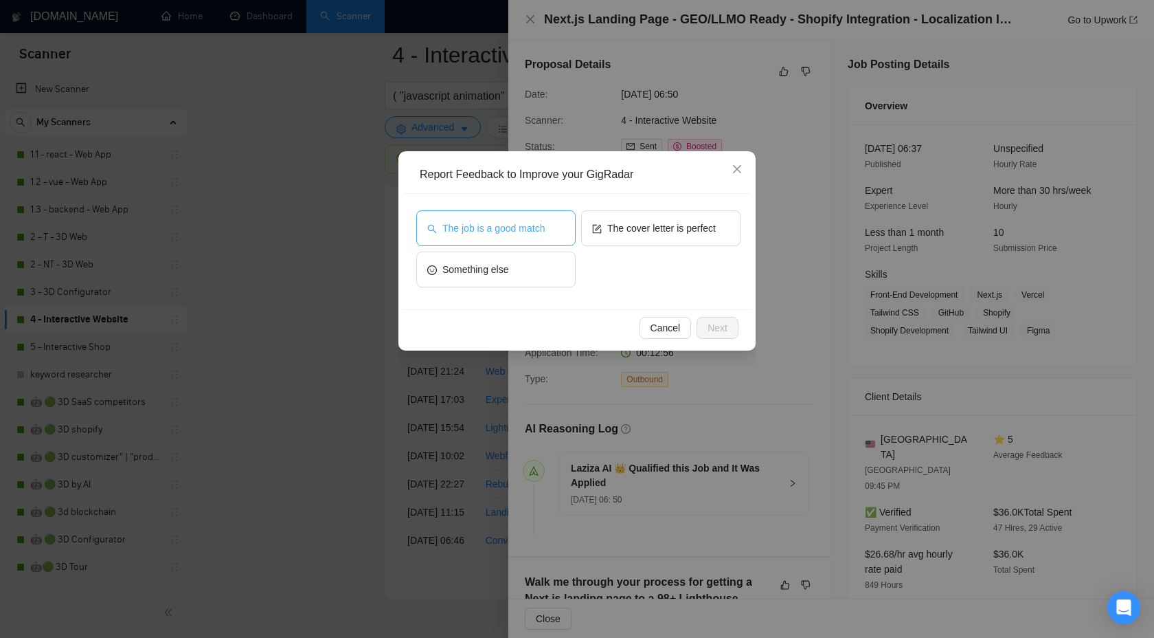
click at [537, 222] on span "The job is a good match" at bounding box center [493, 228] width 102 height 15
click at [726, 329] on span "Next" at bounding box center [718, 327] width 20 height 15
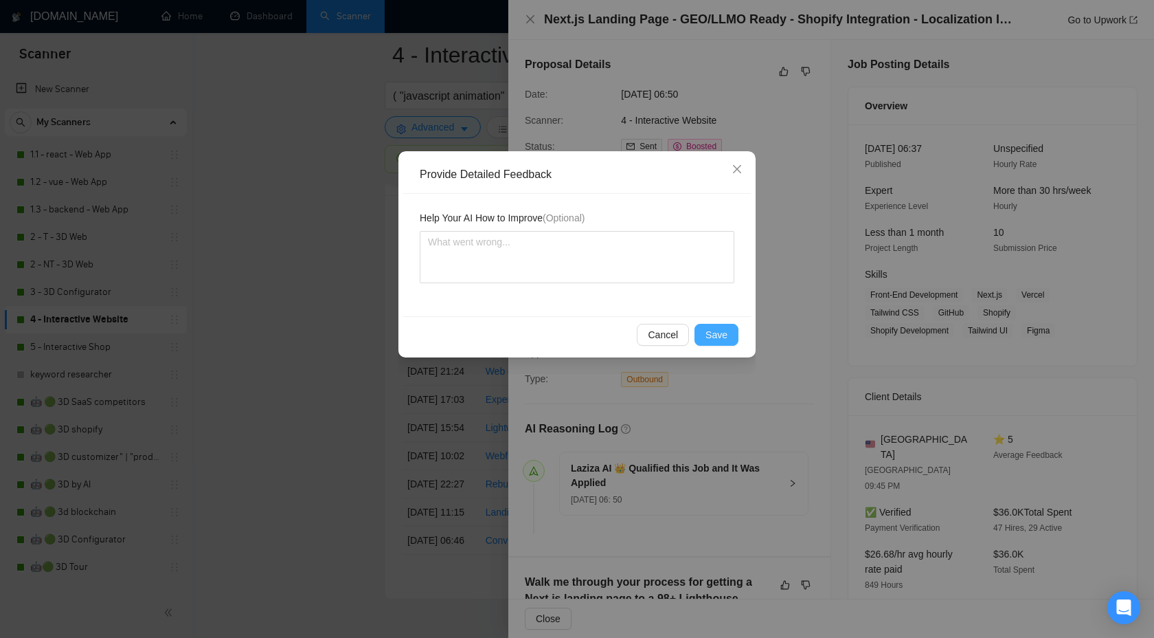
click at [706, 338] on span "Save" at bounding box center [717, 334] width 22 height 15
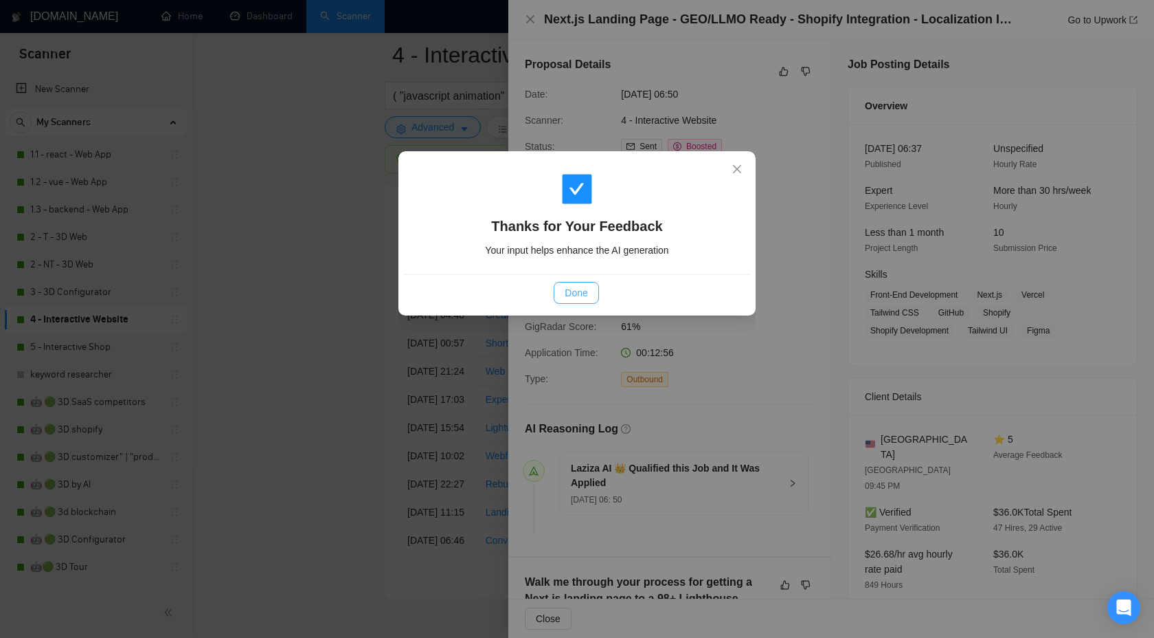
click at [575, 285] on span "Done" at bounding box center [576, 292] width 23 height 15
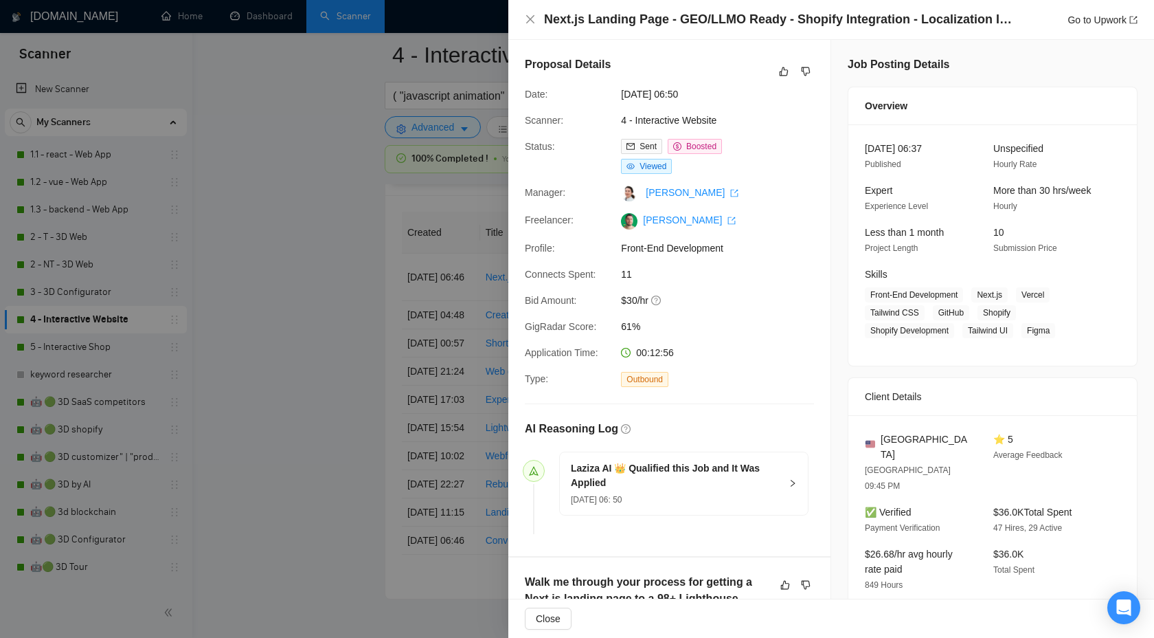
click at [434, 291] on div at bounding box center [577, 319] width 1154 height 638
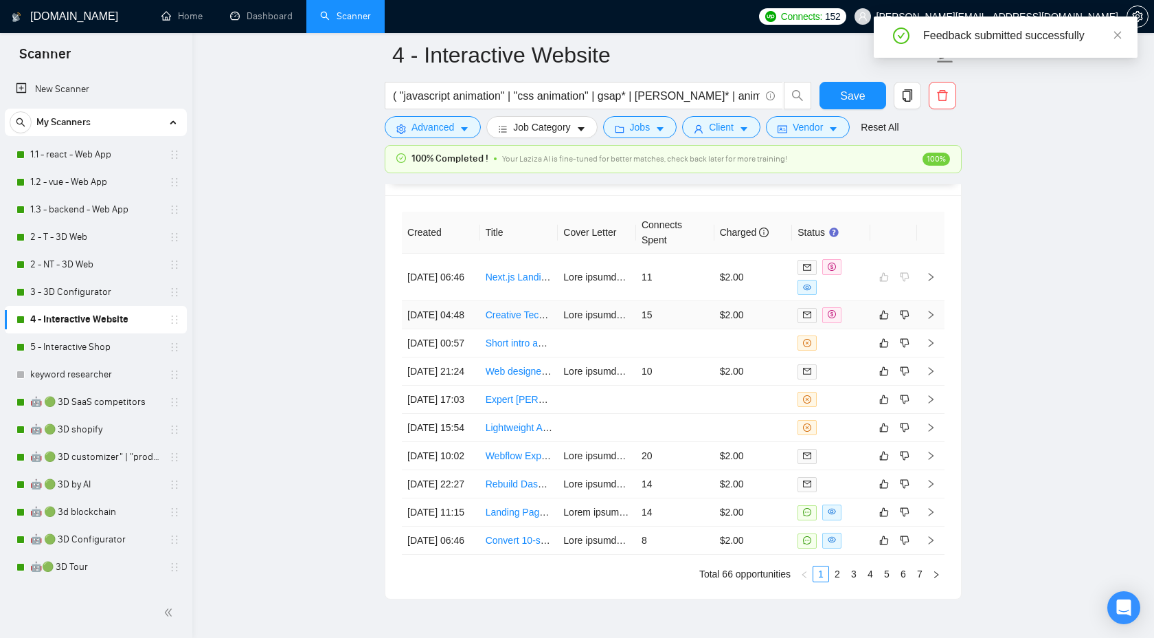
click at [921, 321] on td at bounding box center [930, 315] width 27 height 28
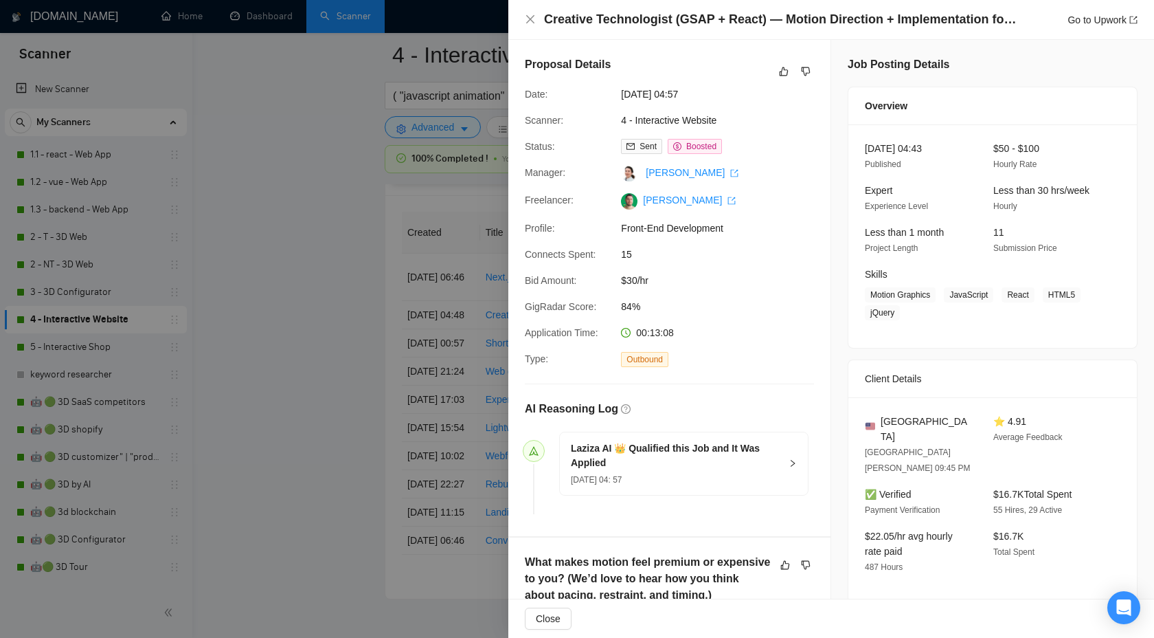
click at [461, 184] on div at bounding box center [577, 319] width 1154 height 638
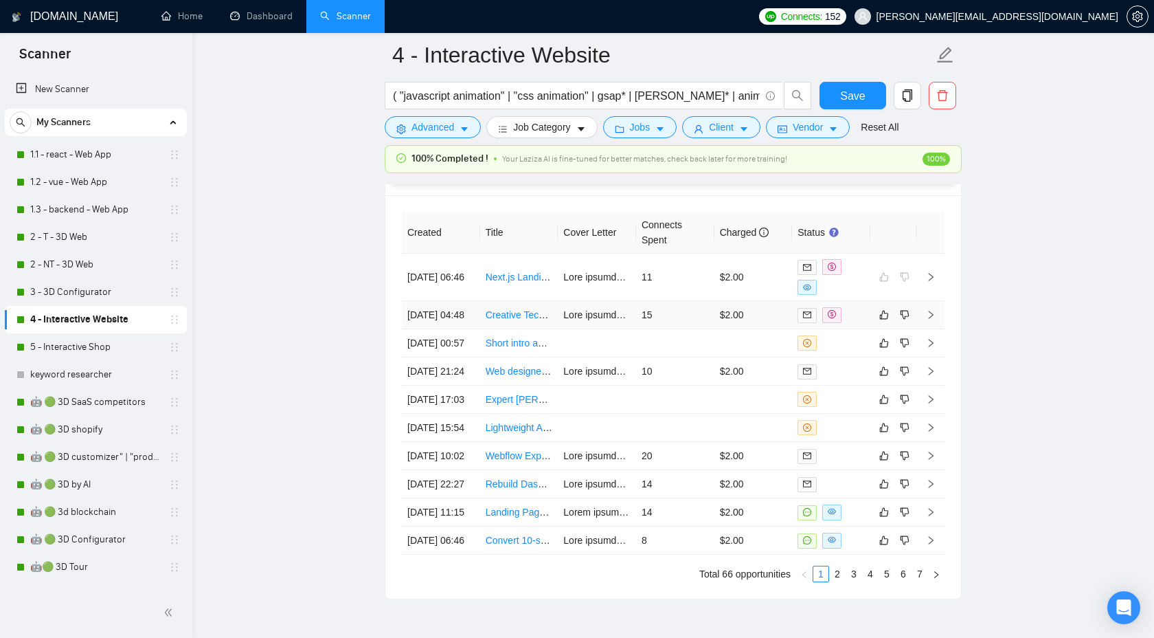
click at [928, 320] on icon "right" at bounding box center [931, 315] width 10 height 10
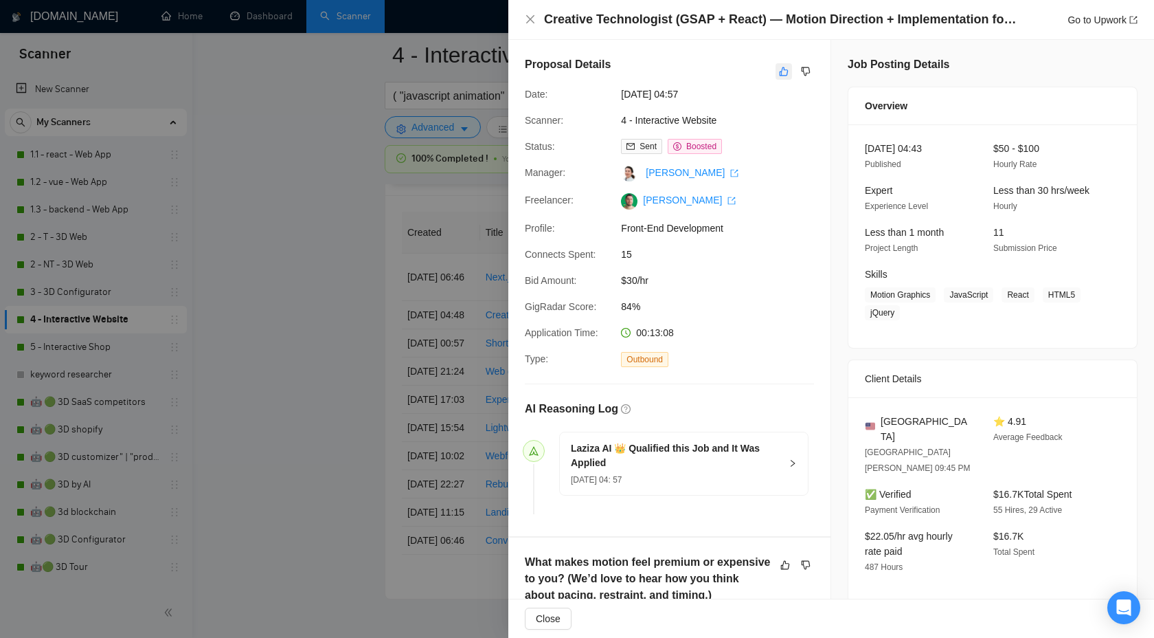
click at [786, 67] on icon "like" at bounding box center [784, 71] width 10 height 11
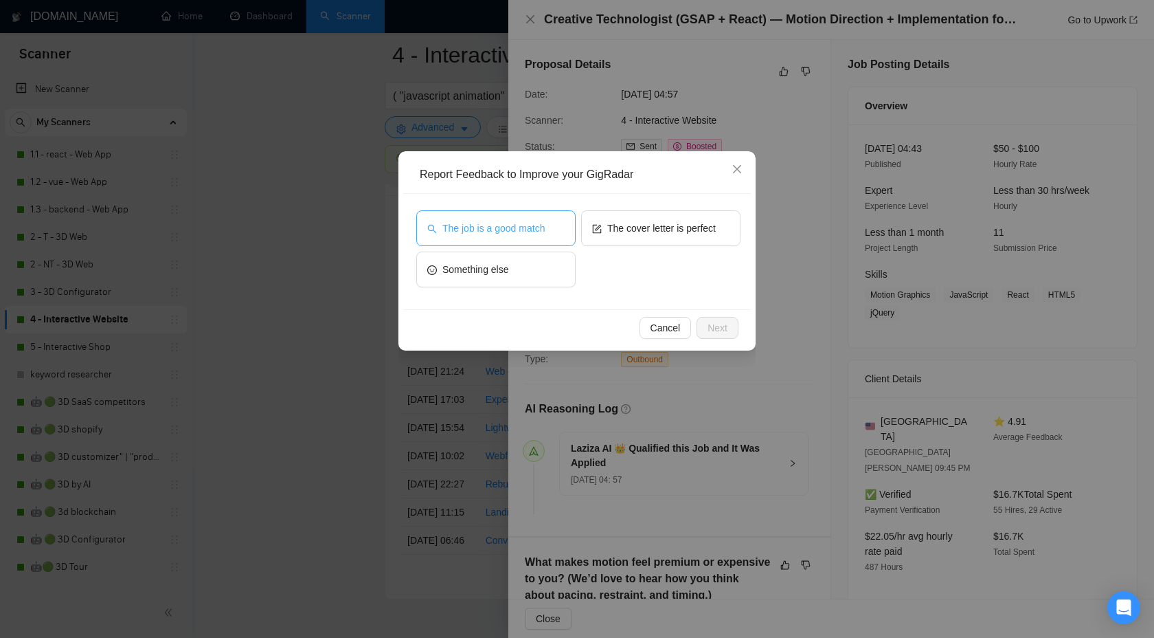
click at [466, 224] on span "The job is a good match" at bounding box center [493, 228] width 102 height 15
click at [724, 324] on span "Next" at bounding box center [718, 327] width 20 height 15
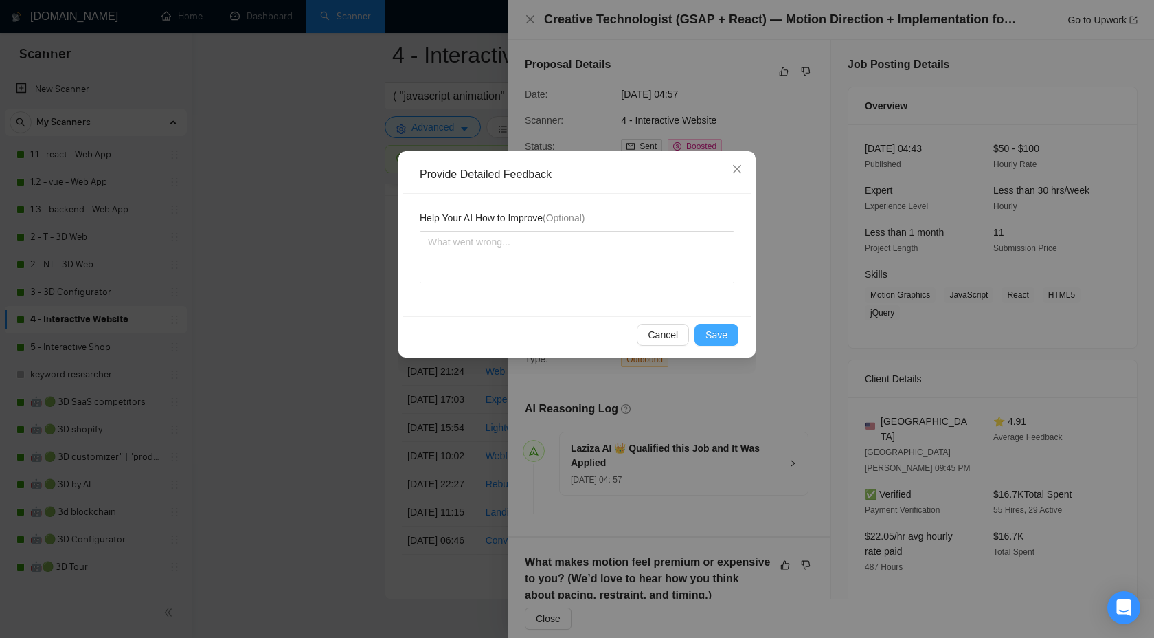
click at [697, 330] on button "Save" at bounding box center [717, 335] width 44 height 22
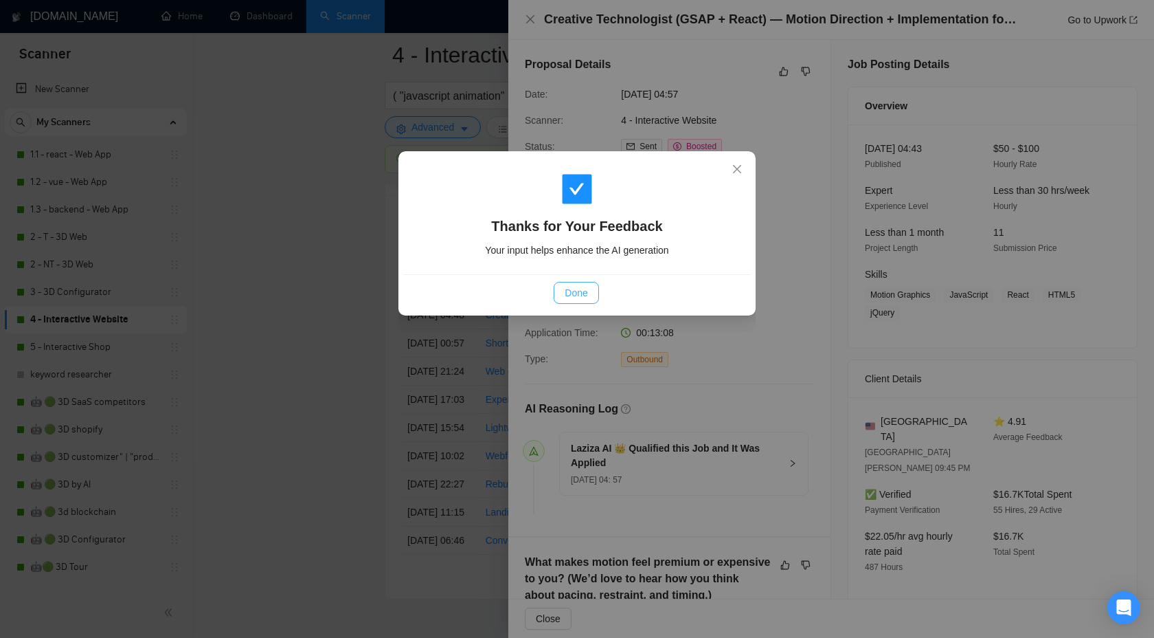
click at [576, 289] on span "Done" at bounding box center [576, 292] width 23 height 15
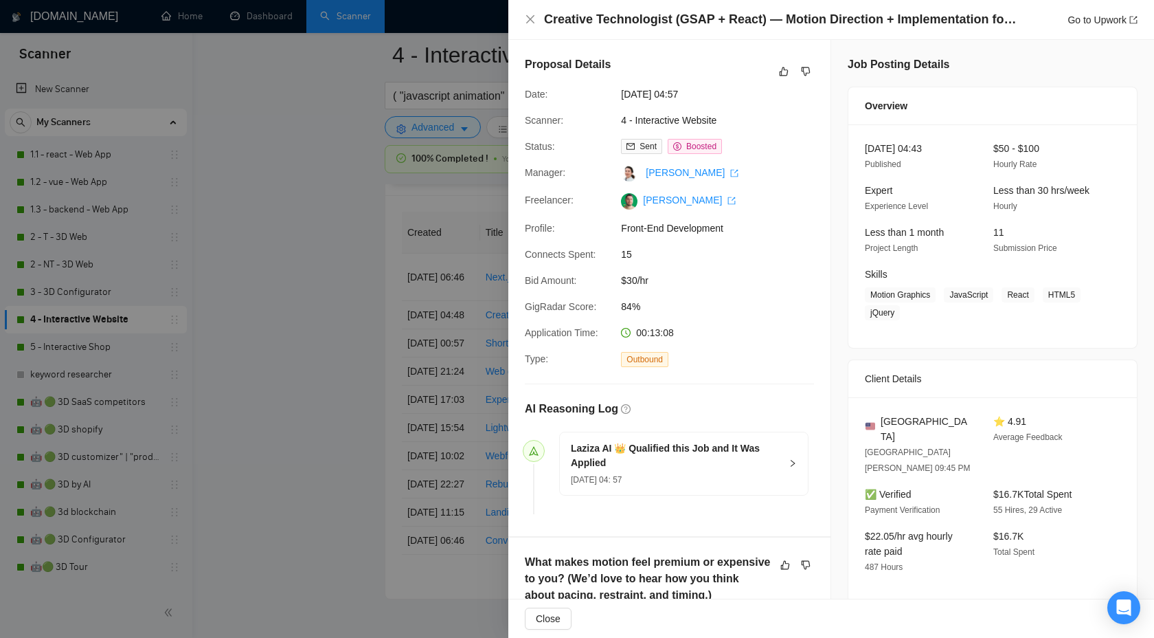
click at [440, 333] on div at bounding box center [577, 319] width 1154 height 638
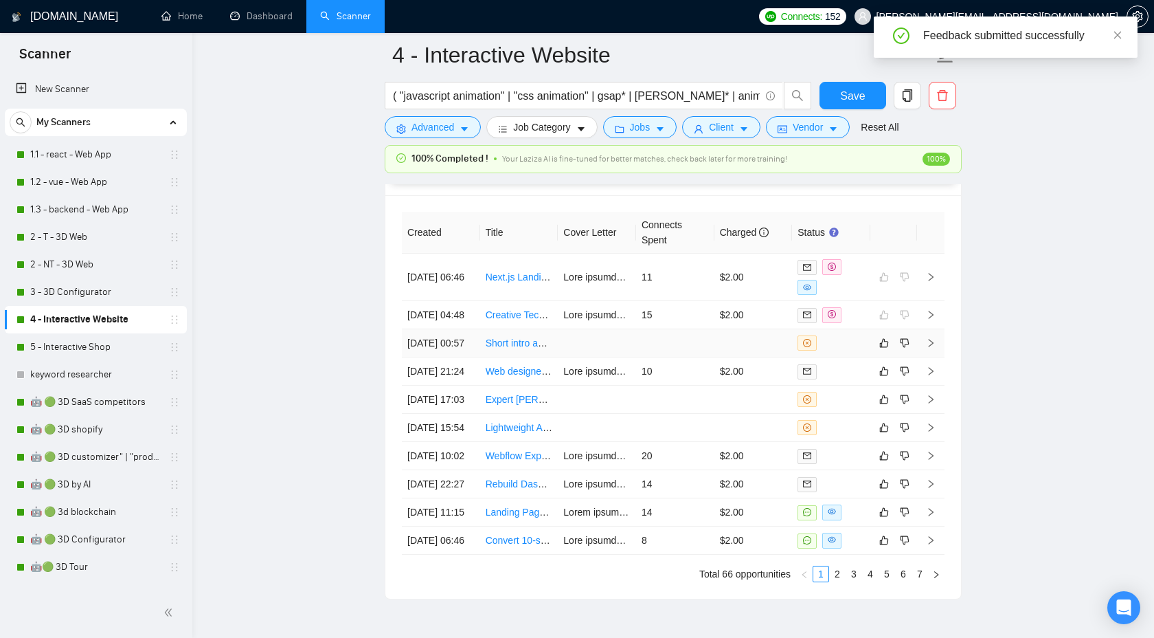
click at [928, 348] on icon "right" at bounding box center [931, 343] width 10 height 10
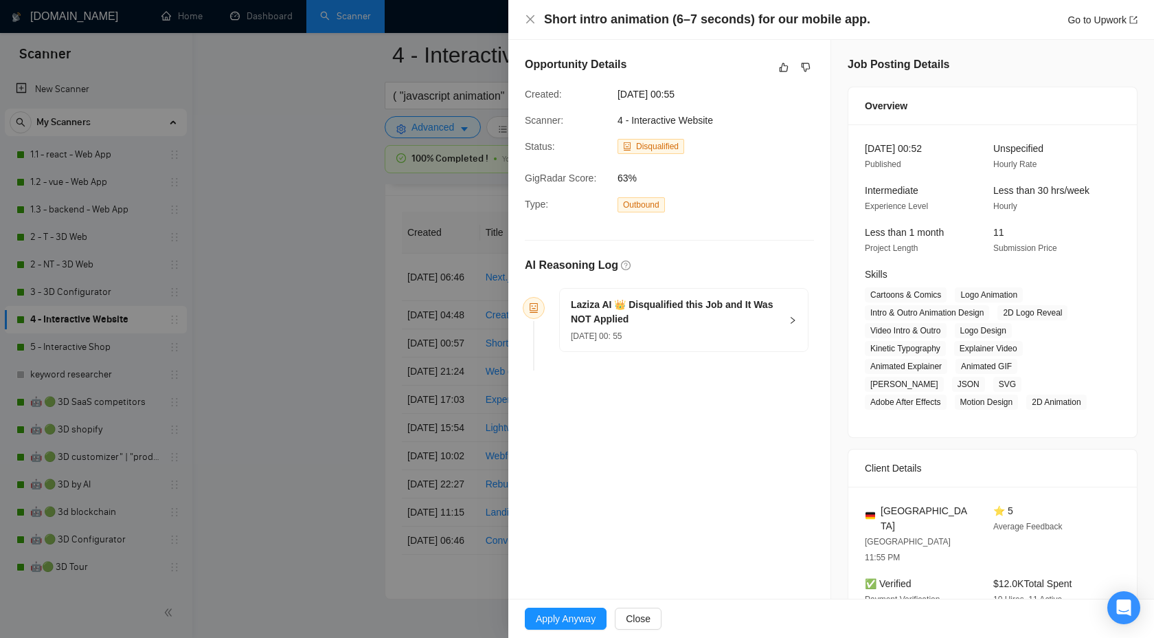
click at [351, 281] on div at bounding box center [577, 319] width 1154 height 638
